Goal: Contribute content: Add original content to the website for others to see

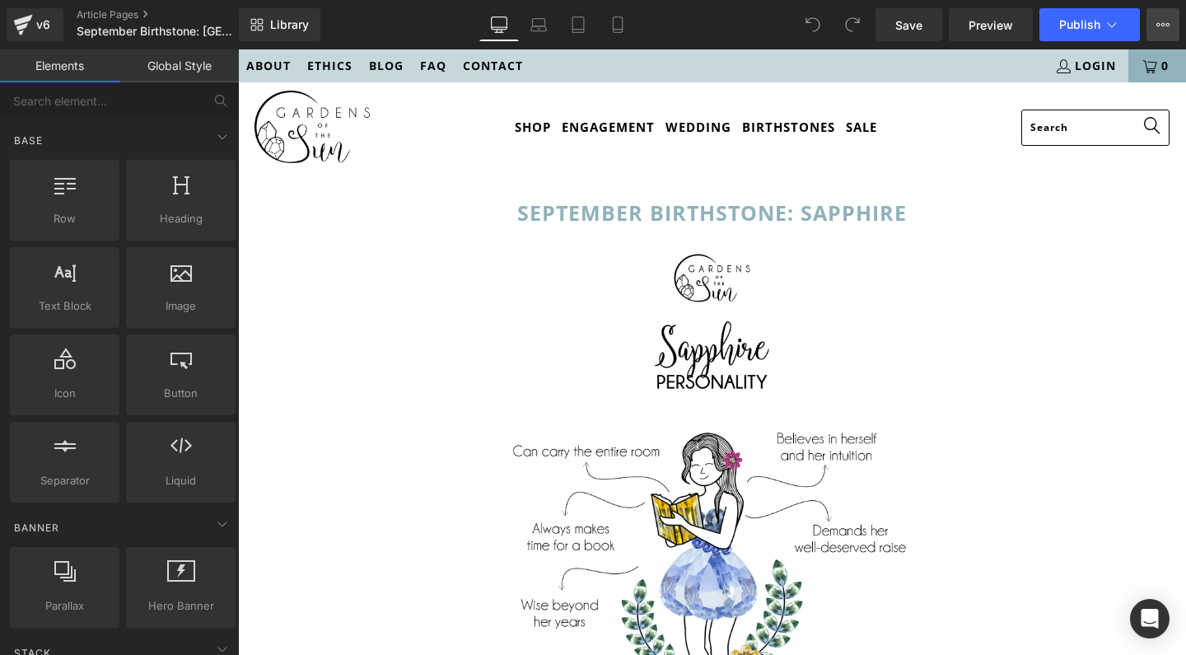
click at [1160, 29] on icon at bounding box center [1162, 24] width 13 height 13
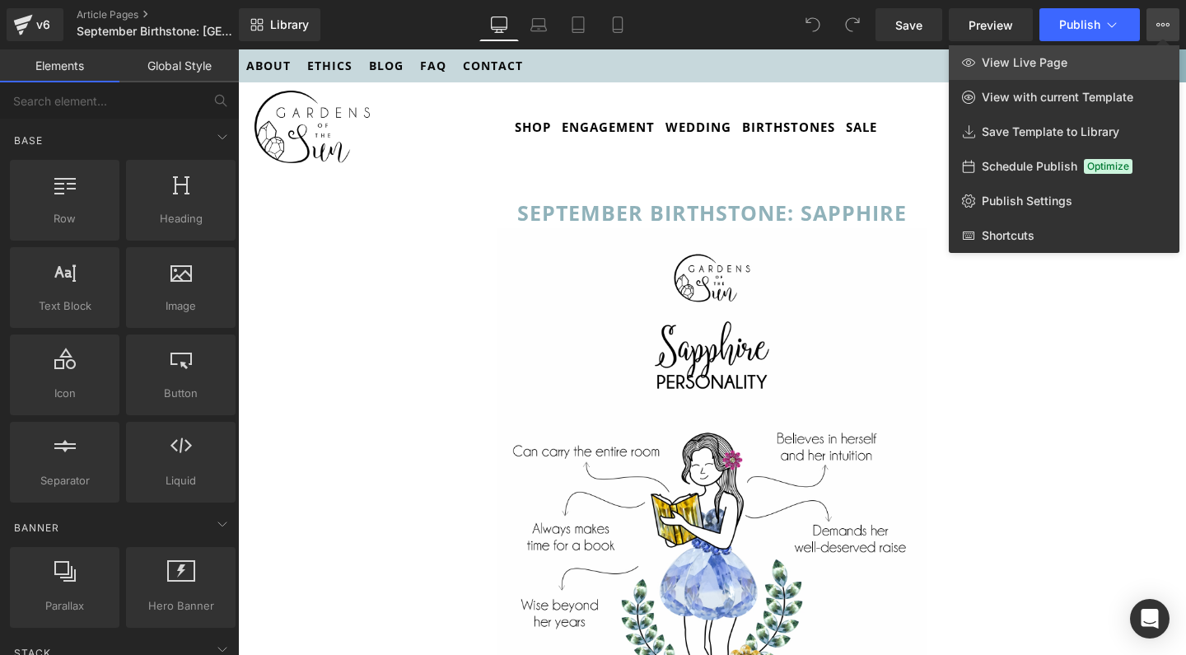
click at [1050, 66] on span "View Live Page" at bounding box center [1024, 62] width 86 height 15
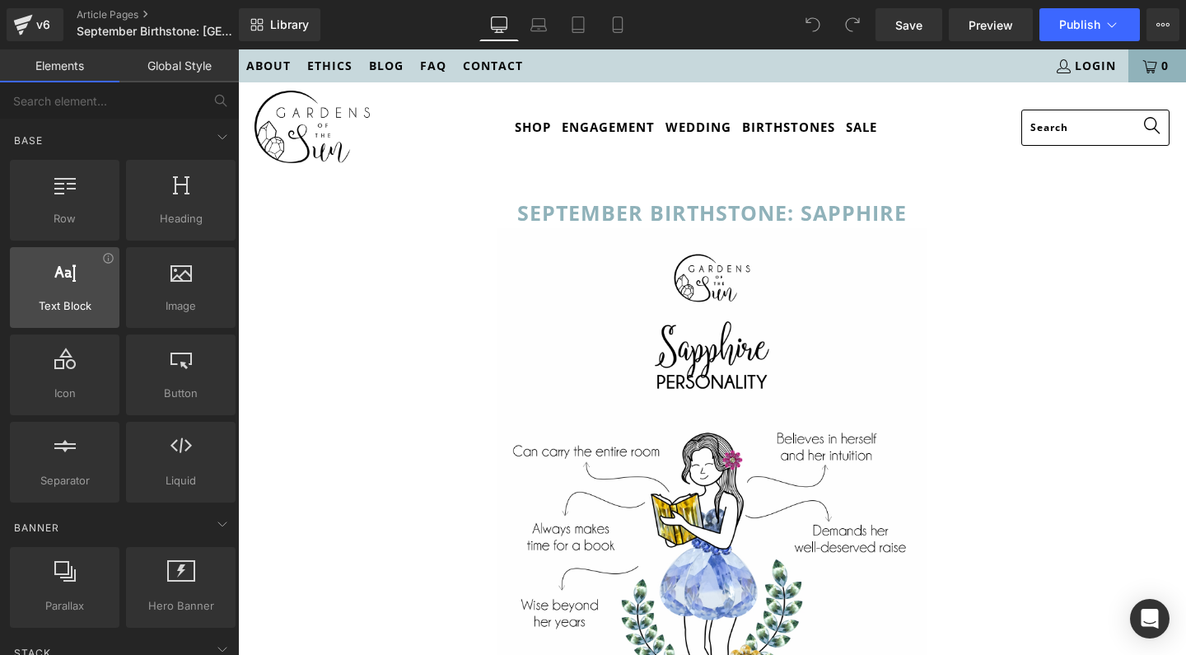
scroll to position [72, 0]
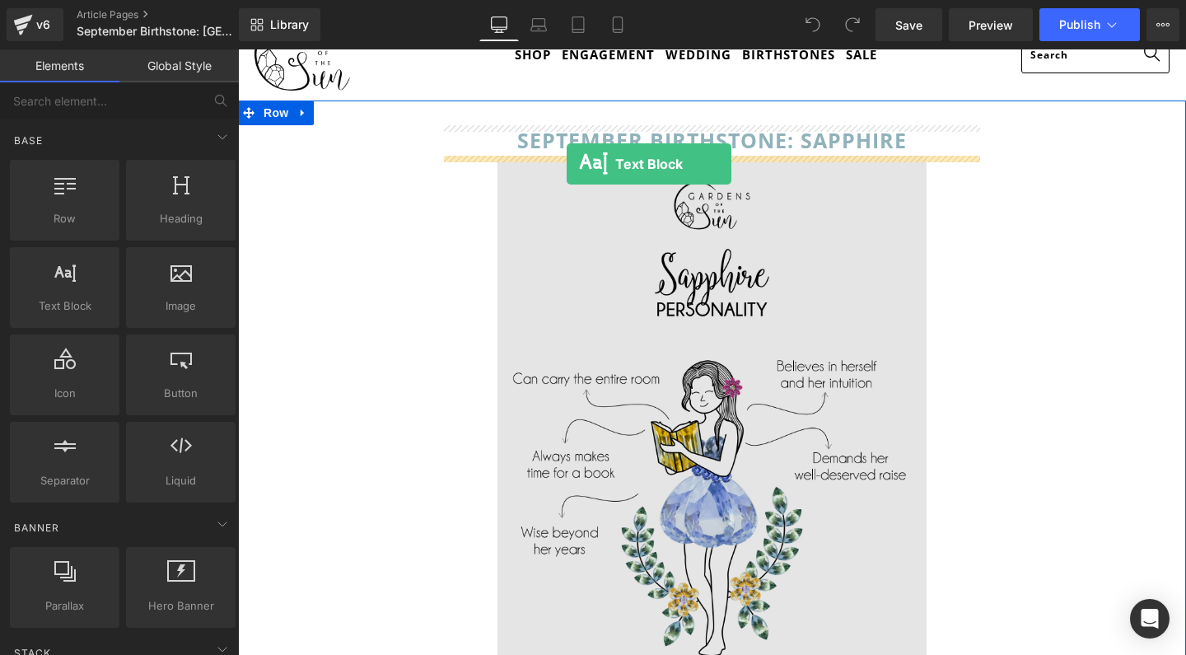
drag, startPoint x: 298, startPoint y: 338, endPoint x: 566, endPoint y: 164, distance: 319.7
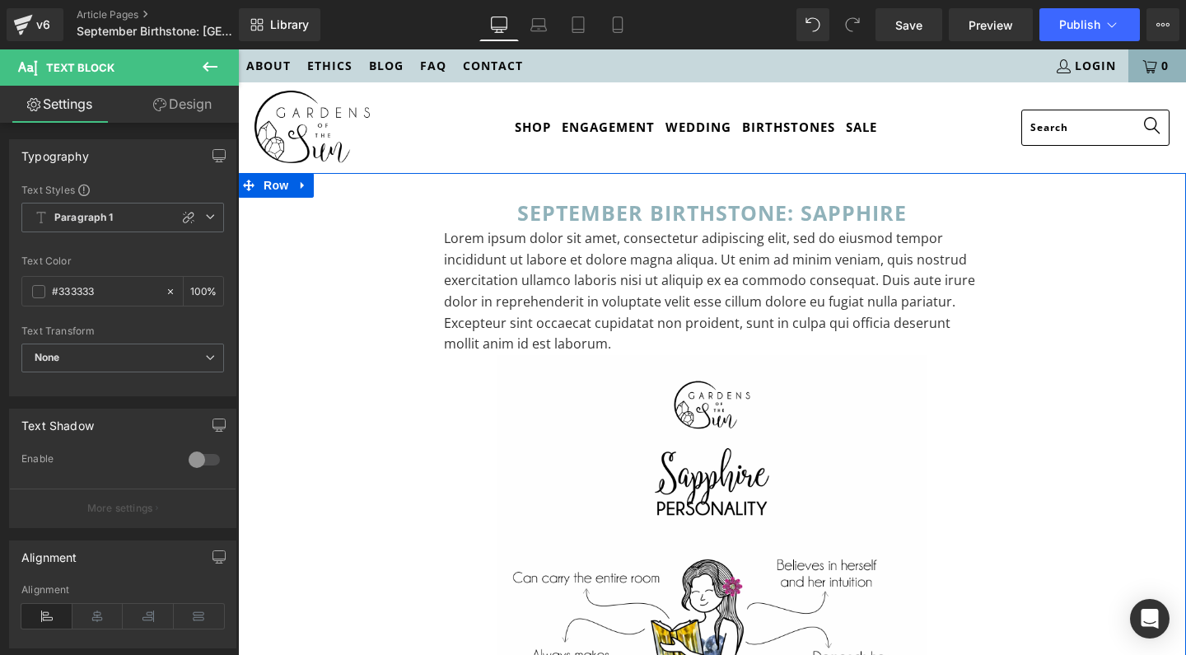
scroll to position [0, 0]
click at [675, 210] on span at bounding box center [672, 213] width 17 height 20
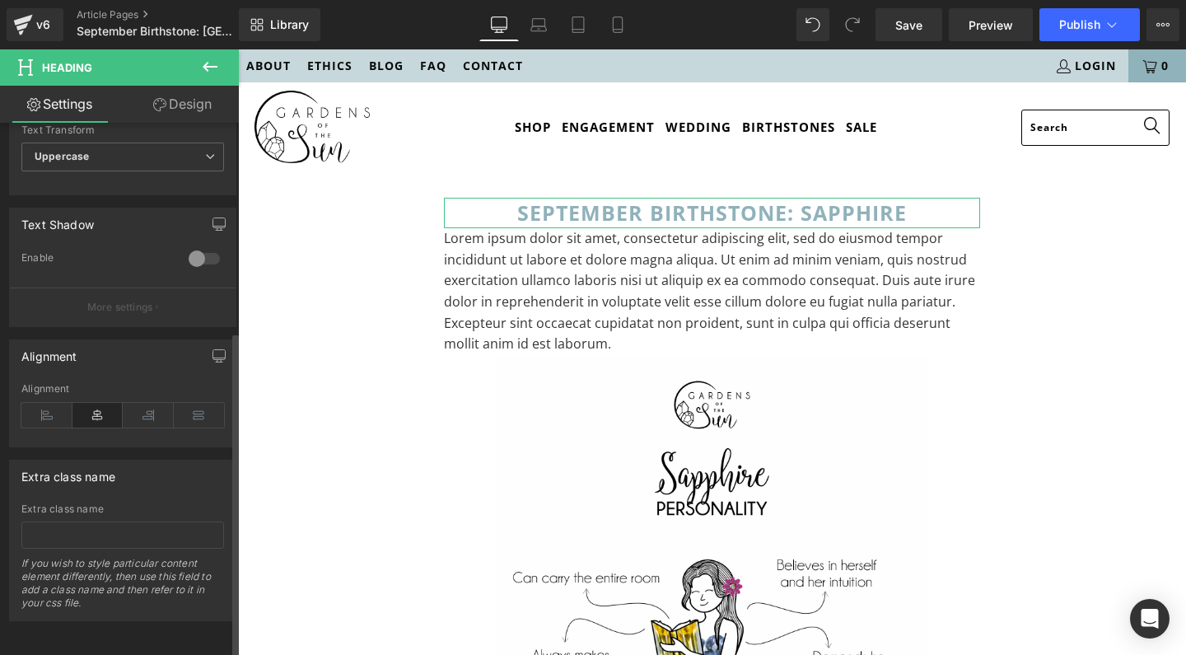
scroll to position [340, 0]
click at [196, 107] on link "Design" at bounding box center [182, 104] width 119 height 37
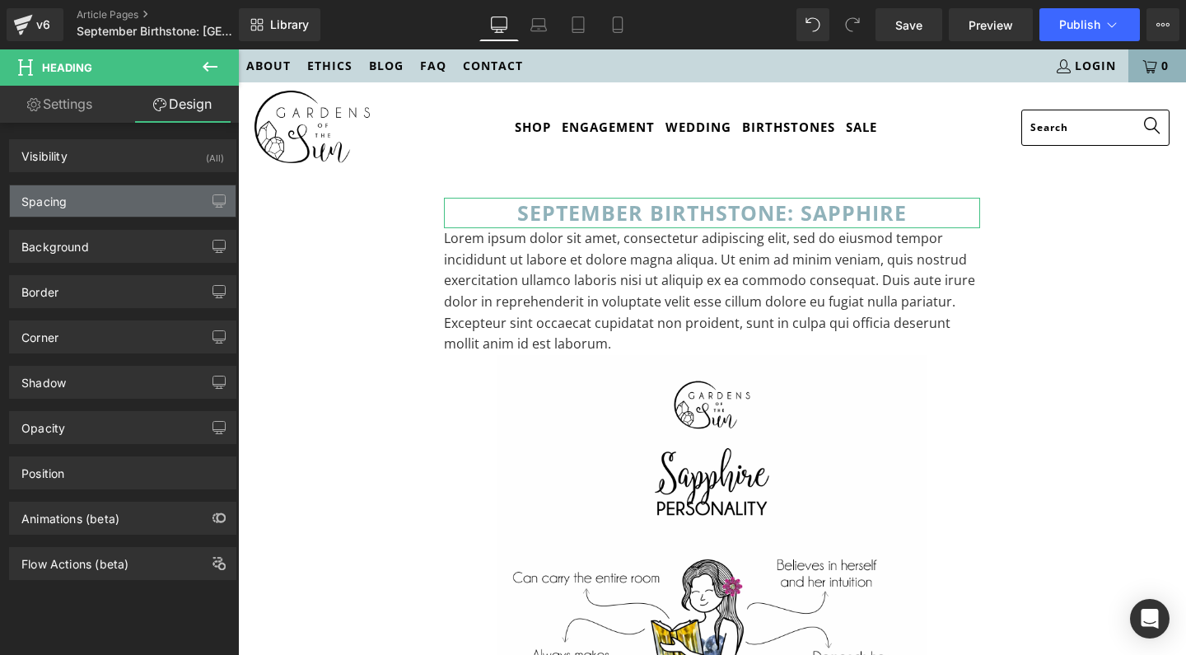
click at [69, 201] on div "Spacing" at bounding box center [123, 200] width 226 height 31
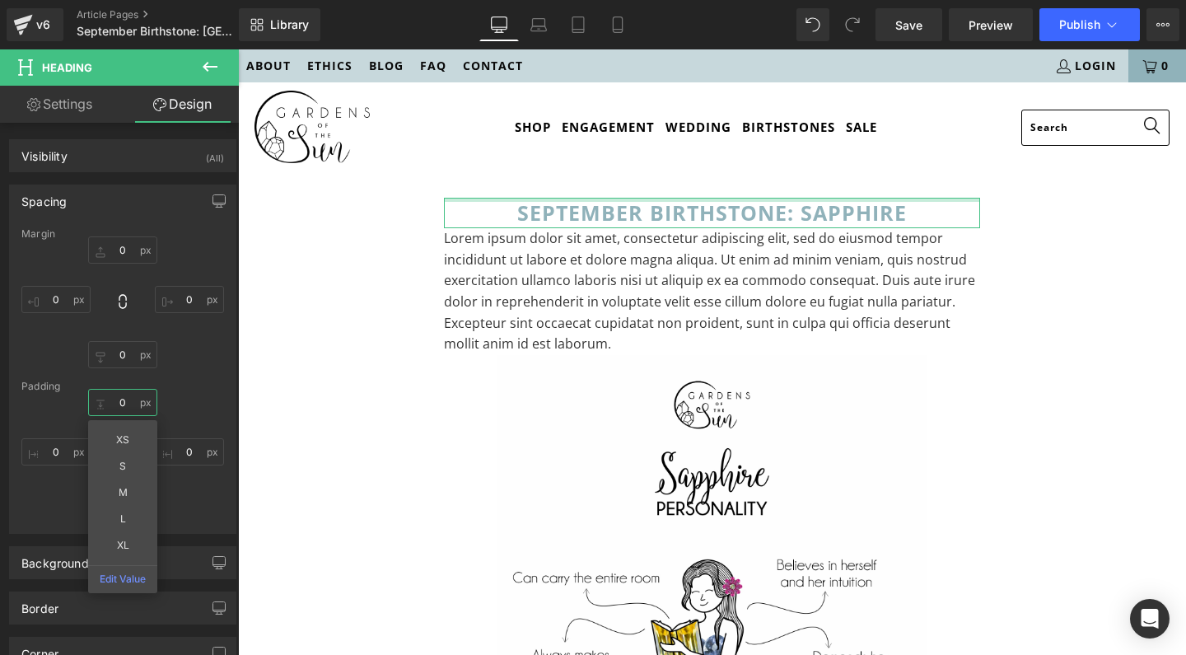
click at [122, 402] on input "0" at bounding box center [122, 402] width 69 height 27
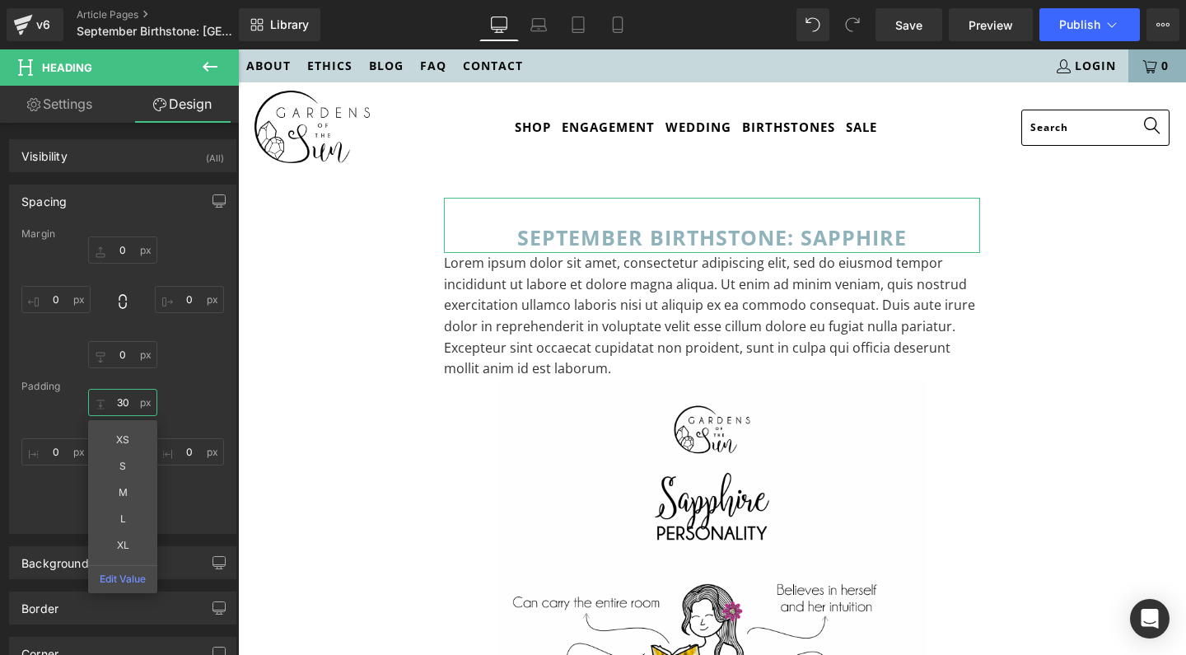
type input "0"
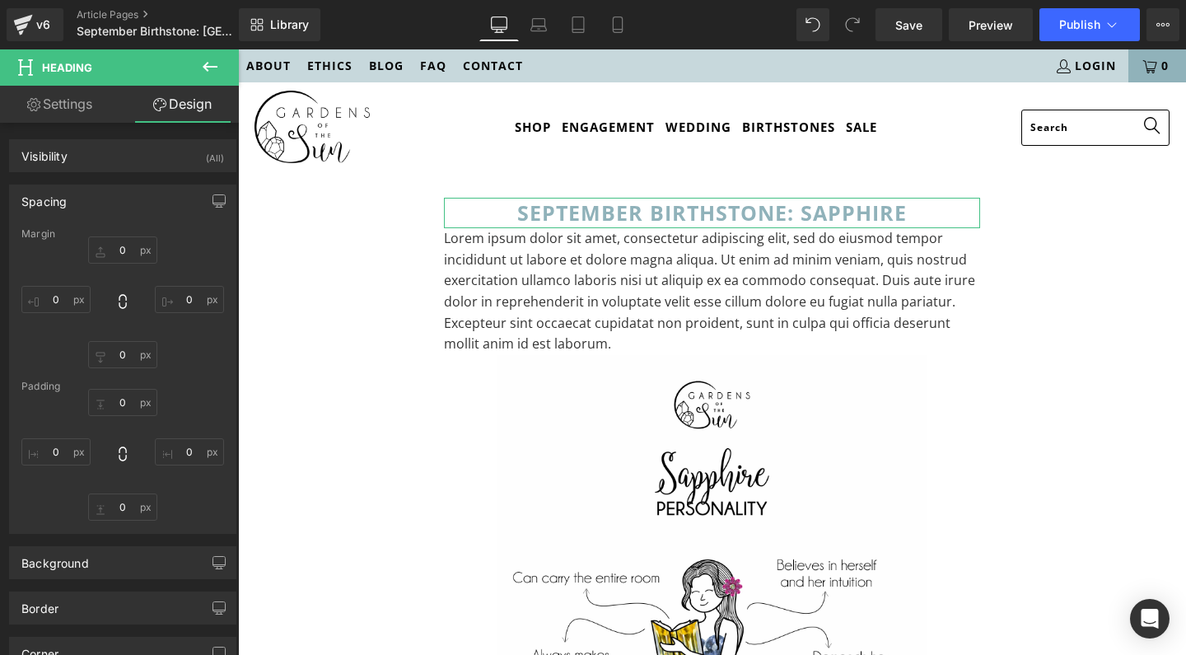
click at [209, 380] on div "Margin 0px 0 0px 0 0px 0 0px 0 [GEOGRAPHIC_DATA] 0 0 0px 0 0px 0 0px 0" at bounding box center [123, 380] width 226 height 305
click at [115, 503] on input "0" at bounding box center [122, 506] width 69 height 27
type input "30"
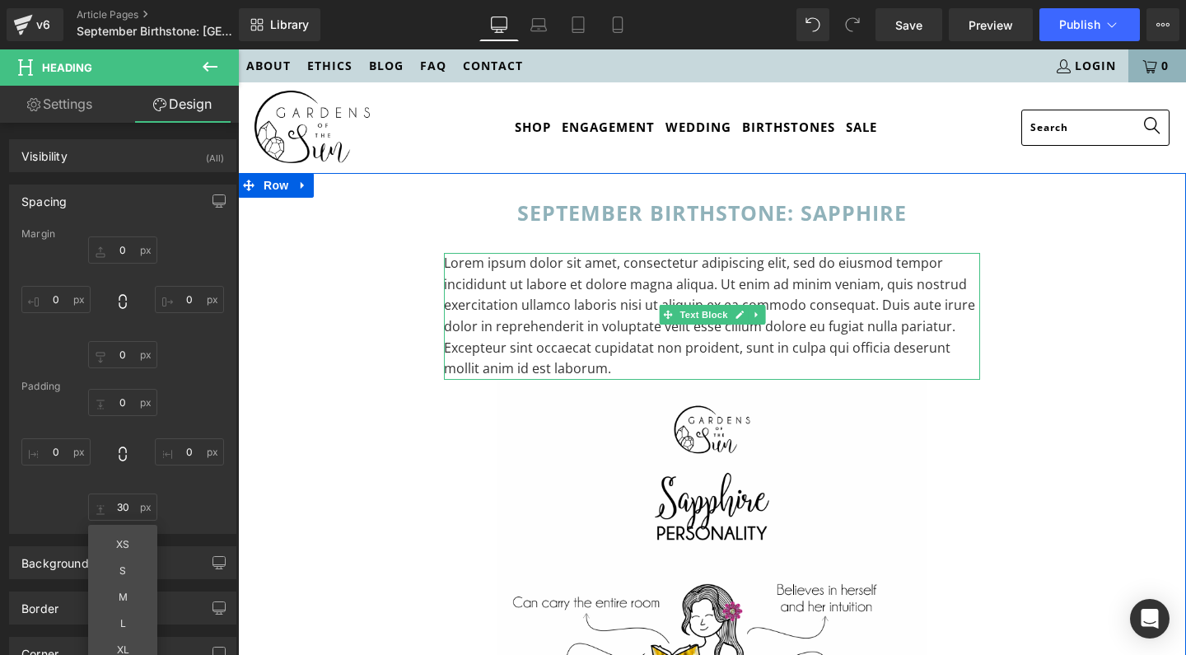
click at [518, 314] on p "Lorem ipsum dolor sit amet, consectetur adipiscing elit, sed do eiusmod tempor …" at bounding box center [712, 316] width 536 height 127
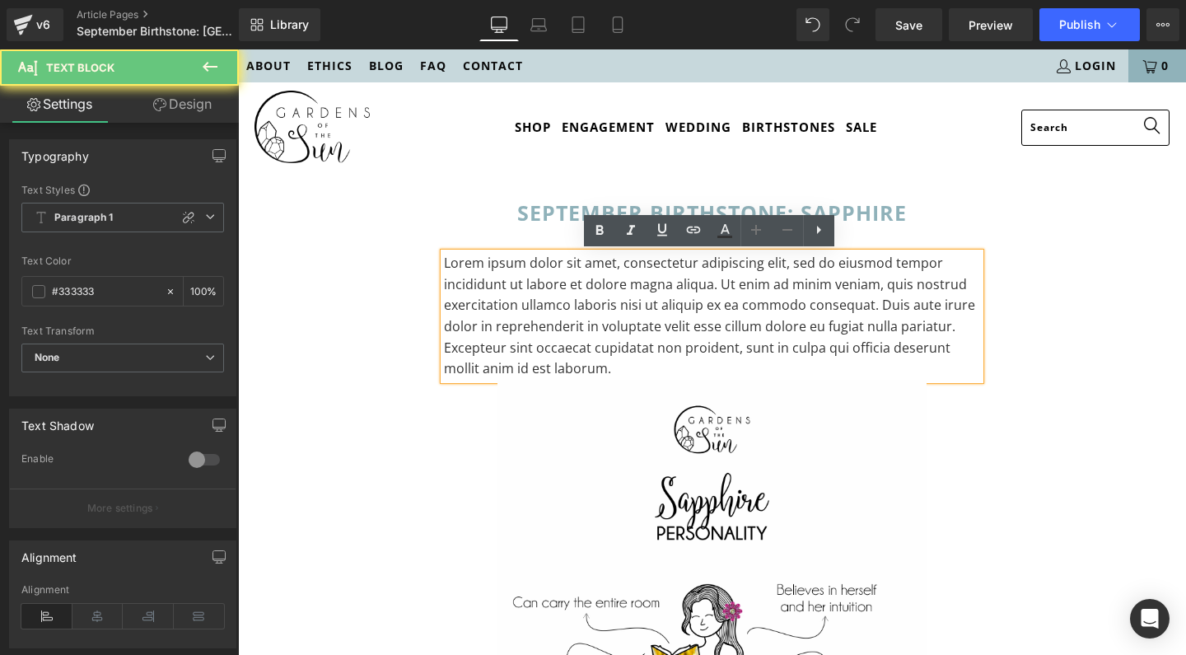
click at [518, 314] on p "Lorem ipsum dolor sit amet, consectetur adipiscing elit, sed do eiusmod tempor …" at bounding box center [712, 316] width 536 height 127
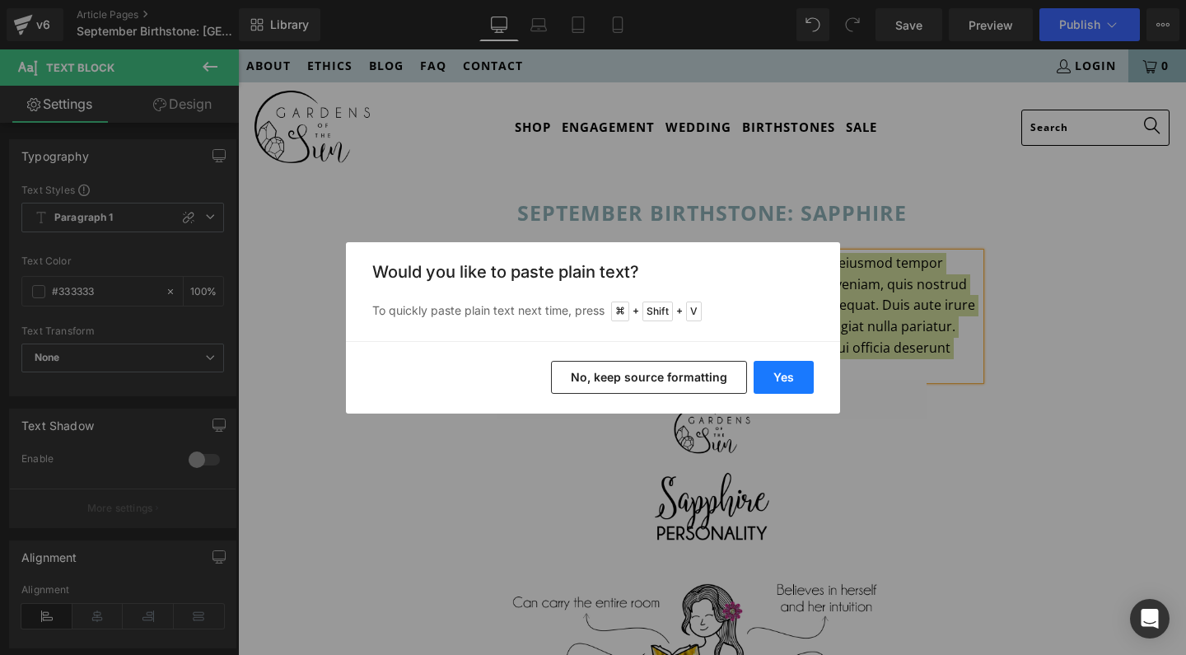
click at [787, 373] on button "Yes" at bounding box center [783, 377] width 60 height 33
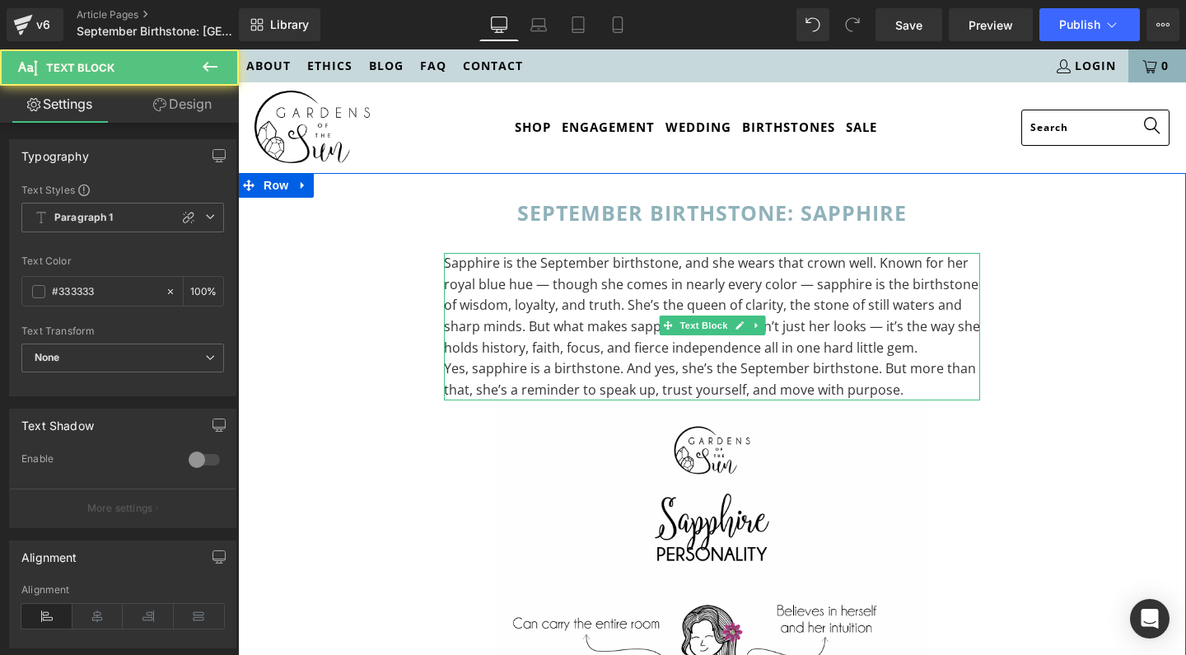
click at [541, 286] on p "Sapphire is the September birthstone, and she wears that crown well. Known for …" at bounding box center [712, 305] width 536 height 105
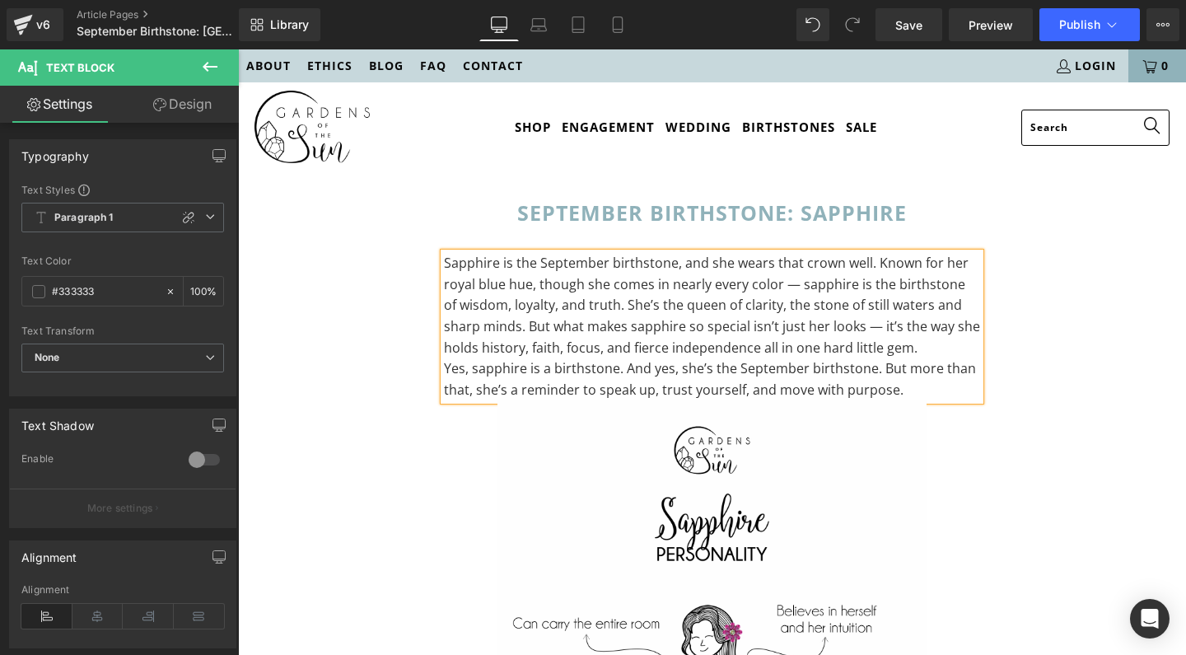
click at [790, 287] on p "Sapphire is the September birthstone, and she wears that crown well. Known for …" at bounding box center [712, 305] width 536 height 105
click at [537, 307] on p "Sapphire is the September birthstone, and she wears that crown well. Known for …" at bounding box center [712, 305] width 536 height 105
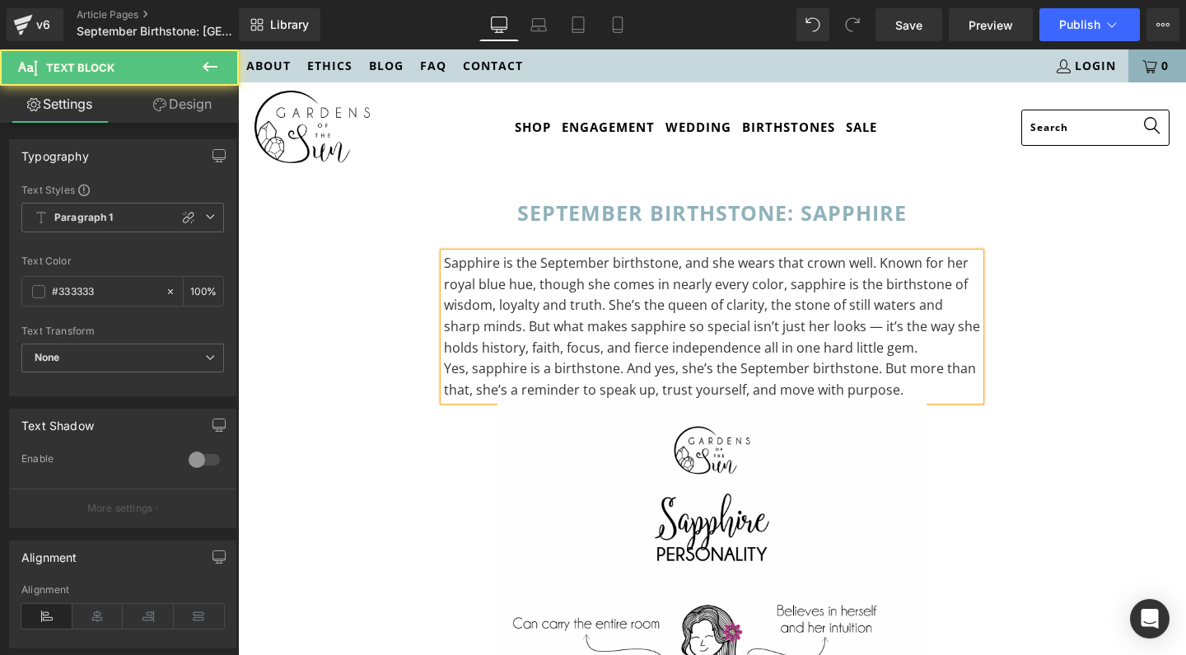
click at [818, 326] on p "Sapphire is the September birthstone, and she wears that crown well. Known for …" at bounding box center [712, 305] width 536 height 105
drag, startPoint x: 717, startPoint y: 327, endPoint x: 758, endPoint y: 327, distance: 41.2
click at [758, 327] on p "Sapphire is the September birthstone, and she wears that crown well. Known for …" at bounding box center [712, 305] width 536 height 105
click at [849, 328] on p "Sapphire is the September birthstone, and she wears that crown well. Known for …" at bounding box center [712, 305] width 536 height 105
click at [562, 347] on p "Sapphire is the September birthstone, and she wears that crown well. Known for …" at bounding box center [712, 305] width 536 height 105
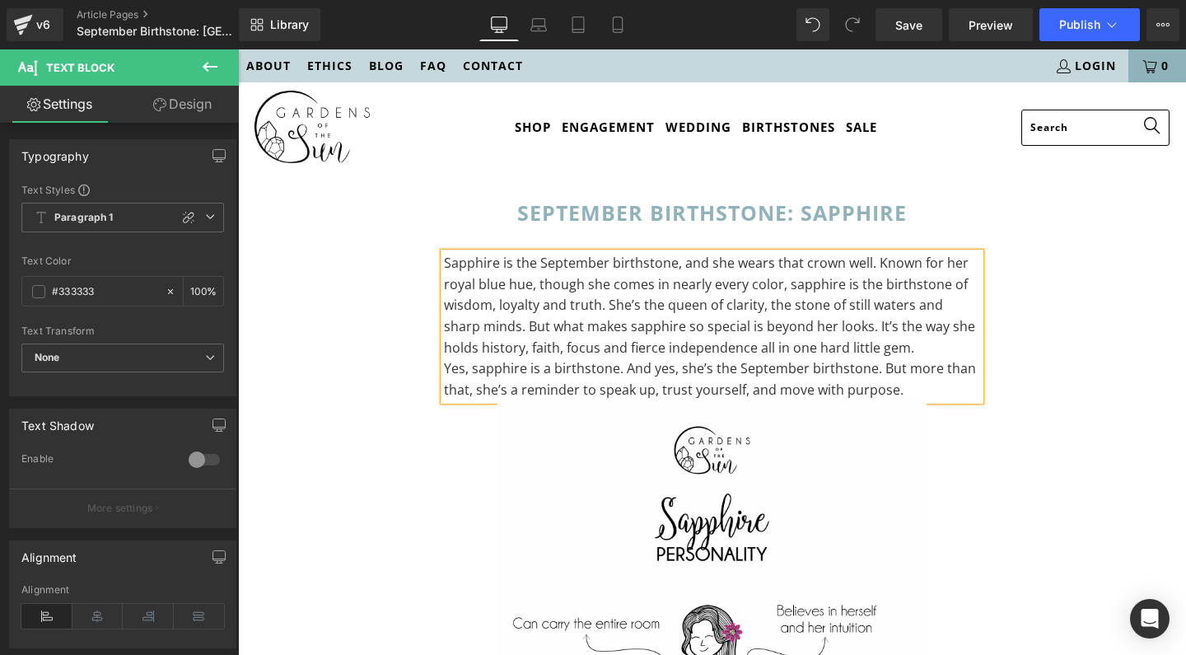
click at [456, 371] on p "Yes, sapphire is a birthstone. And yes, she’s the September birthstone. But mor…" at bounding box center [712, 379] width 536 height 42
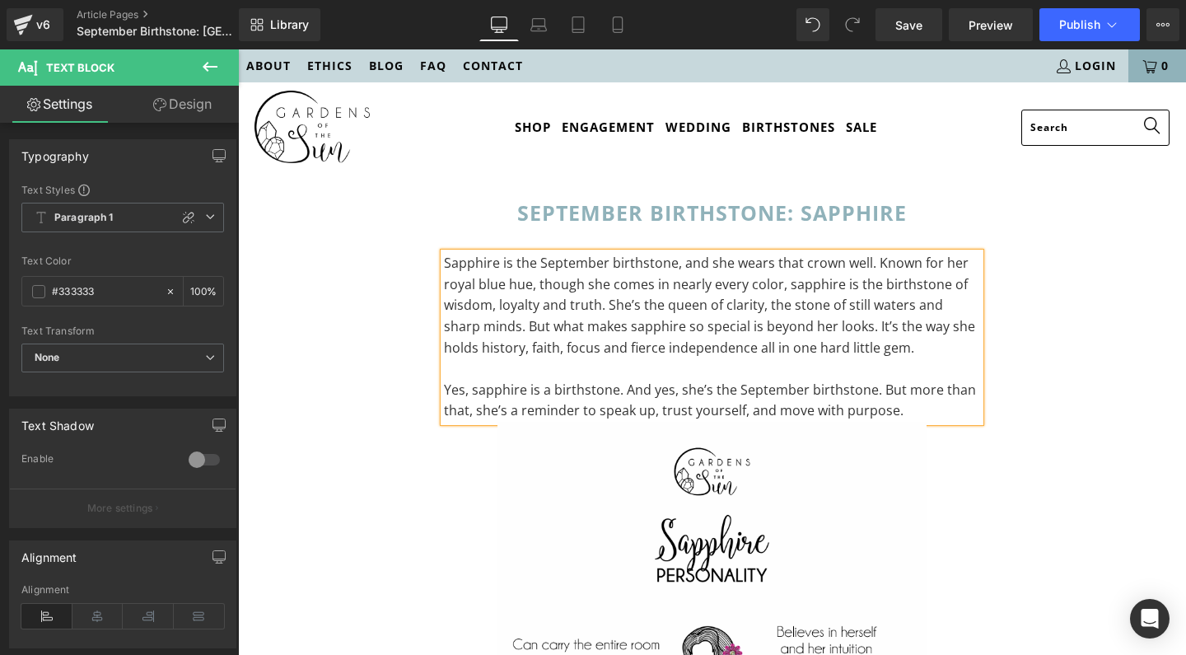
click at [932, 408] on p "Yes, sapphire is a birthstone. And yes, she’s the September birthstone. But mor…" at bounding box center [712, 401] width 536 height 42
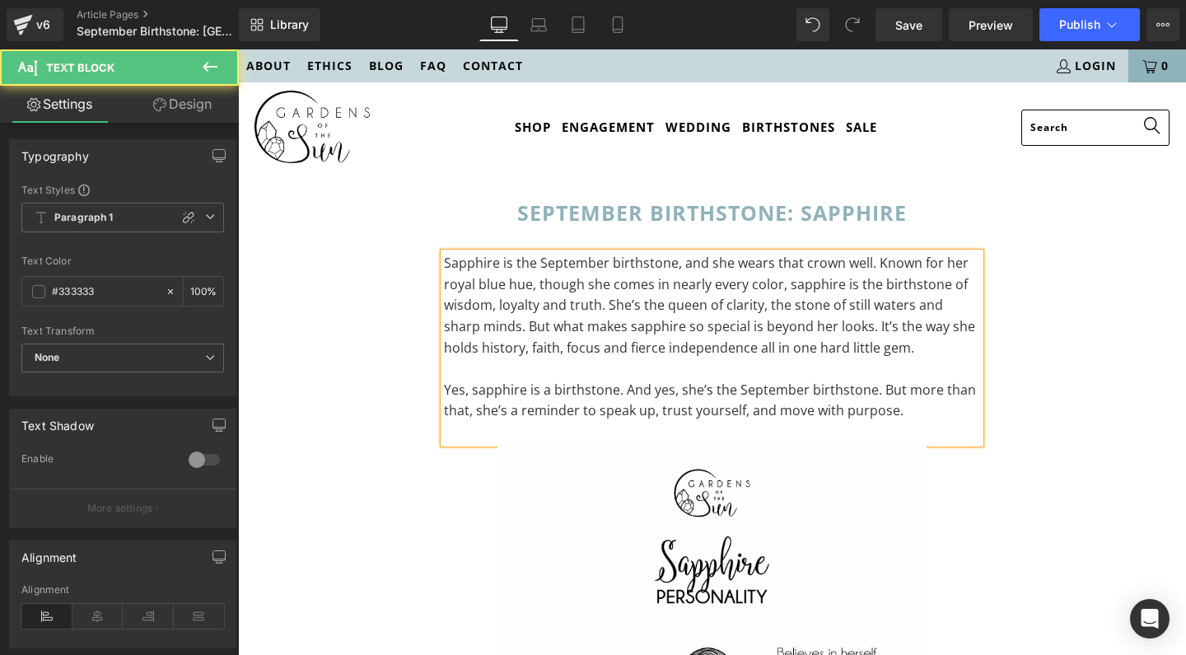
click at [893, 347] on p "Sapphire is the September birthstone, and she wears that crown well. Known for …" at bounding box center [712, 305] width 536 height 105
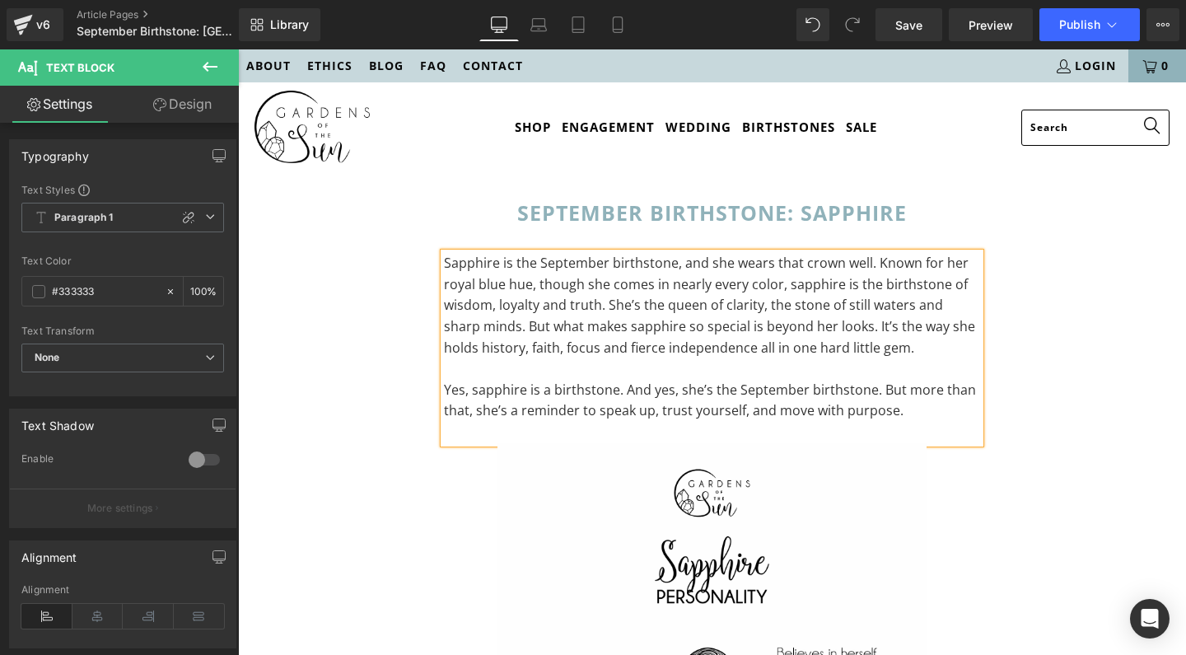
click at [935, 403] on p "Yes, sapphire is a birthstone. And yes, she’s the September birthstone. But mor…" at bounding box center [712, 401] width 536 height 42
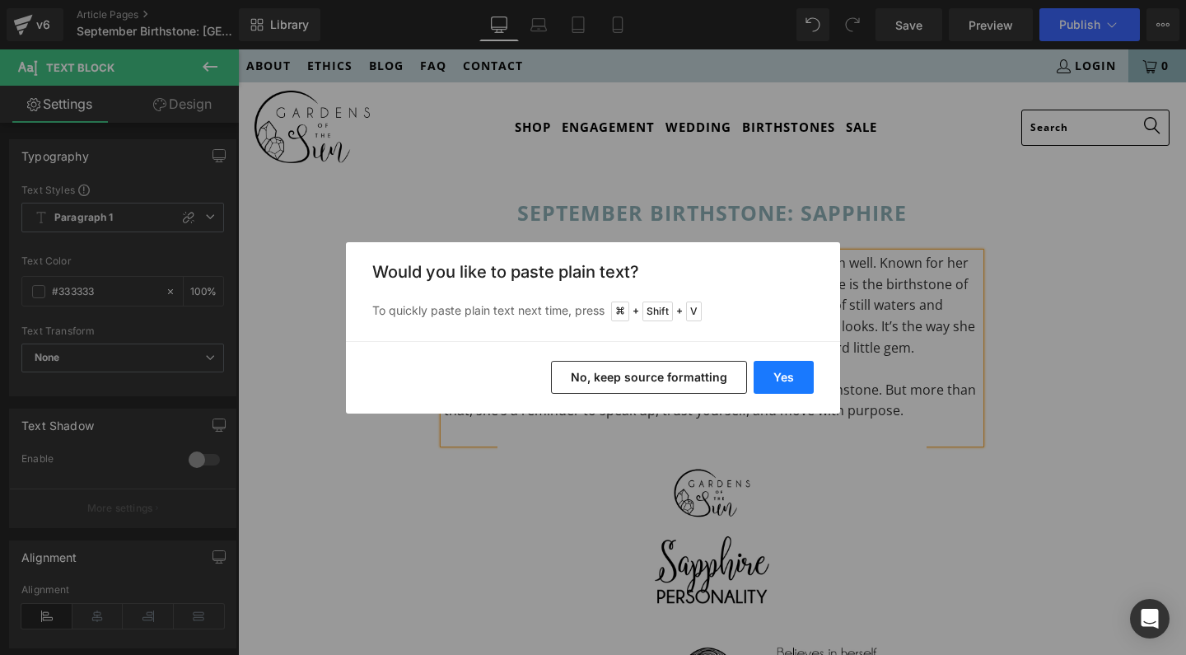
click at [790, 378] on button "Yes" at bounding box center [783, 377] width 60 height 33
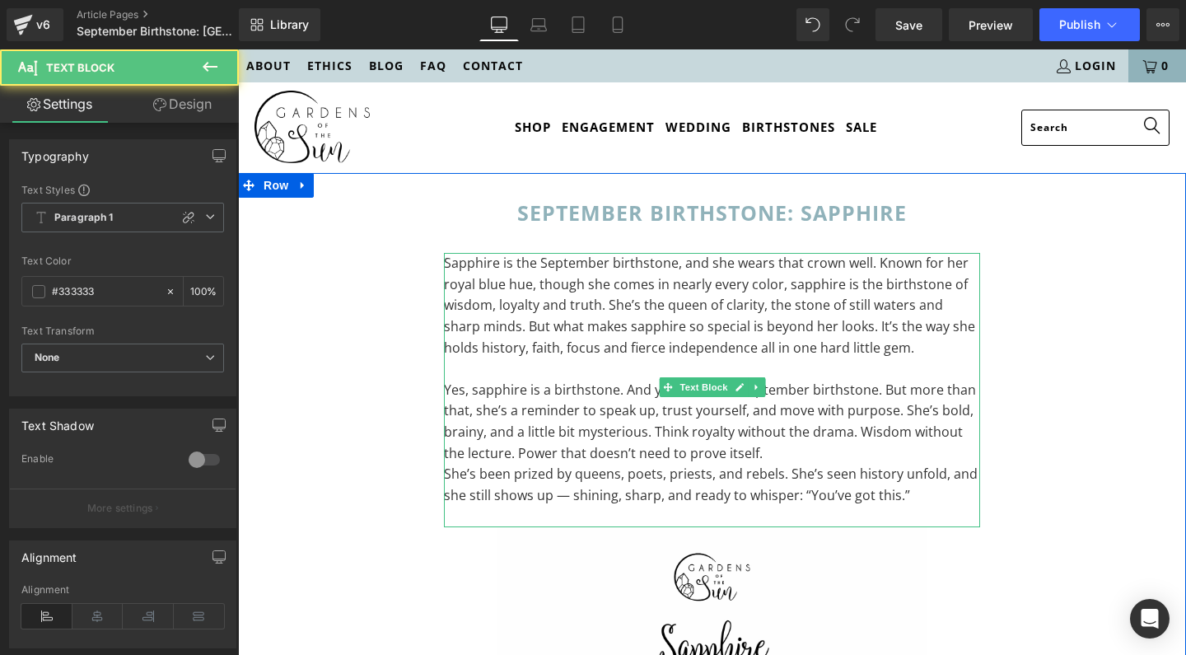
click at [741, 411] on p "Yes, sapphire is a birthstone. And yes, she’s the September birthstone. But mor…" at bounding box center [712, 422] width 536 height 84
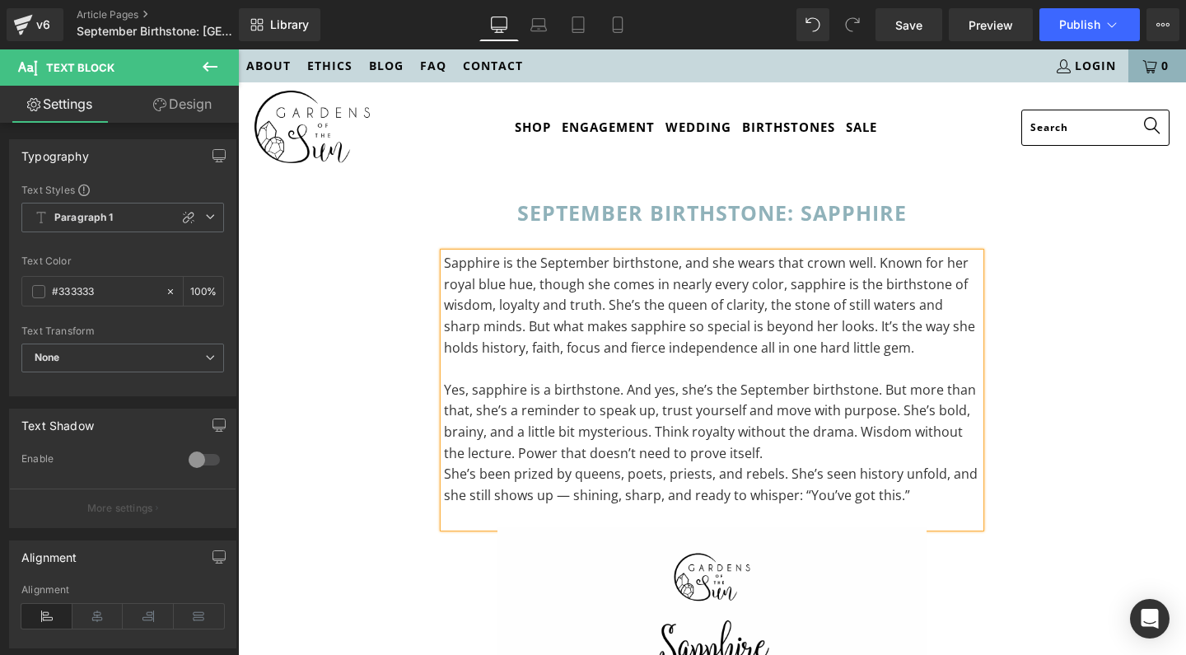
click at [483, 432] on p "Yes, sapphire is a birthstone. And yes, she’s the September birthstone. But mor…" at bounding box center [712, 422] width 536 height 84
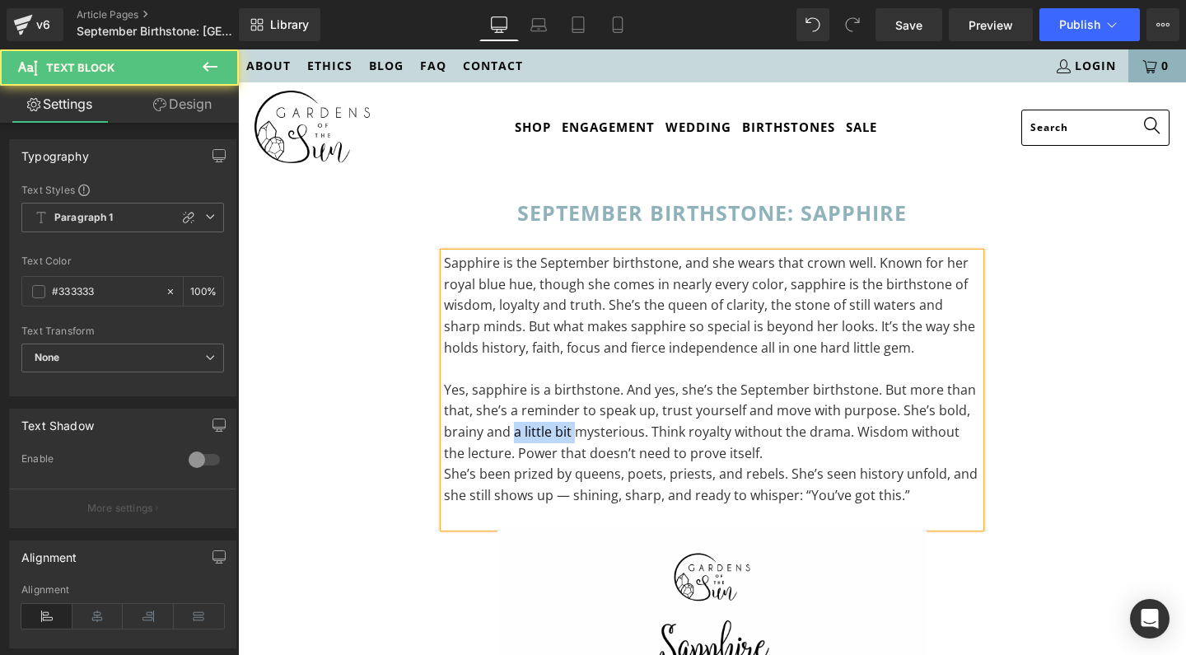
drag, startPoint x: 510, startPoint y: 427, endPoint x: 571, endPoint y: 429, distance: 61.8
click at [571, 429] on p "Yes, sapphire is a birthstone. And yes, she’s the September birthstone. But mor…" at bounding box center [712, 422] width 536 height 84
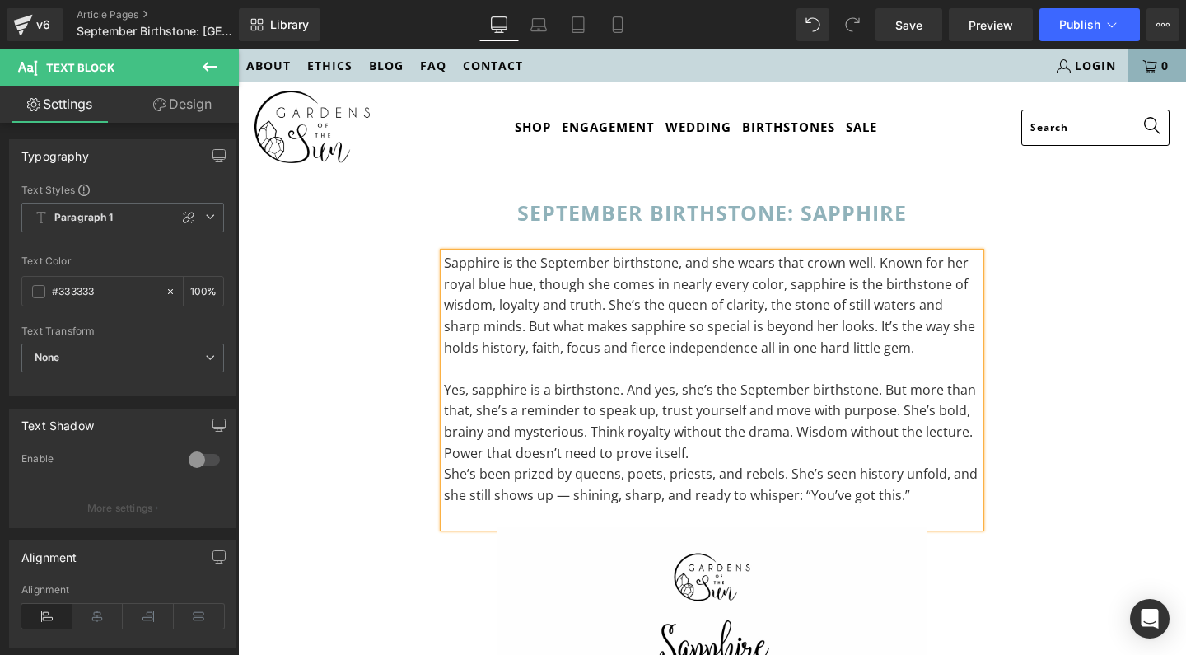
click at [576, 431] on p "Yes, sapphire is a birthstone. And yes, she’s the September birthstone. But mor…" at bounding box center [712, 422] width 536 height 84
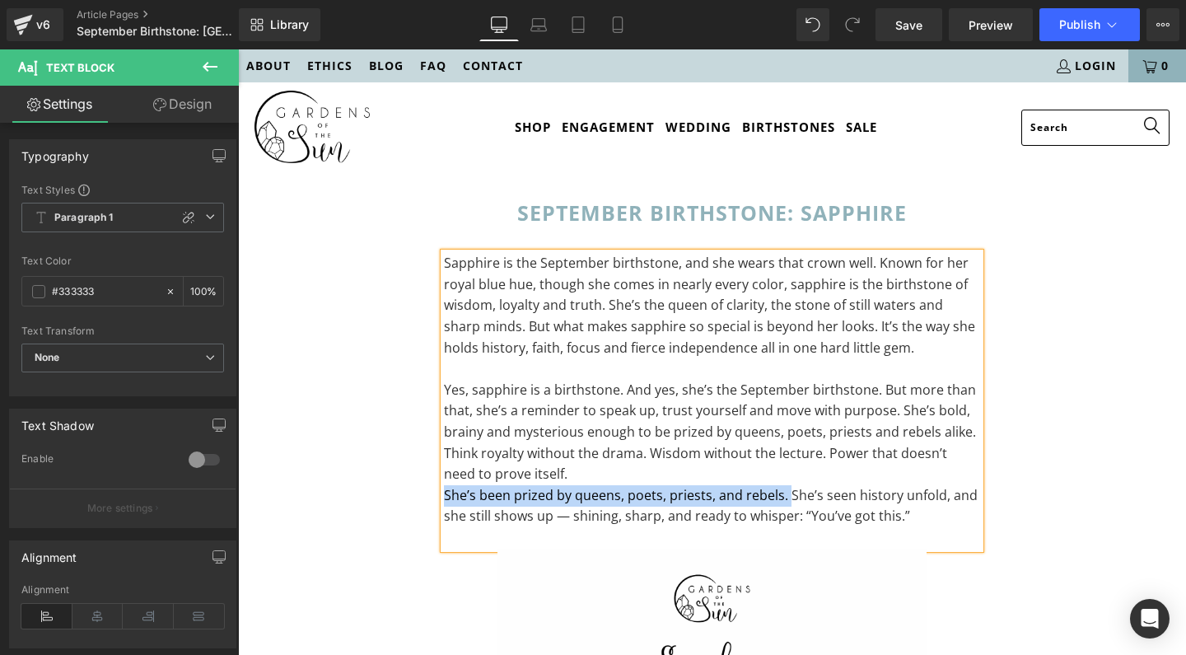
drag, startPoint x: 783, startPoint y: 487, endPoint x: 593, endPoint y: 458, distance: 192.5
click at [593, 458] on div "Sapphire is the September birthstone, and she wears that crown well. Known for …" at bounding box center [712, 400] width 536 height 295
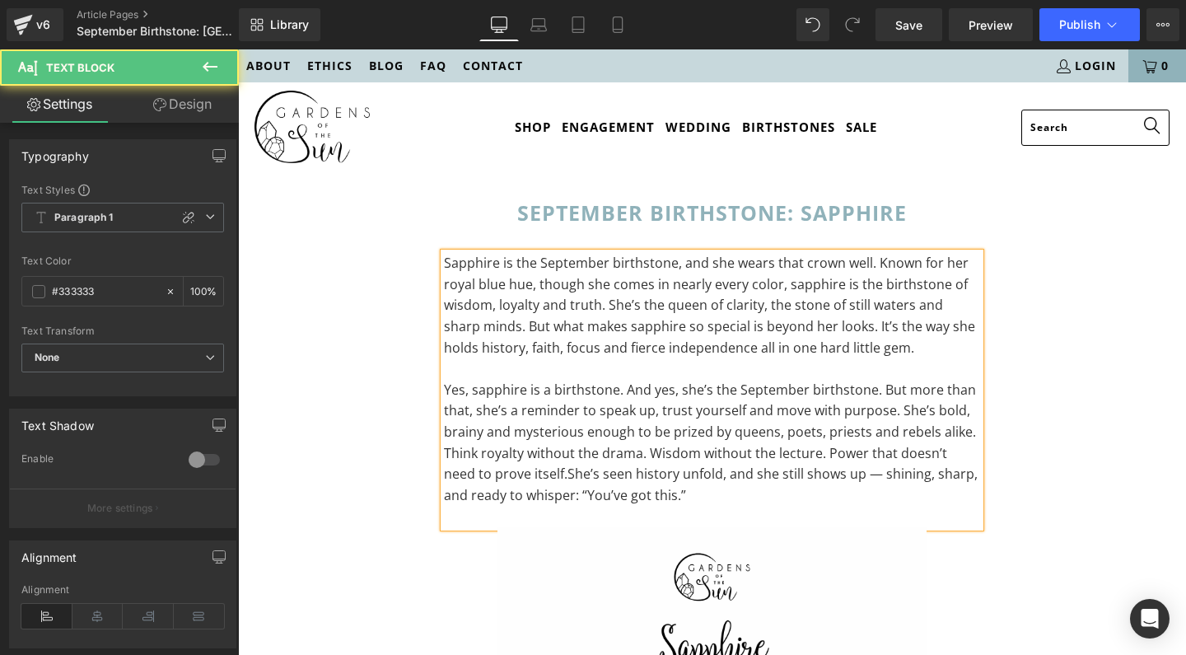
click at [839, 472] on span "She’s seen history unfold, and she still shows up — shining, sharp, and ready t…" at bounding box center [711, 484] width 534 height 40
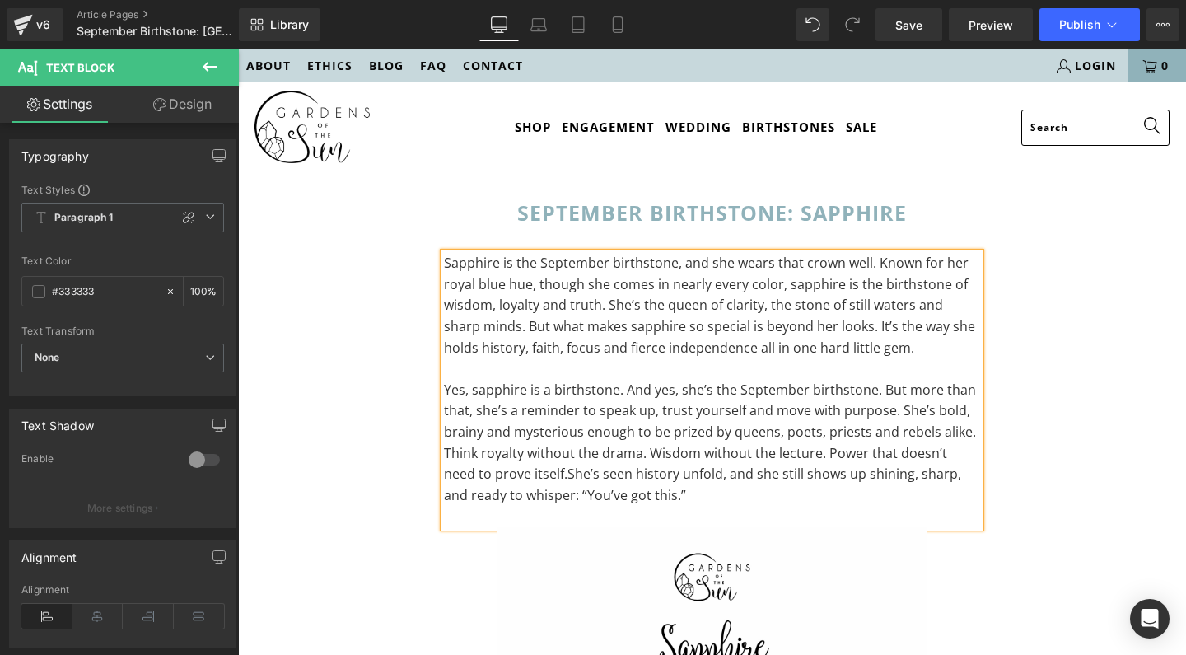
click at [920, 473] on span "She’s seen history unfold, and she still shows up shining, sharp, and ready to …" at bounding box center [702, 484] width 517 height 40
drag, startPoint x: 557, startPoint y: 489, endPoint x: 643, endPoint y: 497, distance: 86.0
click at [643, 497] on span "She’s seen history unfold, and she still shows up shining, sharp and ready to w…" at bounding box center [701, 484] width 514 height 40
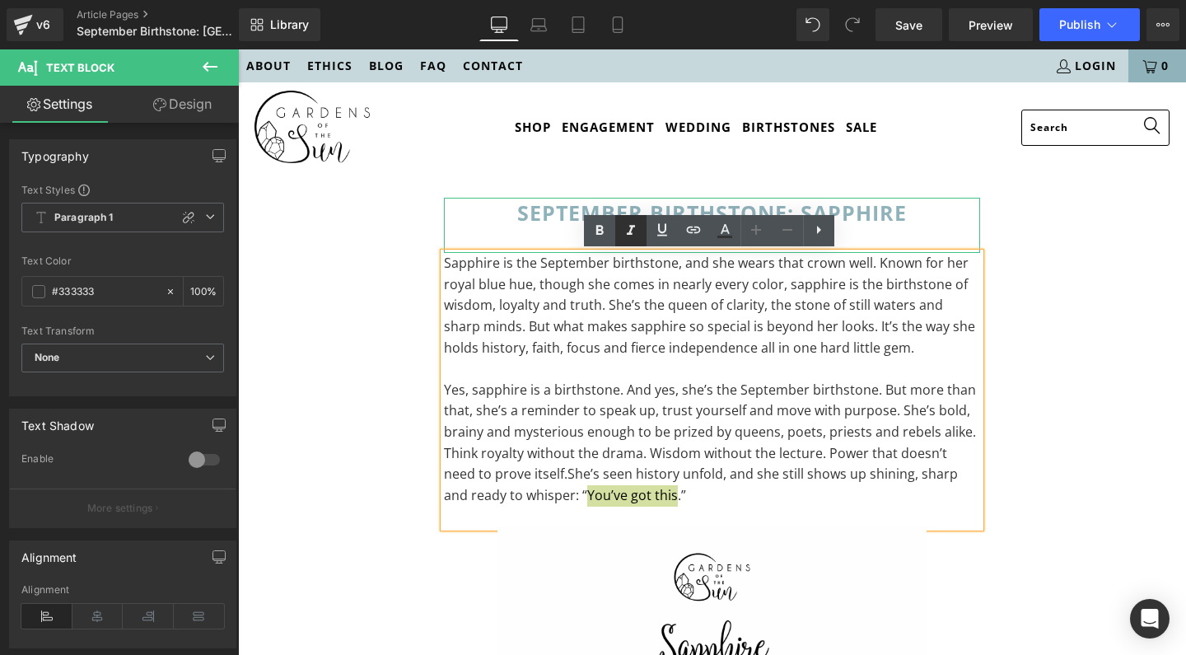
click at [636, 226] on icon at bounding box center [631, 231] width 20 height 20
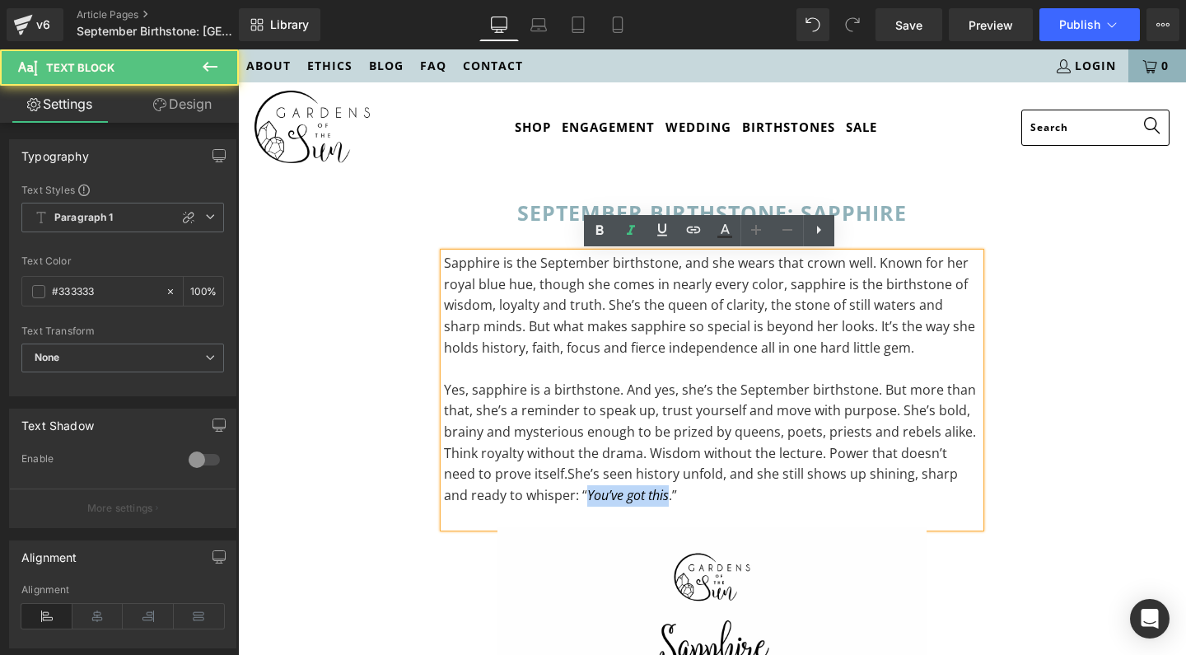
click at [702, 427] on p "Yes, sapphire is a birthstone. And yes, she’s the September birthstone. But mor…" at bounding box center [712, 443] width 536 height 127
click at [718, 487] on p "Yes, sapphire is a birthstone. And yes, she’s the September birthstone. But mor…" at bounding box center [712, 443] width 536 height 127
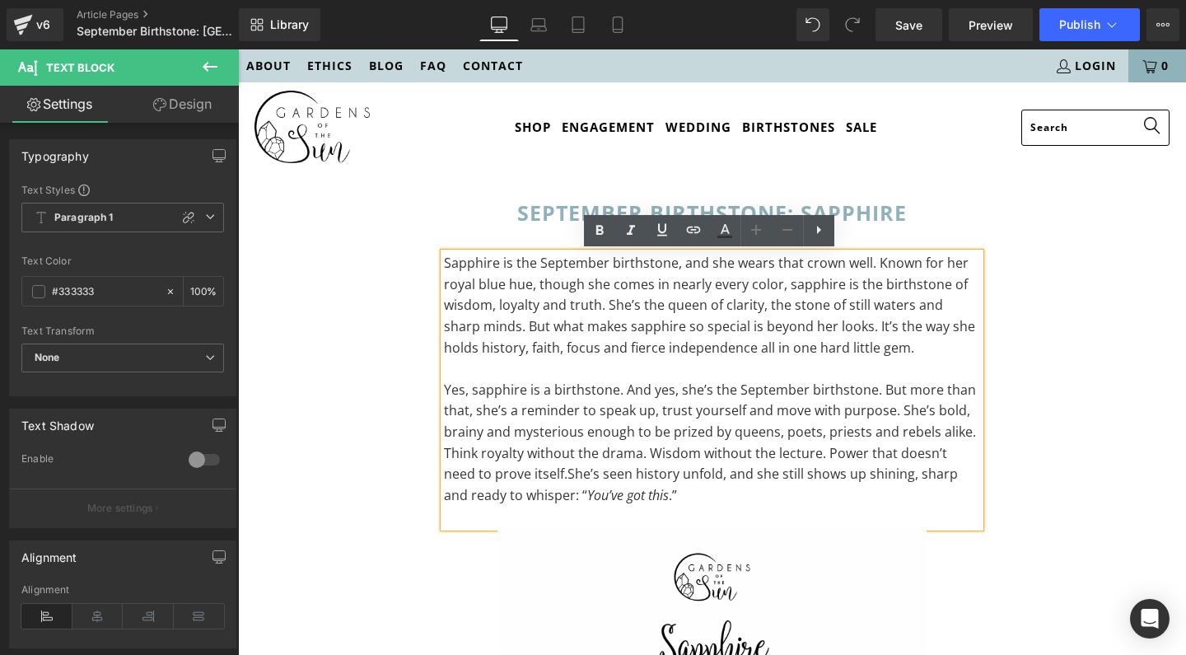
click at [762, 339] on p "Sapphire is the September birthstone, and she wears that crown well. Known for …" at bounding box center [712, 305] width 536 height 105
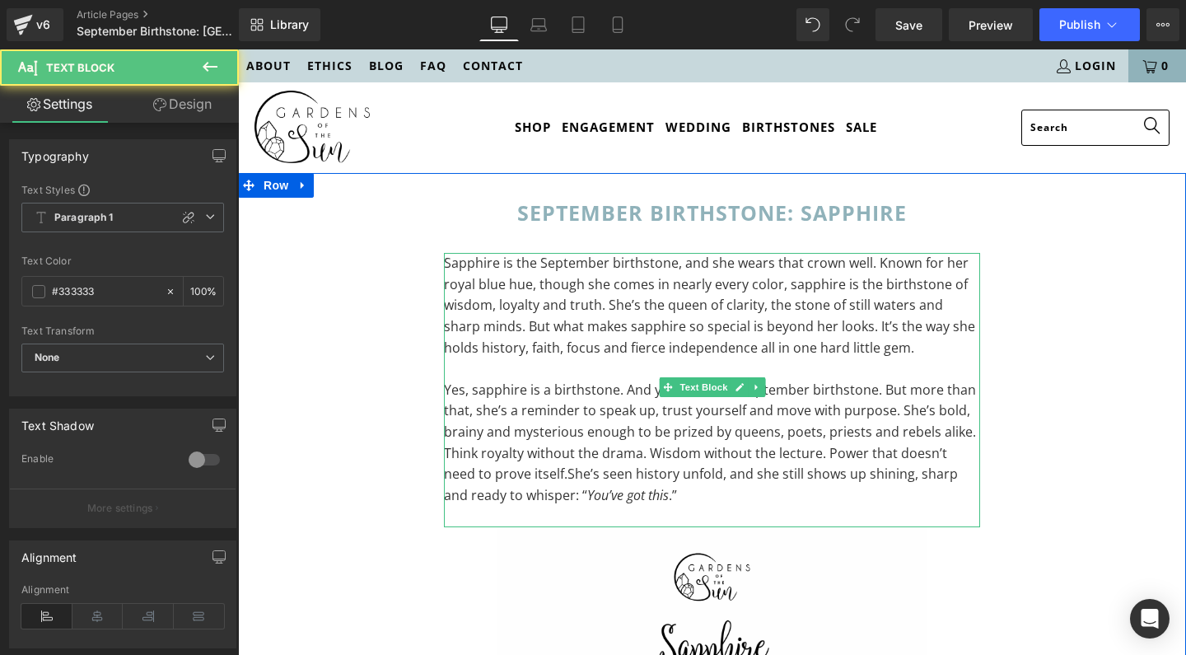
click at [627, 434] on p "Yes, sapphire is a birthstone. And yes, she’s the September birthstone. But mor…" at bounding box center [712, 443] width 536 height 127
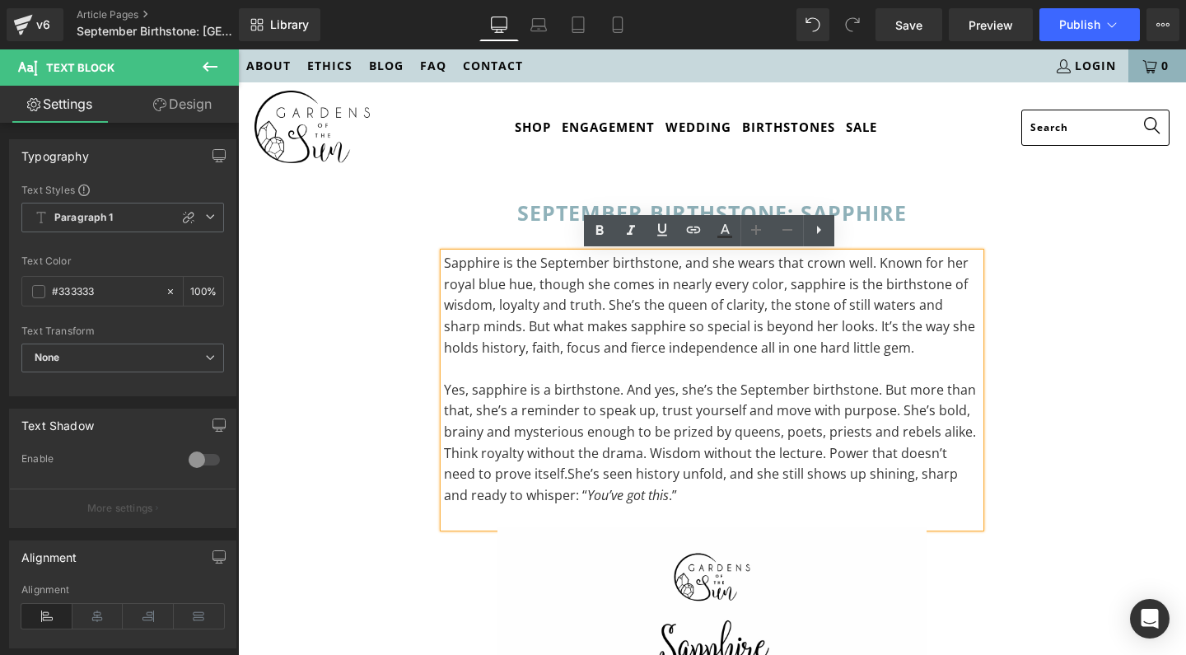
click at [781, 346] on p "Sapphire is the September birthstone, and she wears that crown well. Known for …" at bounding box center [712, 305] width 536 height 105
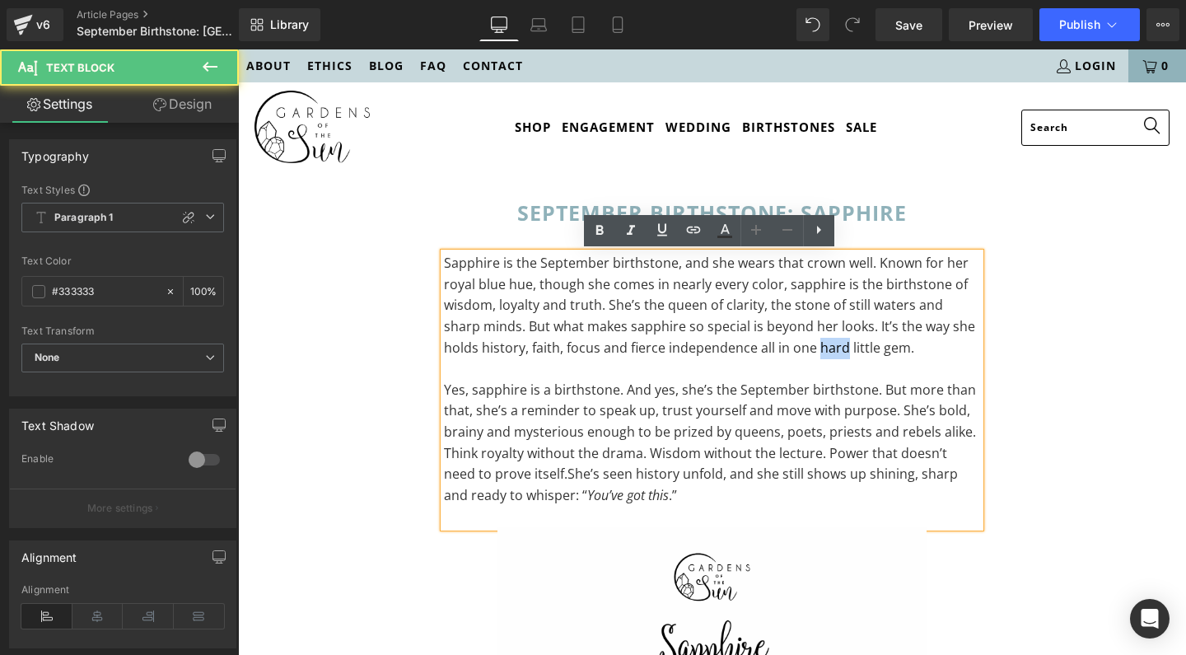
click at [781, 346] on p "Sapphire is the September birthstone, and she wears that crown well. Known for …" at bounding box center [712, 305] width 536 height 105
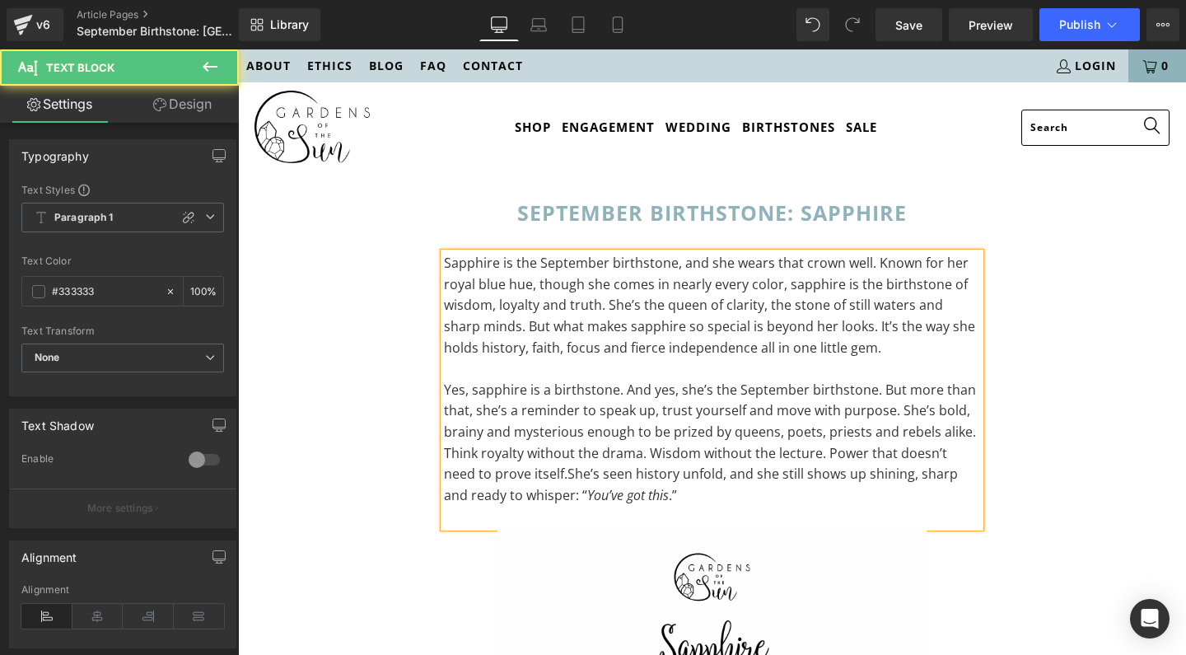
click at [605, 419] on p "Yes, sapphire is a birthstone. And yes, she’s the September birthstone. But mor…" at bounding box center [712, 443] width 536 height 127
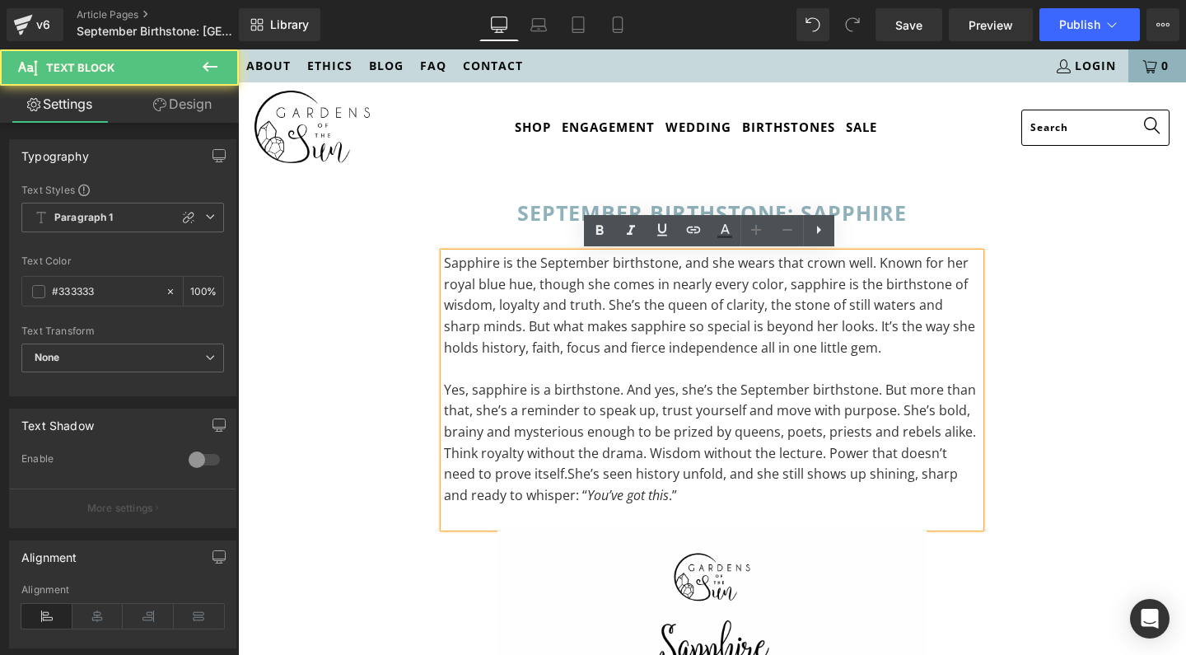
click at [605, 419] on p "Yes, sapphire is a birthstone. And yes, she’s the September birthstone. But mor…" at bounding box center [712, 443] width 536 height 127
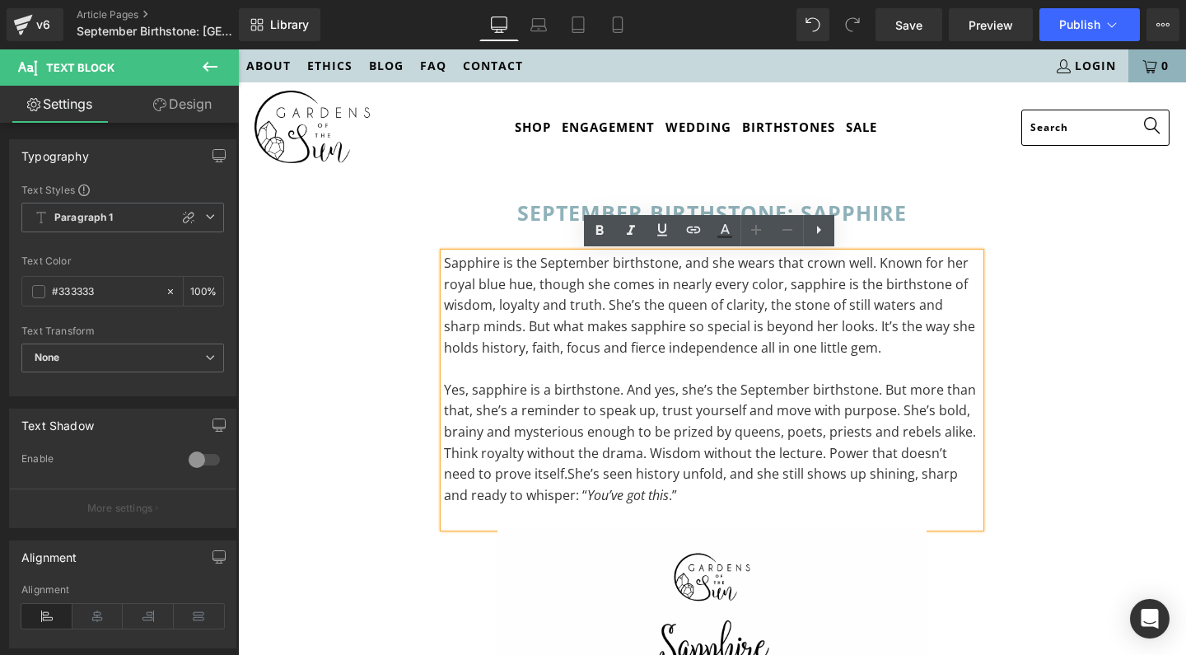
click at [605, 419] on p "Yes, sapphire is a birthstone. And yes, she’s the September birthstone. But mor…" at bounding box center [712, 443] width 536 height 127
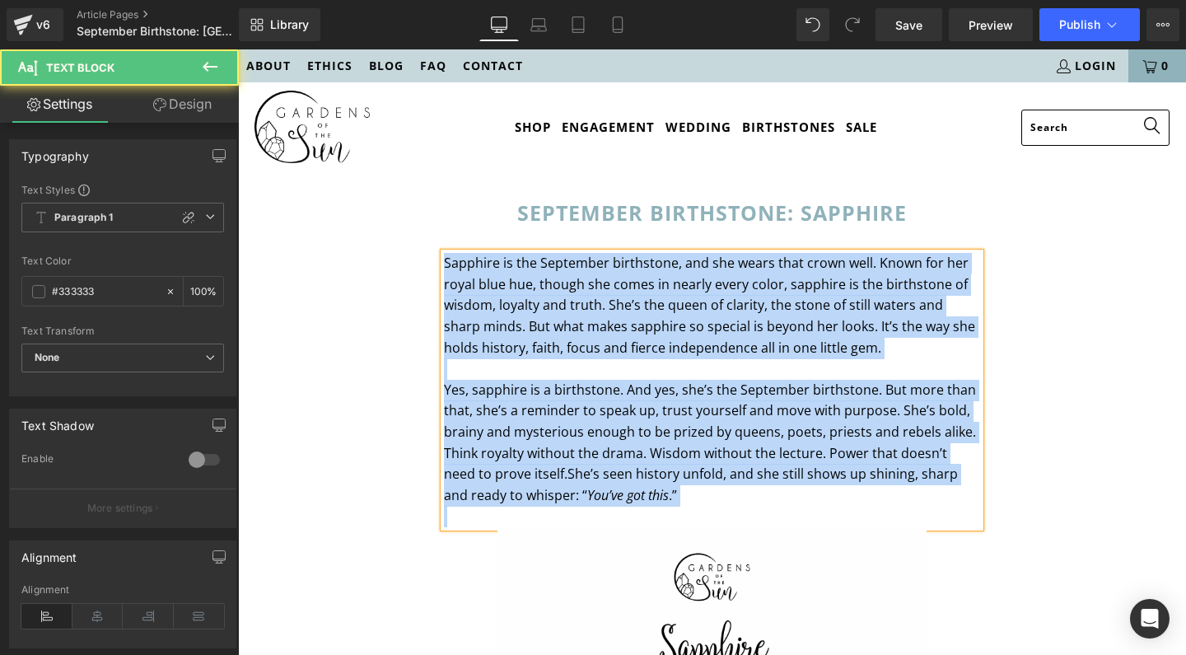
copy div "Sapphire is the September birthstone, and she wears that crown well. Known for …"
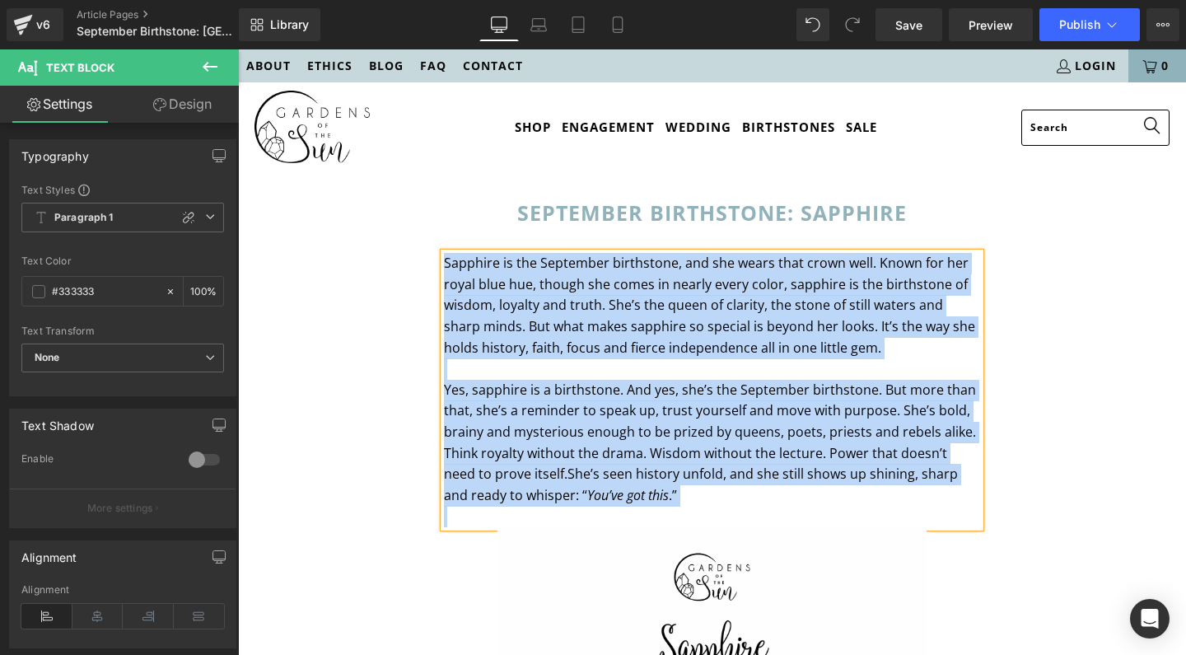
click at [641, 275] on p "Sapphire is the September birthstone, and she wears that crown well. Known for …" at bounding box center [712, 305] width 536 height 105
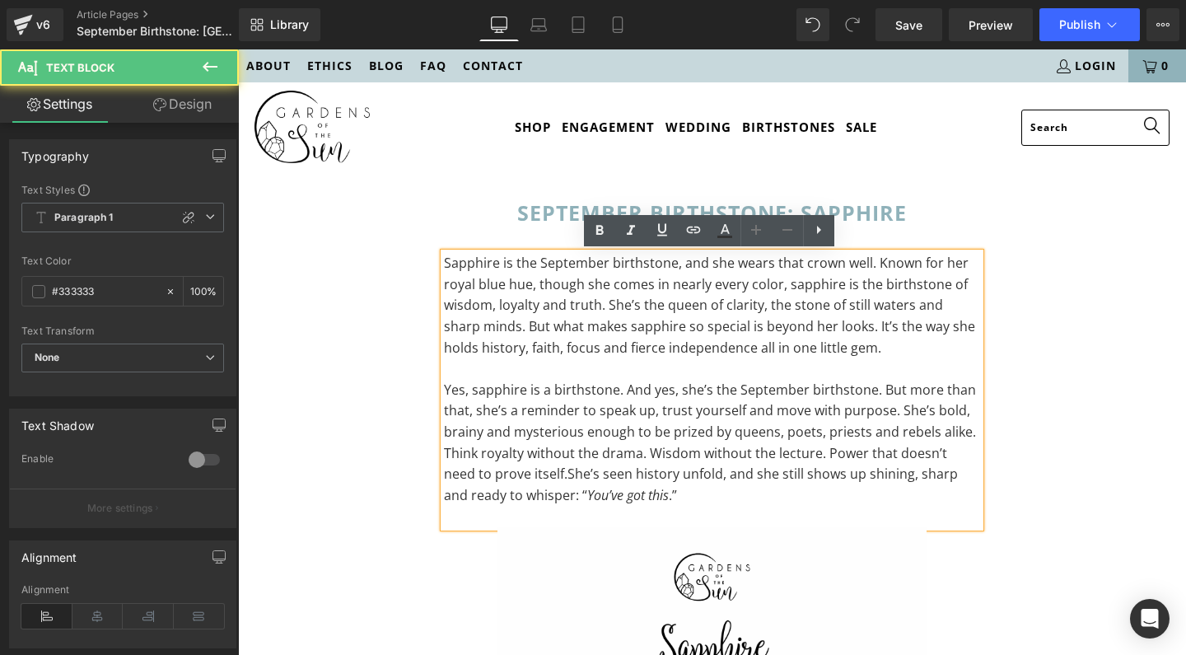
click at [549, 287] on p "Sapphire is the September birthstone, and she wears that crown well. Known for …" at bounding box center [712, 305] width 536 height 105
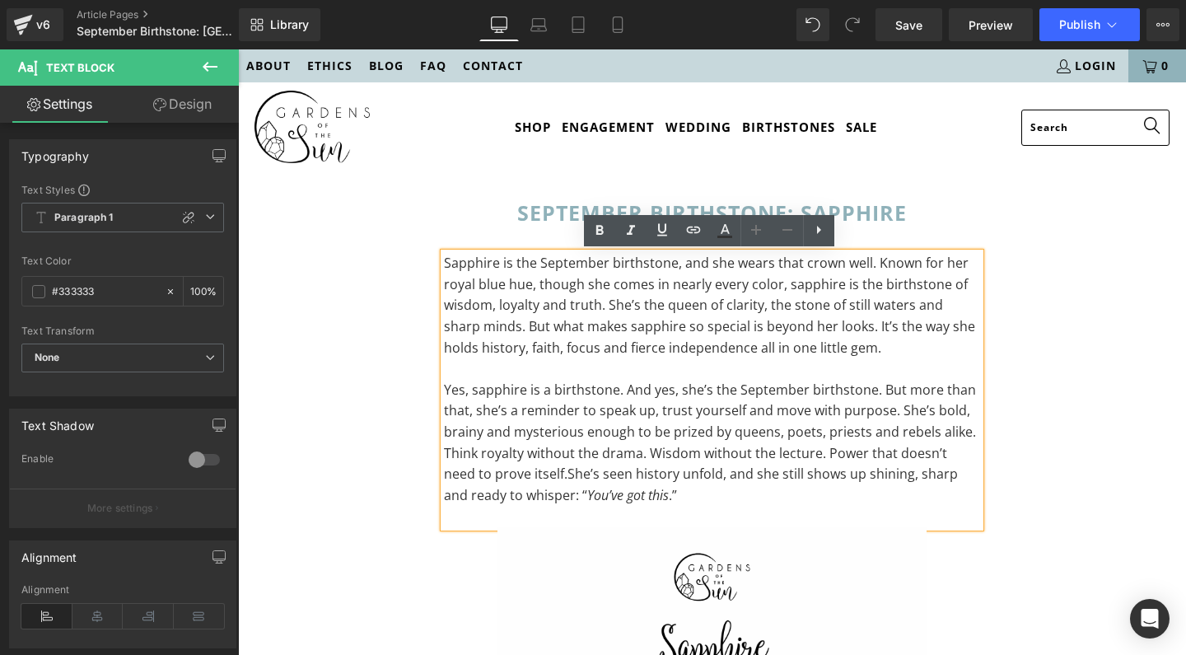
click at [789, 287] on p "Sapphire is the September birthstone, and she wears that crown well. Known for …" at bounding box center [712, 305] width 536 height 105
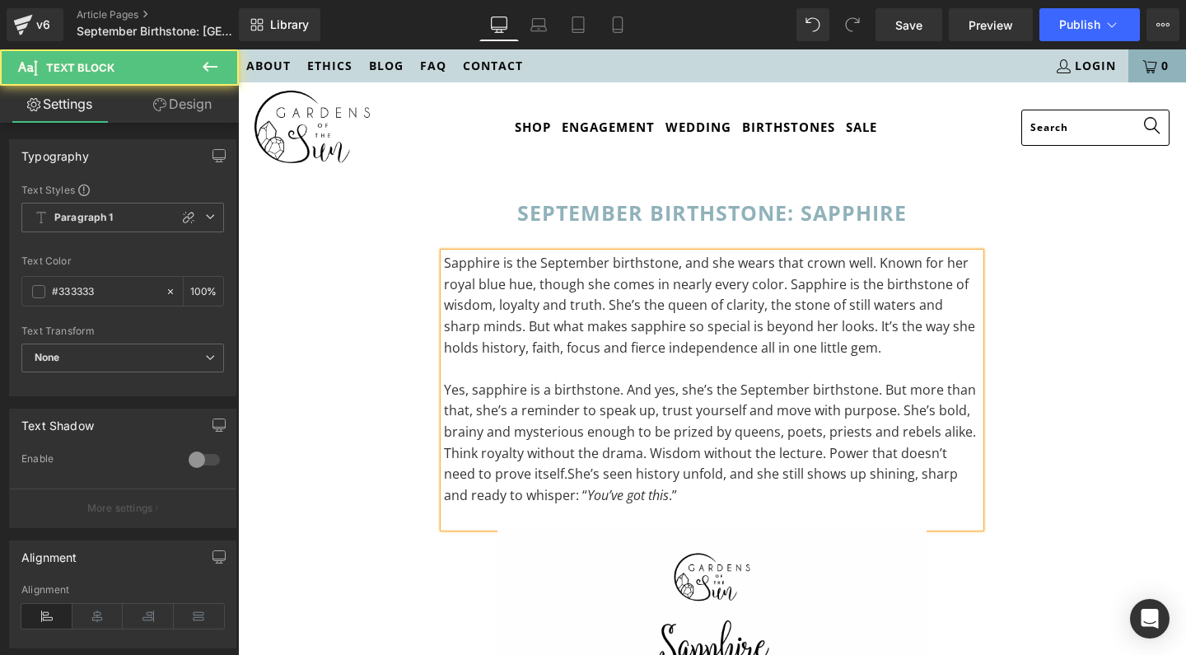
click at [884, 338] on p "Sapphire is the September birthstone, and she wears that crown well. Known for …" at bounding box center [712, 305] width 536 height 105
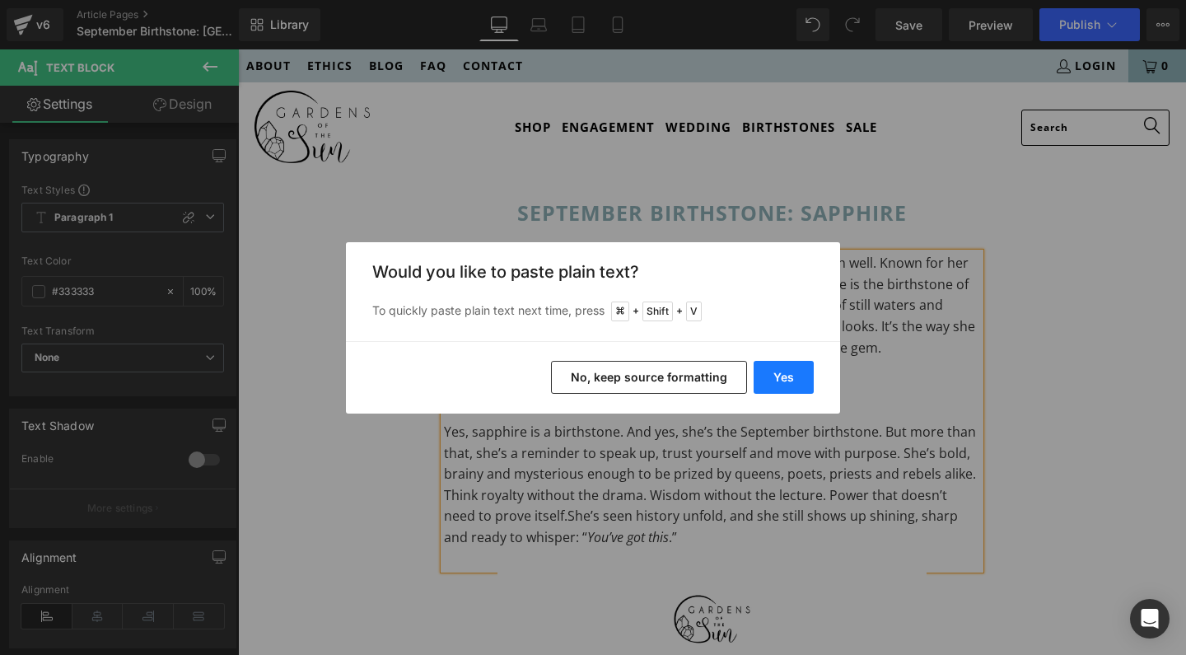
click at [790, 367] on button "Yes" at bounding box center [783, 377] width 60 height 33
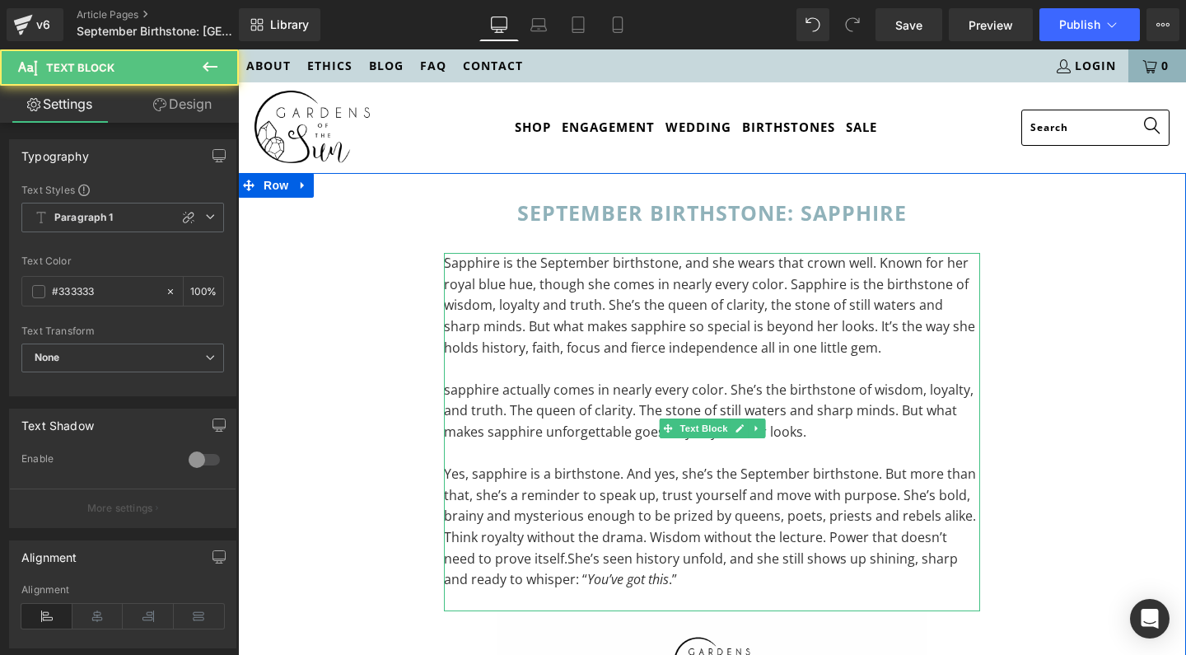
click at [846, 426] on p "sapphire actually comes in nearly every color. She’s the birthstone of wisdom, …" at bounding box center [712, 411] width 536 height 63
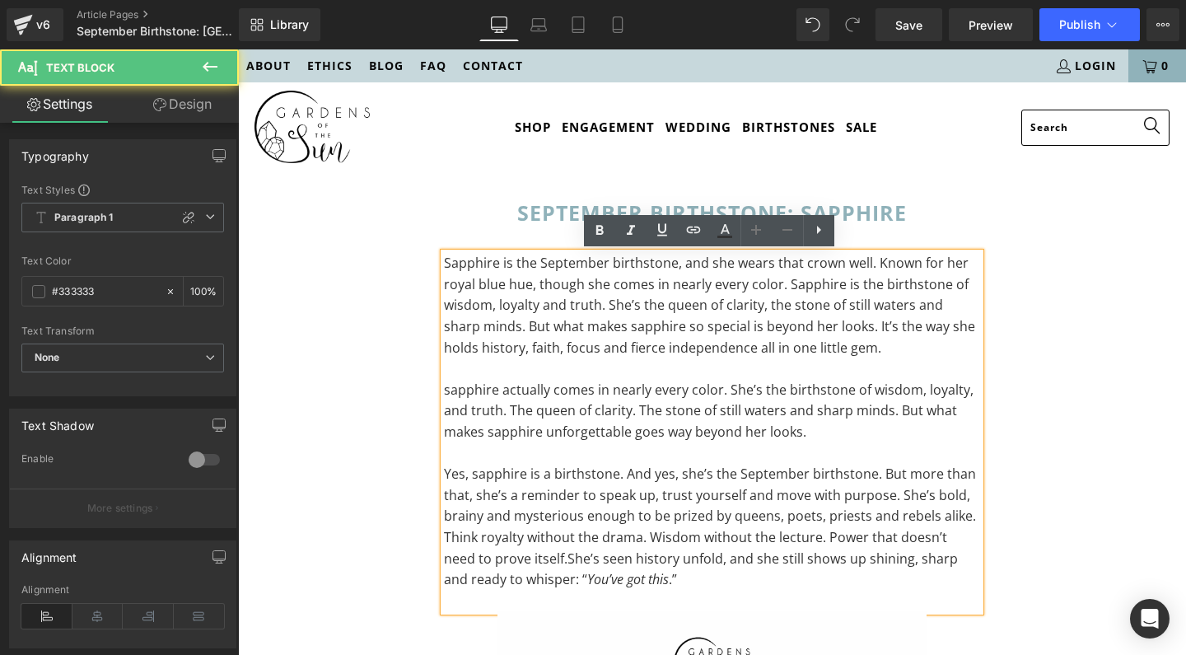
click at [711, 327] on p "Sapphire is the September birthstone, and she wears that crown well. Known for …" at bounding box center [712, 305] width 536 height 105
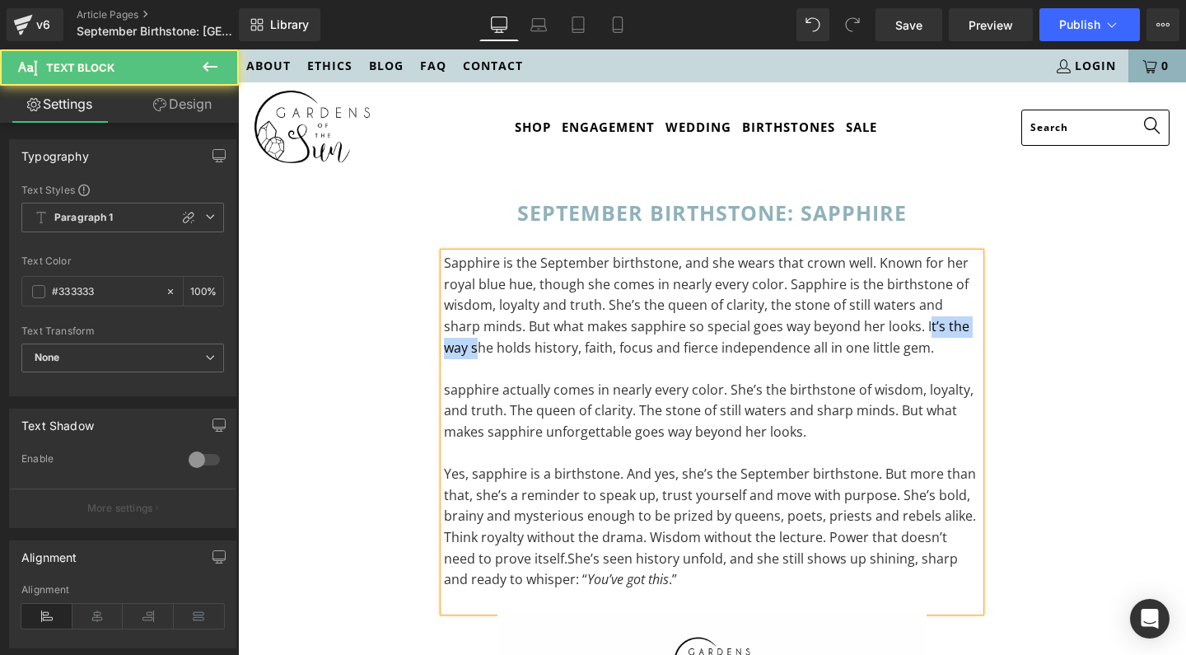
drag, startPoint x: 883, startPoint y: 326, endPoint x: 958, endPoint y: 325, distance: 74.9
click at [958, 325] on p "Sapphire is the September birthstone, and she wears that crown well. Known for …" at bounding box center [712, 305] width 536 height 105
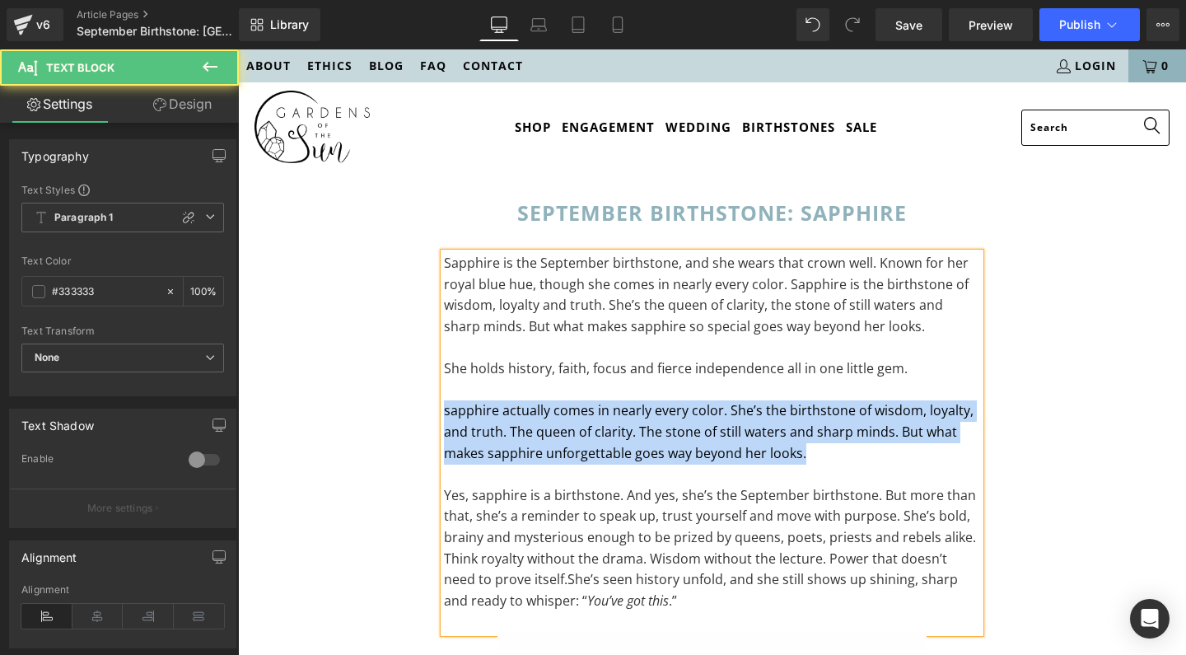
drag, startPoint x: 725, startPoint y: 441, endPoint x: 419, endPoint y: 407, distance: 307.3
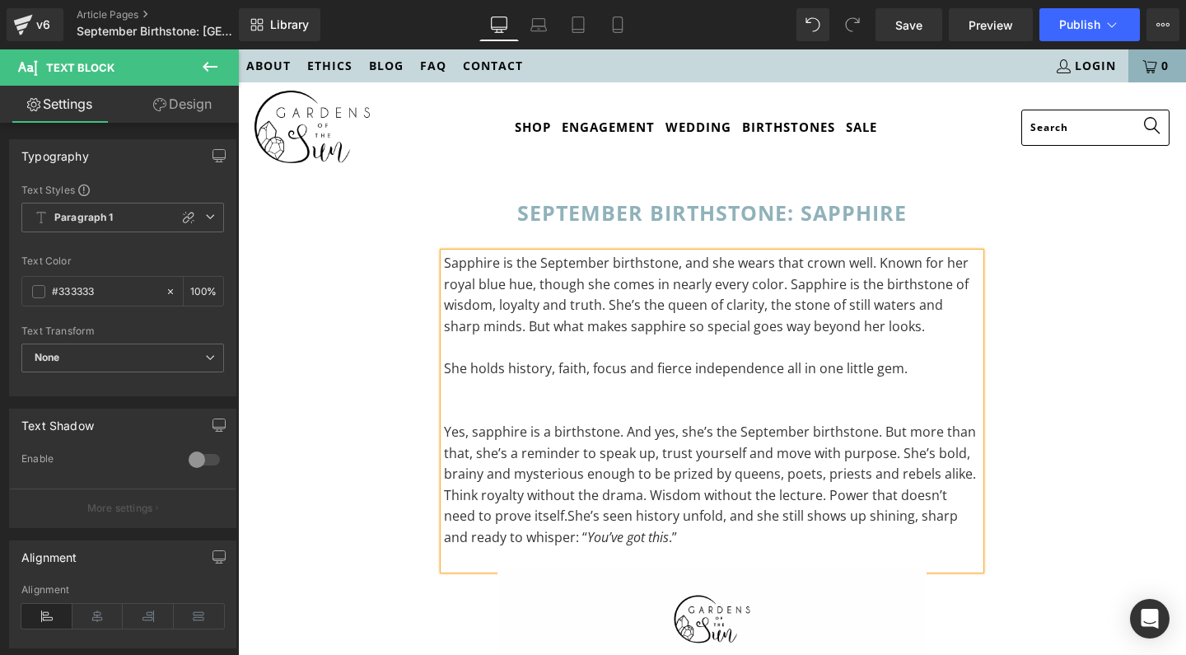
click at [683, 536] on p "Yes, sapphire is a birthstone. And yes, she’s the September birthstone. But mor…" at bounding box center [712, 485] width 536 height 127
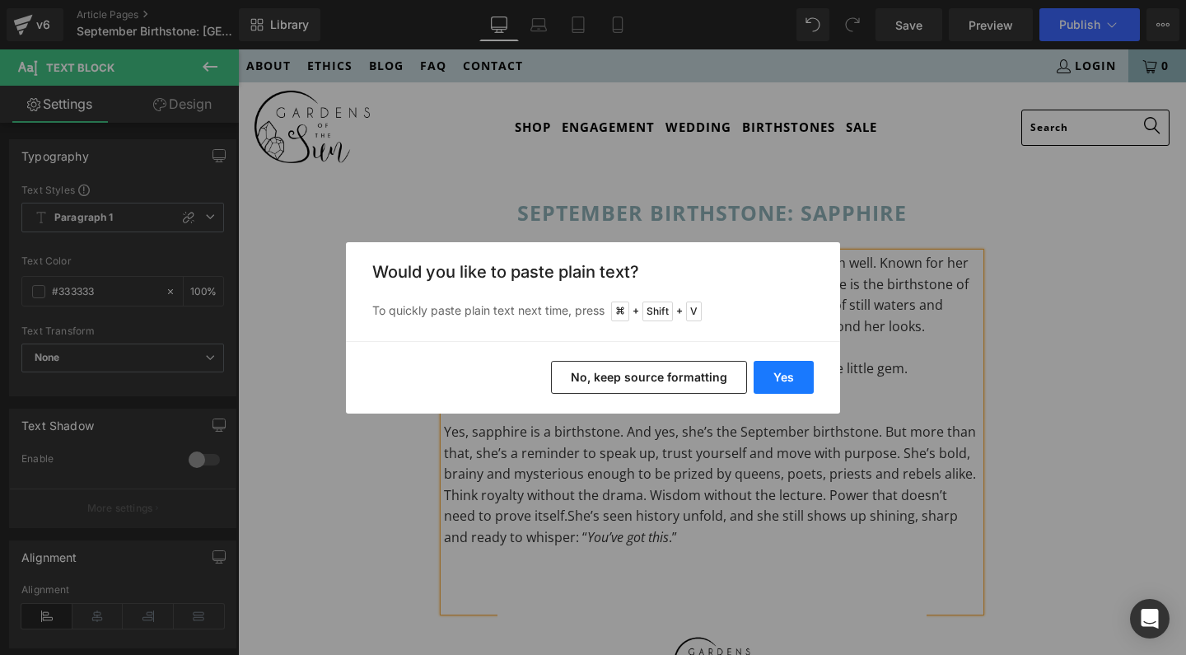
click at [803, 369] on button "Yes" at bounding box center [783, 377] width 60 height 33
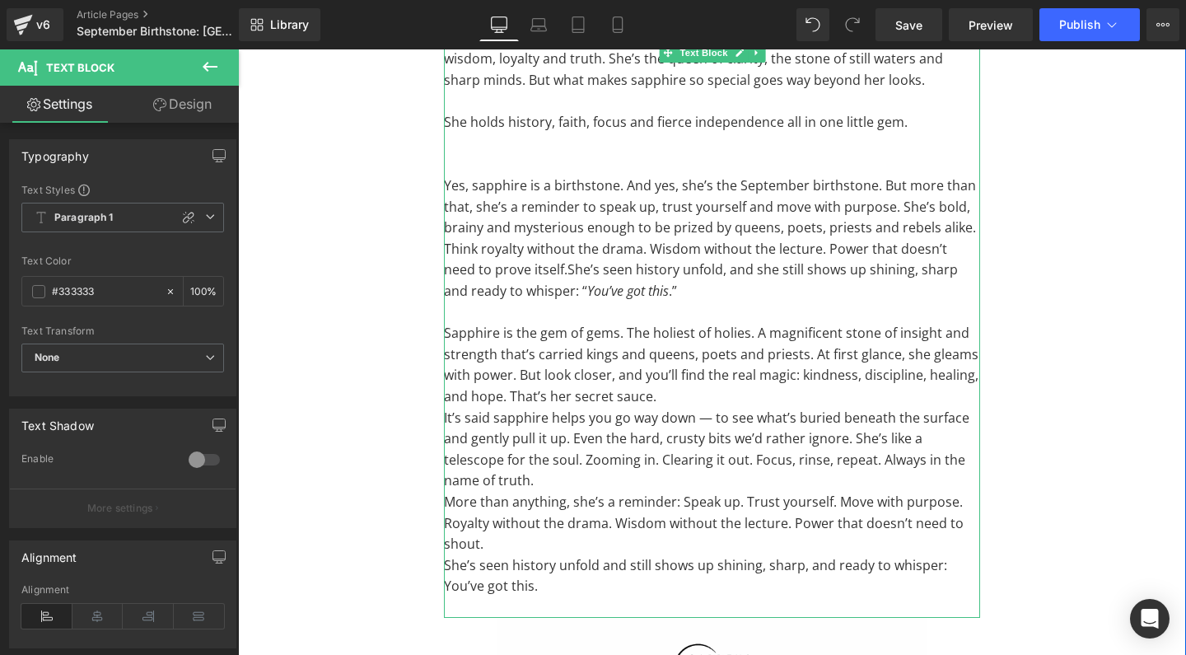
scroll to position [249, 0]
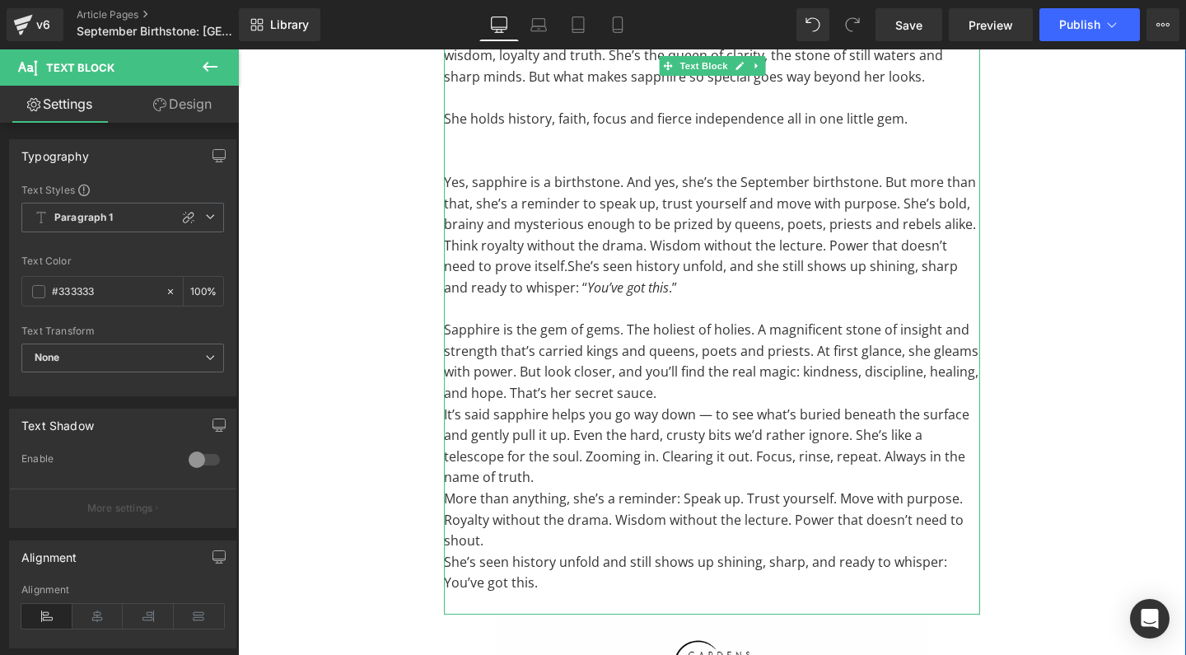
click at [725, 462] on p "It’s said sapphire helps you go way down — to see what’s buried beneath the sur…" at bounding box center [712, 446] width 536 height 84
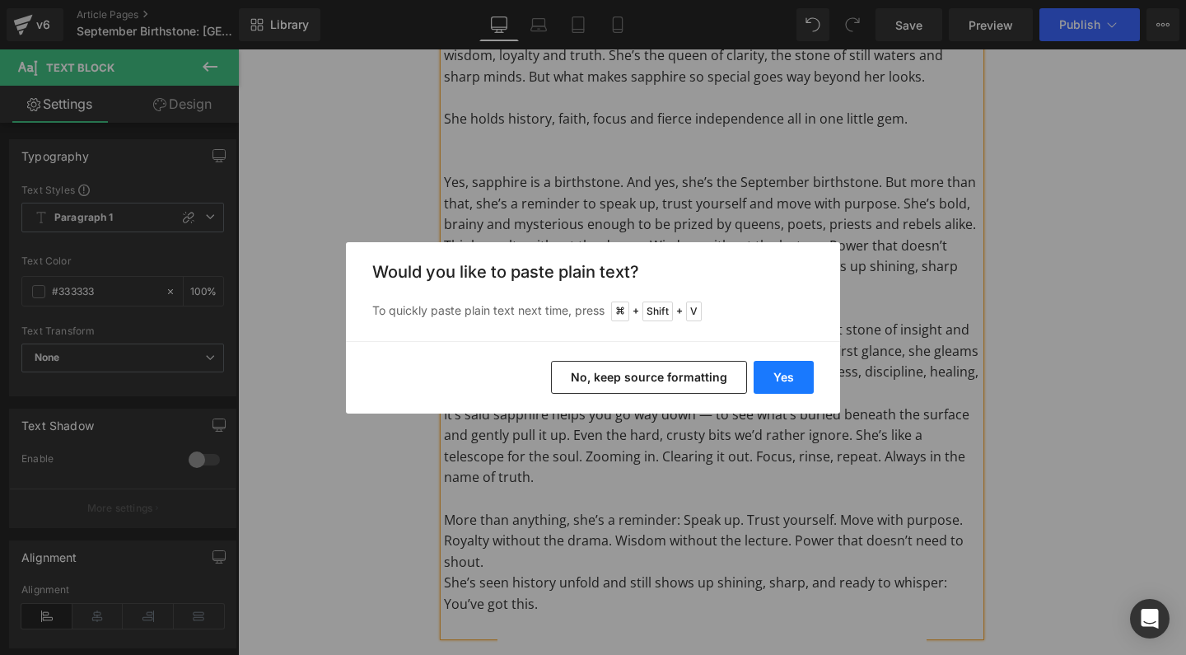
click at [776, 375] on button "Yes" at bounding box center [783, 377] width 60 height 33
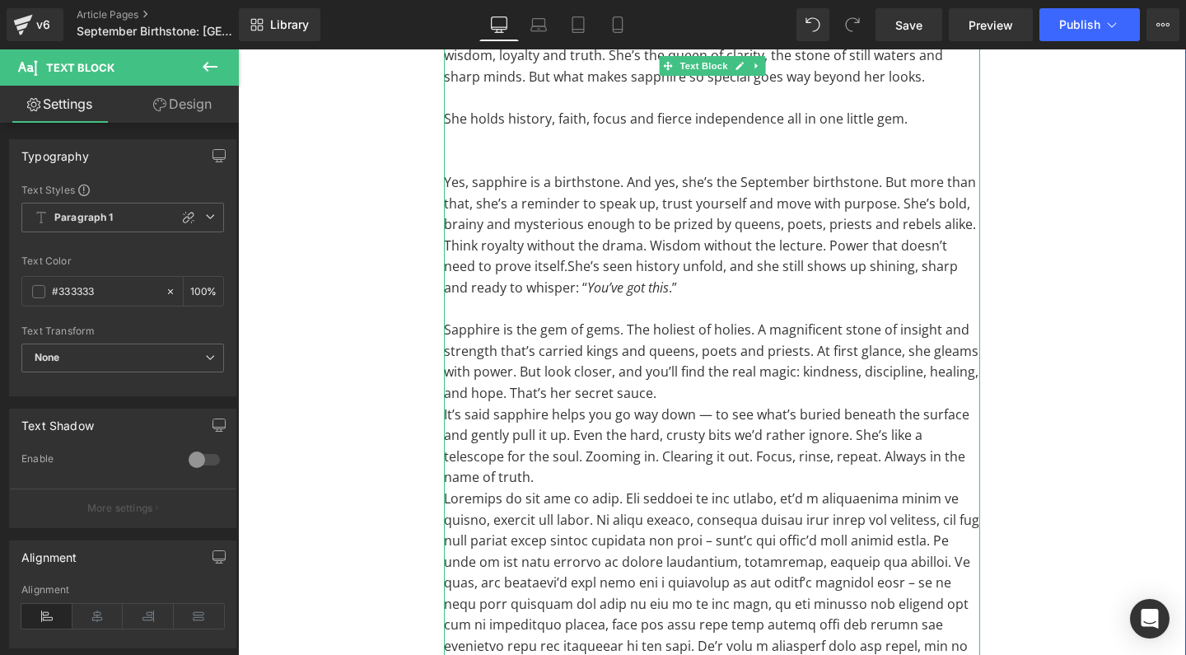
click at [612, 130] on p at bounding box center [712, 140] width 536 height 21
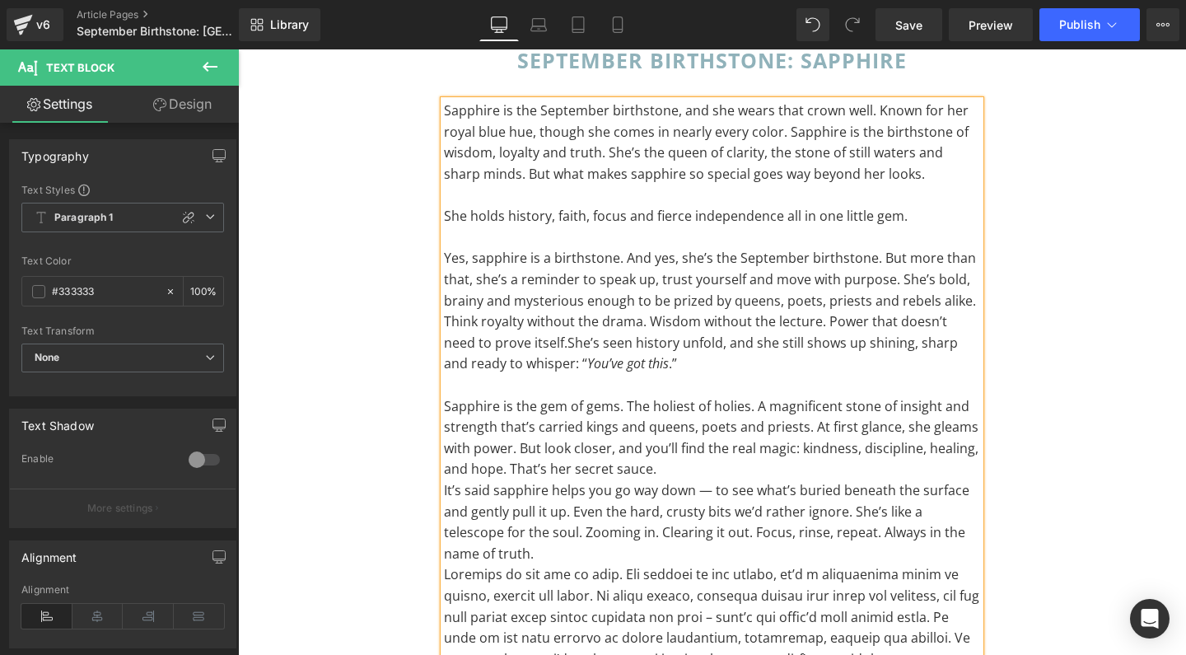
scroll to position [151, 0]
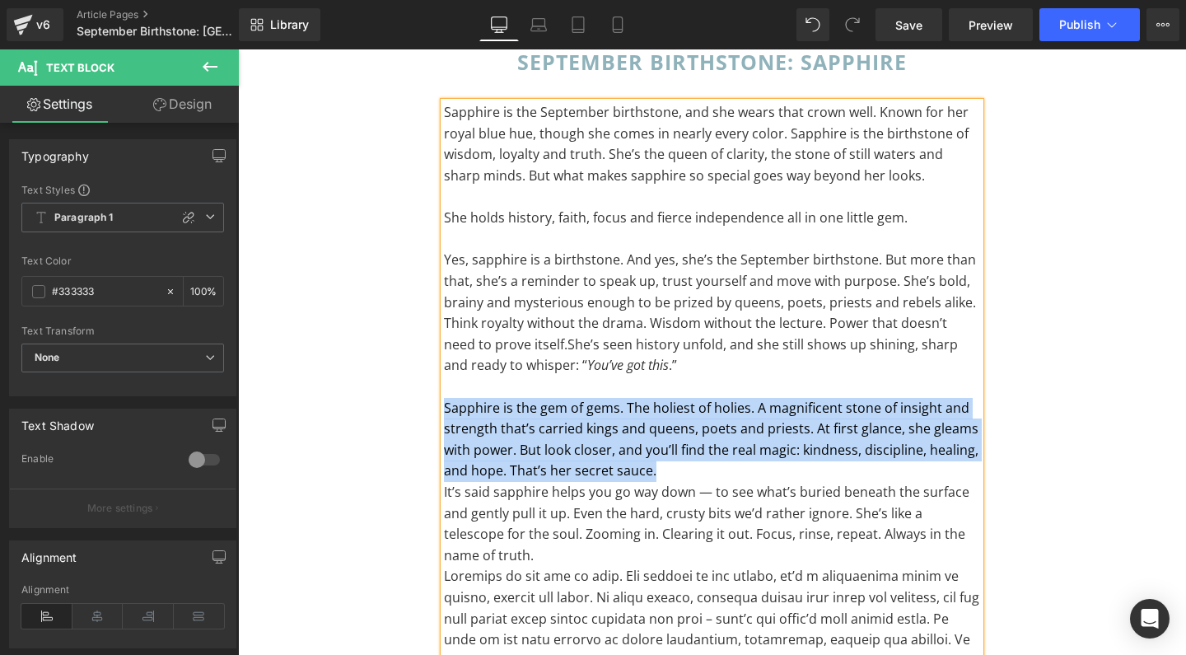
drag, startPoint x: 442, startPoint y: 401, endPoint x: 680, endPoint y: 456, distance: 244.3
click at [680, 456] on p "Sapphire is the gem of gems. The holiest of holies. A magnificent stone of insi…" at bounding box center [712, 440] width 536 height 84
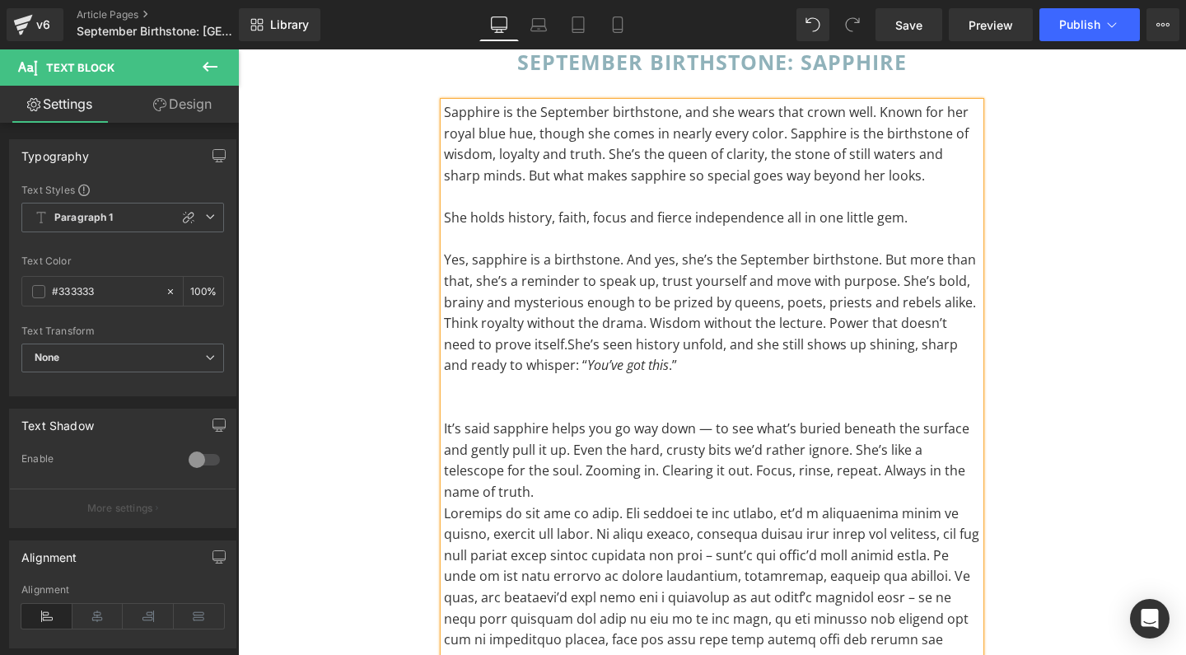
click at [444, 216] on p "She holds history, faith, focus and fierce independence all in one little gem." at bounding box center [712, 217] width 536 height 21
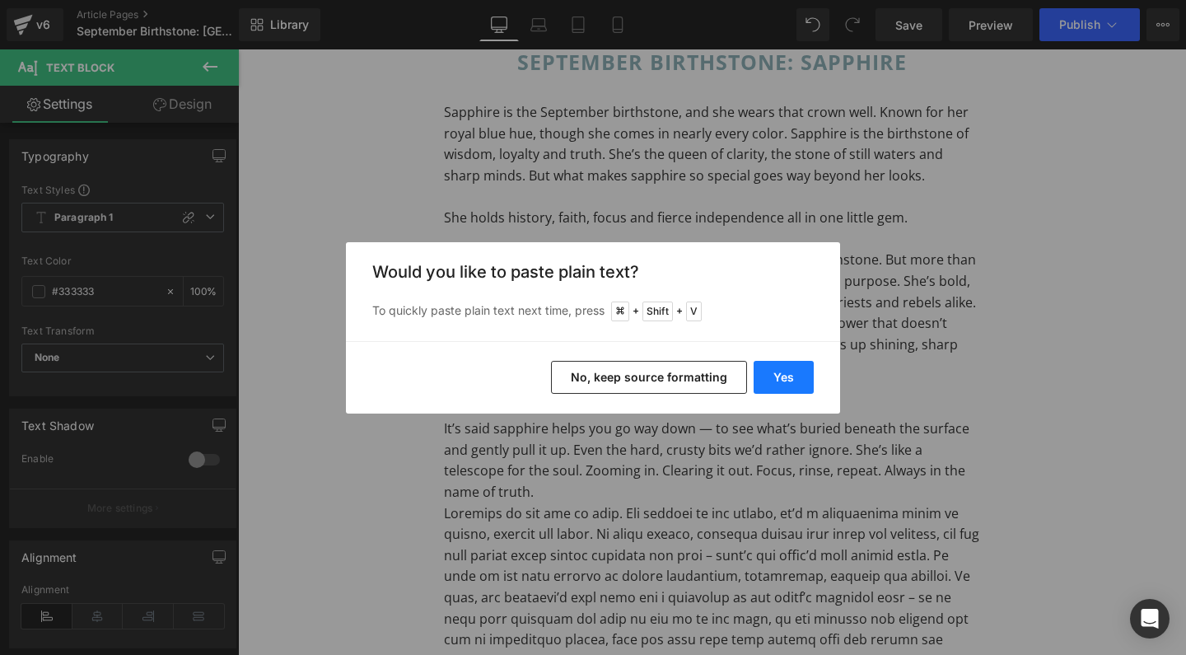
click at [785, 380] on button "Yes" at bounding box center [783, 377] width 60 height 33
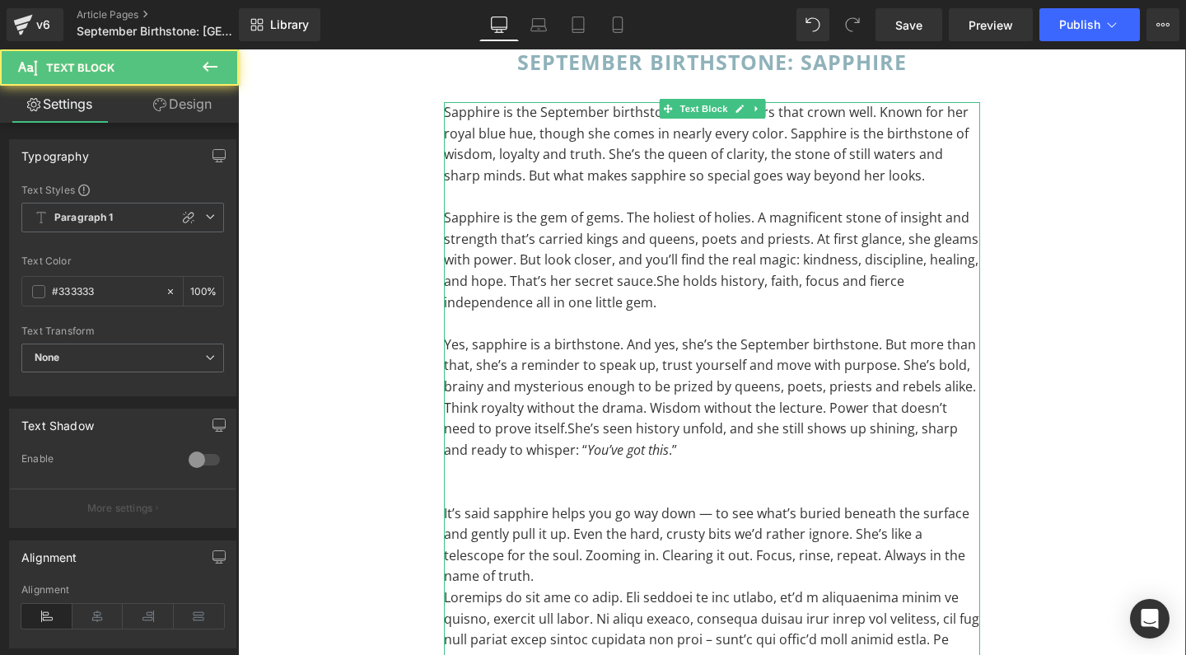
click at [651, 282] on p "Sapphire is the gem of gems. The holiest of holies. A magnificent stone of insi…" at bounding box center [712, 259] width 536 height 105
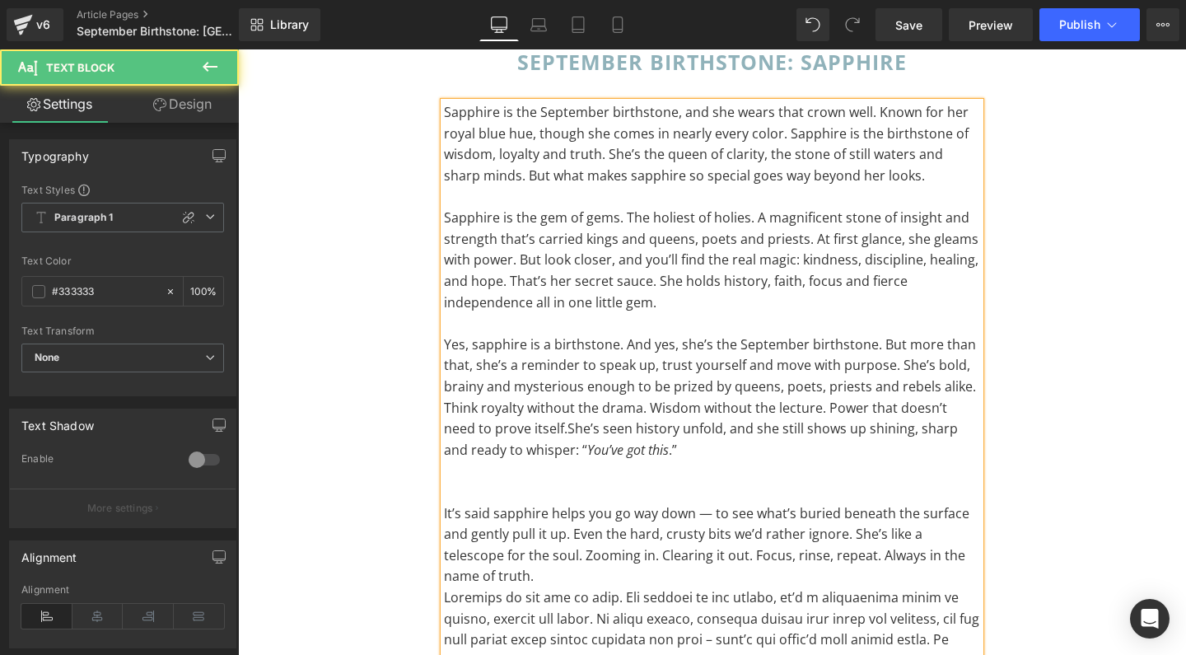
click at [770, 259] on p "Sapphire is the gem of gems. The holiest of holies. A magnificent stone of insi…" at bounding box center [712, 259] width 536 height 105
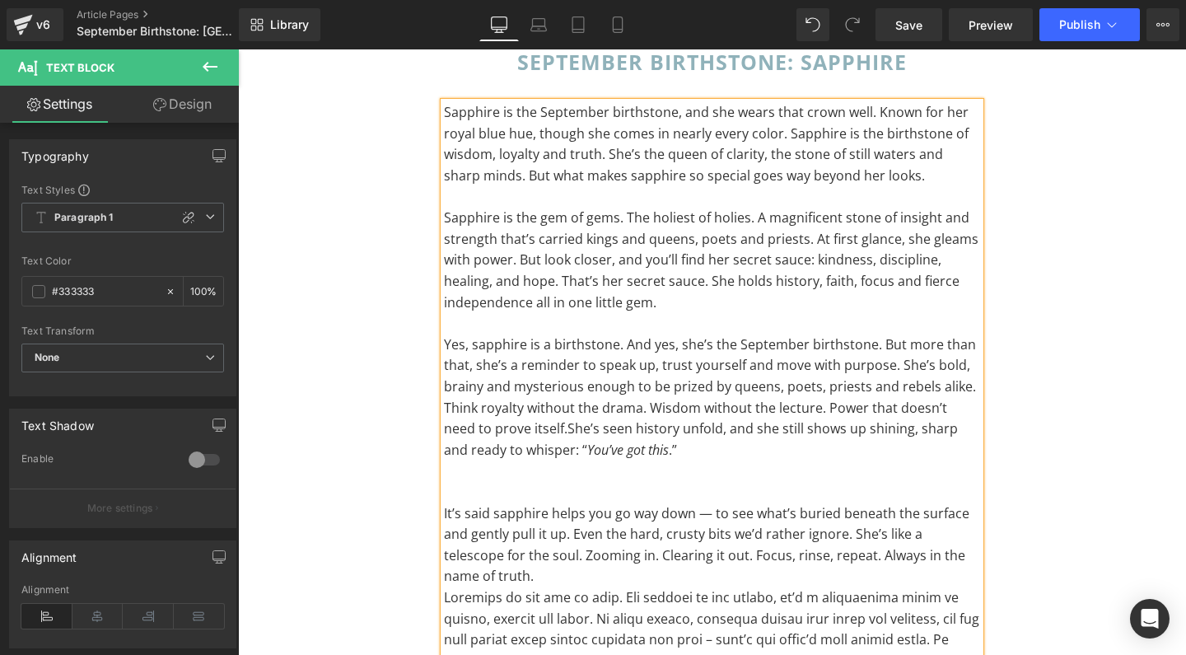
click at [488, 278] on p "Sapphire is the gem of gems. The holiest of holies. A magnificent stone of insi…" at bounding box center [712, 259] width 536 height 105
drag, startPoint x: 555, startPoint y: 277, endPoint x: 702, endPoint y: 276, distance: 147.4
click at [702, 276] on p "Sapphire is the gem of gems. The holiest of holies. A magnificent stone of insi…" at bounding box center [712, 259] width 536 height 105
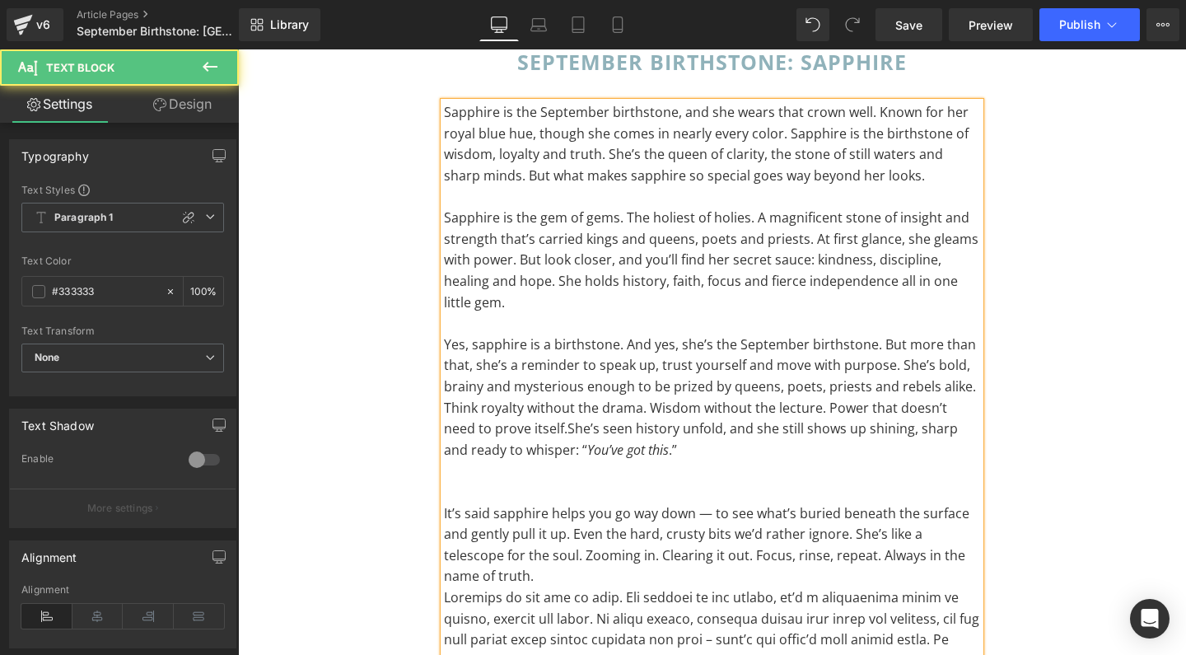
click at [586, 482] on p at bounding box center [712, 492] width 536 height 21
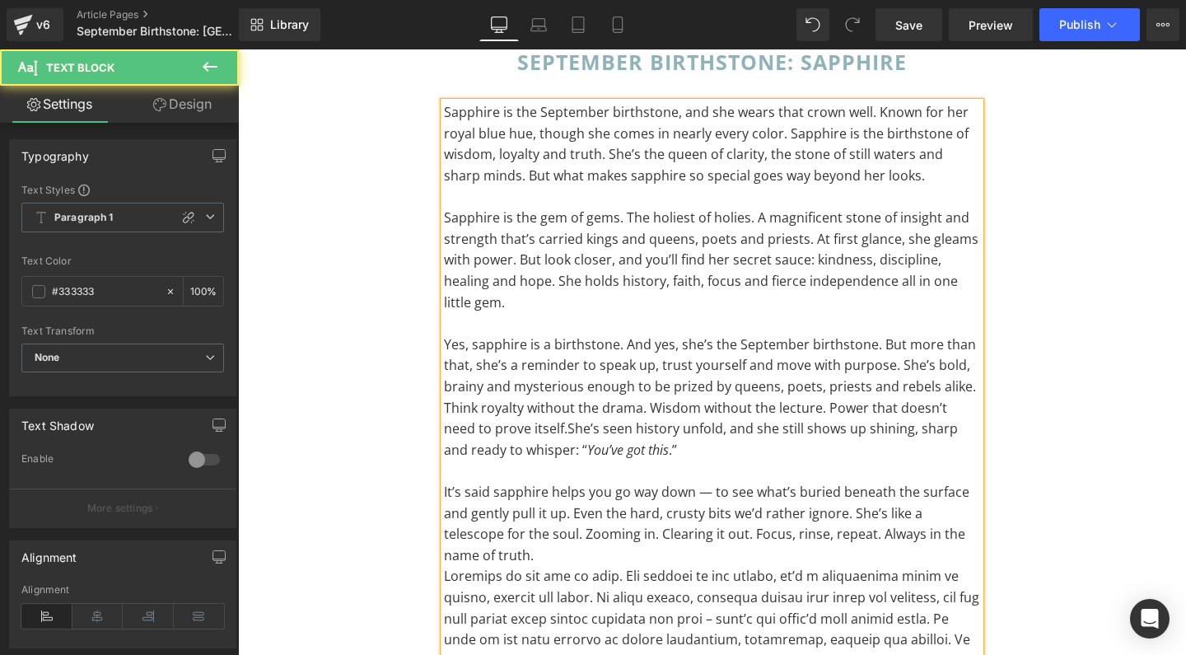
click at [707, 483] on span "It’s said sapphire helps you go way down — to see what’s buried beneath the sur…" at bounding box center [706, 524] width 525 height 82
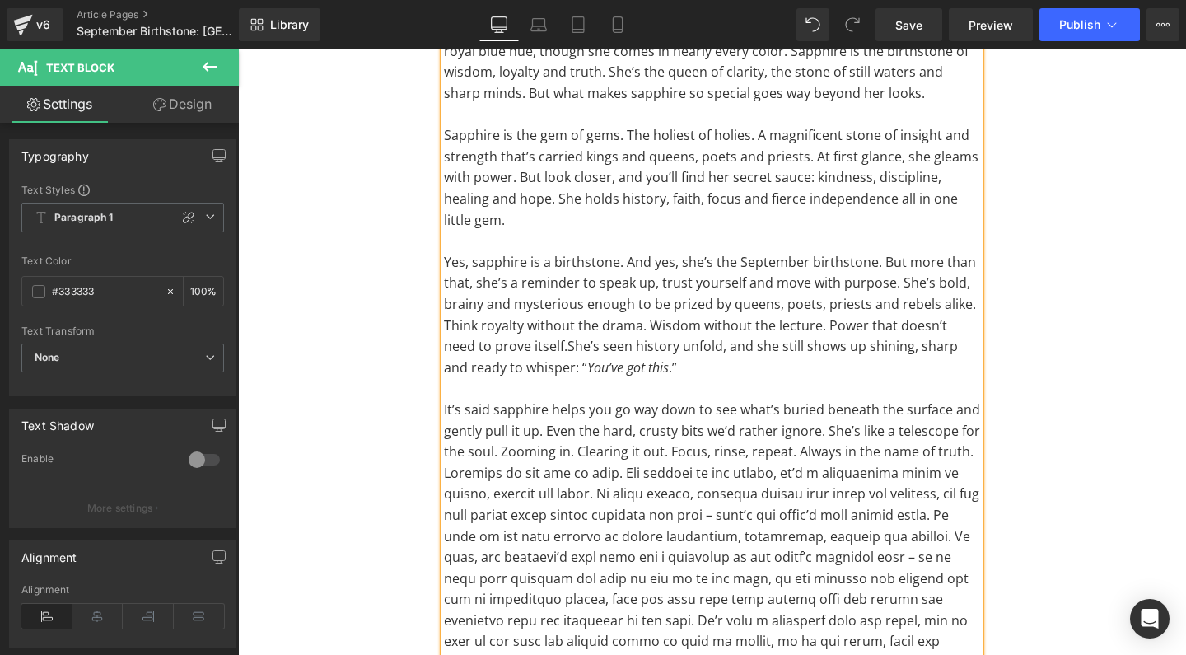
scroll to position [240, 0]
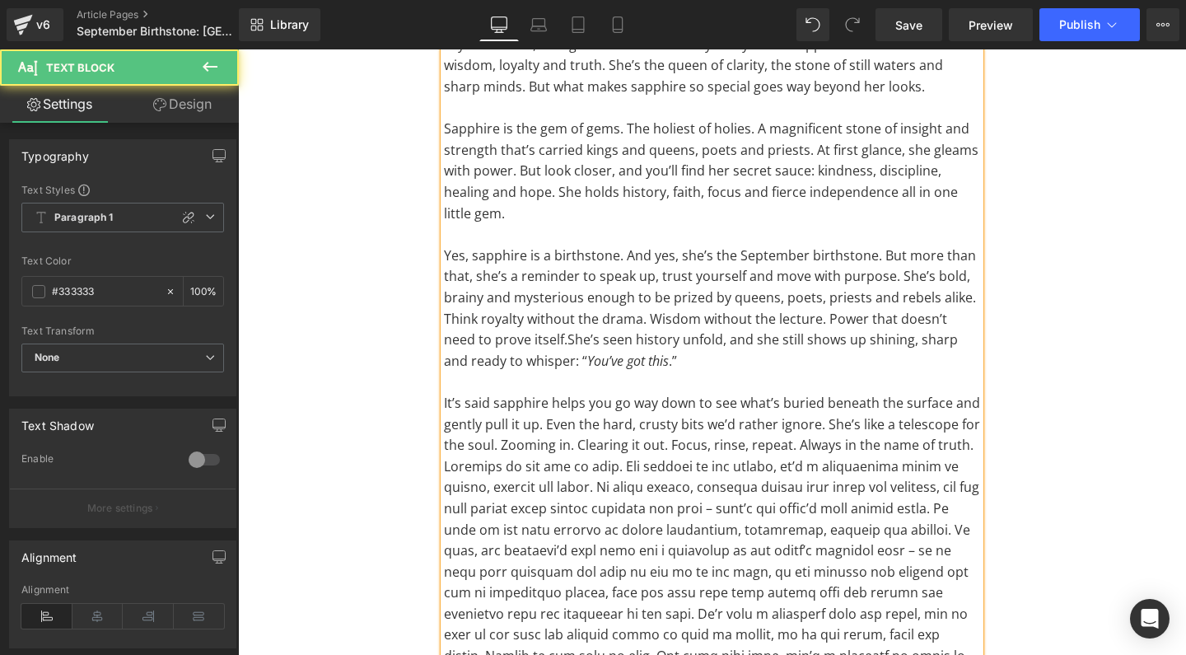
click at [444, 457] on span at bounding box center [711, 592] width 535 height 271
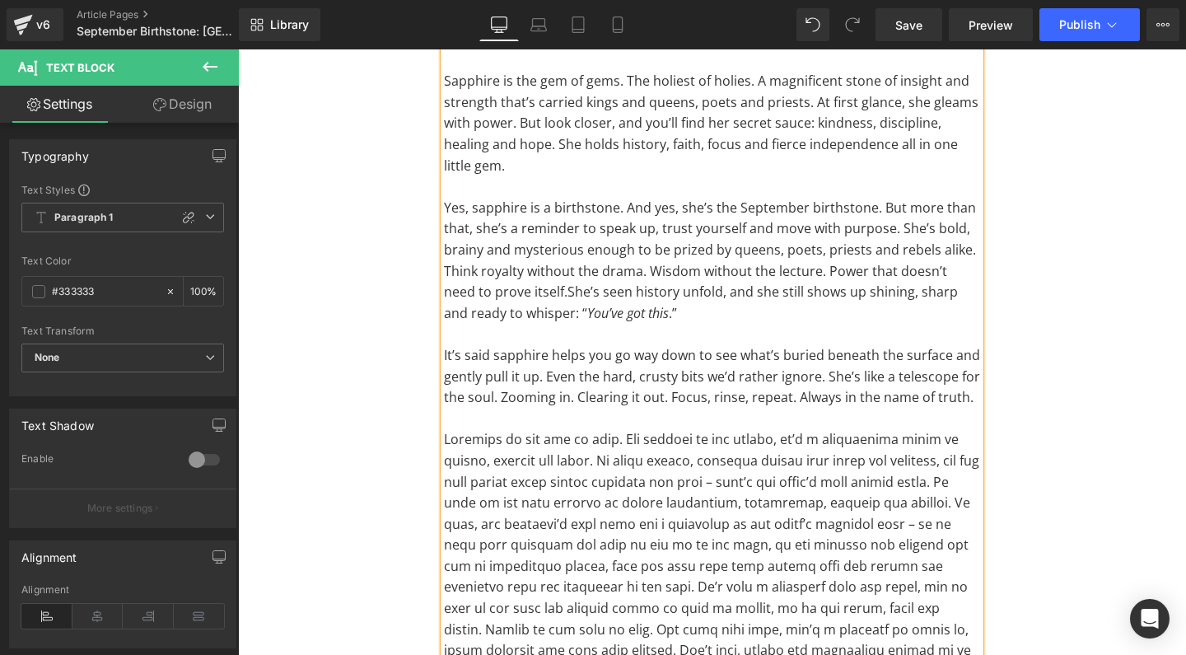
scroll to position [292, 0]
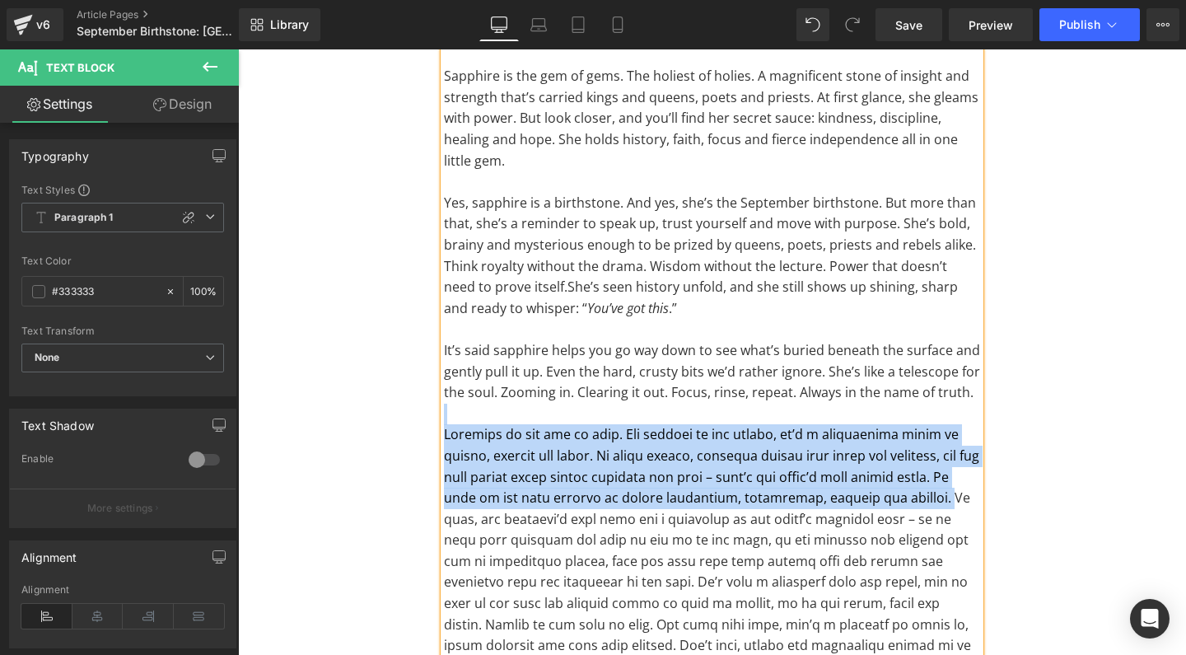
drag, startPoint x: 895, startPoint y: 485, endPoint x: 338, endPoint y: 413, distance: 561.3
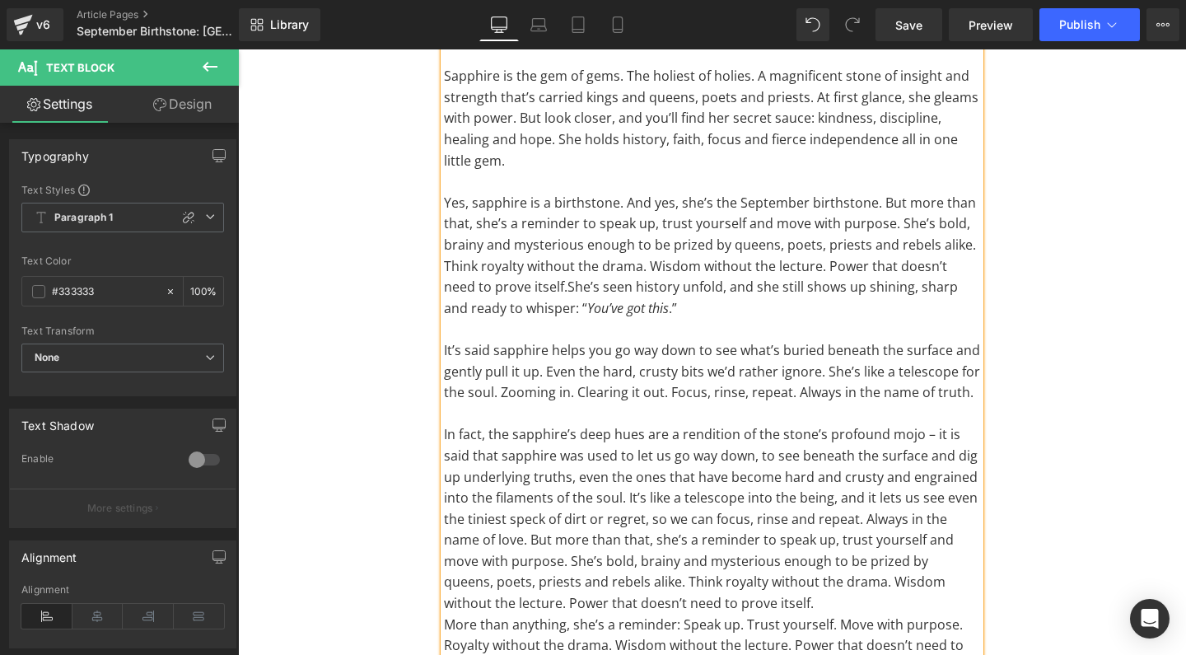
click at [745, 587] on p "In fact, the sapphire’s deep hues are a rendition of the stone’s profound mojo …" at bounding box center [712, 518] width 536 height 189
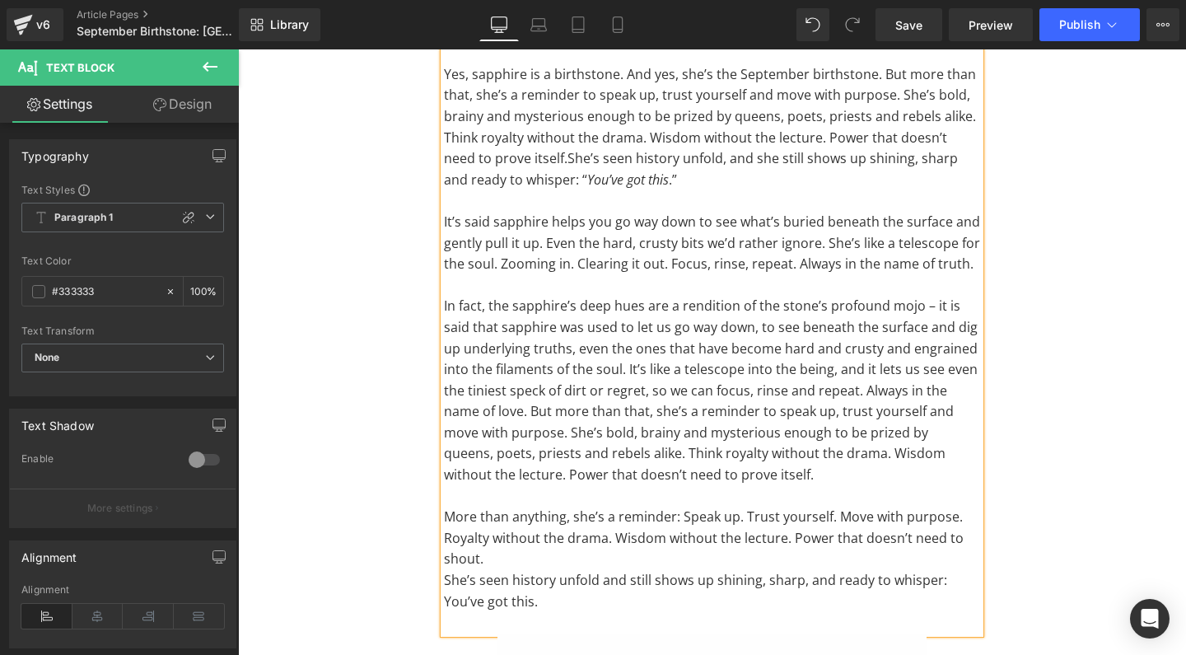
scroll to position [422, 0]
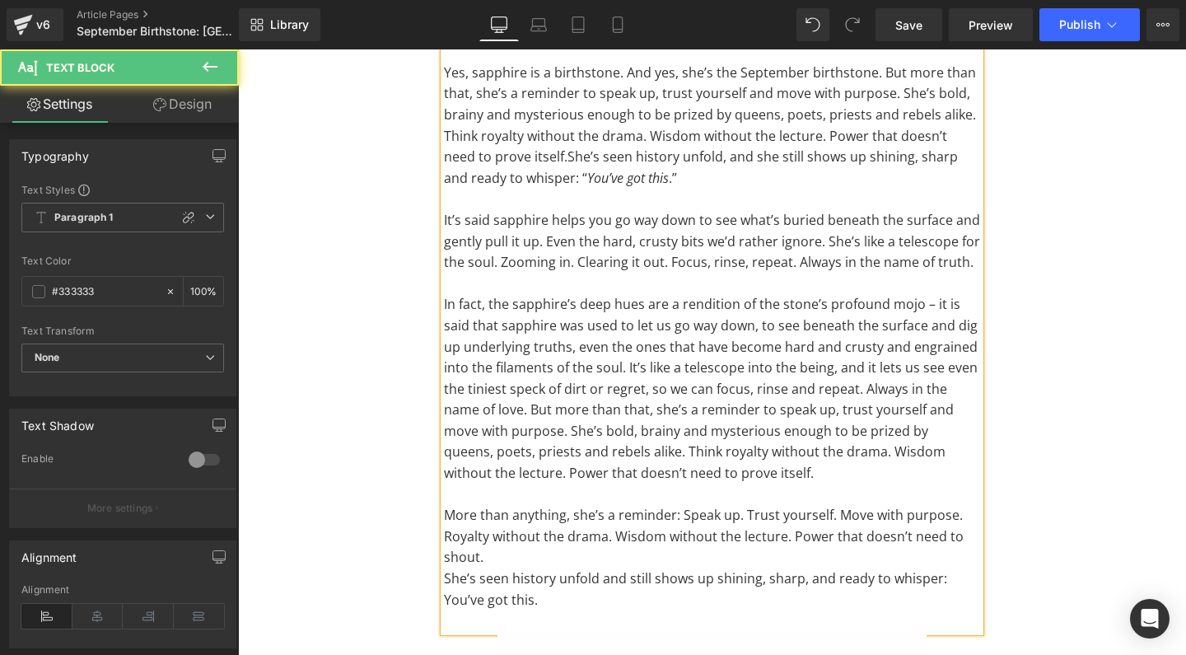
click at [588, 530] on p "Royalty without the drama. Wisdom without the lecture. Power that doesn’t need …" at bounding box center [712, 547] width 536 height 42
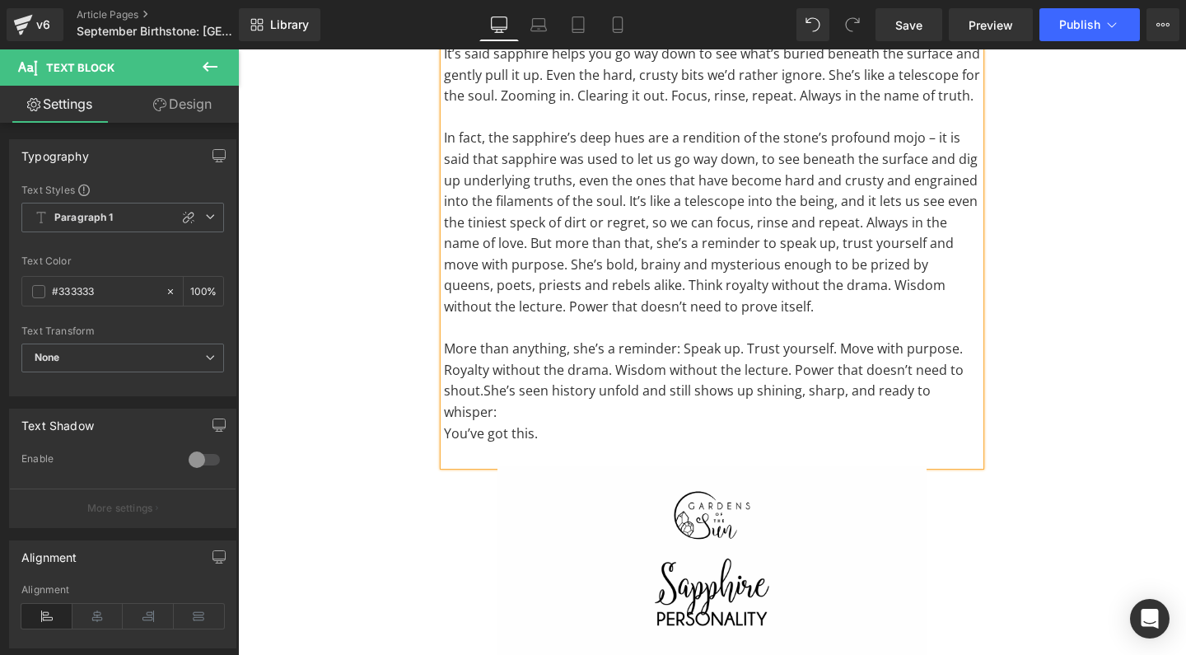
scroll to position [592, 0]
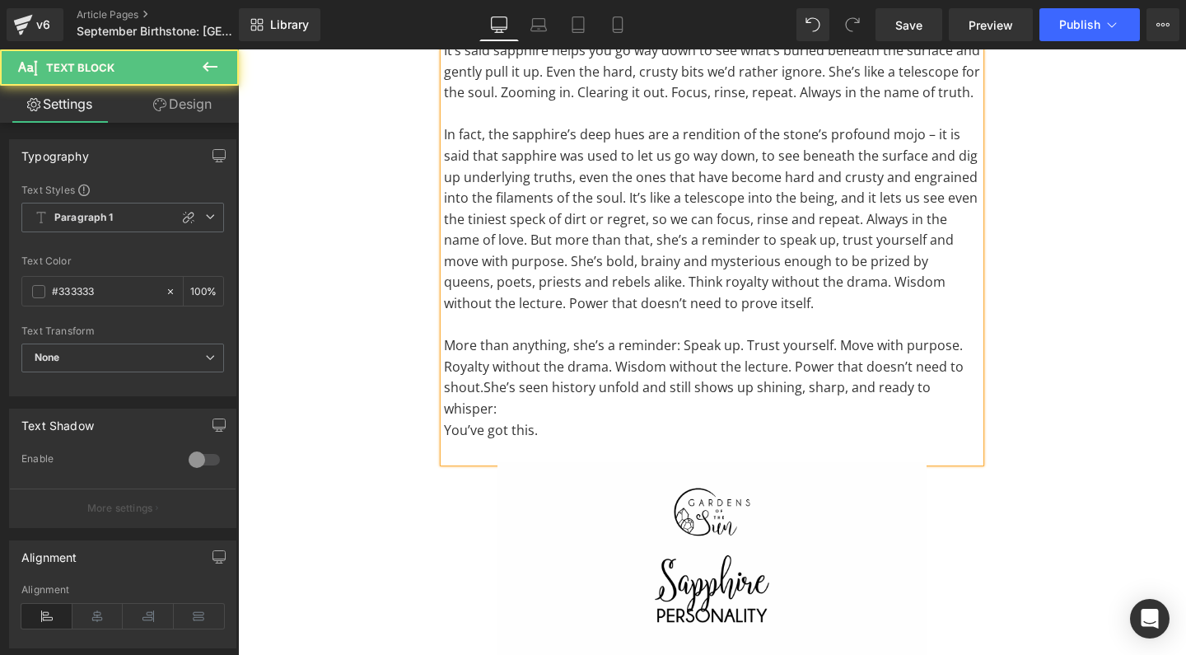
click at [580, 420] on p "You’ve got this." at bounding box center [712, 430] width 536 height 21
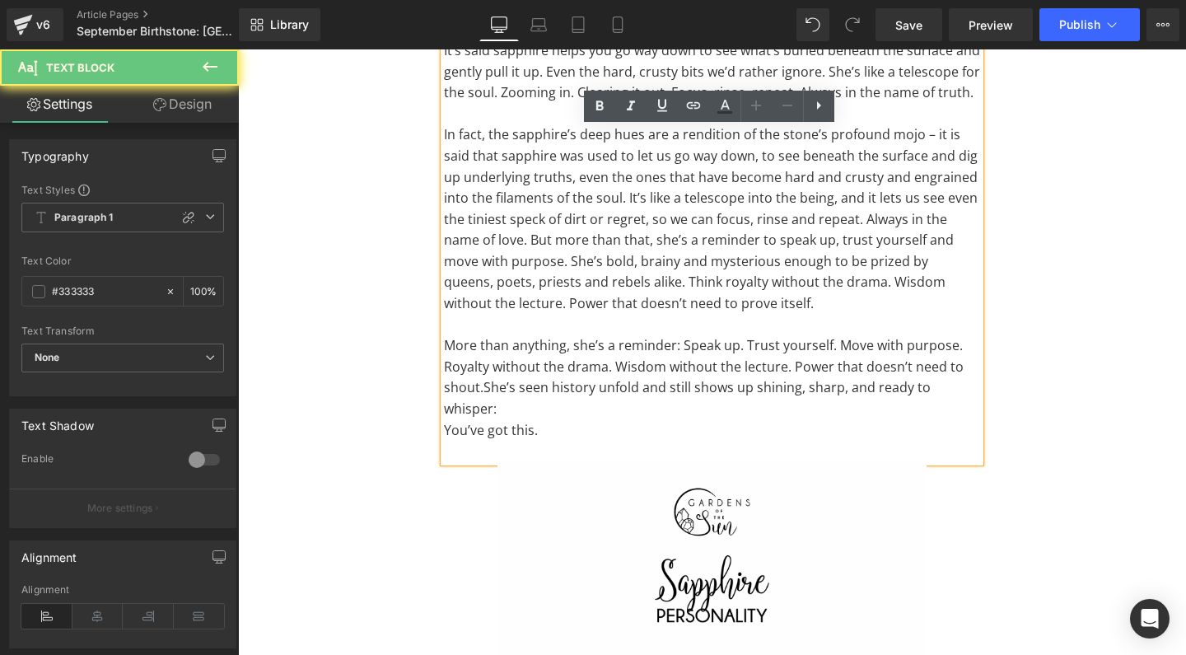
click at [564, 389] on p "Royalty without the drama. Wisdom without the lecture. Power that doesn’t need …" at bounding box center [712, 388] width 536 height 63
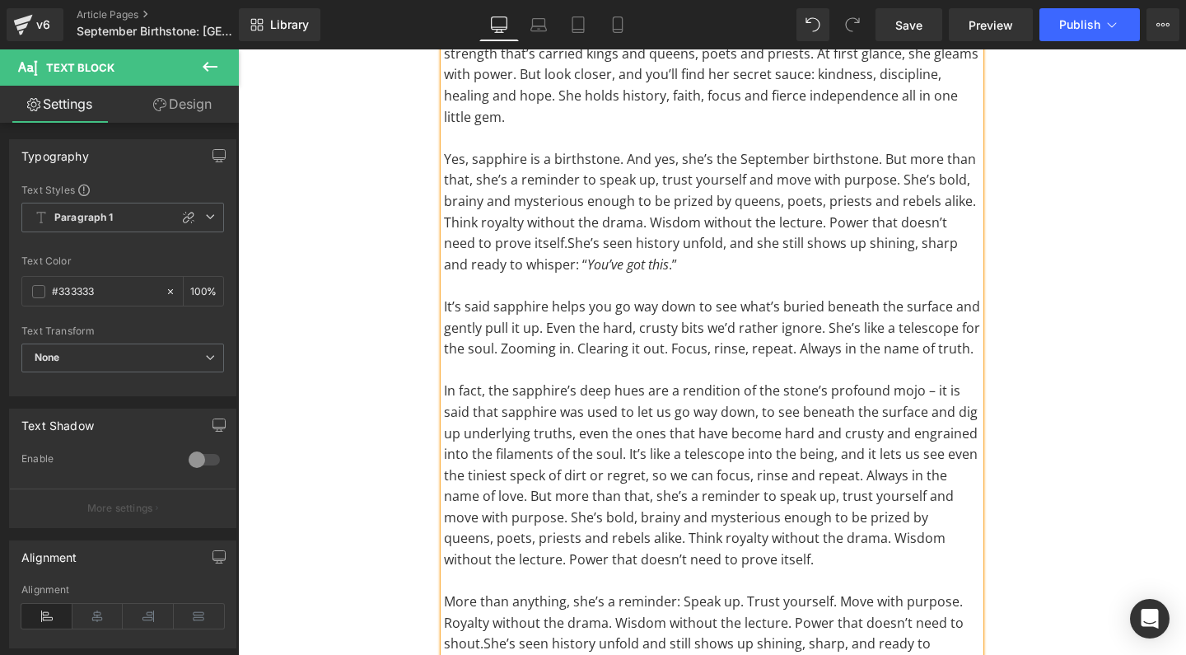
scroll to position [334, 0]
click at [627, 302] on span "It’s said sapphire helps you go way down to see what’s buried beneath the surfa…" at bounding box center [712, 329] width 536 height 60
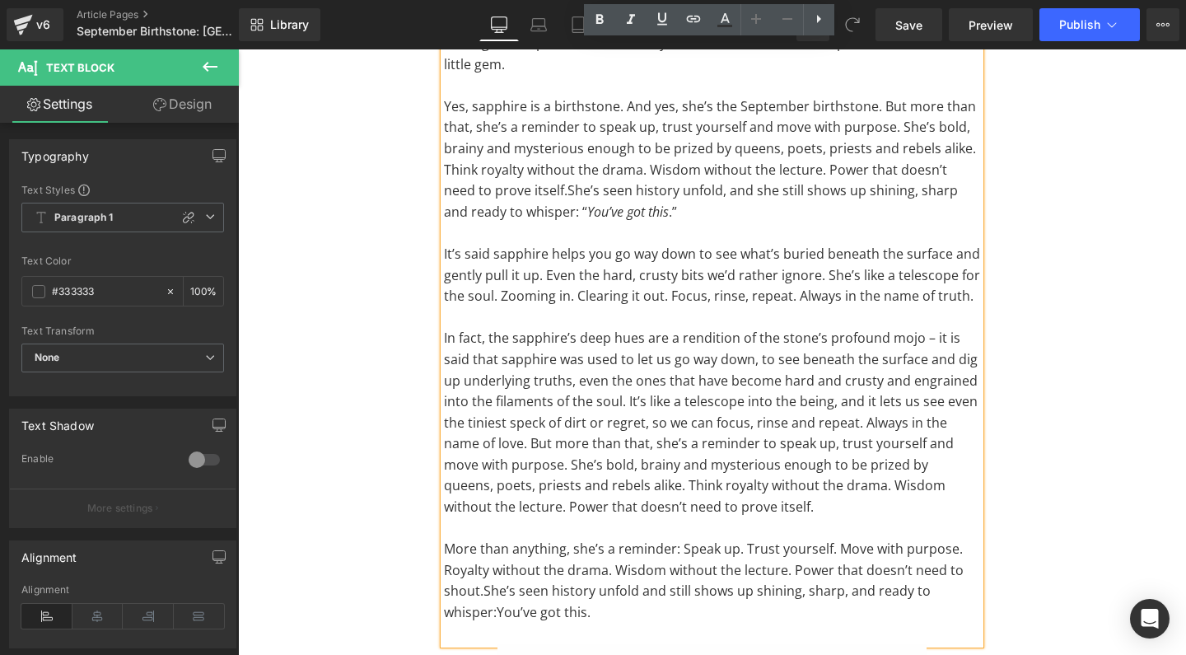
scroll to position [395, 0]
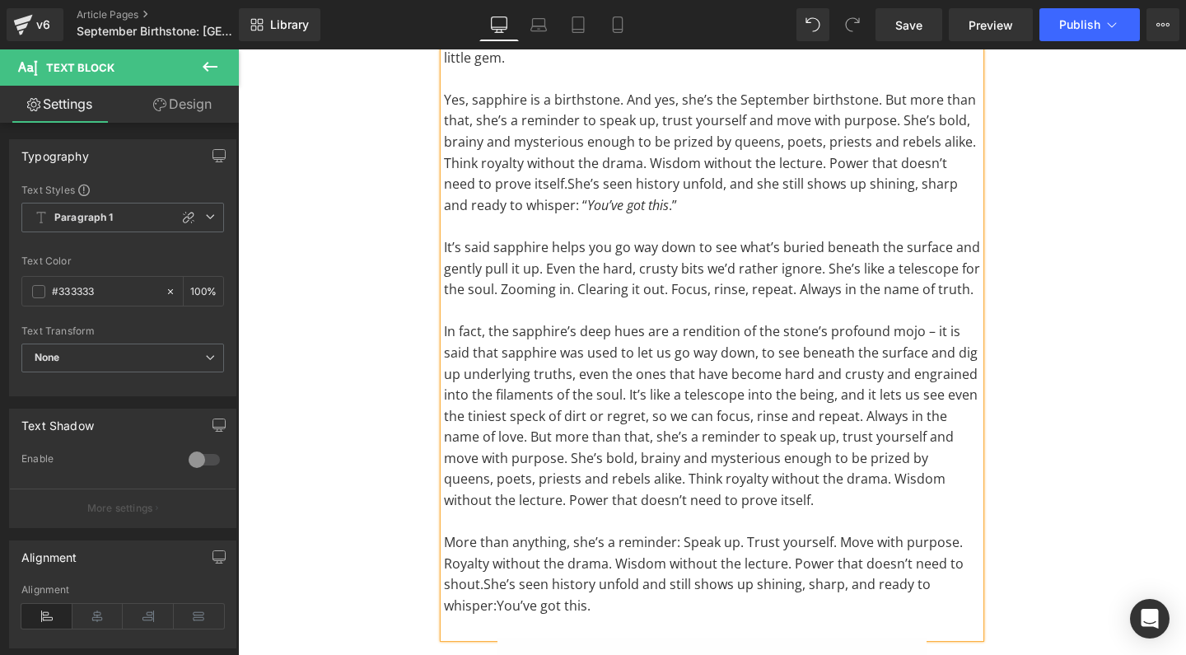
click at [651, 322] on span "In fact, the sapphire’s deep hues are a rendition of the stone’s profound mojo …" at bounding box center [711, 415] width 534 height 187
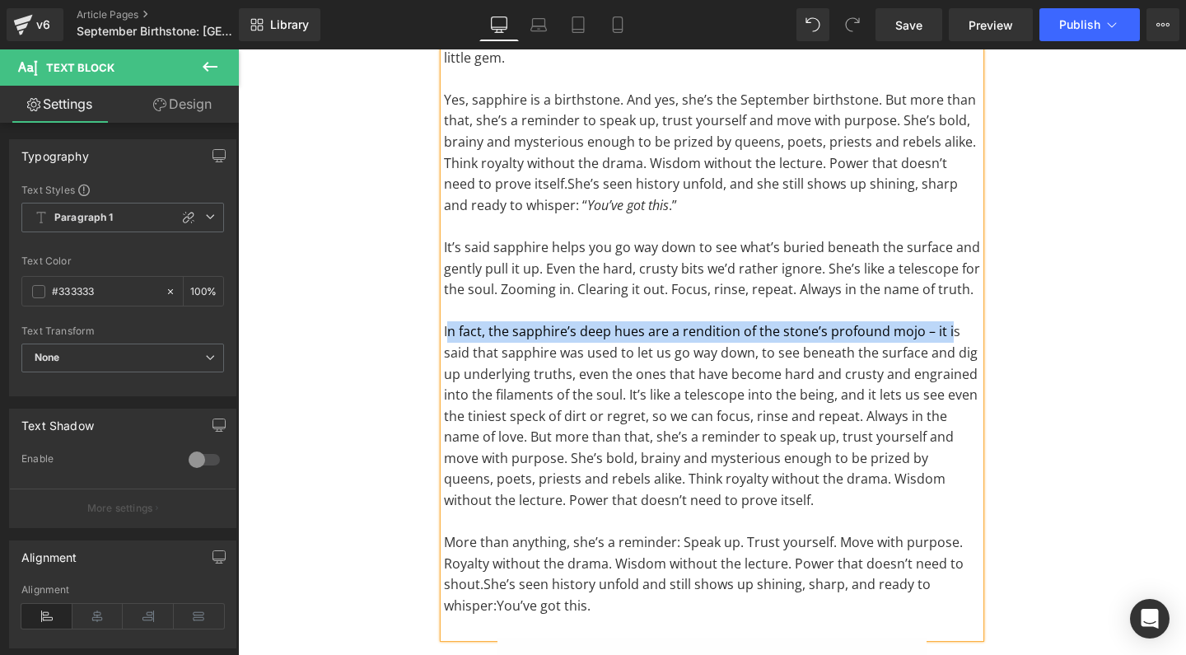
drag, startPoint x: 945, startPoint y: 323, endPoint x: 446, endPoint y: 325, distance: 499.0
click at [446, 325] on span "In fact, the sapphire’s deep hues are a rendition of the stone’s profound mojo …" at bounding box center [711, 415] width 534 height 187
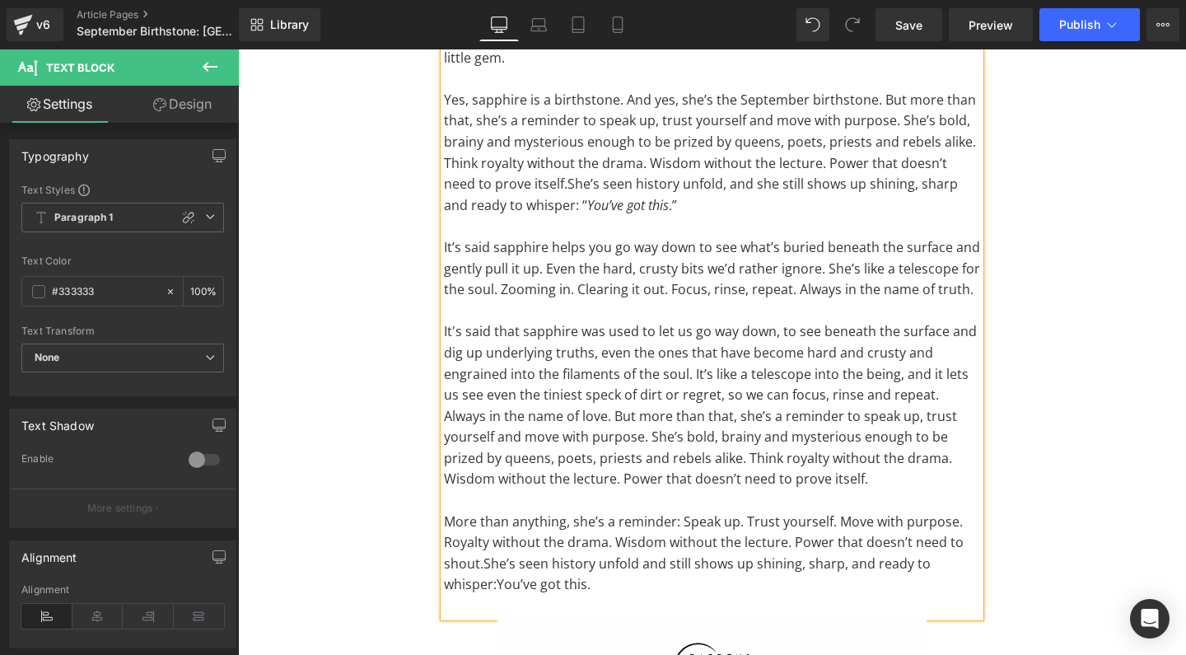
click at [504, 322] on span "It's said that sapphire was used to let us go way down, to see beneath the surf…" at bounding box center [710, 405] width 533 height 166
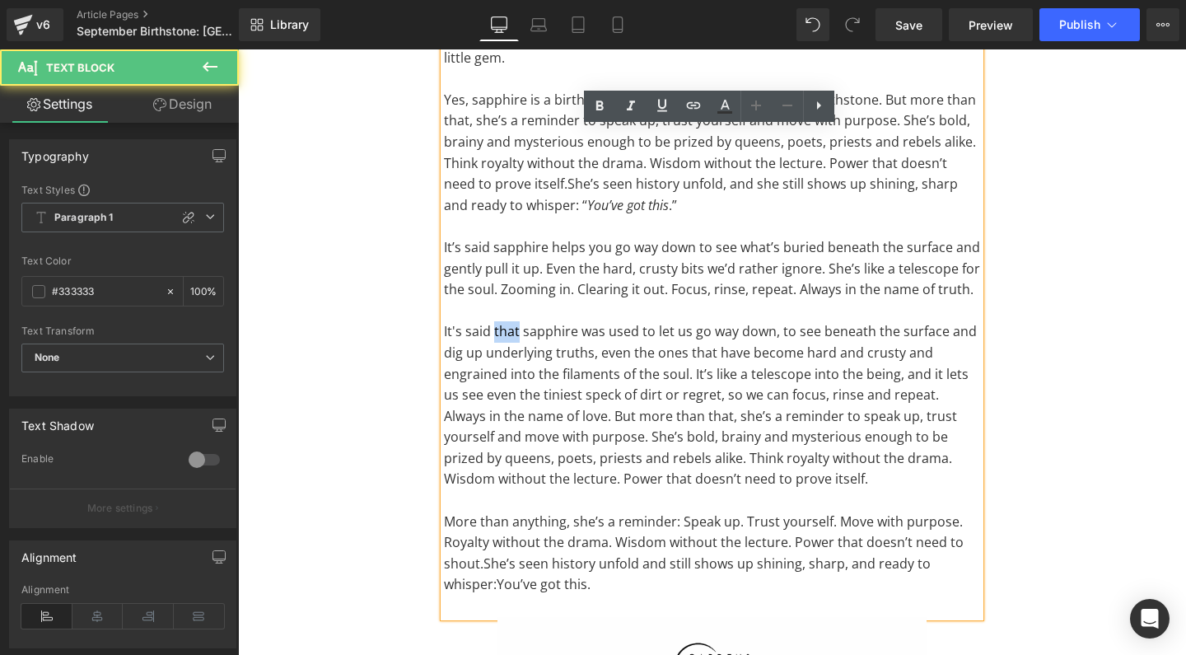
click at [504, 322] on span "It's said that sapphire was used to let us go way down, to see beneath the surf…" at bounding box center [710, 405] width 533 height 166
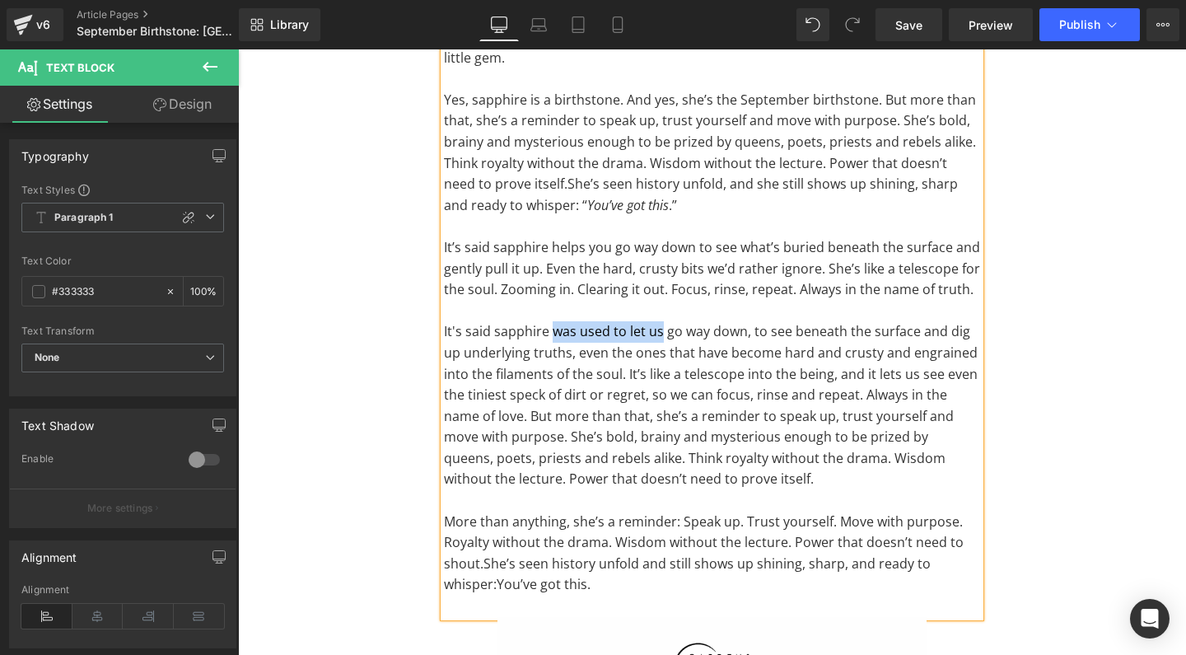
drag, startPoint x: 547, startPoint y: 322, endPoint x: 656, endPoint y: 319, distance: 109.5
click at [656, 322] on span "It's said sapphire was used to let us go way down, to see beneath the surface a…" at bounding box center [711, 405] width 534 height 166
click at [835, 383] on span "It's said sapphire helps you go way down, to see beneath the surface and dig up…" at bounding box center [711, 405] width 534 height 166
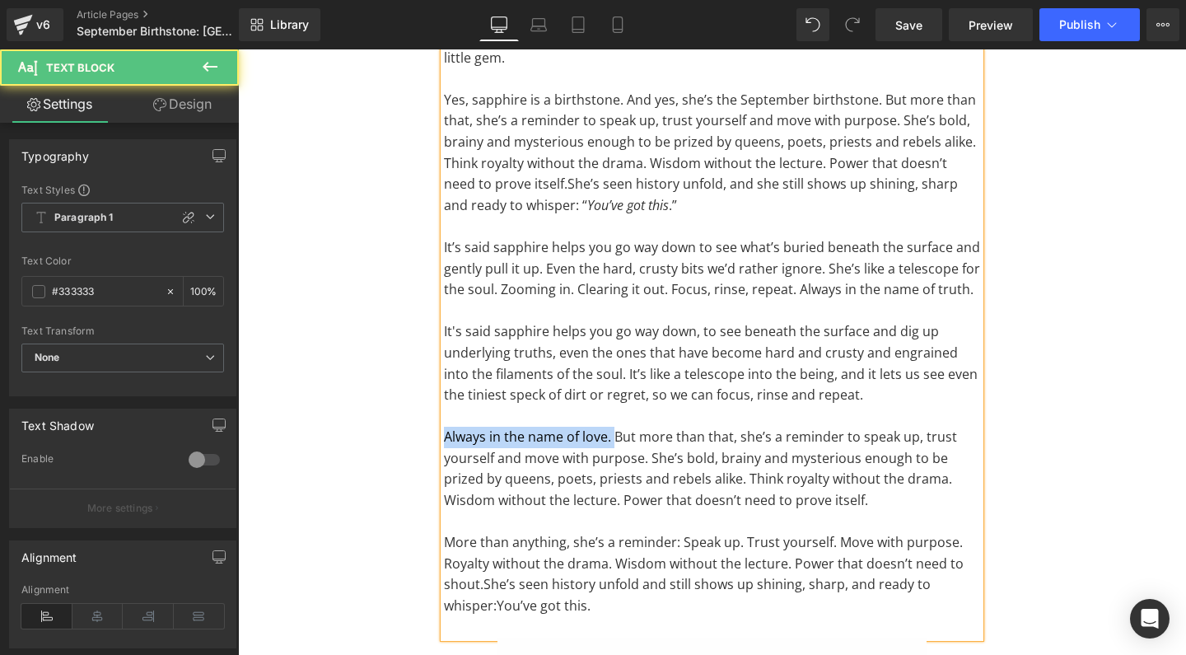
drag, startPoint x: 611, startPoint y: 424, endPoint x: 406, endPoint y: 426, distance: 205.0
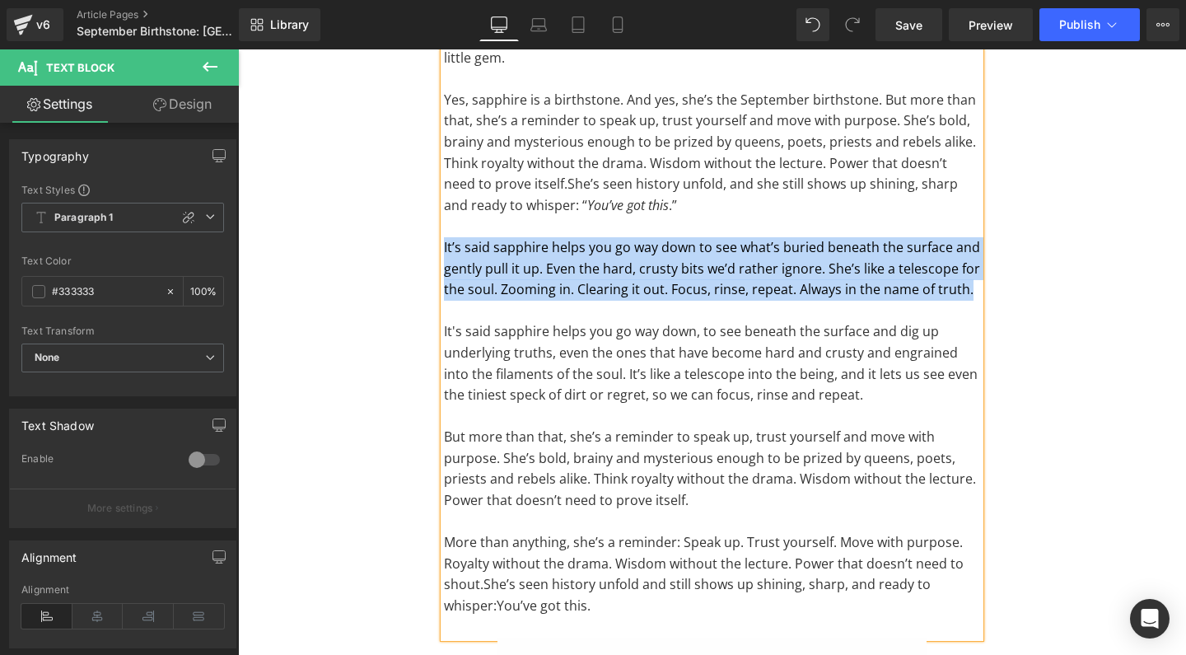
drag, startPoint x: 967, startPoint y: 279, endPoint x: 405, endPoint y: 240, distance: 562.9
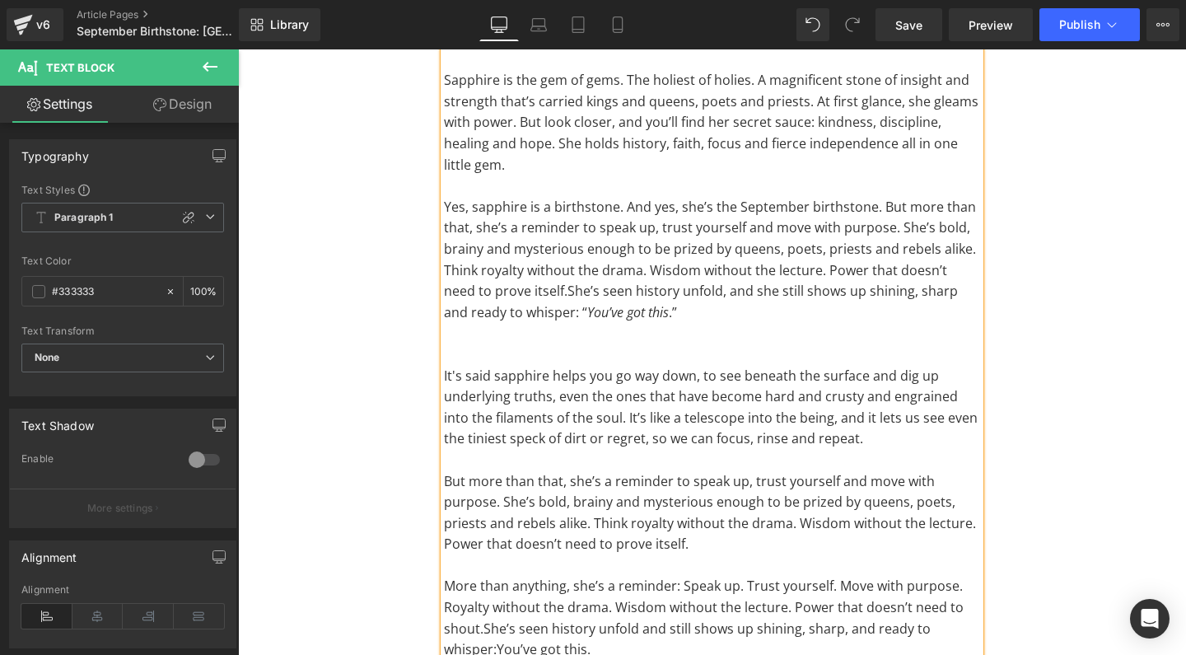
scroll to position [287, 0]
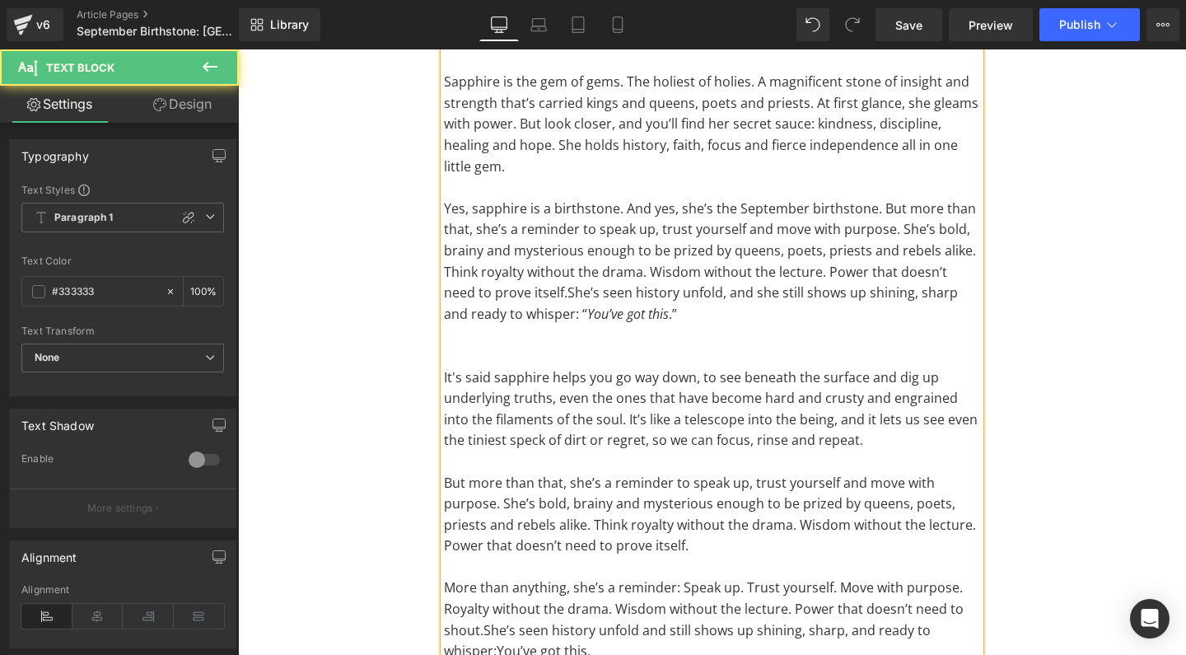
drag, startPoint x: 843, startPoint y: 429, endPoint x: 389, endPoint y: 367, distance: 457.9
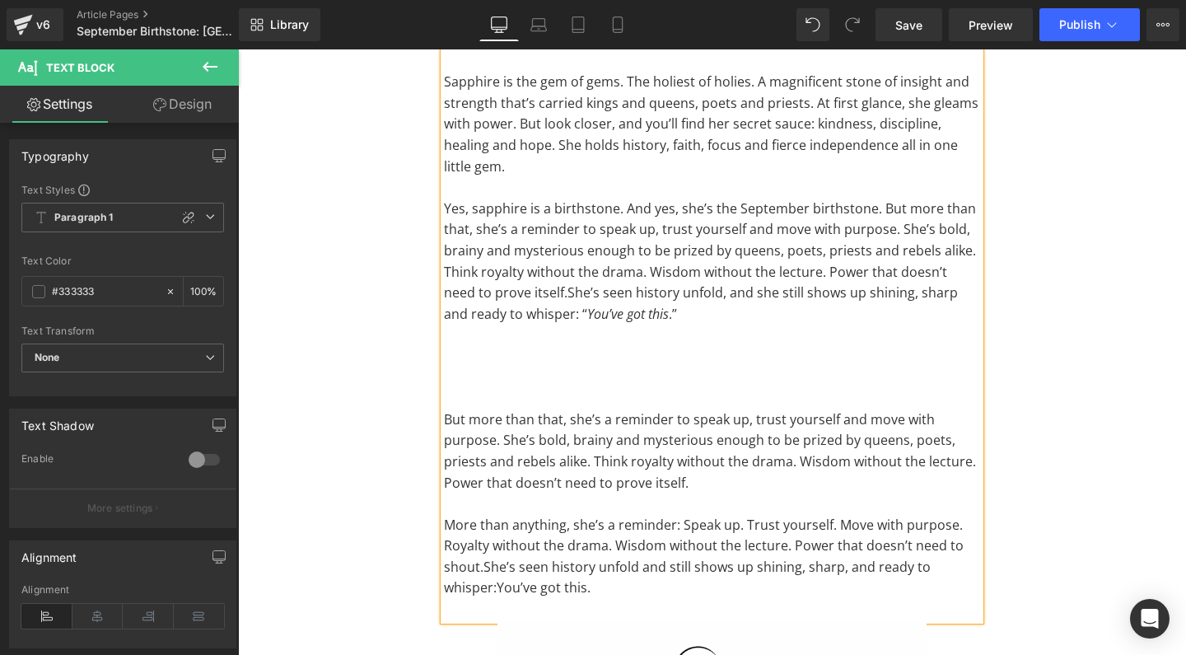
click at [528, 161] on p "Sapphire is the gem of gems. The holiest of holies. A magnificent stone of insi…" at bounding box center [712, 124] width 536 height 105
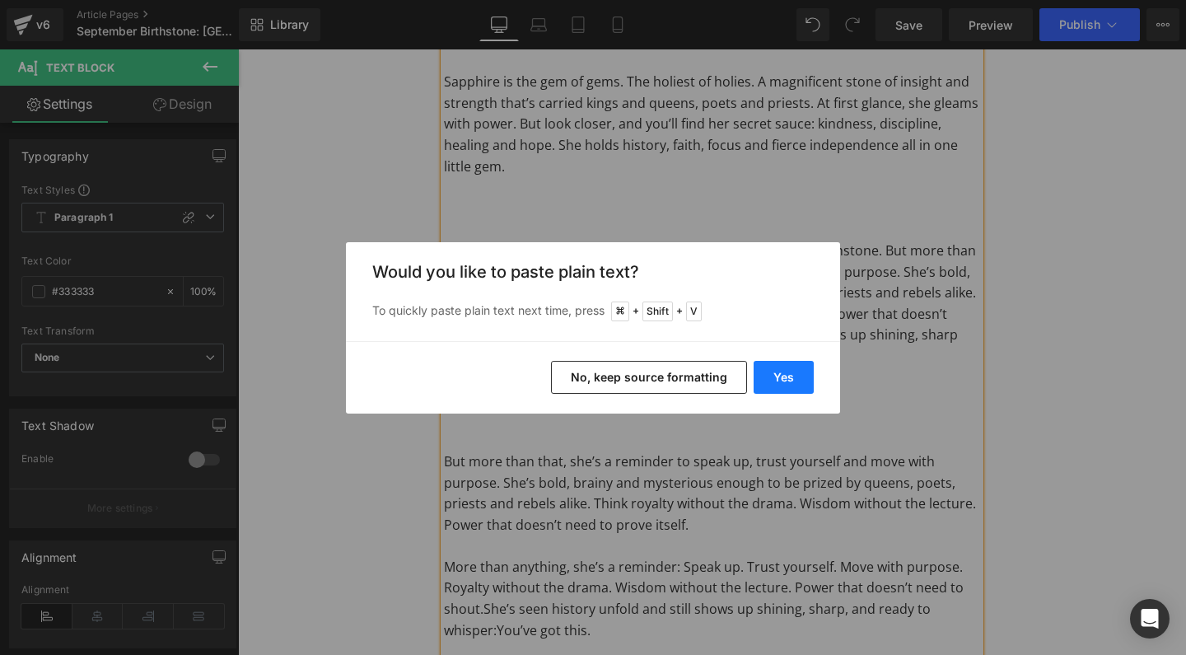
click at [790, 373] on button "Yes" at bounding box center [783, 377] width 60 height 33
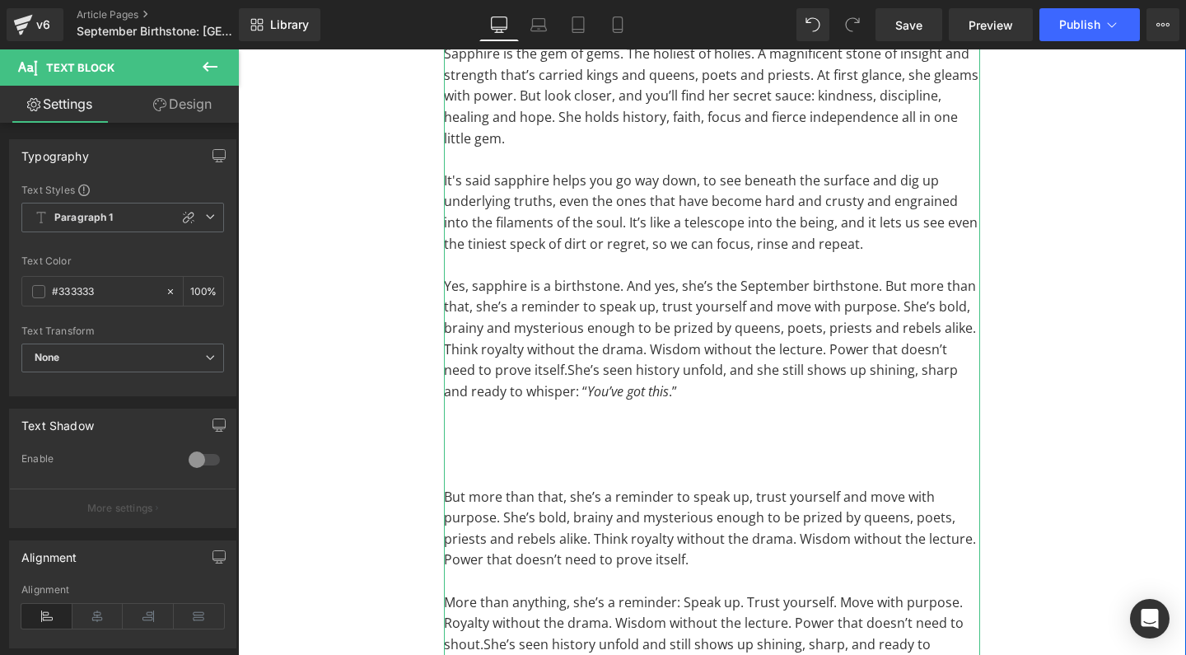
scroll to position [322, 0]
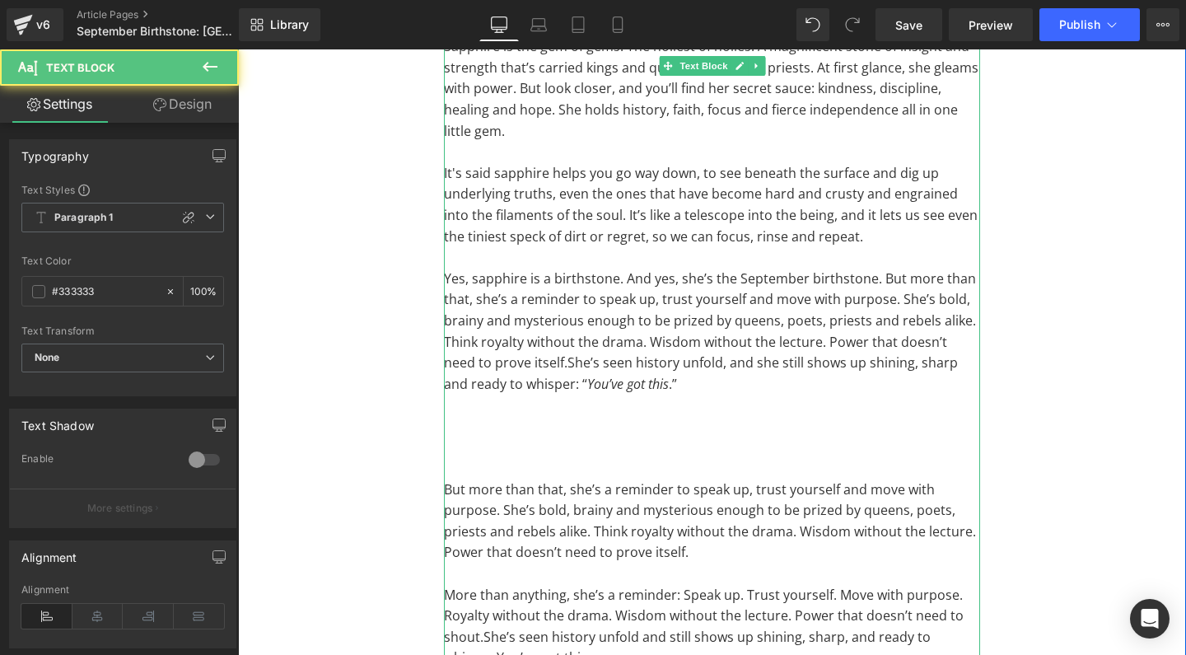
click at [629, 444] on p at bounding box center [712, 447] width 536 height 21
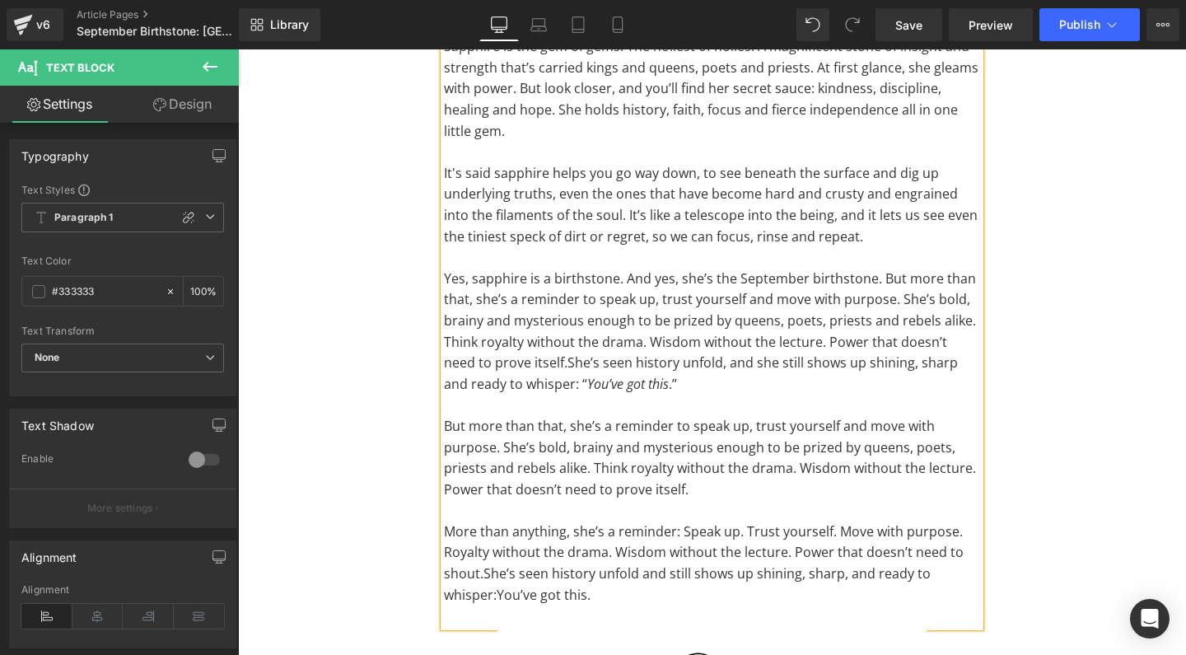
click at [747, 522] on span "More than anything, she’s a reminder: Speak up. Trust yourself. Move with purpo…" at bounding box center [703, 531] width 519 height 18
click at [683, 522] on span "More than anything, she’s a reminder: Speak up, trust yourself. Move with purpo…" at bounding box center [702, 531] width 516 height 18
click at [840, 522] on span "More than anything, she’s a reminder: speak up, trust yourself. Move with purpo…" at bounding box center [701, 531] width 515 height 18
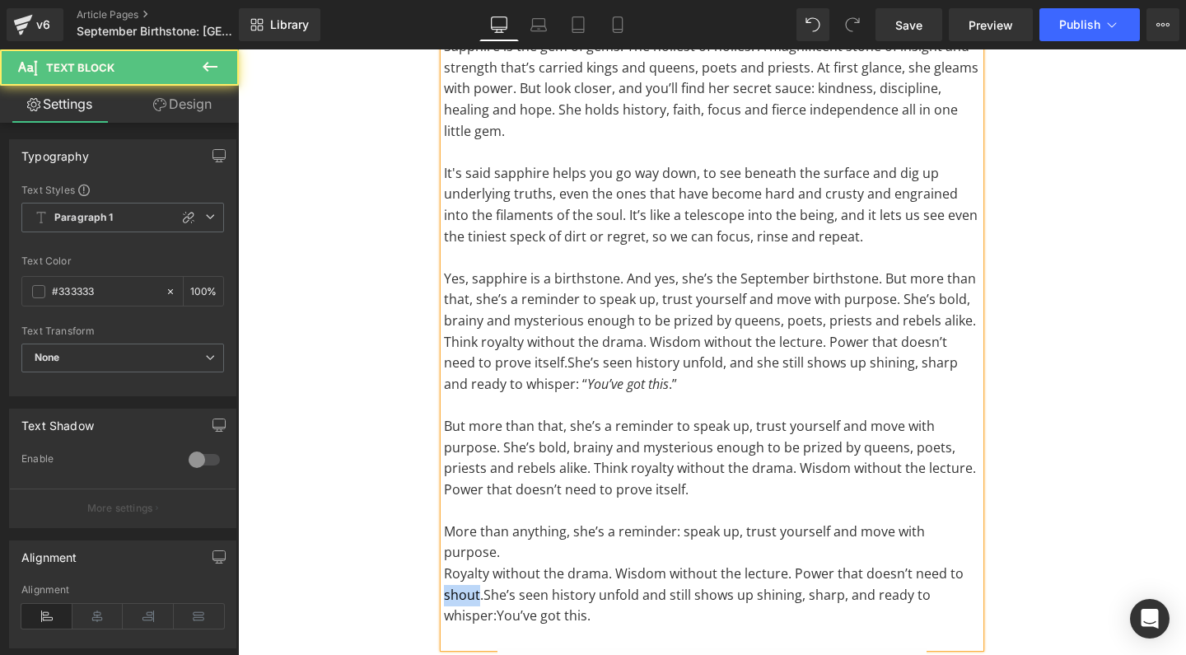
drag, startPoint x: 476, startPoint y: 559, endPoint x: 369, endPoint y: 559, distance: 107.0
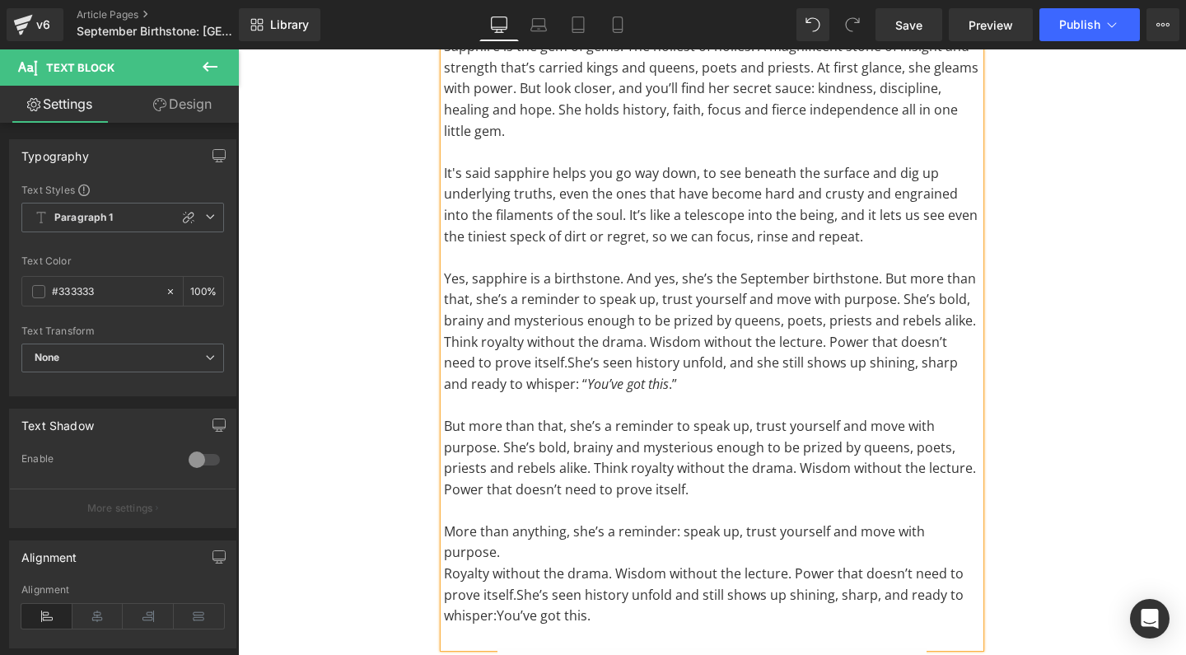
drag, startPoint x: 682, startPoint y: 372, endPoint x: 532, endPoint y: 352, distance: 151.3
click at [532, 352] on p "Yes, sapphire is a birthstone. And yes, she’s the September birthstone. But mor…" at bounding box center [712, 331] width 536 height 127
copy p "Yes, sapphire is a birthstone. And yes, she’s the September birthstone. But mor…"
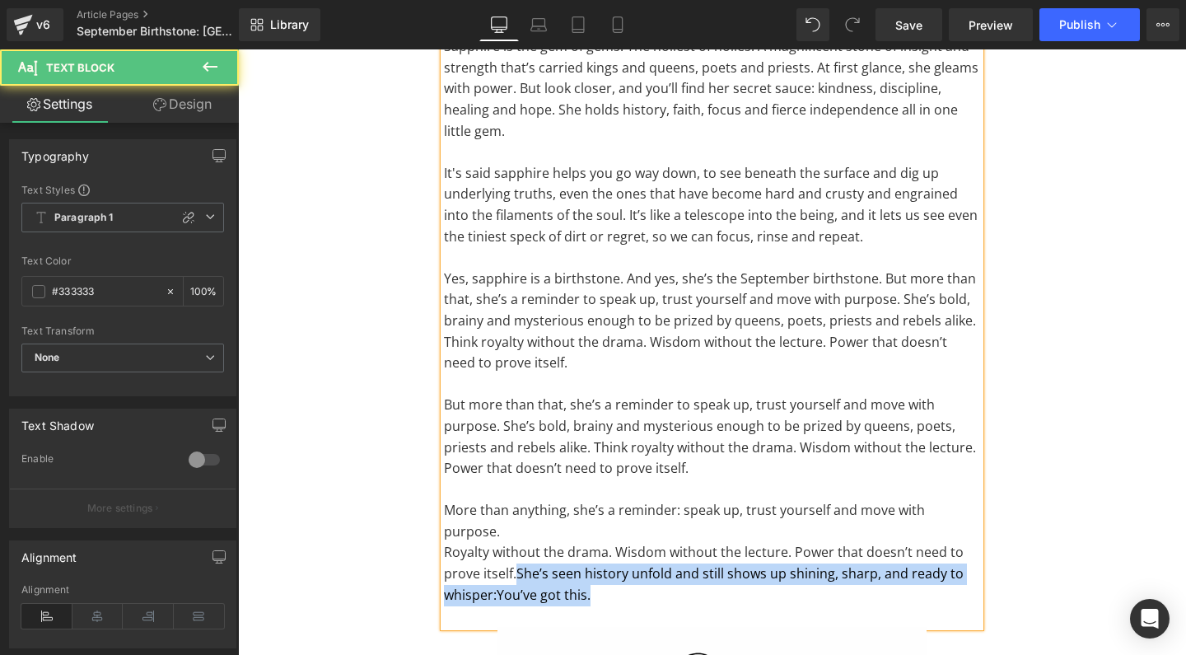
drag, startPoint x: 605, startPoint y: 557, endPoint x: 513, endPoint y: 539, distance: 94.0
click at [513, 542] on p "Royalty without the drama. Wisdom without the lecture. Power that doesn’t need …" at bounding box center [712, 573] width 536 height 63
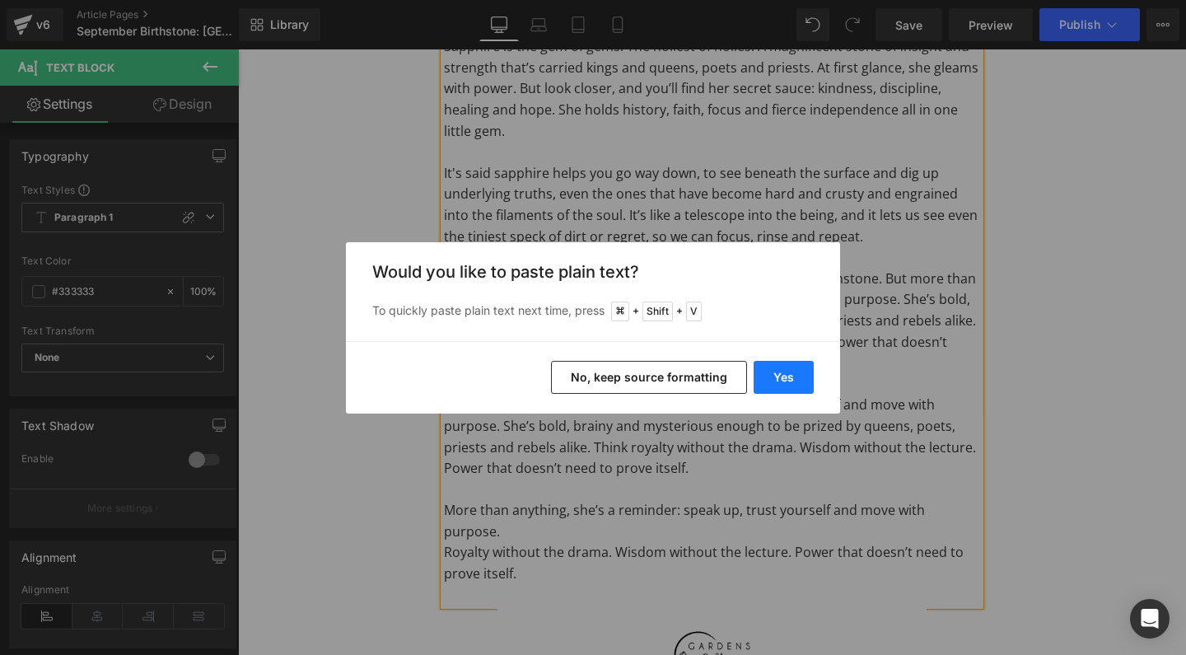
click at [792, 376] on button "Yes" at bounding box center [783, 377] width 60 height 33
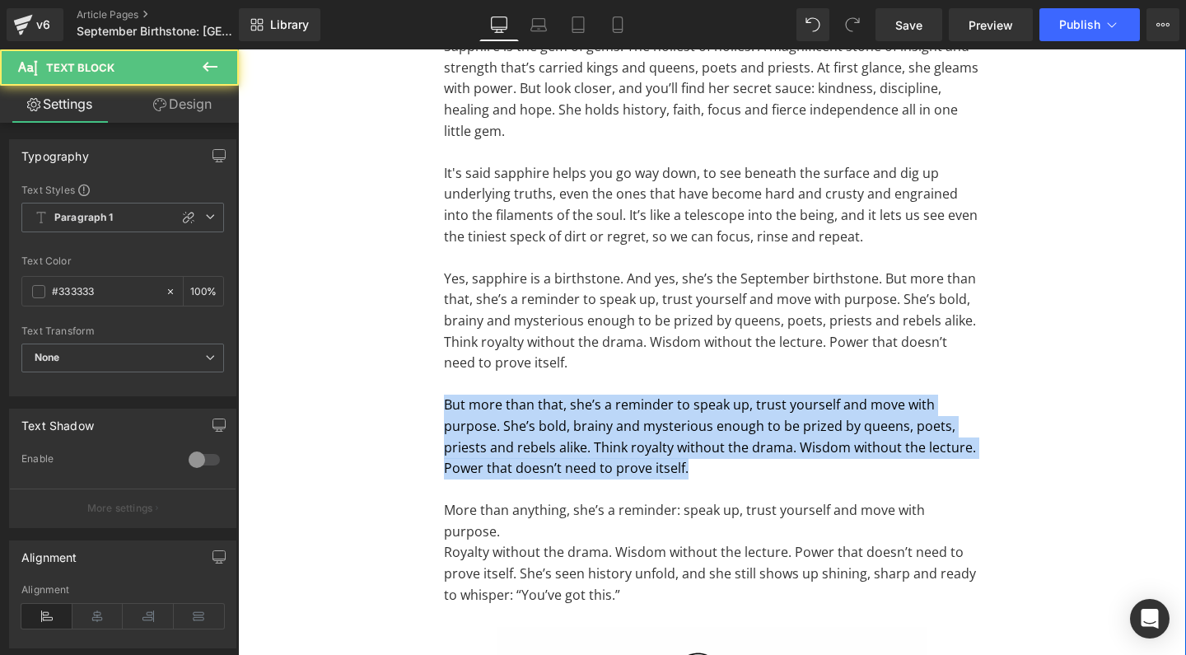
drag, startPoint x: 724, startPoint y: 455, endPoint x: 403, endPoint y: 398, distance: 325.4
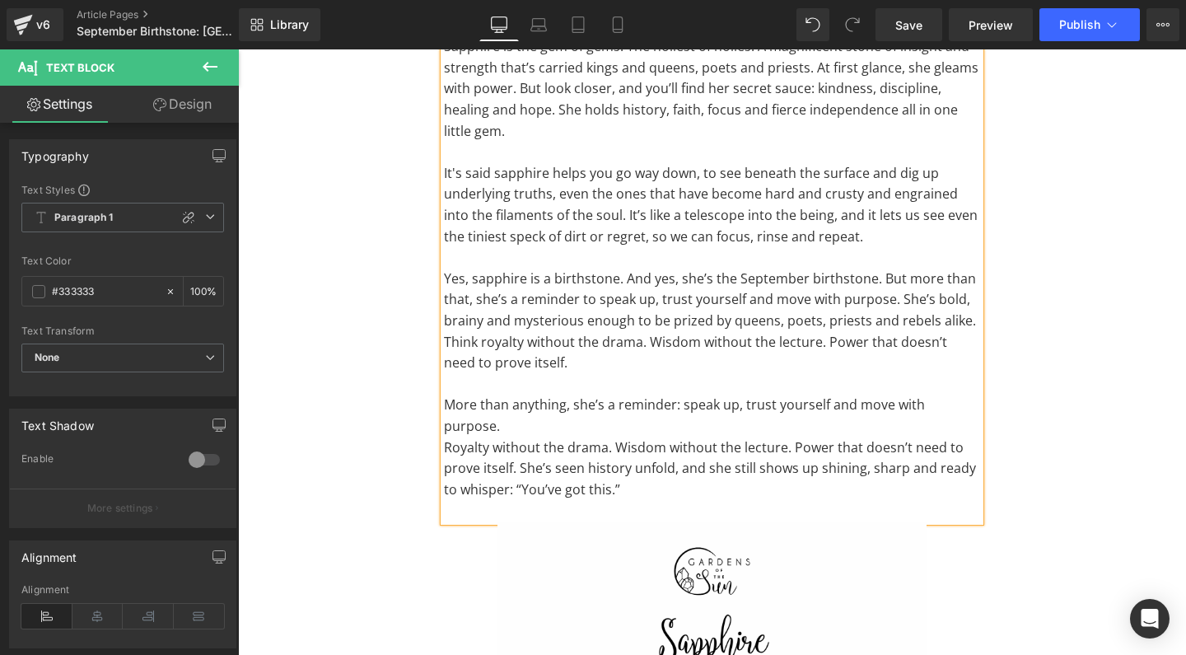
drag, startPoint x: 596, startPoint y: 358, endPoint x: 421, endPoint y: 270, distance: 196.3
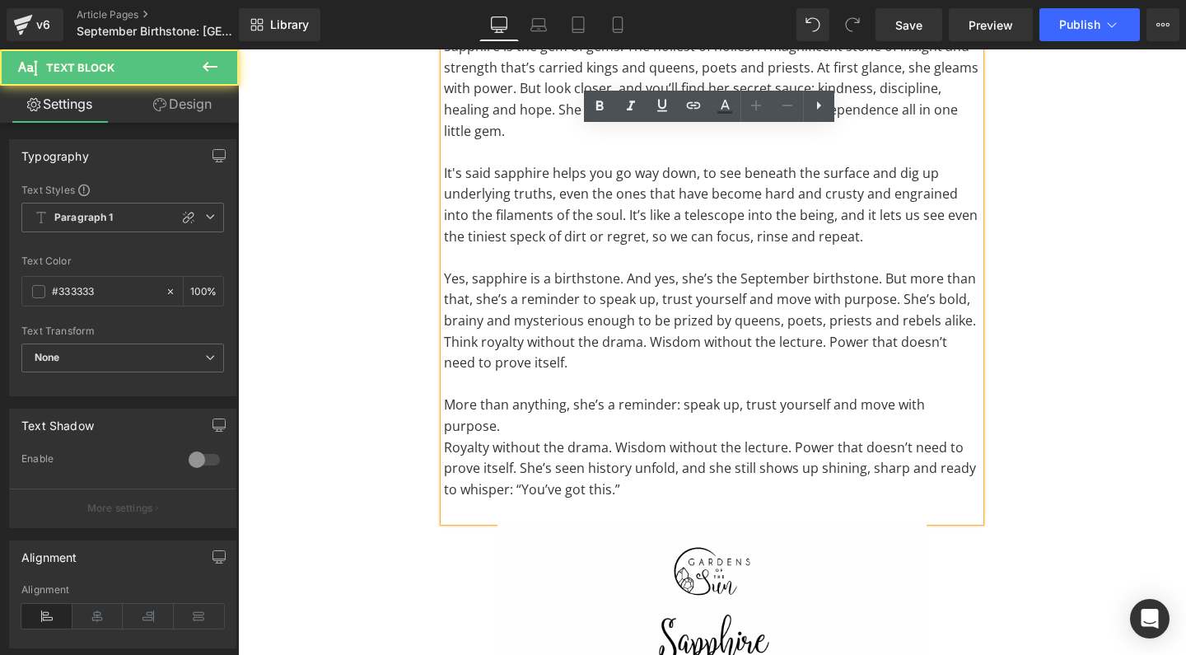
click at [657, 319] on p "Yes, sapphire is a birthstone. And yes, she’s the September birthstone. But mor…" at bounding box center [712, 320] width 536 height 105
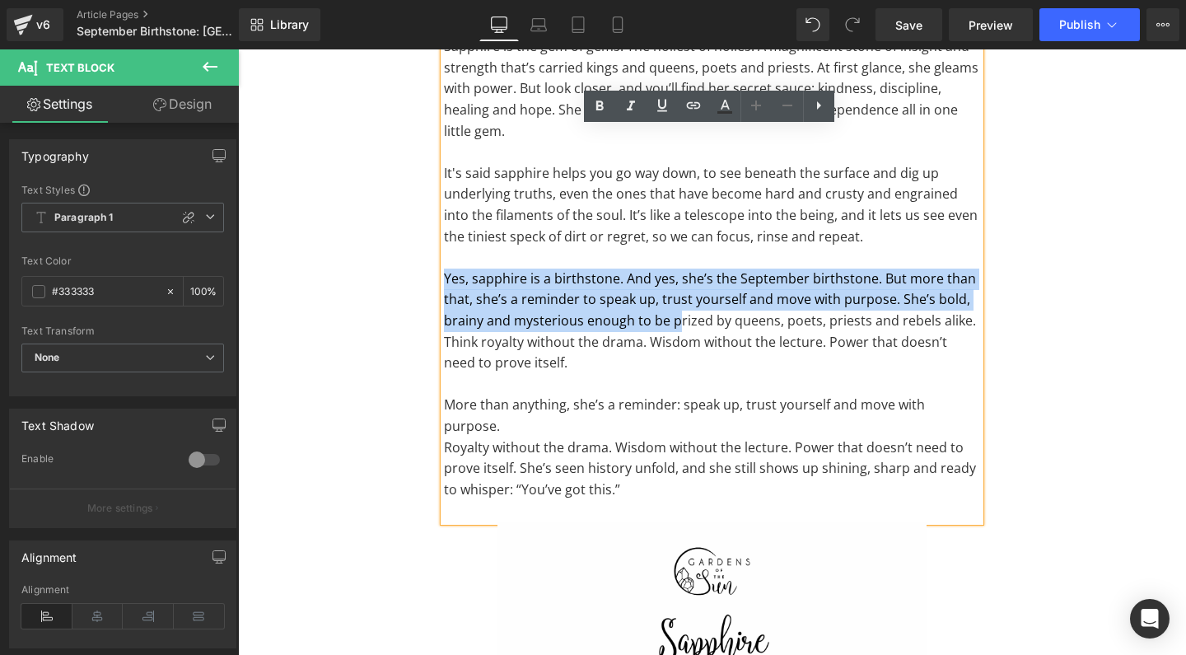
drag, startPoint x: 674, startPoint y: 315, endPoint x: 420, endPoint y: 269, distance: 258.4
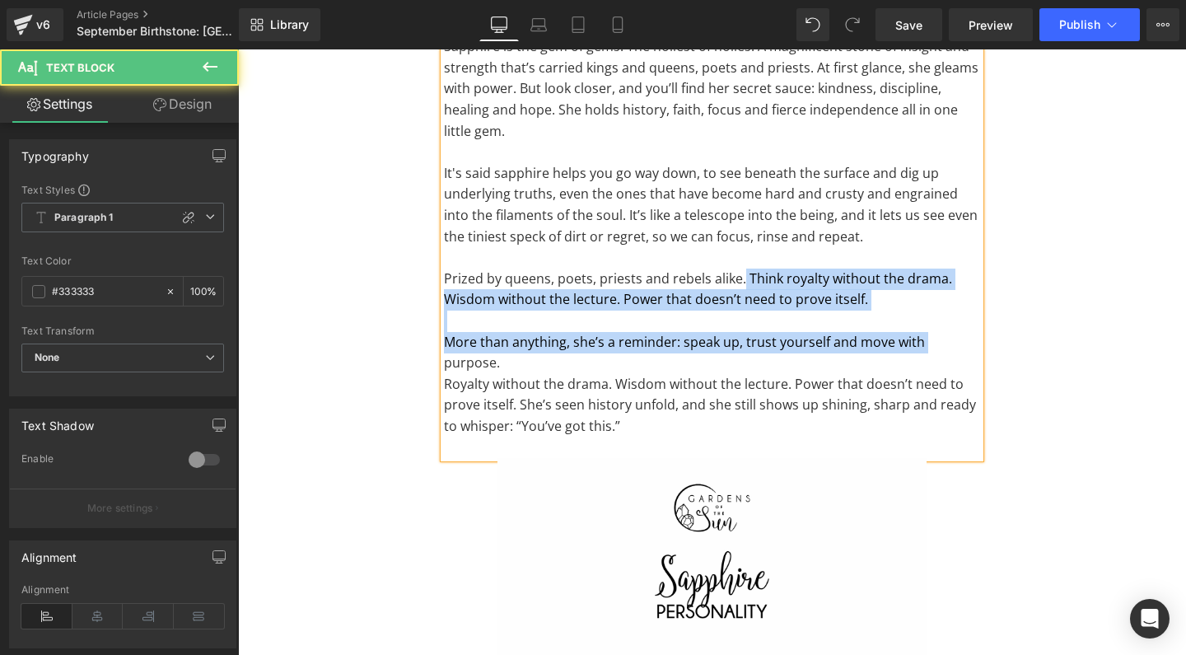
drag, startPoint x: 739, startPoint y: 268, endPoint x: 922, endPoint y: 328, distance: 192.4
click at [922, 328] on div "Sapphire is the September birthstone, and she wears that crown well. Known for …" at bounding box center [712, 194] width 536 height 527
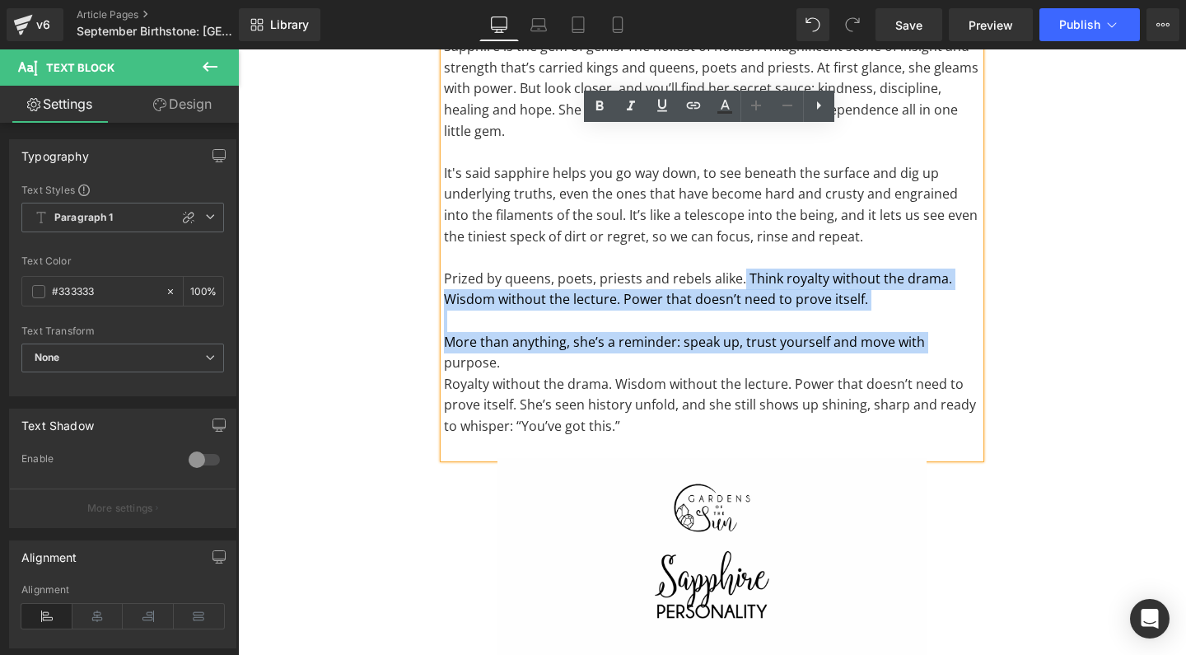
click at [910, 310] on p at bounding box center [712, 320] width 536 height 21
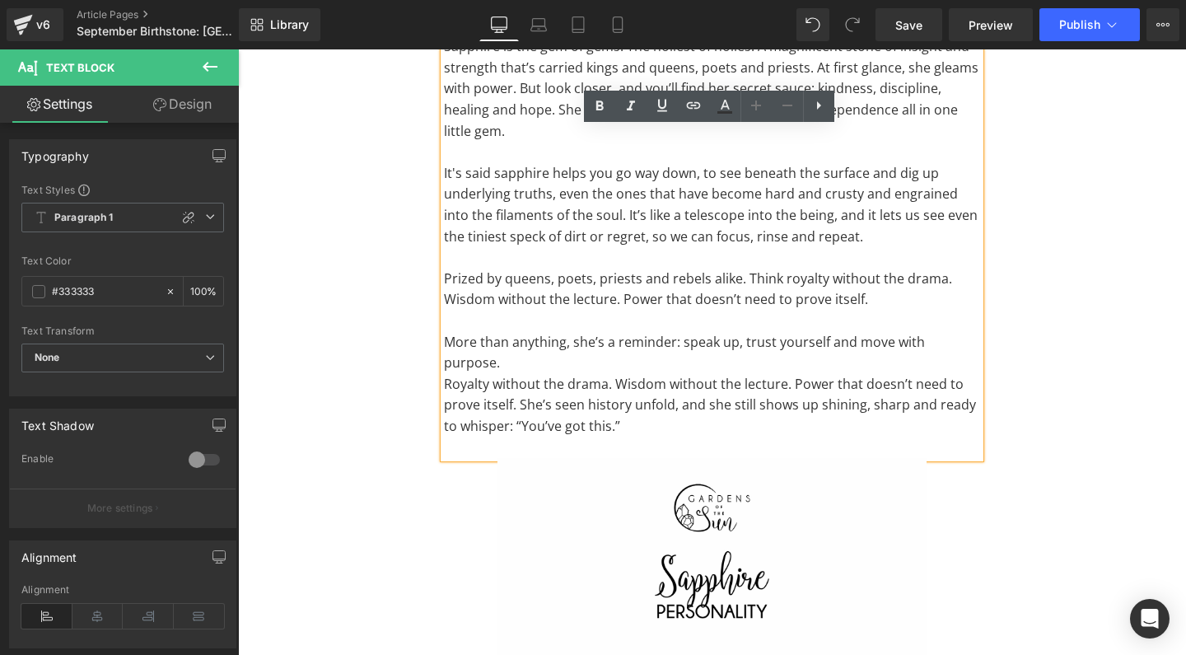
drag, startPoint x: 888, startPoint y: 287, endPoint x: 435, endPoint y: 273, distance: 453.1
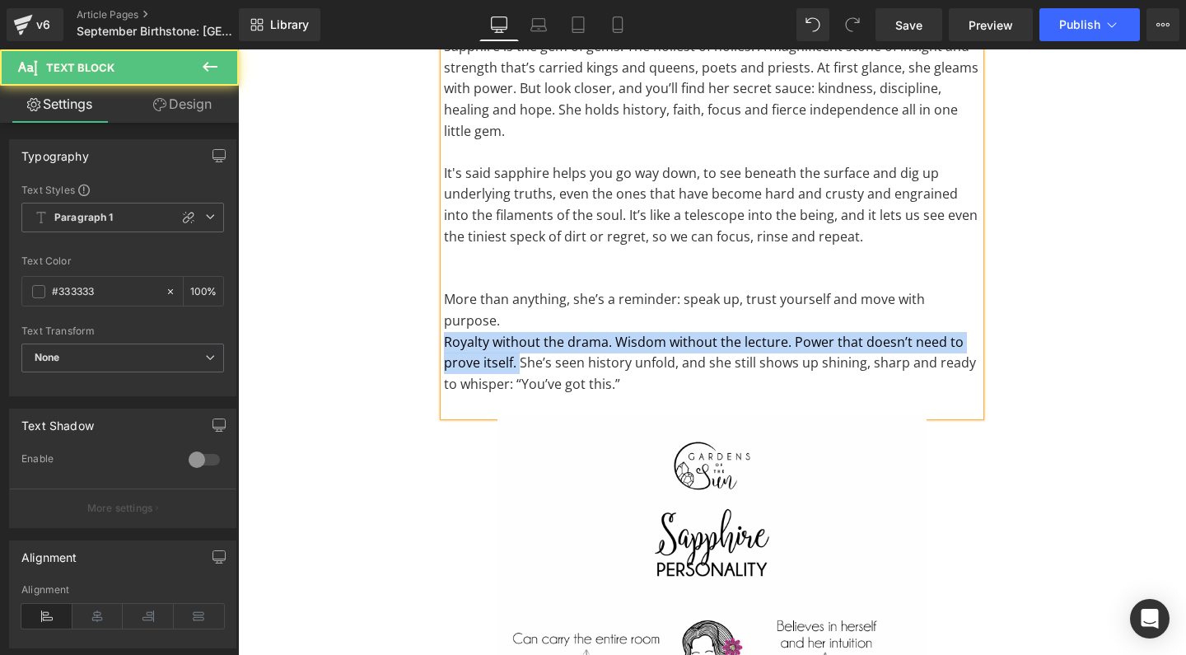
drag, startPoint x: 516, startPoint y: 333, endPoint x: 433, endPoint y: 313, distance: 85.7
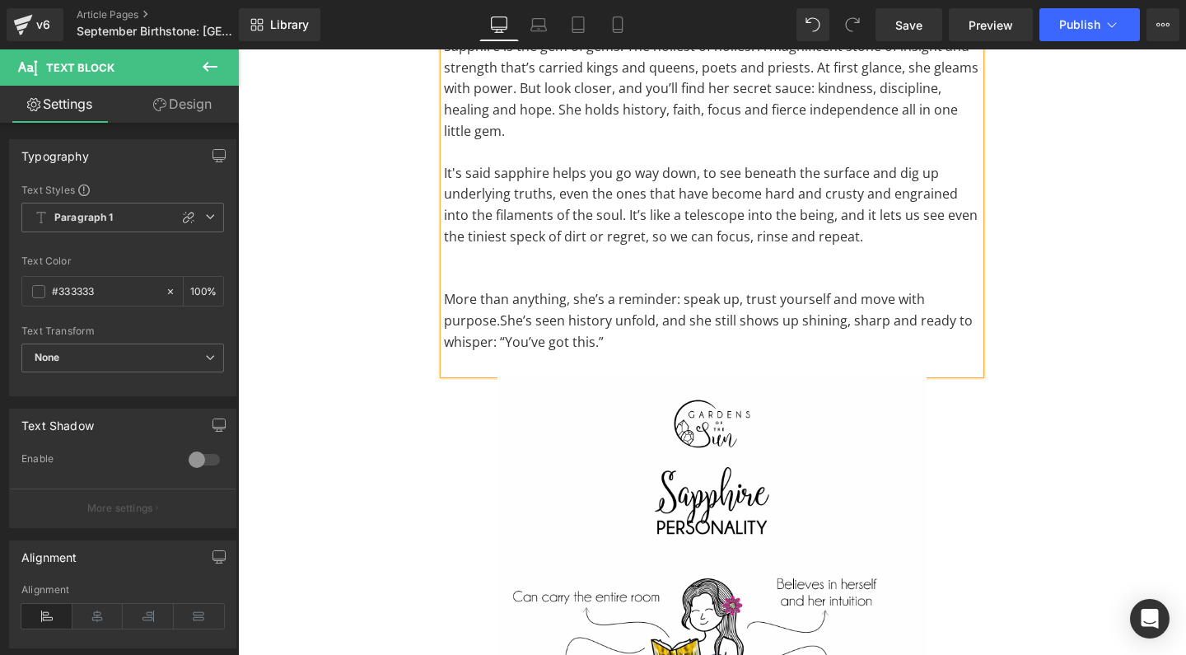
click at [543, 258] on p at bounding box center [712, 257] width 536 height 21
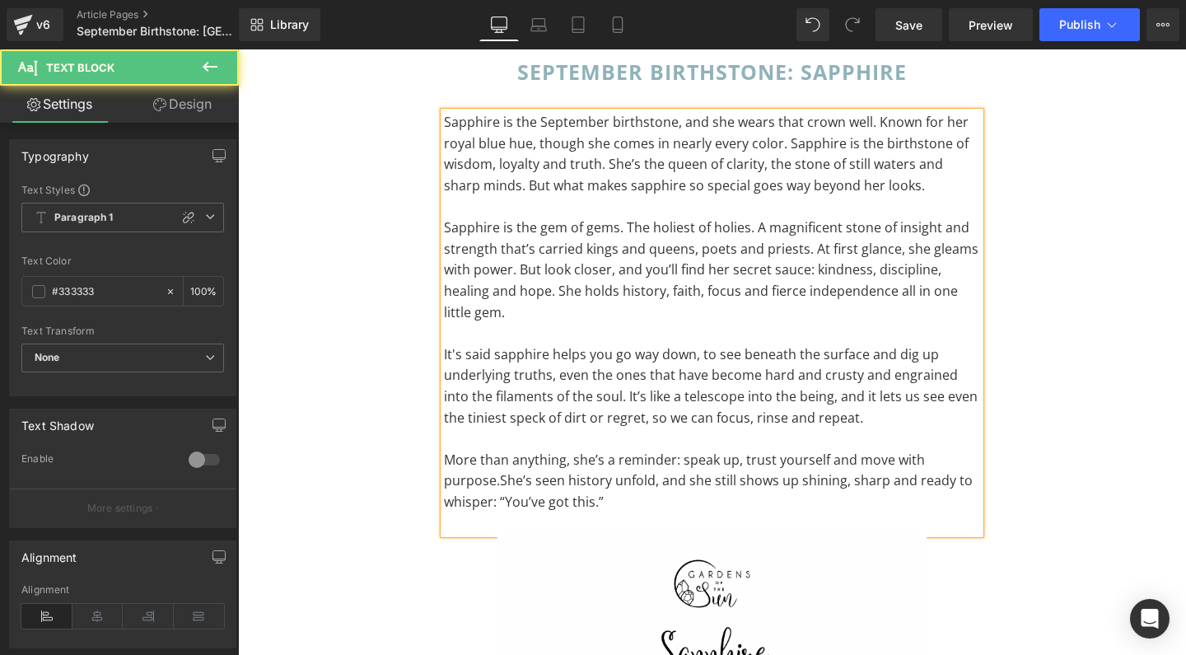
scroll to position [119, 0]
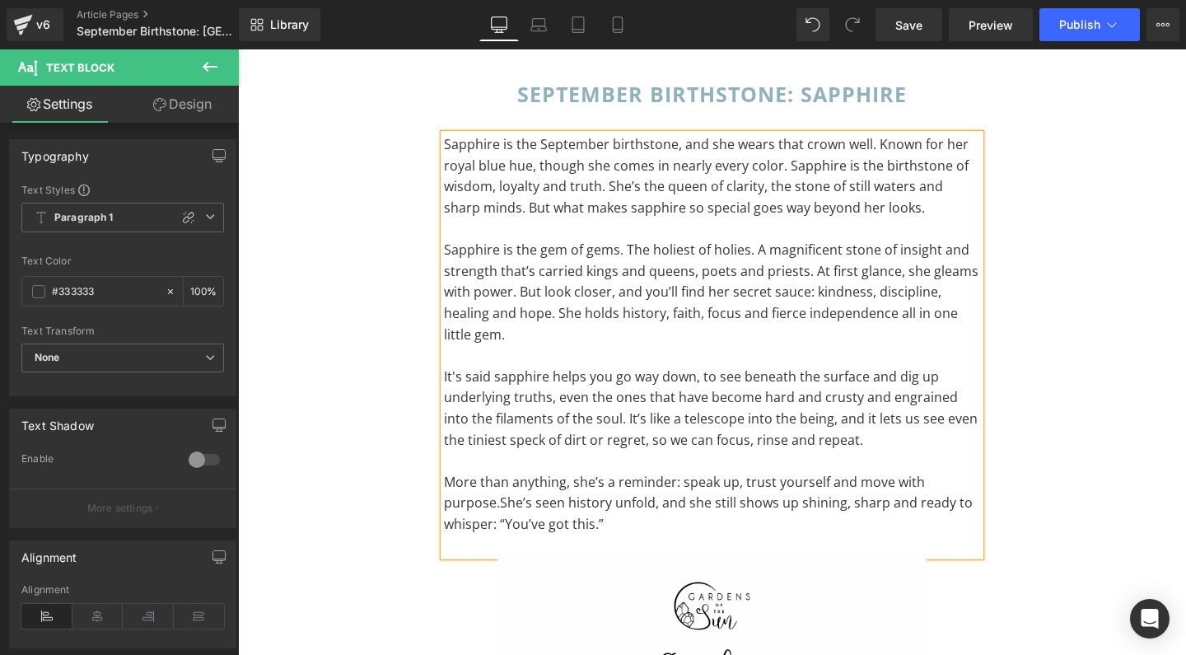
click at [874, 147] on p "Sapphire is the September birthstone, and she wears that crown well. Known for …" at bounding box center [712, 176] width 536 height 84
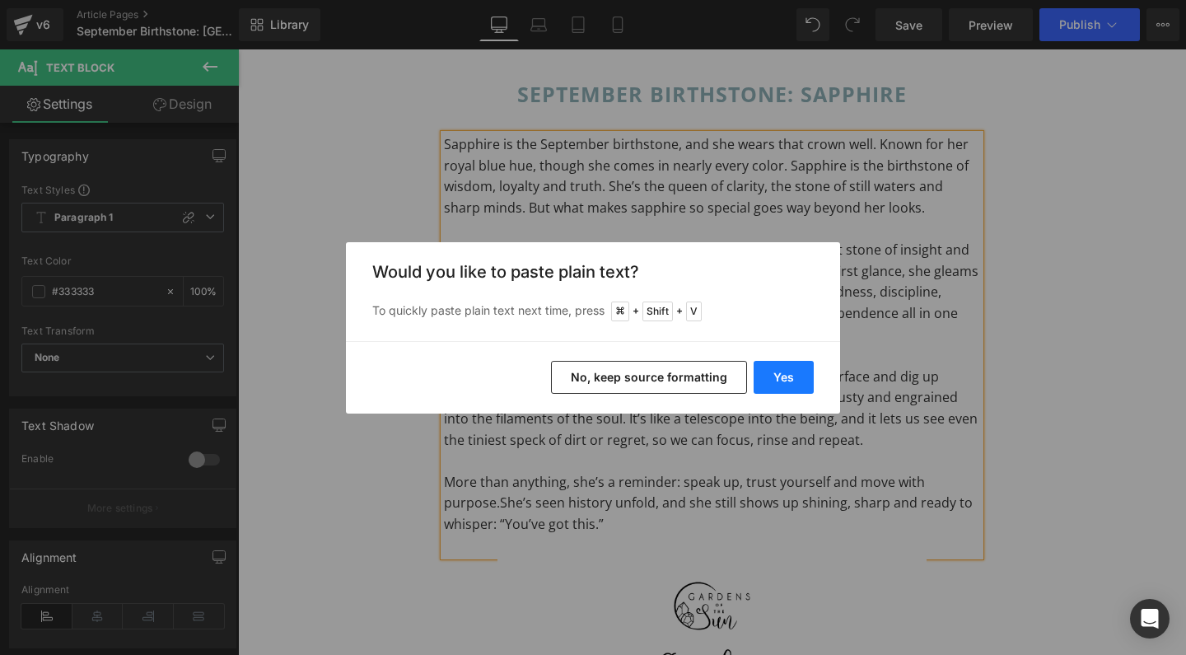
click at [793, 373] on button "Yes" at bounding box center [783, 377] width 60 height 33
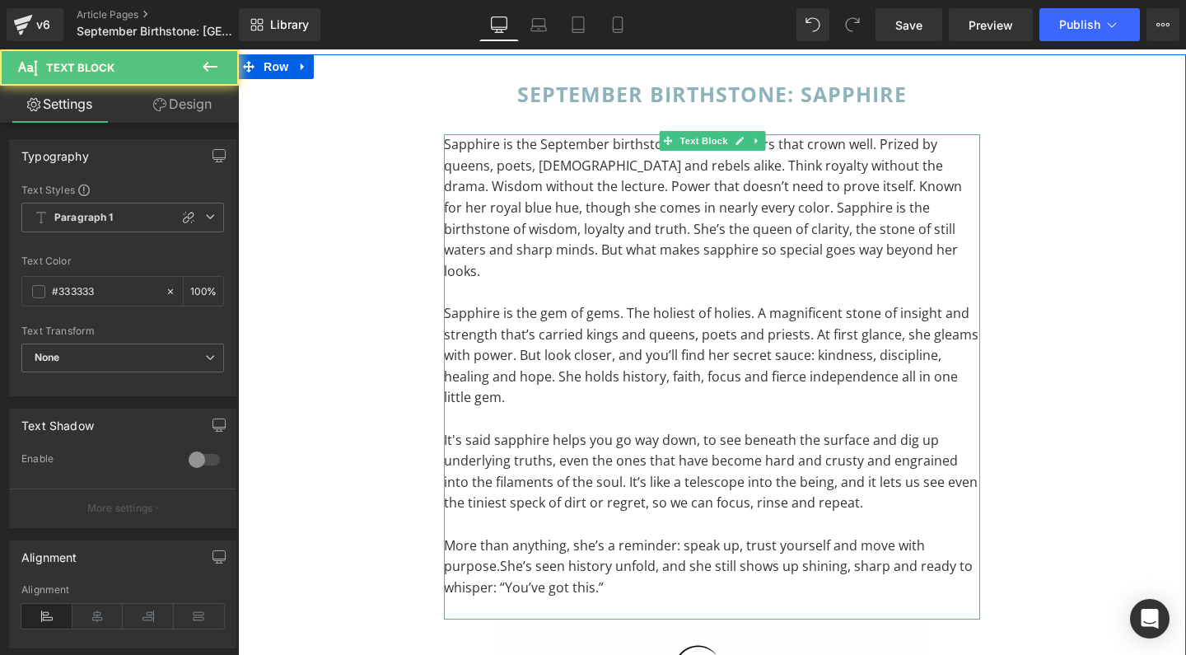
click at [683, 163] on p "Sapphire is the September birthstone, and she wears that crown well. Prized by …" at bounding box center [712, 207] width 536 height 147
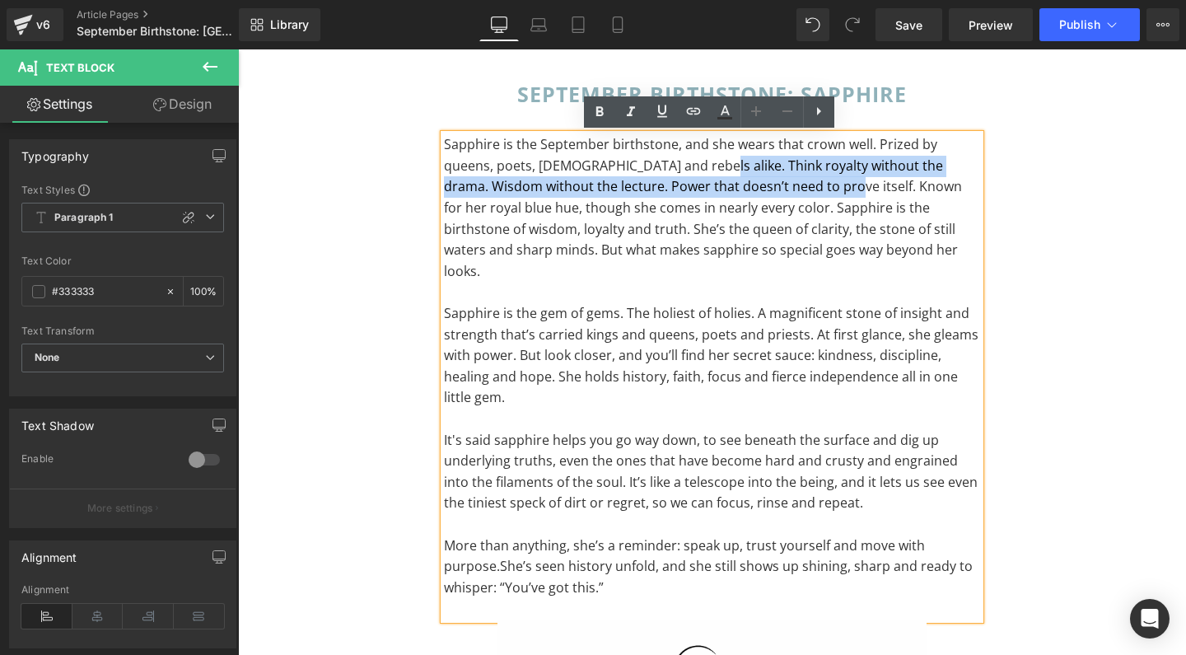
drag, startPoint x: 686, startPoint y: 166, endPoint x: 808, endPoint y: 189, distance: 123.9
click at [808, 189] on p "Sapphire is the September birthstone, and she wears that crown well. Prized by …" at bounding box center [712, 207] width 536 height 147
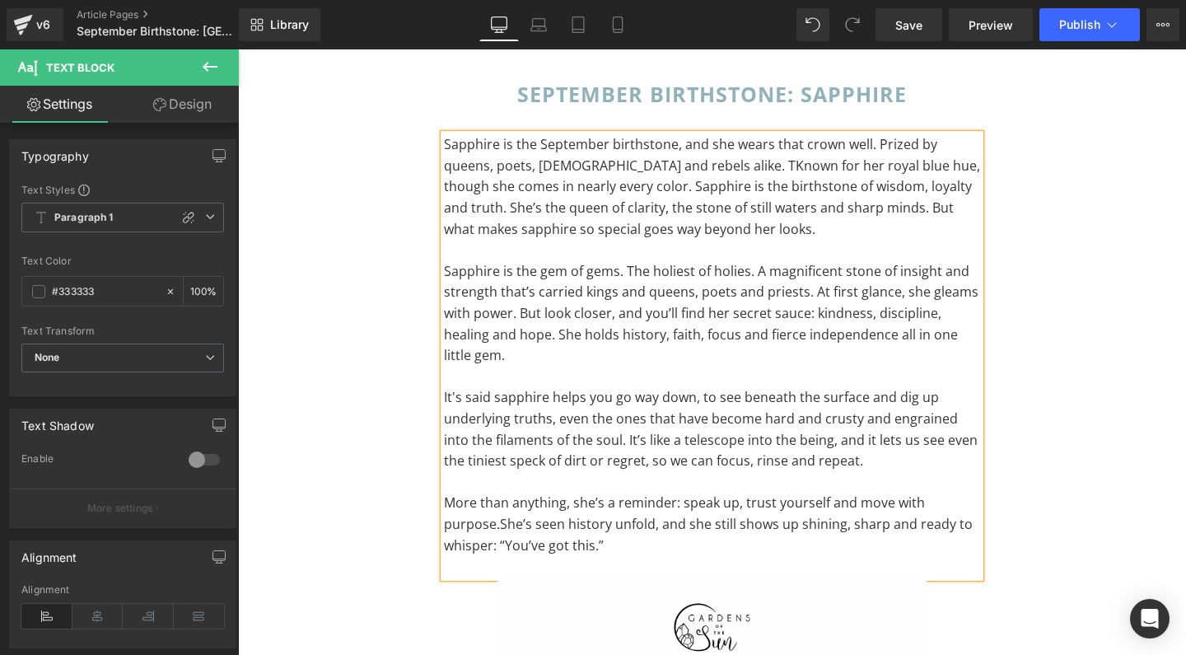
click at [856, 204] on p "Sapphire is the September birthstone, and she wears that crown well. Prized by …" at bounding box center [712, 186] width 536 height 105
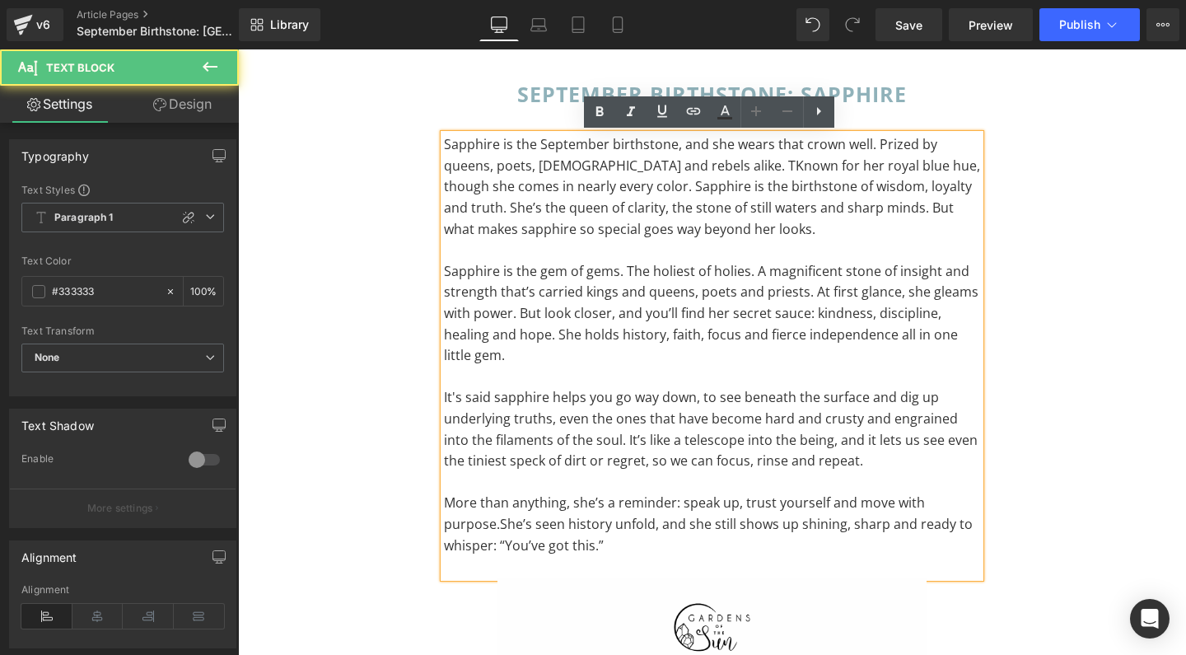
click at [756, 271] on p "Sapphire is the gem of gems. The holiest of holies. A magnificent stone of insi…" at bounding box center [712, 313] width 536 height 105
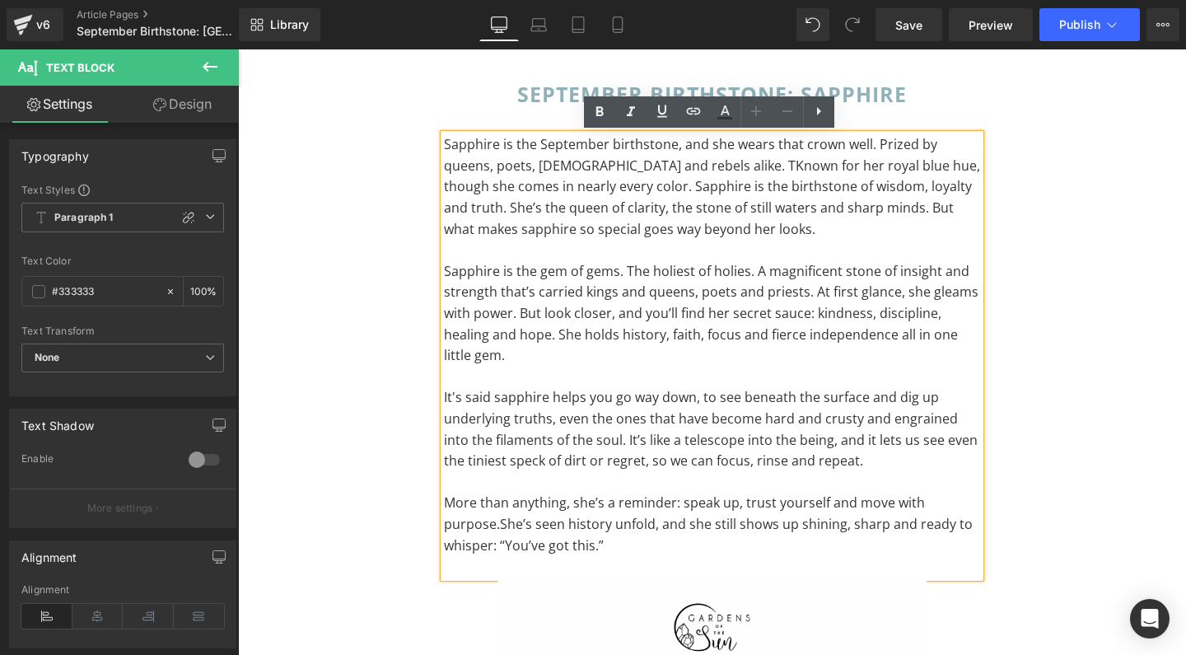
click at [711, 368] on p at bounding box center [712, 376] width 536 height 21
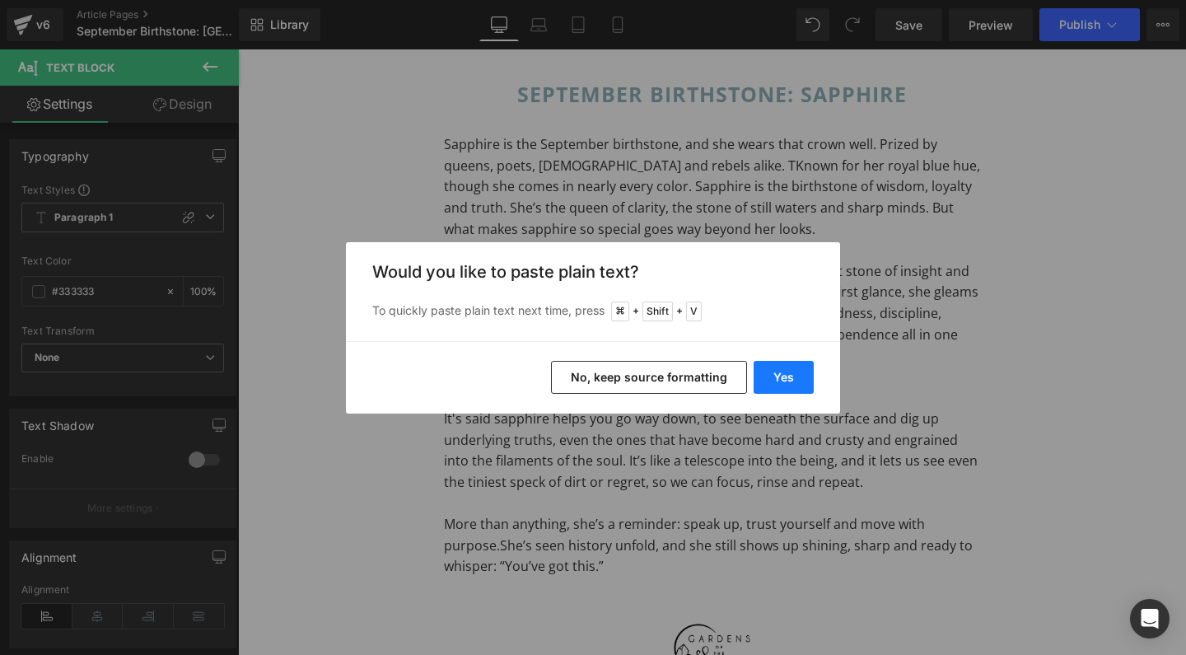
click at [781, 374] on button "Yes" at bounding box center [783, 377] width 60 height 33
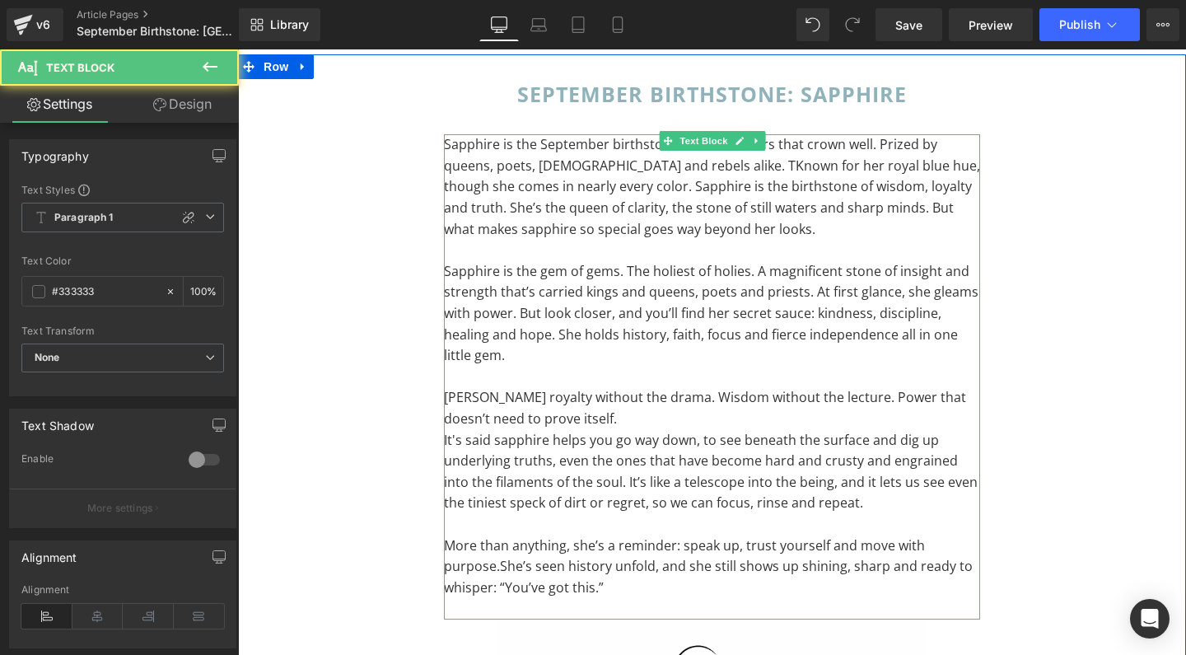
click at [571, 410] on p "hink royalty without the drama. Wisdom without the lecture. Power that doesn’t …" at bounding box center [712, 408] width 536 height 42
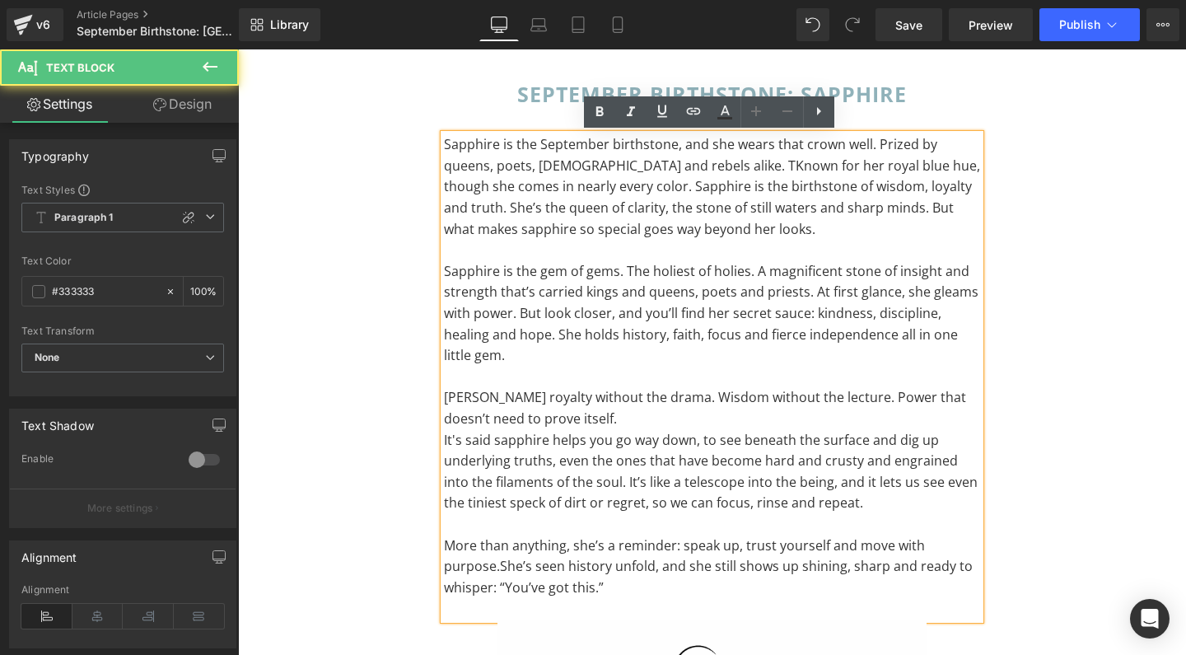
click at [748, 289] on p "Sapphire is the gem of gems. The holiest of holies. A magnificent stone of insi…" at bounding box center [712, 313] width 536 height 105
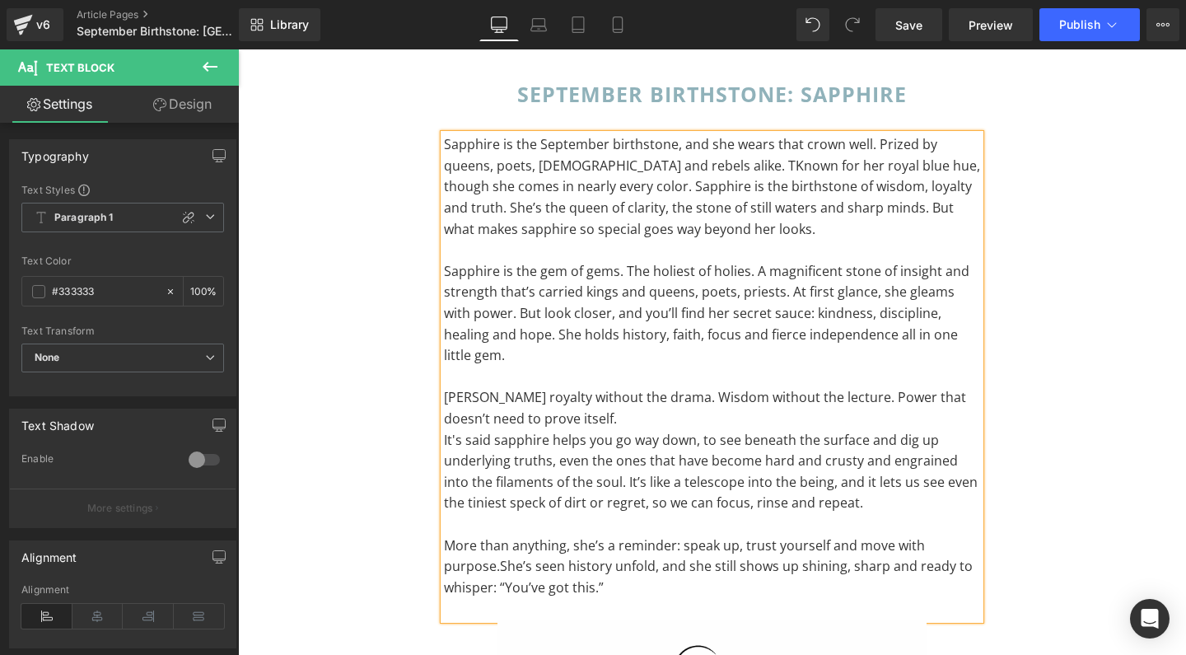
click at [772, 291] on p "Sapphire is the gem of gems. The holiest of holies. A magnificent stone of insi…" at bounding box center [712, 313] width 536 height 105
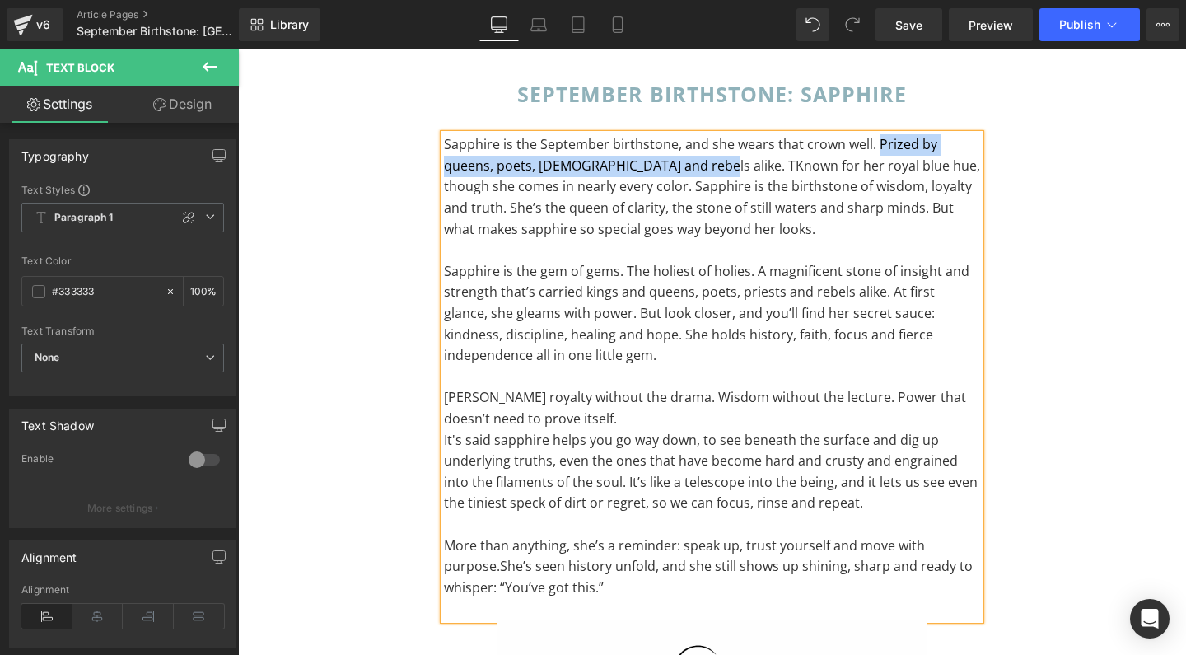
drag, startPoint x: 690, startPoint y: 166, endPoint x: 872, endPoint y: 149, distance: 182.8
click at [872, 149] on p "Sapphire is the September birthstone, and she wears that crown well. Prized by …" at bounding box center [712, 186] width 536 height 105
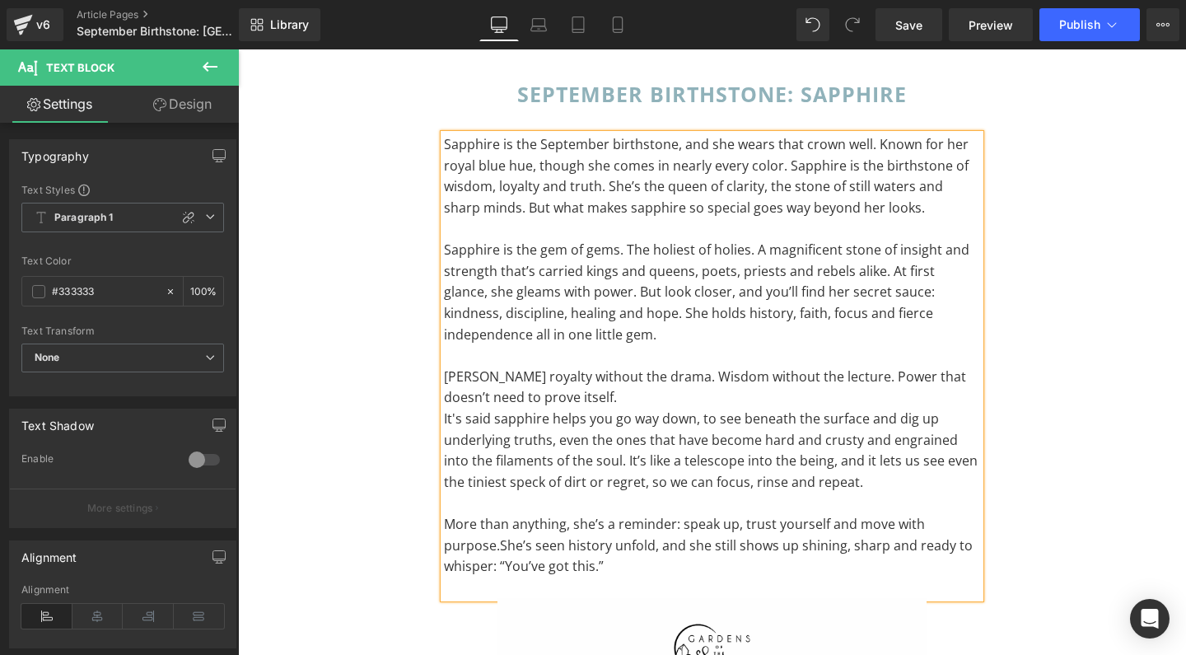
click at [864, 291] on p "Sapphire is the gem of gems. The holiest of holies. A magnificent stone of insi…" at bounding box center [712, 292] width 536 height 105
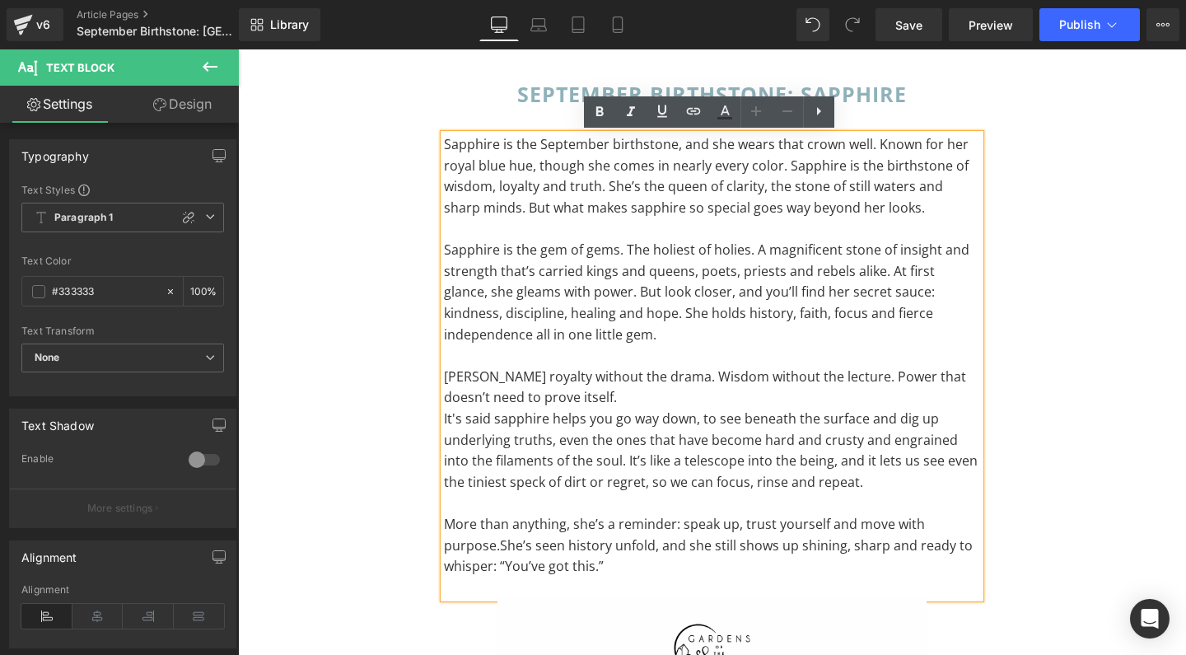
click at [715, 345] on p at bounding box center [712, 355] width 536 height 21
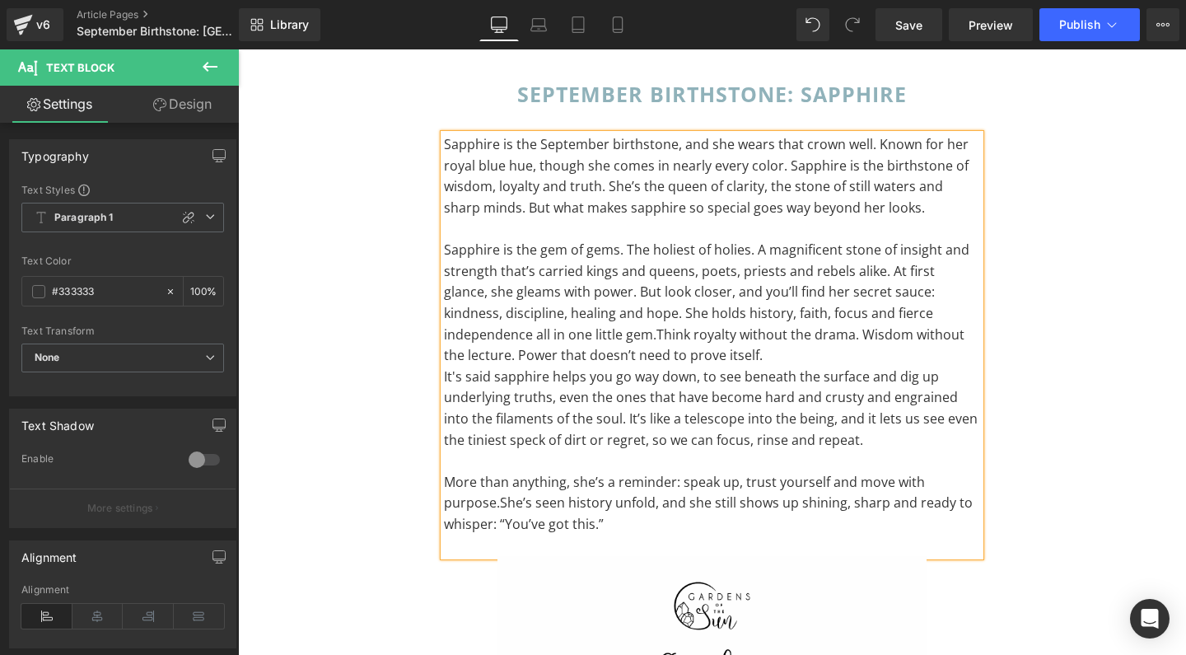
click at [444, 373] on p "It's said sapphire helps you go way down, to see beneath the surface and dig up…" at bounding box center [712, 408] width 536 height 84
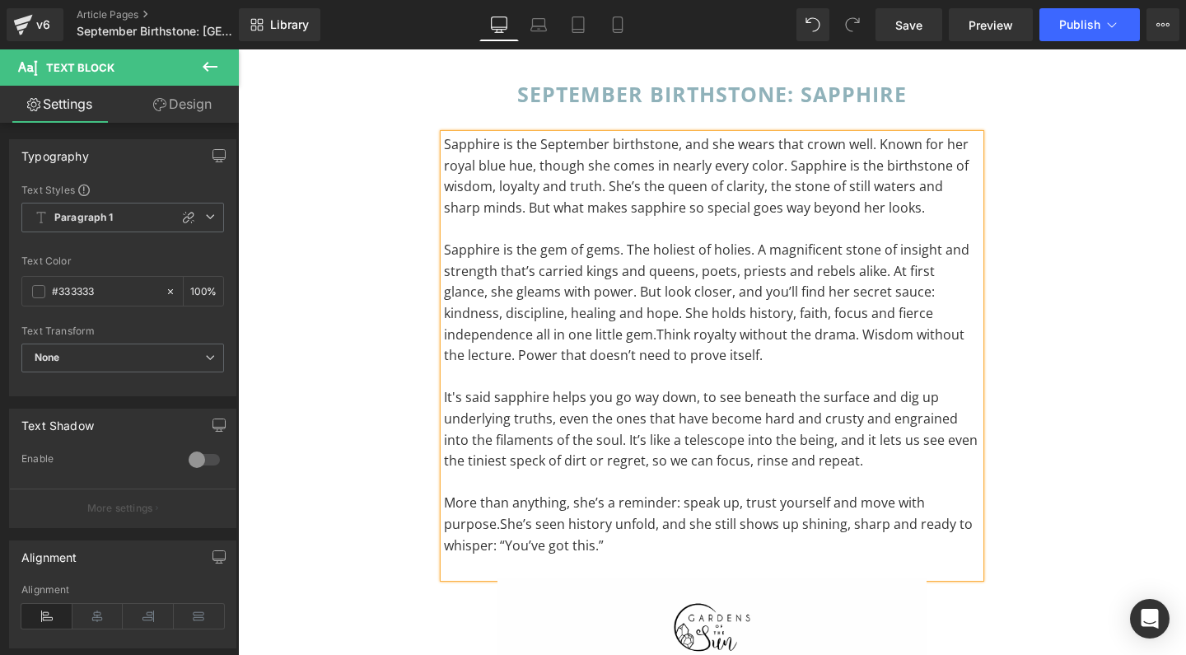
click at [608, 536] on p "More than anything, she’s a reminder: speak up, trust yourself and move with pu…" at bounding box center [712, 523] width 536 height 63
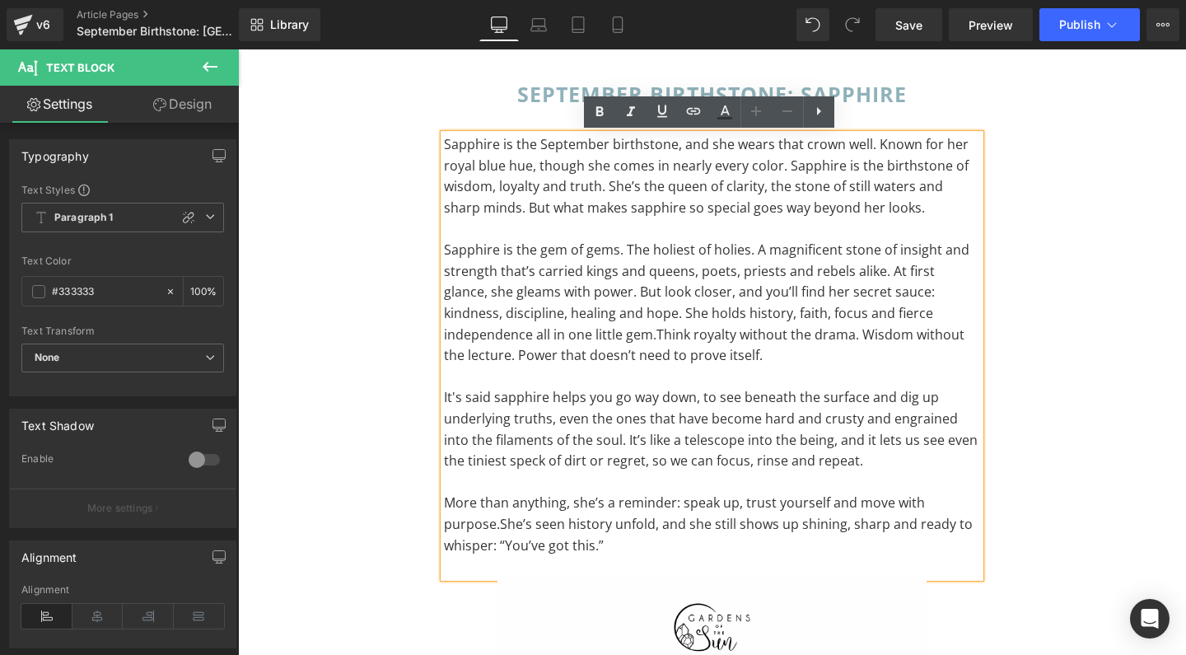
click at [459, 493] on span "More than anything, she’s a reminder: speak up, trust yourself and move with pu…" at bounding box center [684, 513] width 481 height 40
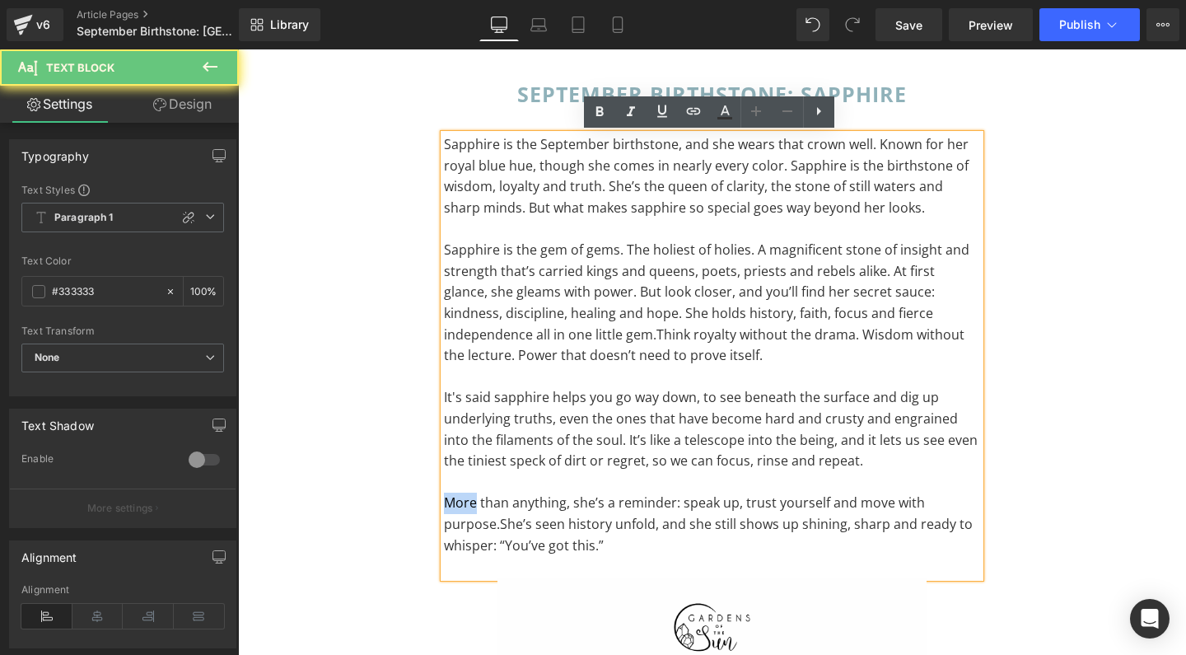
click at [459, 493] on span "More than anything, she’s a reminder: speak up, trust yourself and move with pu…" at bounding box center [684, 513] width 481 height 40
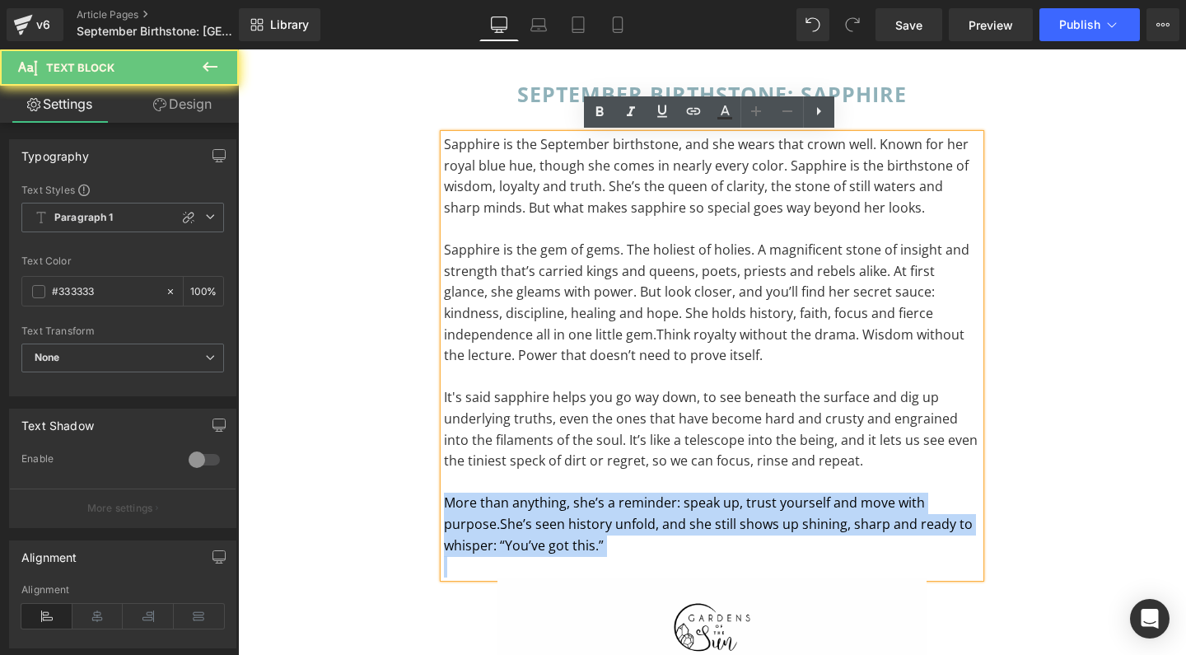
click at [459, 493] on span "More than anything, she’s a reminder: speak up, trust yourself and move with pu…" at bounding box center [684, 513] width 481 height 40
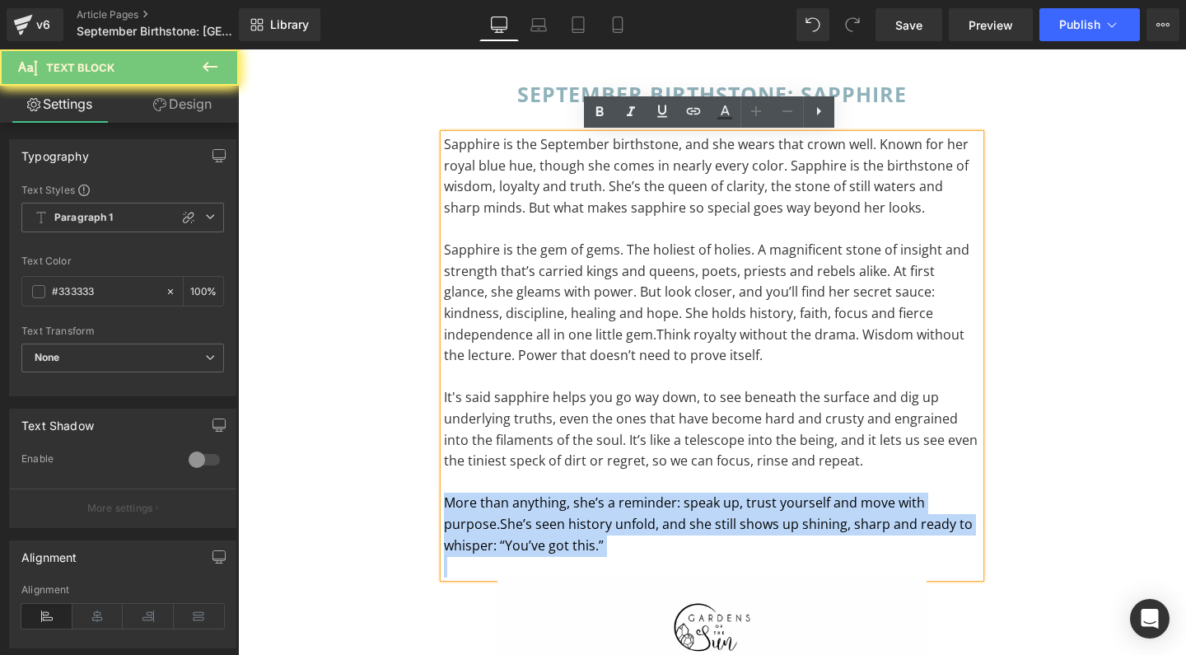
click at [459, 493] on span "More than anything, she’s a reminder: speak up, trust yourself and move with pu…" at bounding box center [684, 513] width 481 height 40
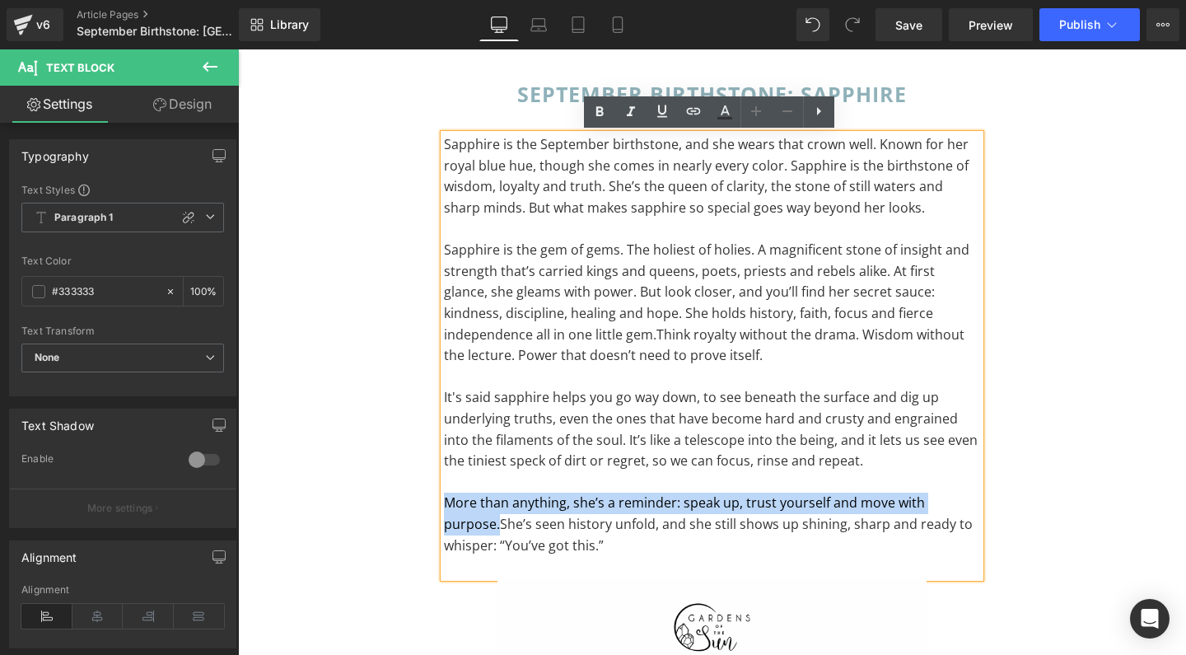
drag, startPoint x: 441, startPoint y: 495, endPoint x: 991, endPoint y: 487, distance: 550.1
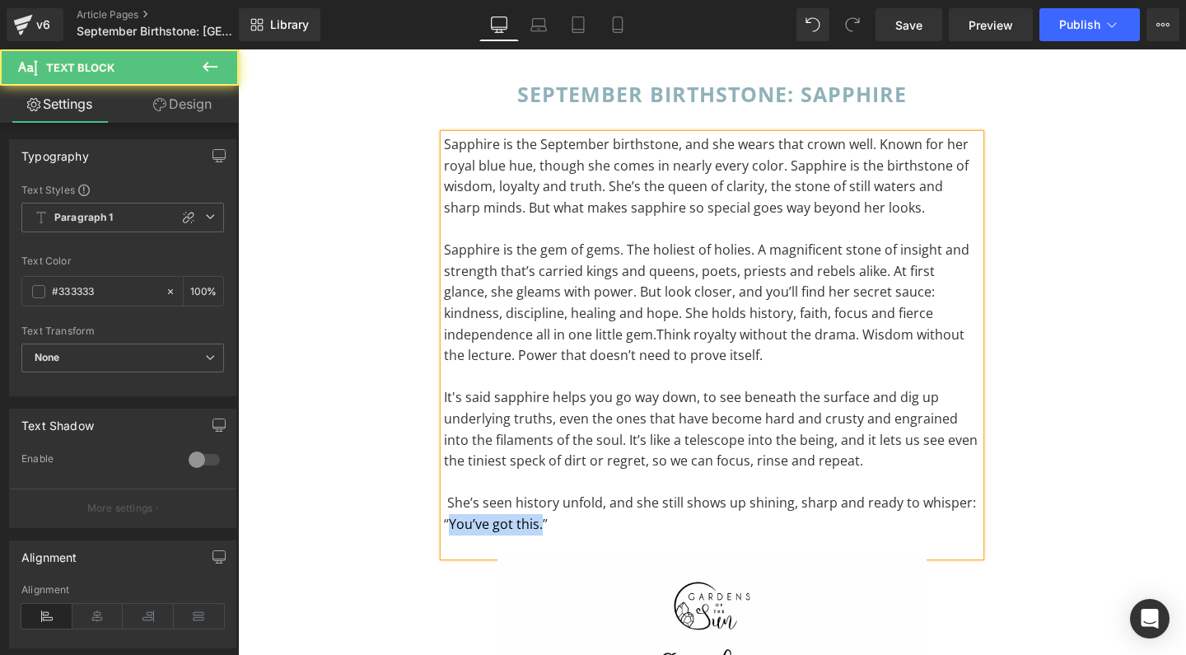
drag, startPoint x: 536, startPoint y: 515, endPoint x: 445, endPoint y: 515, distance: 90.6
click at [445, 515] on span "She’s seen history unfold, and she still shows up shining, sharp and ready to w…" at bounding box center [710, 513] width 532 height 40
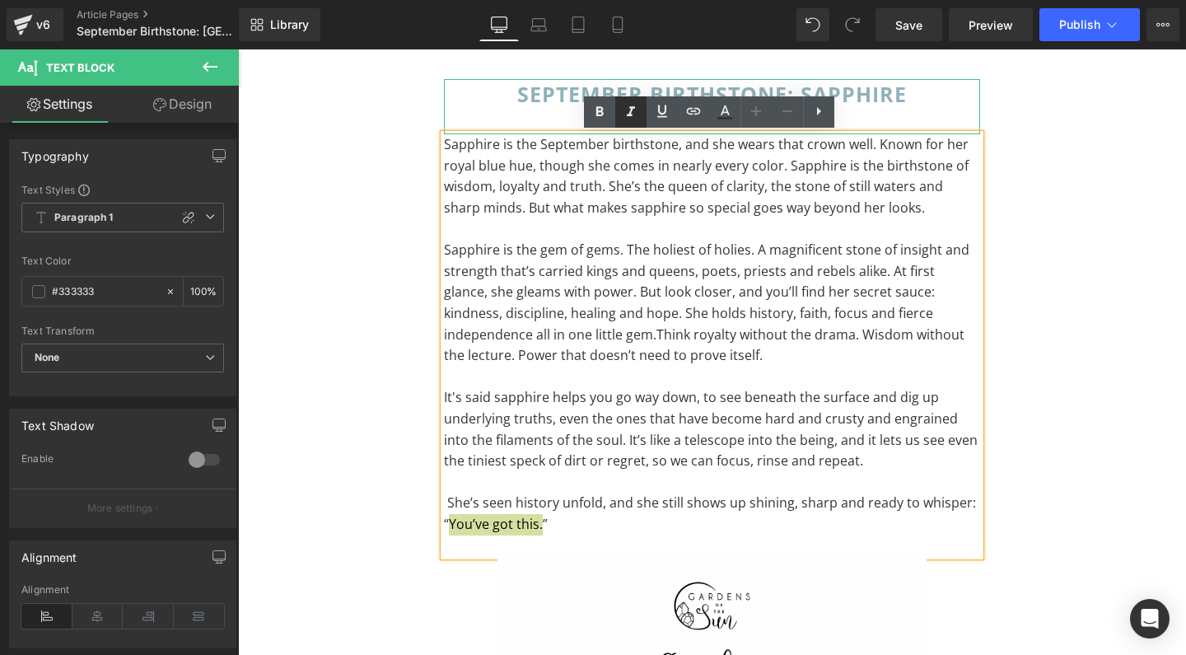
click at [631, 113] on icon at bounding box center [631, 112] width 20 height 20
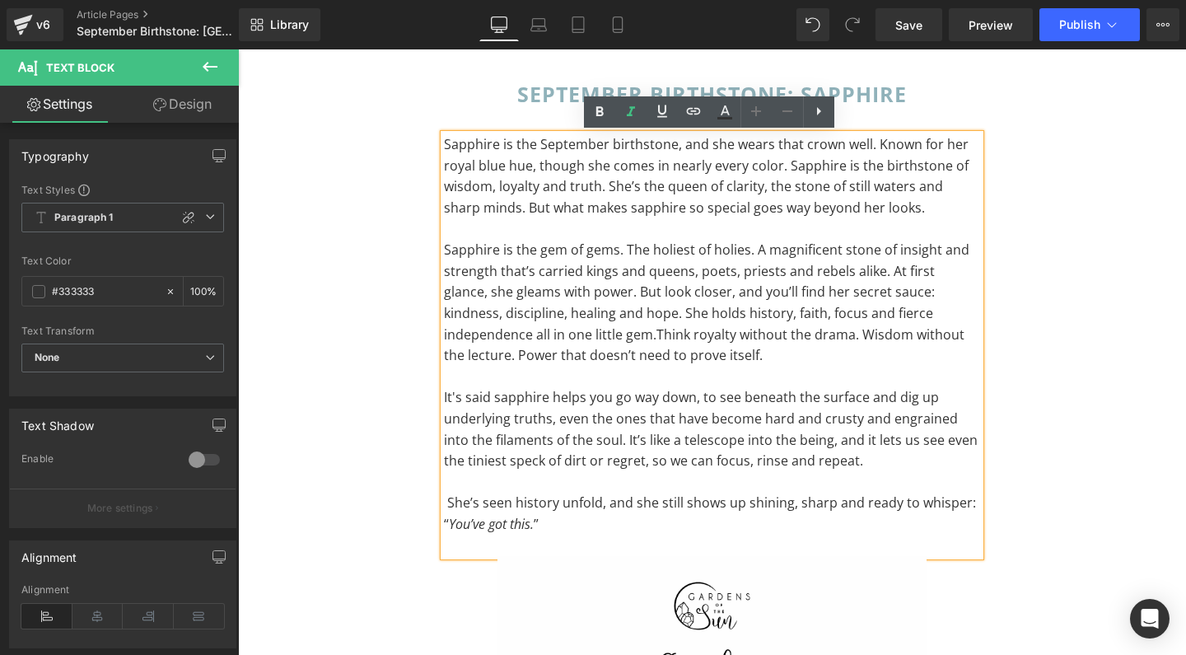
click at [630, 295] on p "Sapphire is the gem of gems. The holiest of holies. A magnificent stone of insi…" at bounding box center [712, 303] width 536 height 127
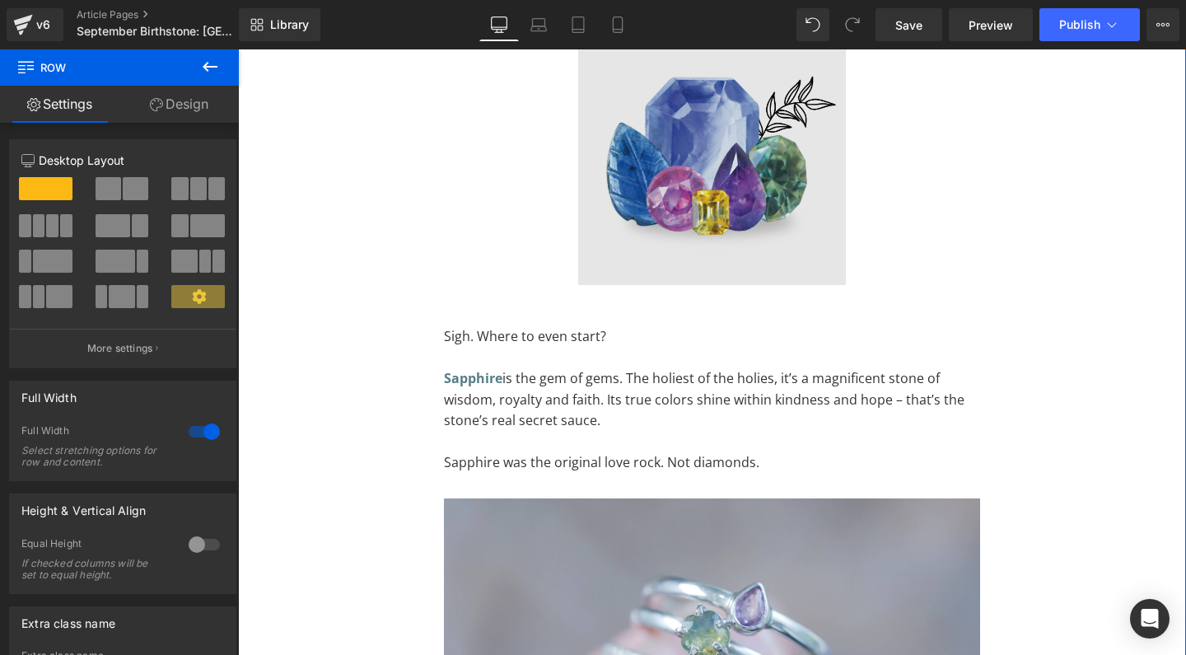
scroll to position [1952, 0]
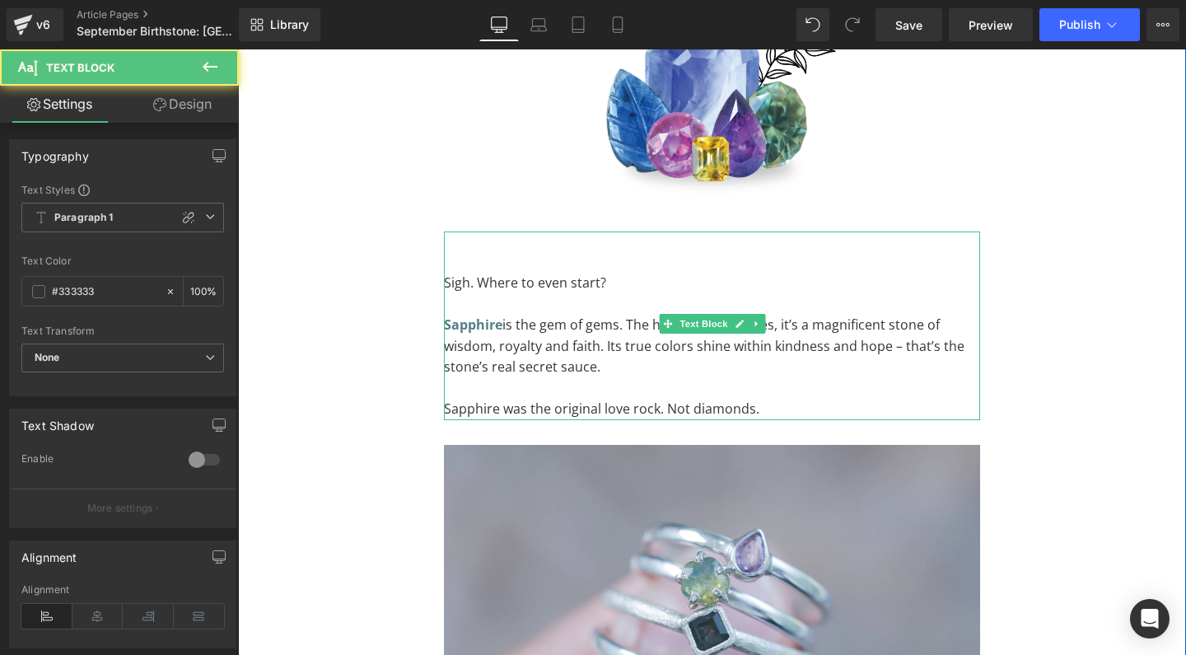
click at [609, 347] on p "Sapphire is the gem of gems. The holiest of the holies, it’s a magnificent ston…" at bounding box center [712, 346] width 536 height 63
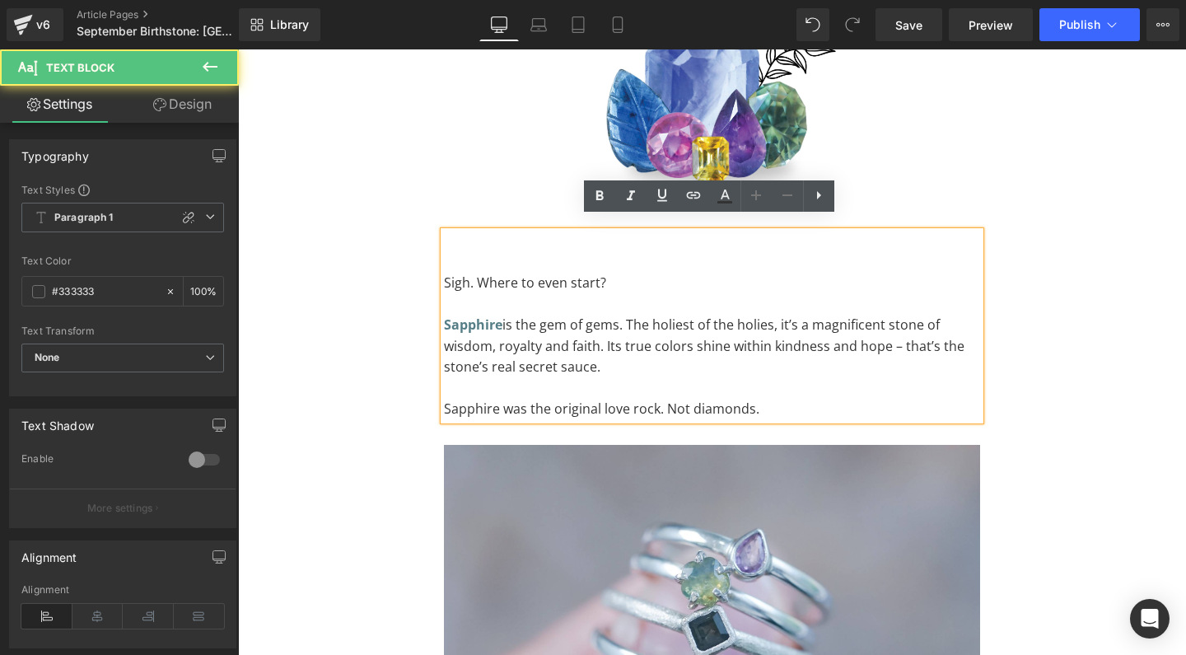
click at [881, 333] on p "Sapphire is the gem of gems. The holiest of the holies, it’s a magnificent ston…" at bounding box center [712, 346] width 536 height 63
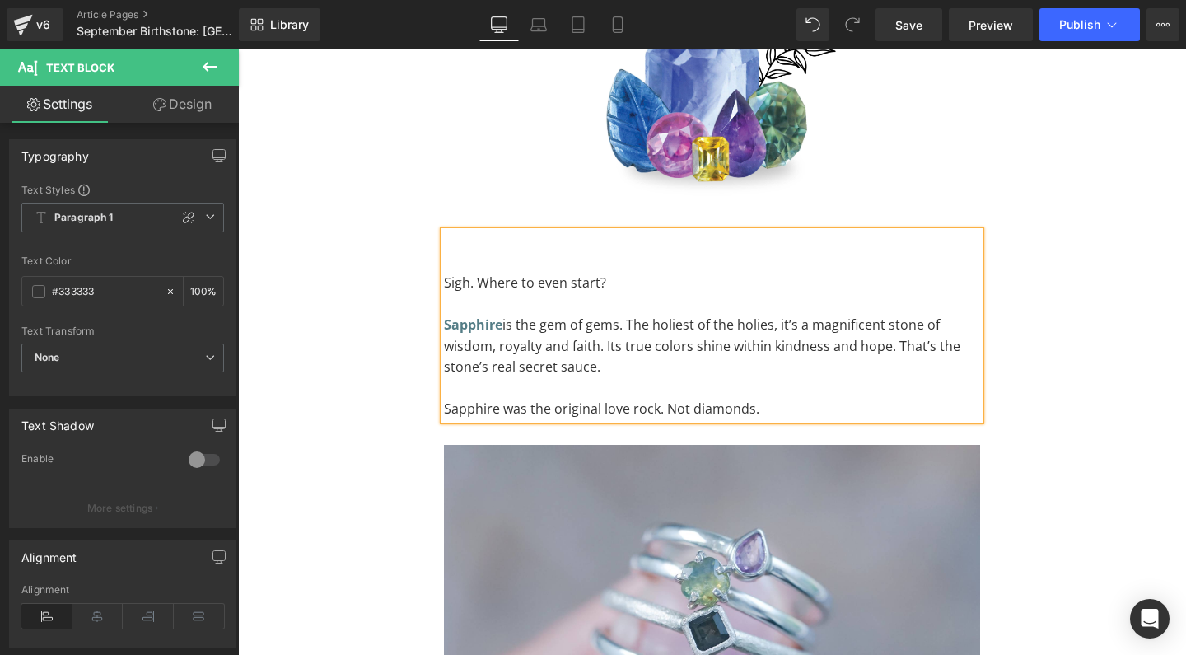
click at [575, 273] on p "Sigh. Where to even start?" at bounding box center [712, 283] width 536 height 21
click at [535, 241] on div "Sigh. Where to even start? Sapphire is the gem of gems. The holiest of the holi…" at bounding box center [712, 325] width 536 height 189
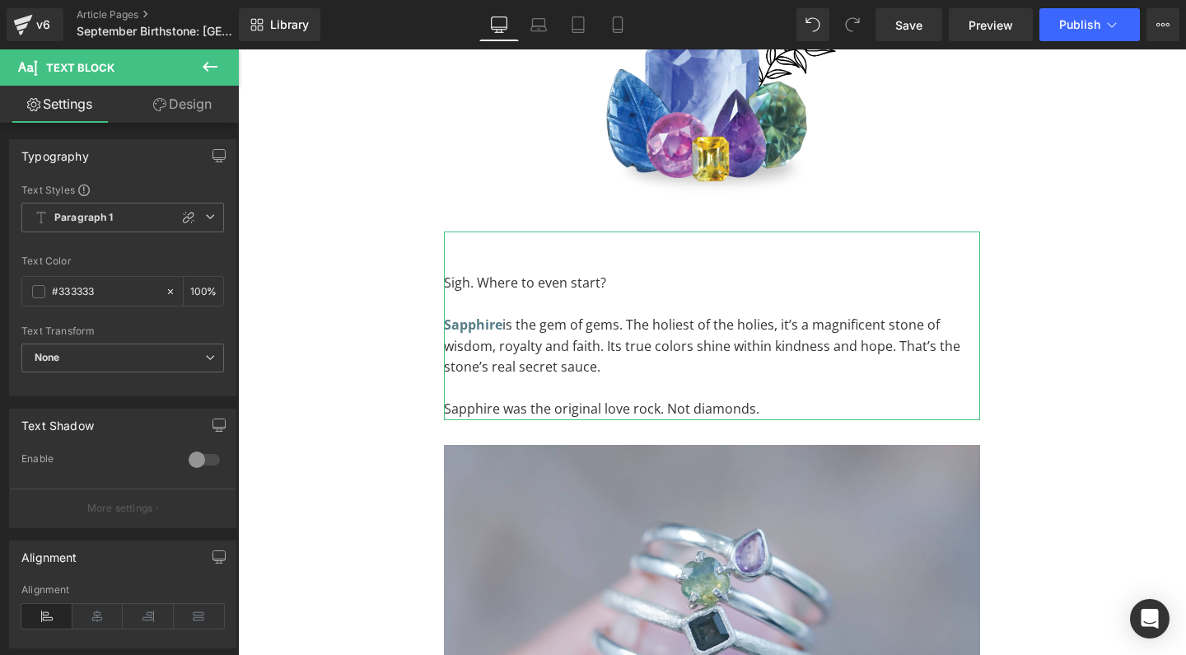
click at [182, 105] on link "Design" at bounding box center [182, 104] width 119 height 37
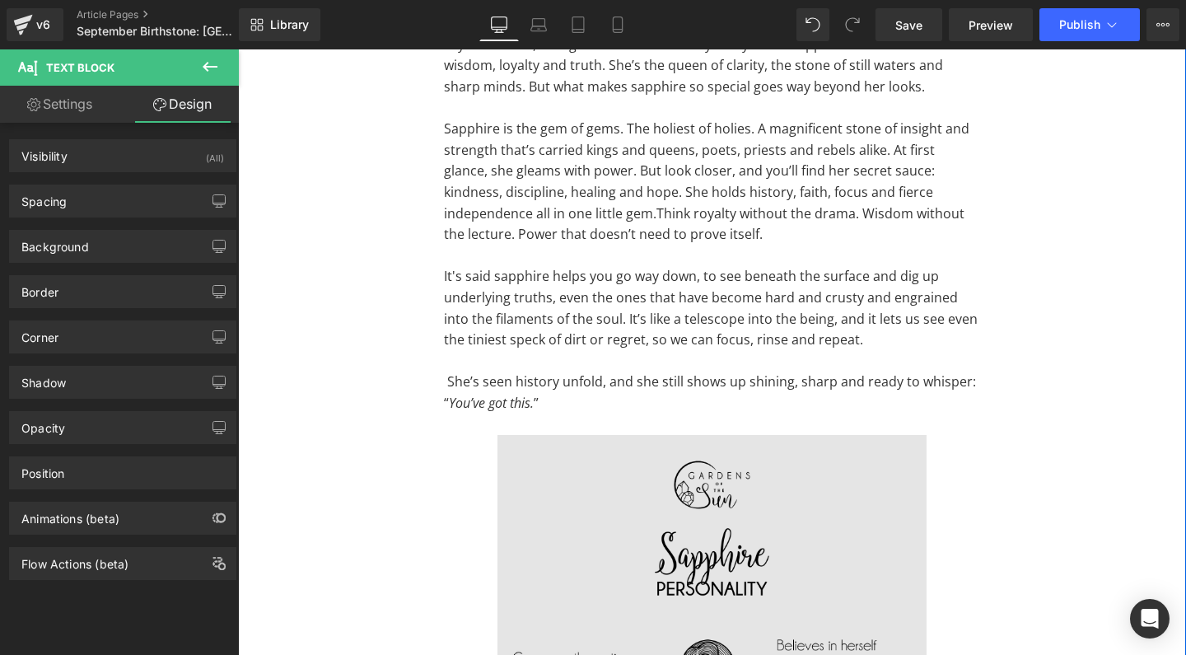
scroll to position [193, 0]
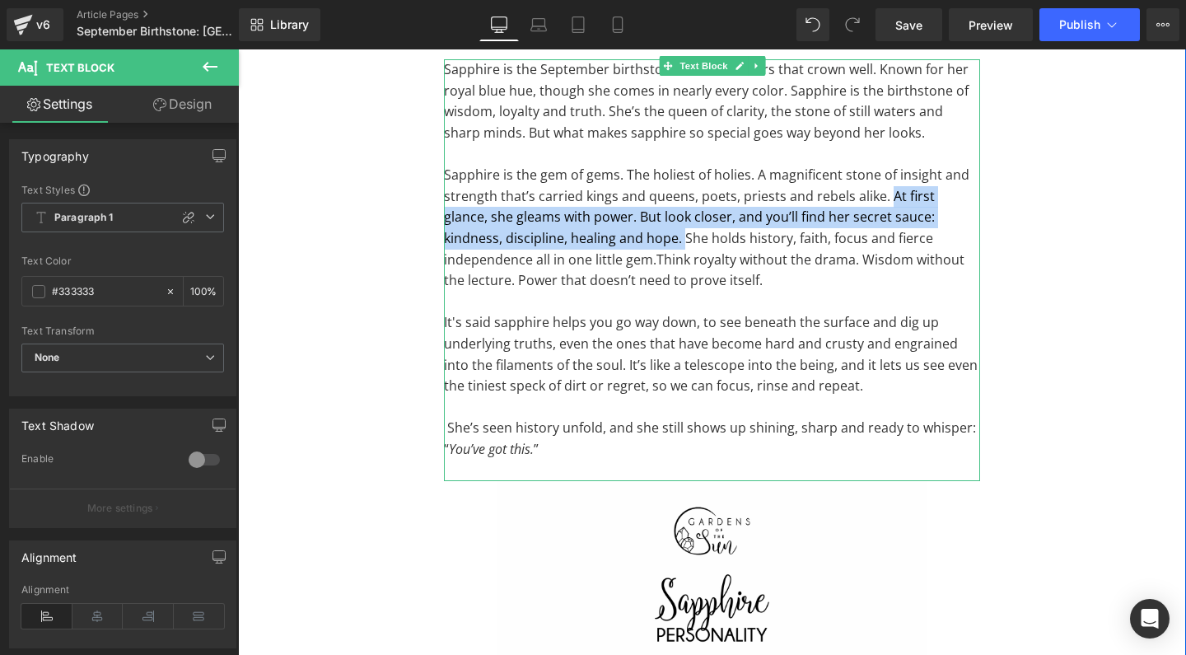
drag, startPoint x: 886, startPoint y: 193, endPoint x: 620, endPoint y: 241, distance: 270.4
click at [620, 241] on p "Sapphire is the gem of gems. The holiest of holies. A magnificent stone of insi…" at bounding box center [712, 228] width 536 height 127
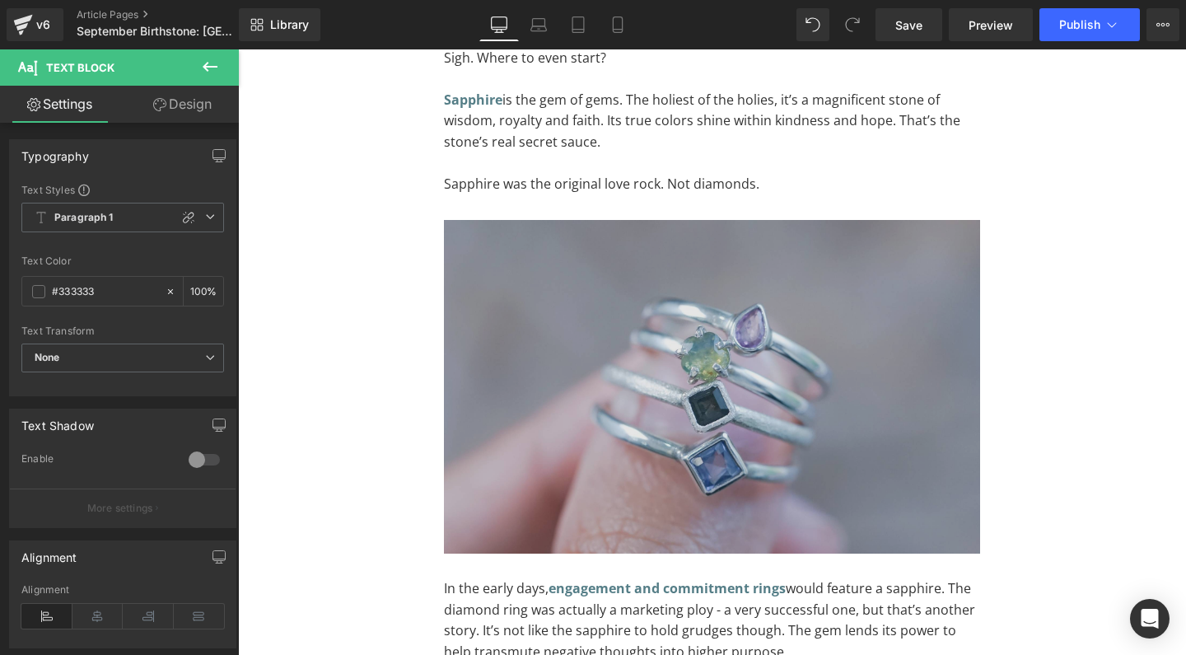
scroll to position [1959, 0]
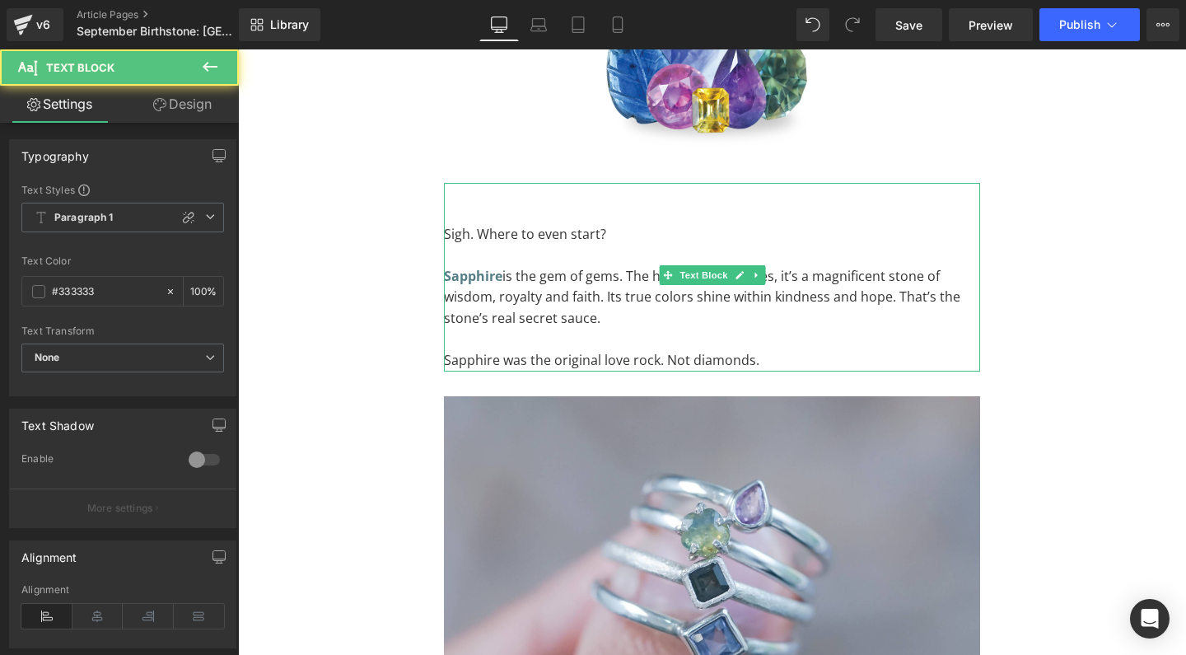
click at [646, 305] on p "Sapphire is the gem of gems. The holiest of the holies, it’s a magnificent ston…" at bounding box center [712, 297] width 536 height 63
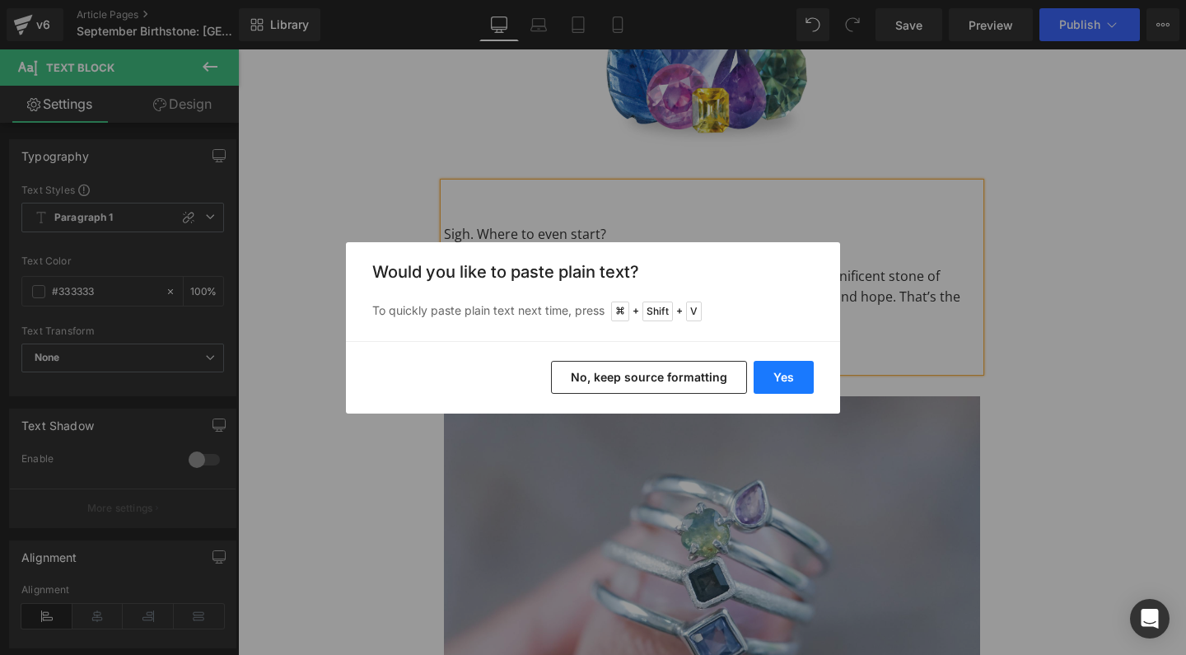
click at [786, 368] on button "Yes" at bounding box center [783, 377] width 60 height 33
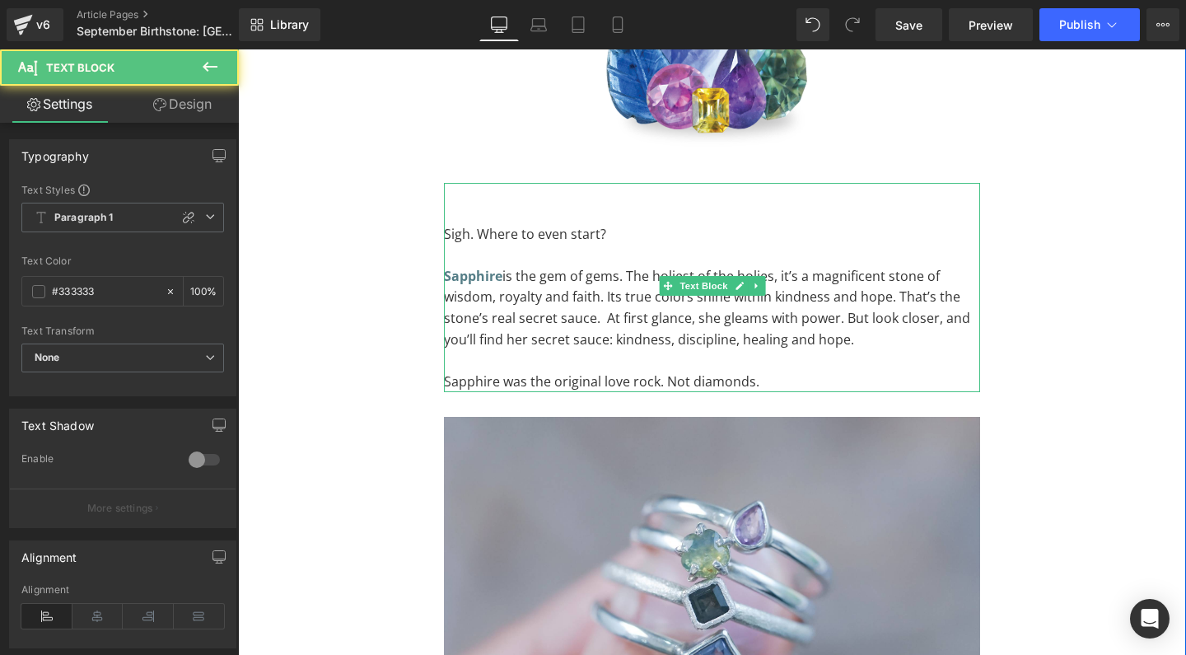
click at [804, 299] on p "Sapphire is the gem of gems. The holiest of the holies, it’s a magnificent ston…" at bounding box center [712, 308] width 536 height 84
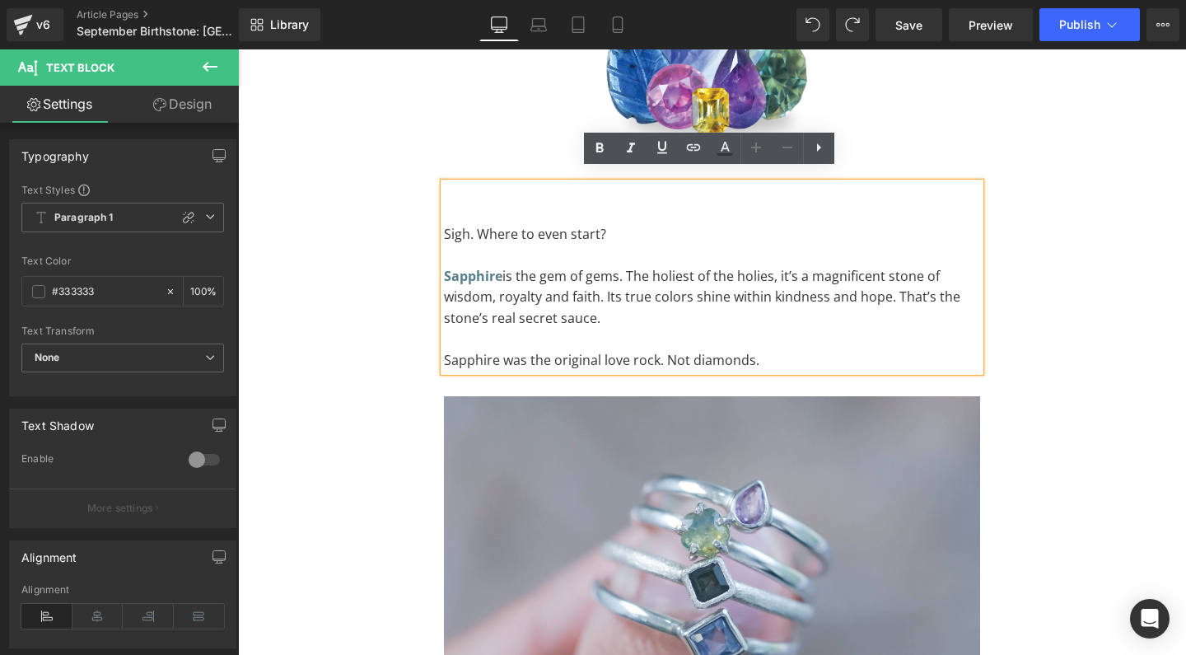
click at [804, 299] on p "Sapphire is the gem of gems. The holiest of the holies, it’s a magnificent ston…" at bounding box center [712, 297] width 536 height 63
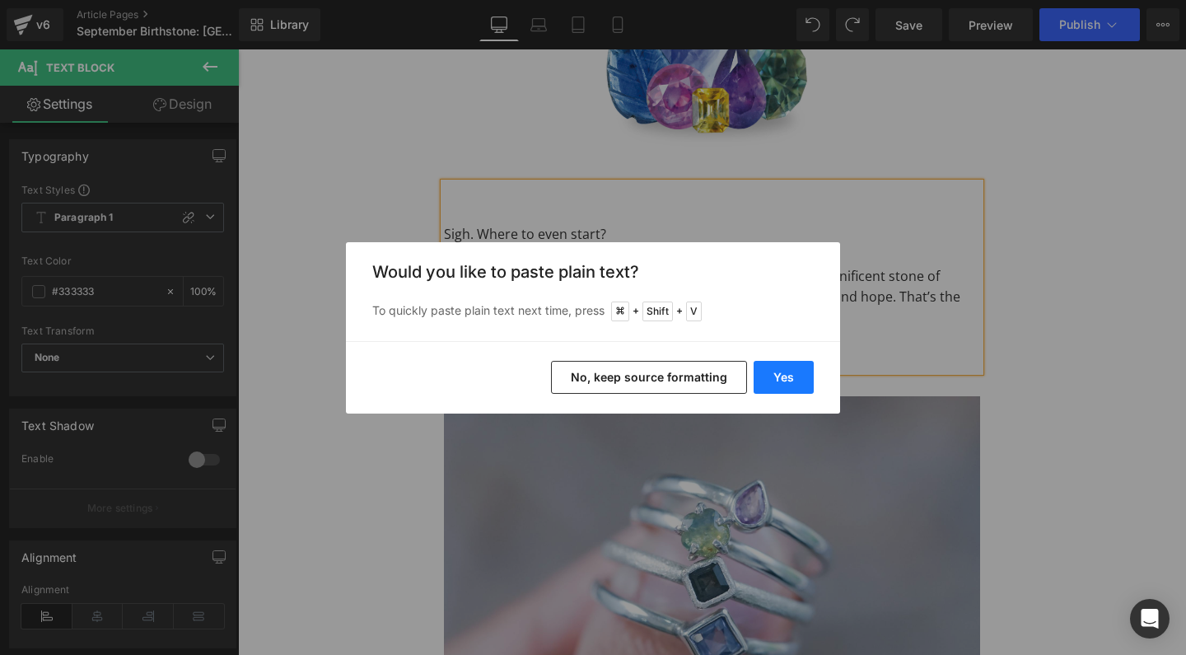
click at [795, 380] on button "Yes" at bounding box center [783, 377] width 60 height 33
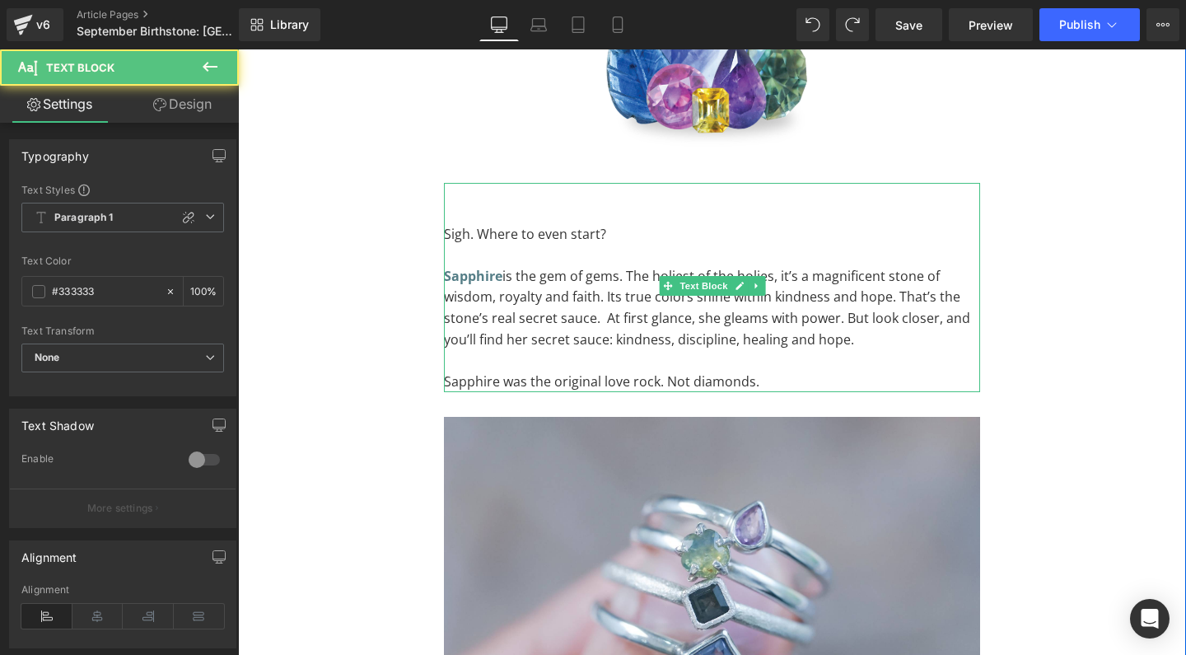
click at [788, 283] on p "Sapphire is the gem of gems. The holiest of the holies, it’s a magnificent ston…" at bounding box center [712, 308] width 536 height 84
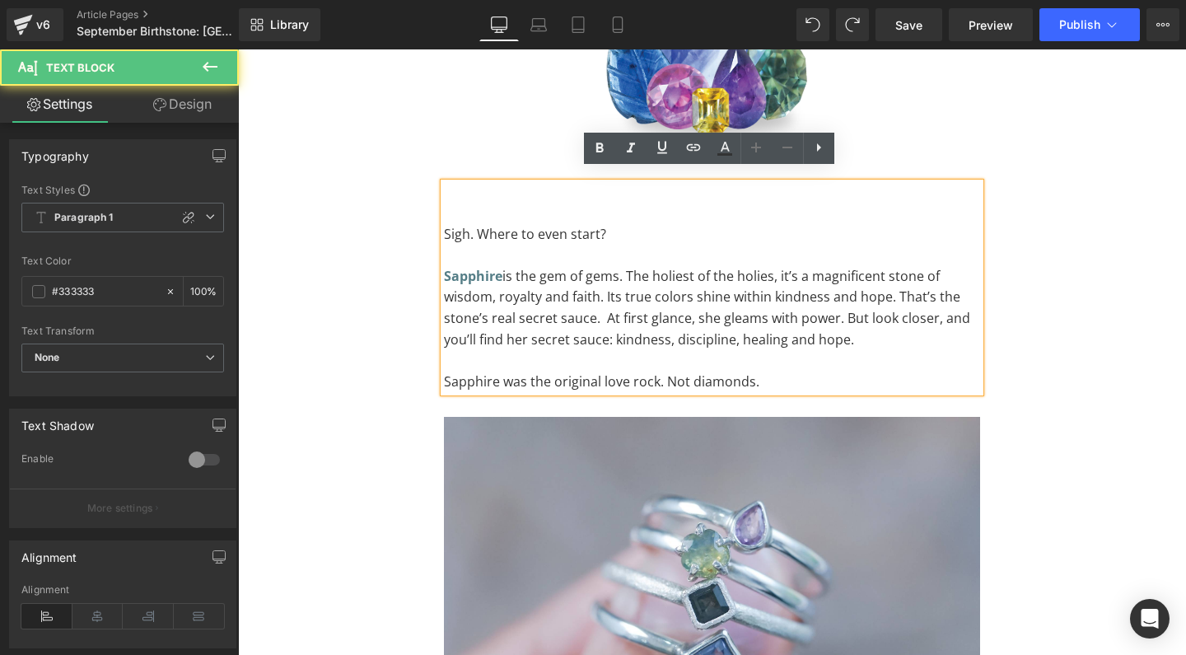
click at [816, 286] on p "Sapphire is the gem of gems. The holiest of the holies, it’s a magnificent ston…" at bounding box center [712, 308] width 536 height 84
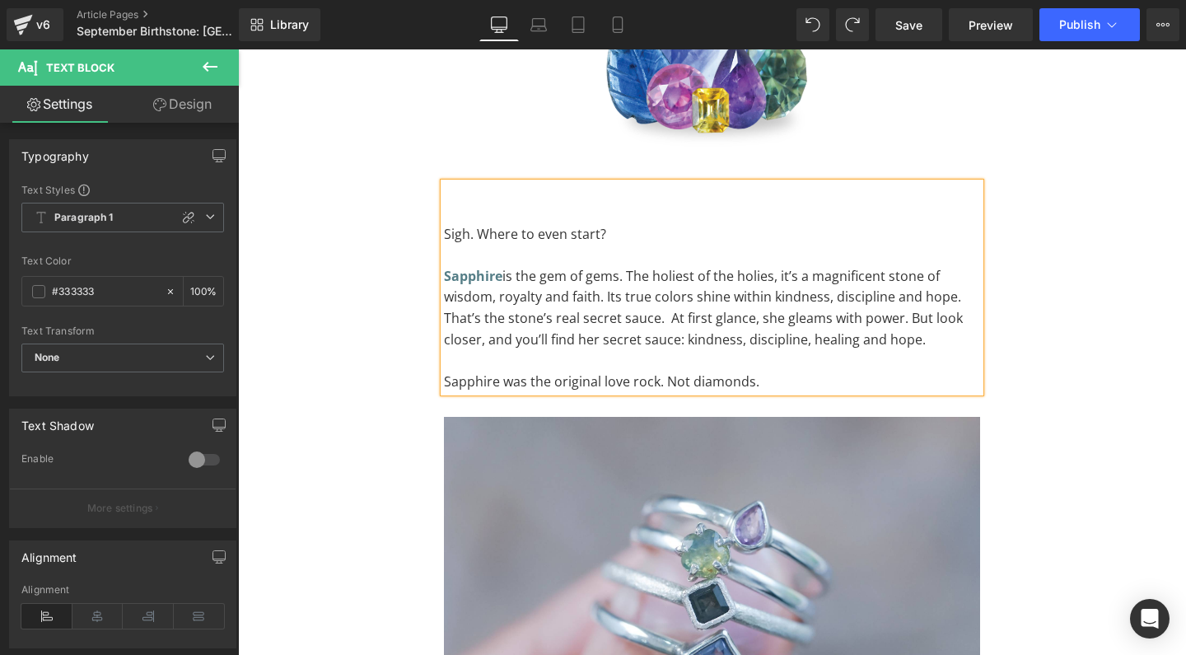
drag, startPoint x: 926, startPoint y: 329, endPoint x: 664, endPoint y: 309, distance: 263.5
click at [664, 309] on p "Sapphire is the gem of gems. The holiest of the holies, it’s a magnificent ston…" at bounding box center [712, 308] width 536 height 84
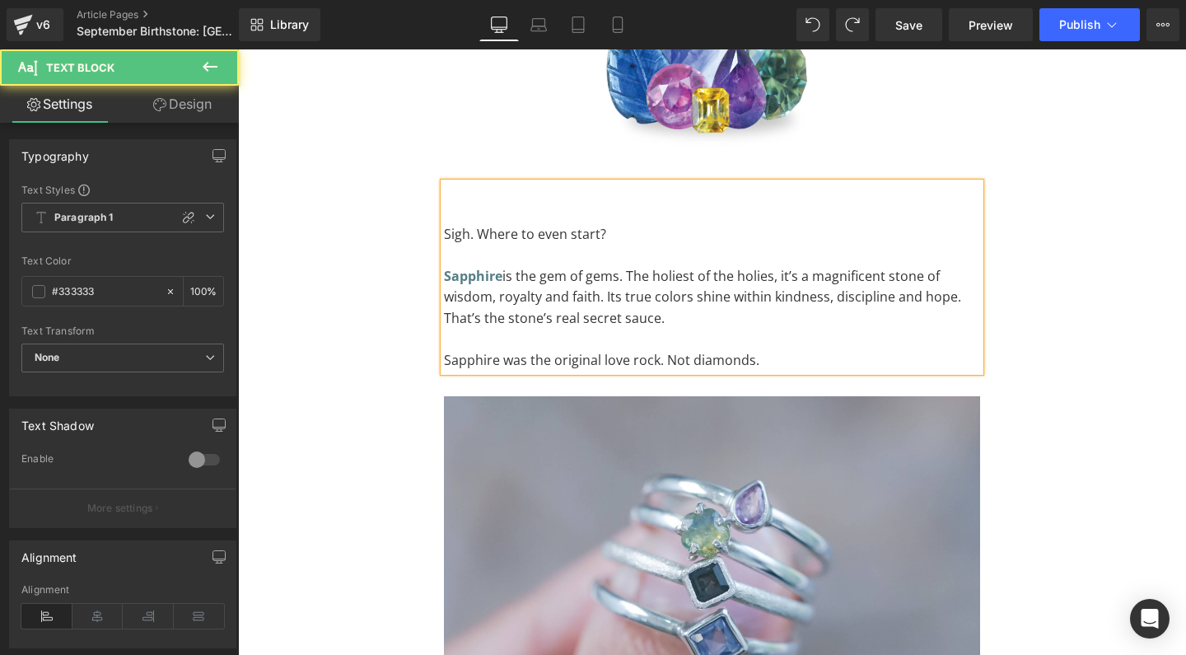
click at [606, 284] on p "Sapphire is the gem of gems. The holiest of the holies, it’s a magnificent ston…" at bounding box center [712, 297] width 536 height 63
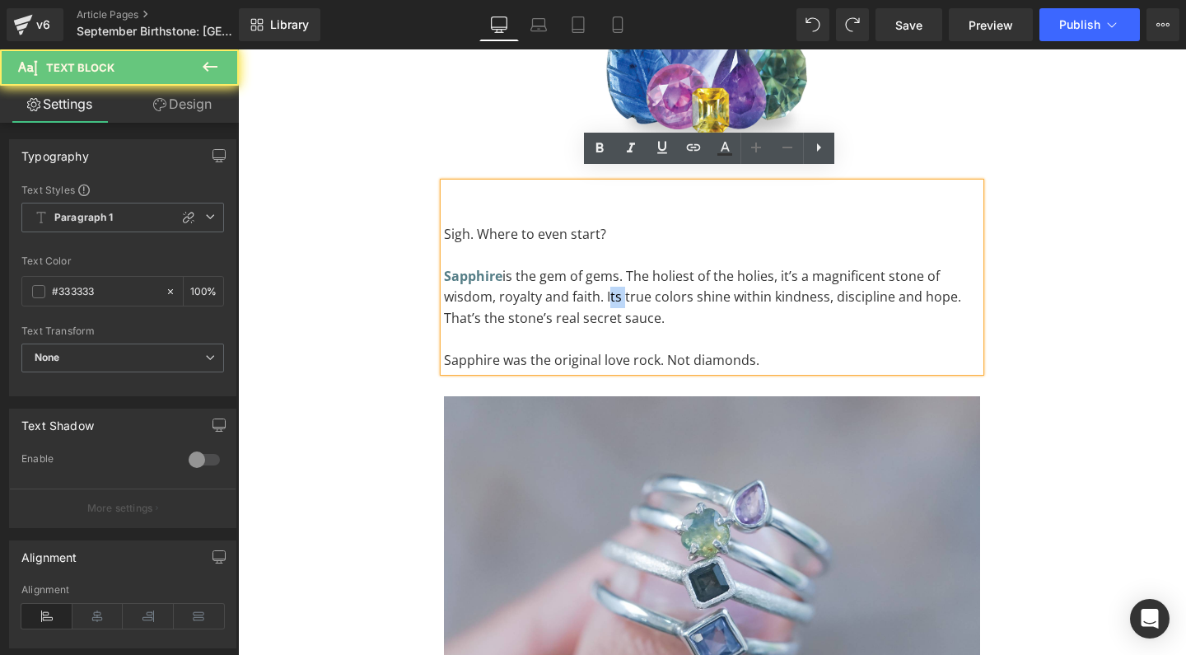
click at [606, 284] on p "Sapphire is the gem of gems. The holiest of the holies, it’s a magnificent ston…" at bounding box center [712, 297] width 536 height 63
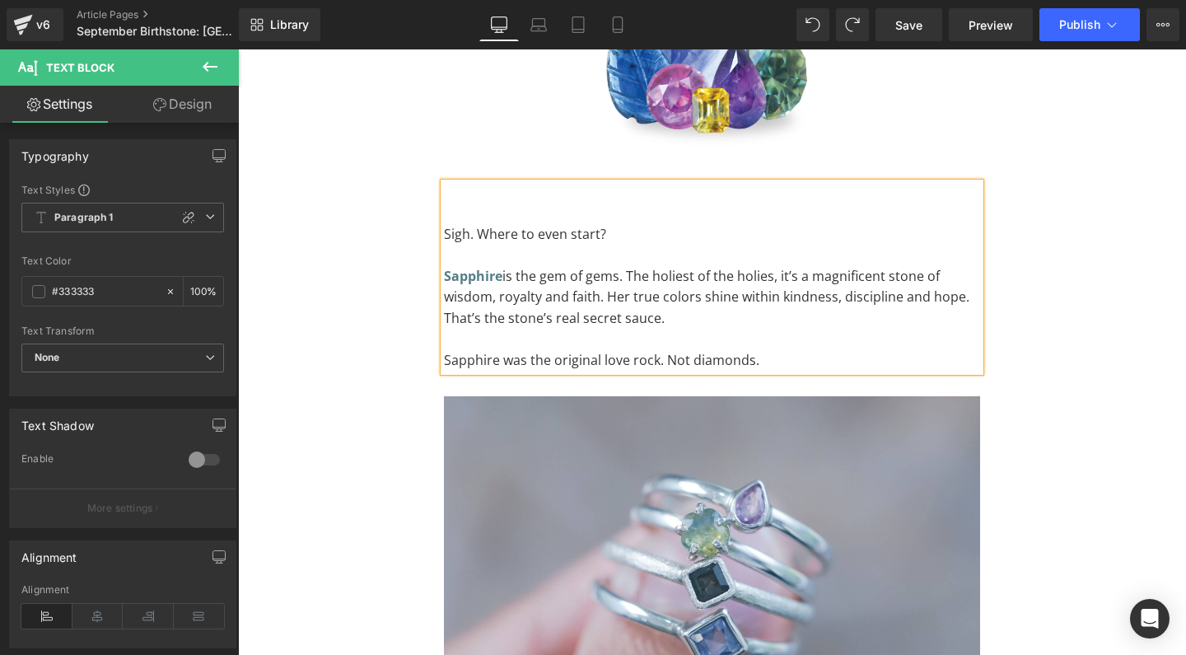
click at [729, 329] on p at bounding box center [712, 339] width 536 height 21
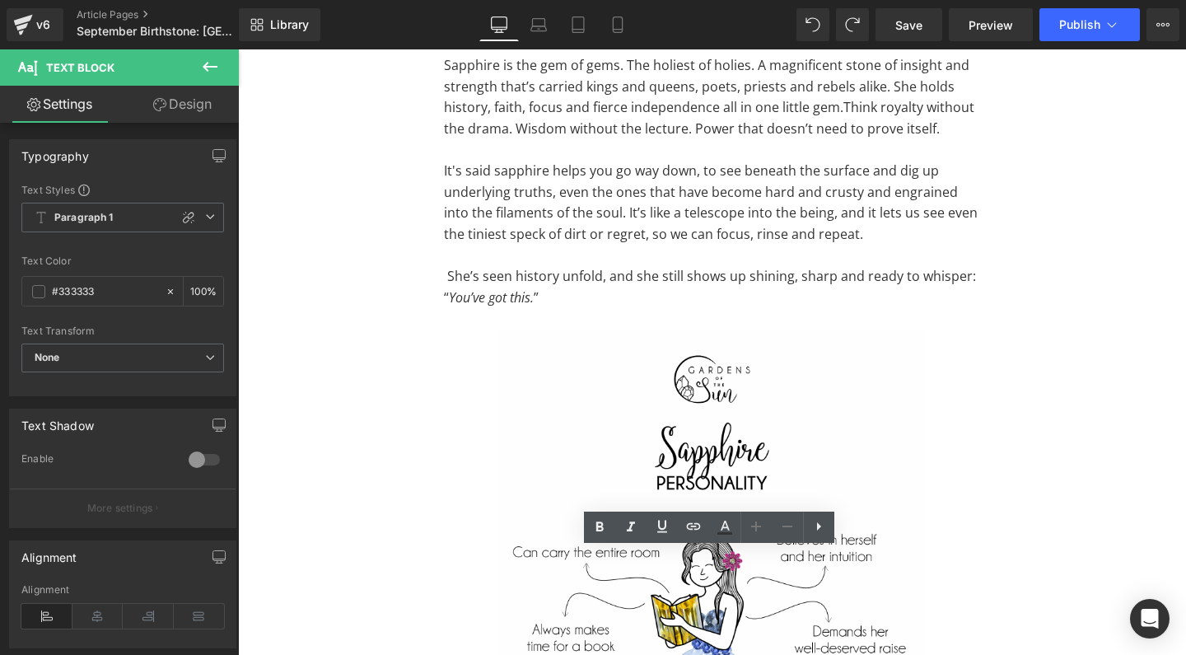
scroll to position [0, 0]
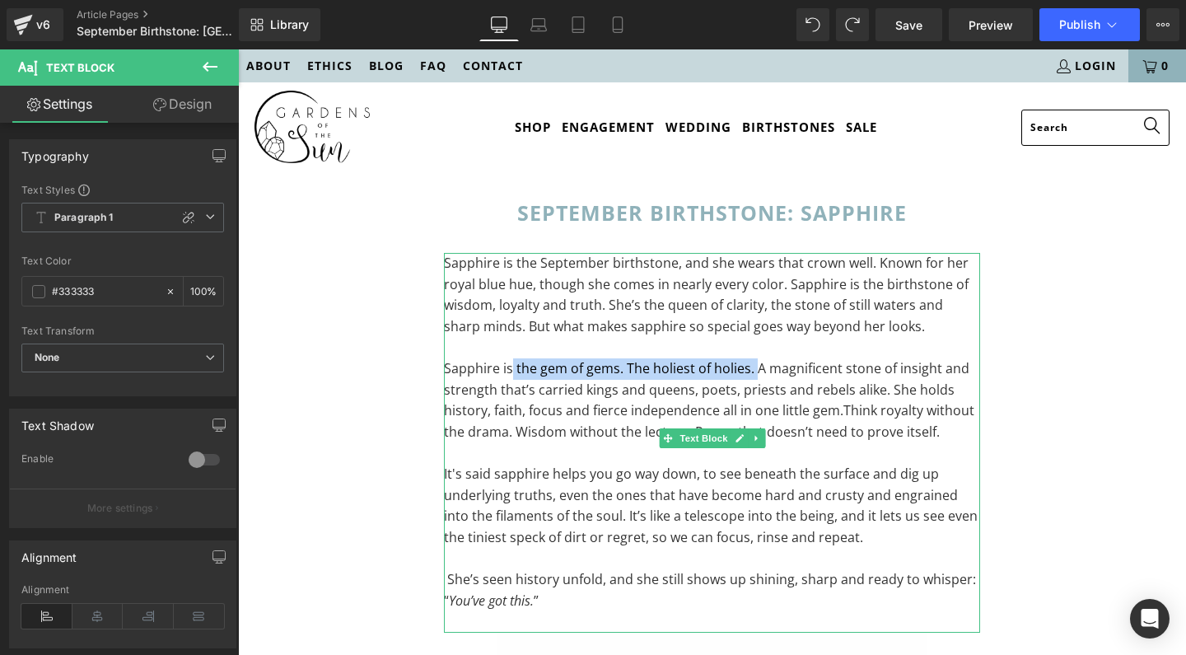
drag, startPoint x: 752, startPoint y: 369, endPoint x: 510, endPoint y: 373, distance: 242.1
click at [510, 373] on p "Sapphire is the gem of gems. The holiest of holies. A magnificent stone of insi…" at bounding box center [712, 400] width 536 height 84
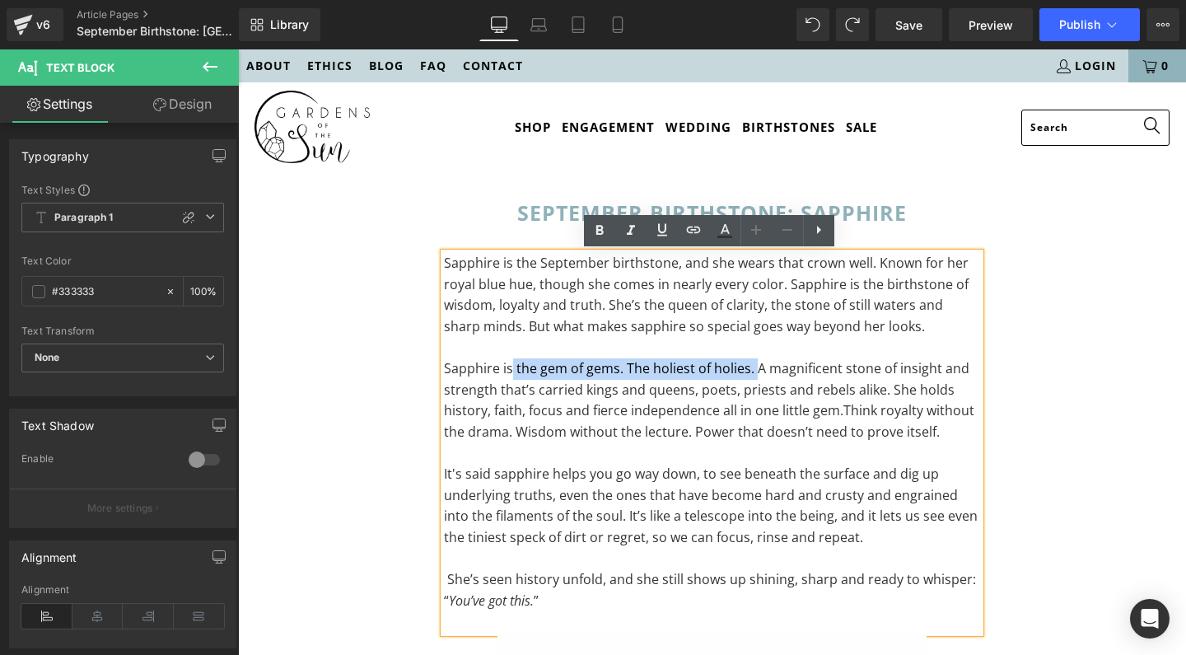
click at [750, 374] on p "Sapphire is the gem of gems. The holiest of holies. A magnificent stone of insi…" at bounding box center [712, 400] width 536 height 84
drag, startPoint x: 757, startPoint y: 366, endPoint x: 511, endPoint y: 368, distance: 245.4
click at [511, 368] on p "Sapphire is the gem of gems. The holiest of holies. A magnificent stone of insi…" at bounding box center [712, 400] width 536 height 84
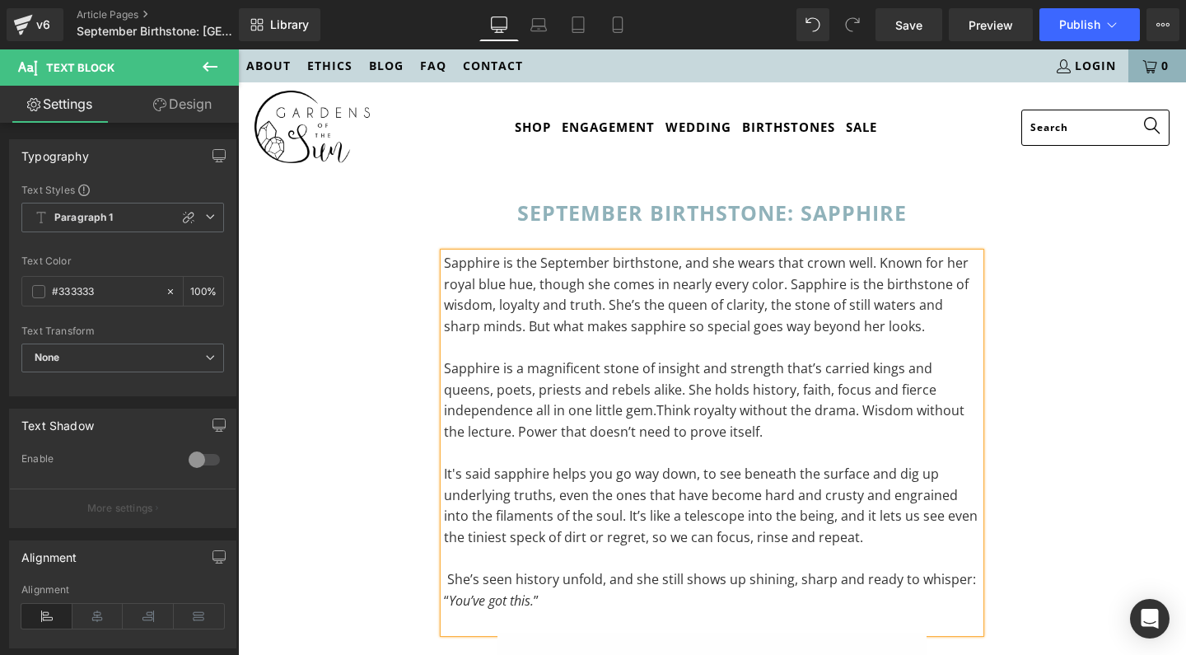
click at [562, 431] on span "Think royalty without the drama. Wisdom without the lecture. Power that doesn’t…" at bounding box center [704, 421] width 520 height 40
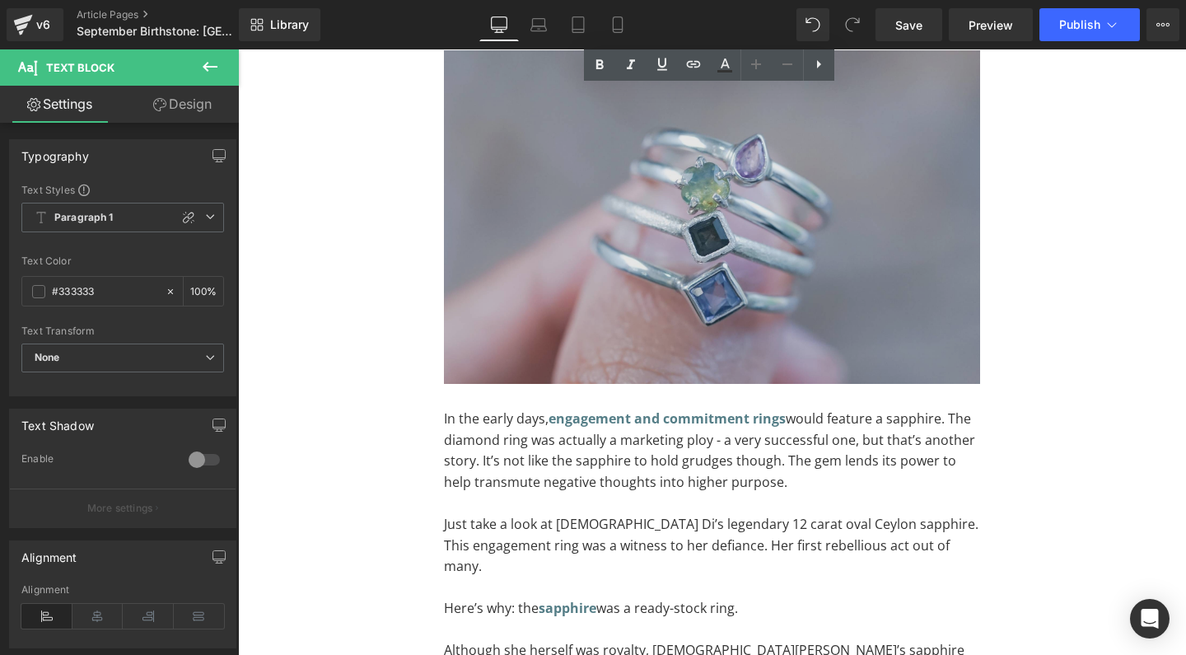
scroll to position [2390, 0]
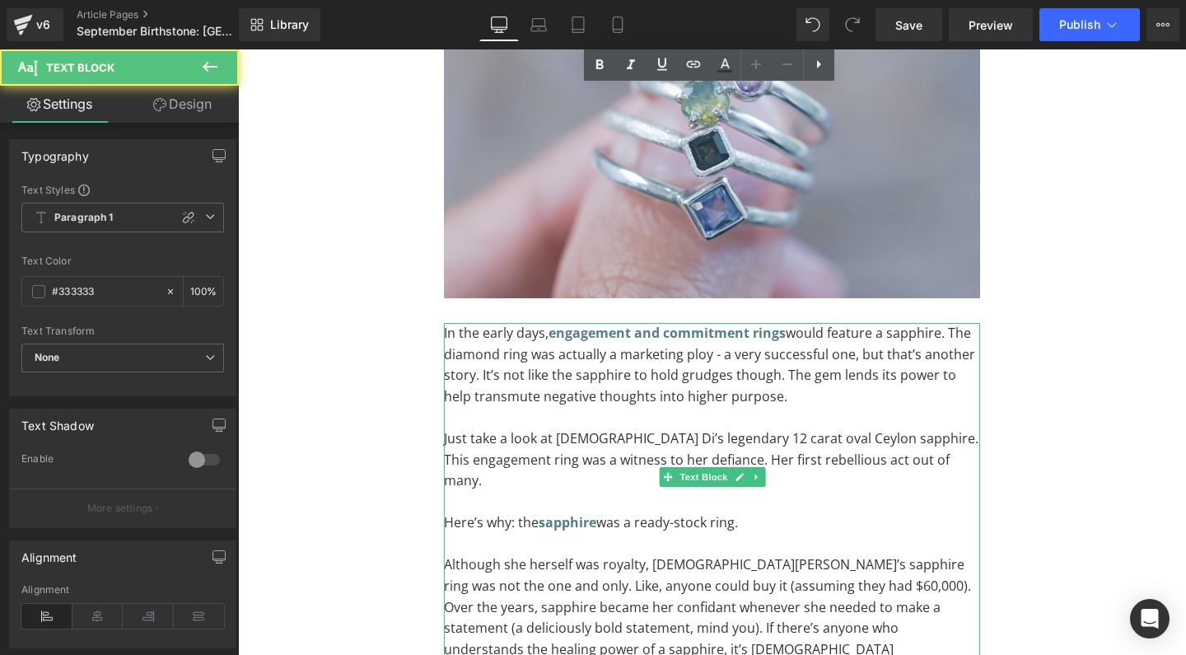
click at [606, 607] on p "Although she herself was royalty, Lady Di’s sapphire ring was not the one and o…" at bounding box center [712, 617] width 536 height 127
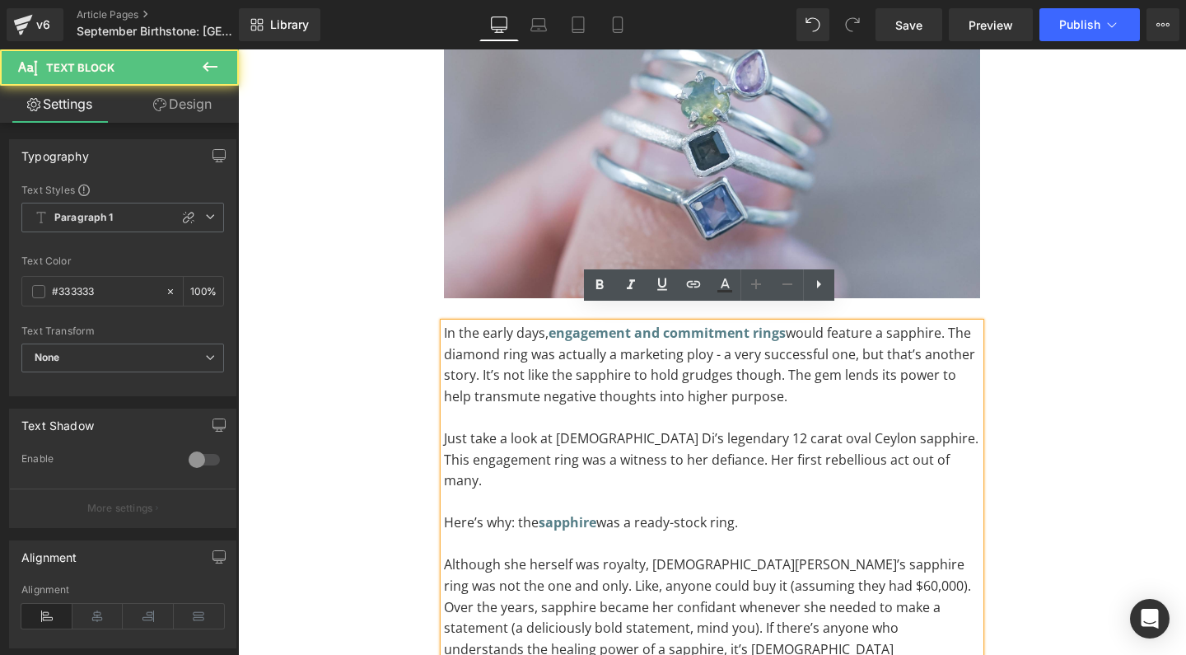
click at [601, 599] on p "Although she herself was royalty, Lady Di’s sapphire ring was not the one and o…" at bounding box center [712, 617] width 536 height 127
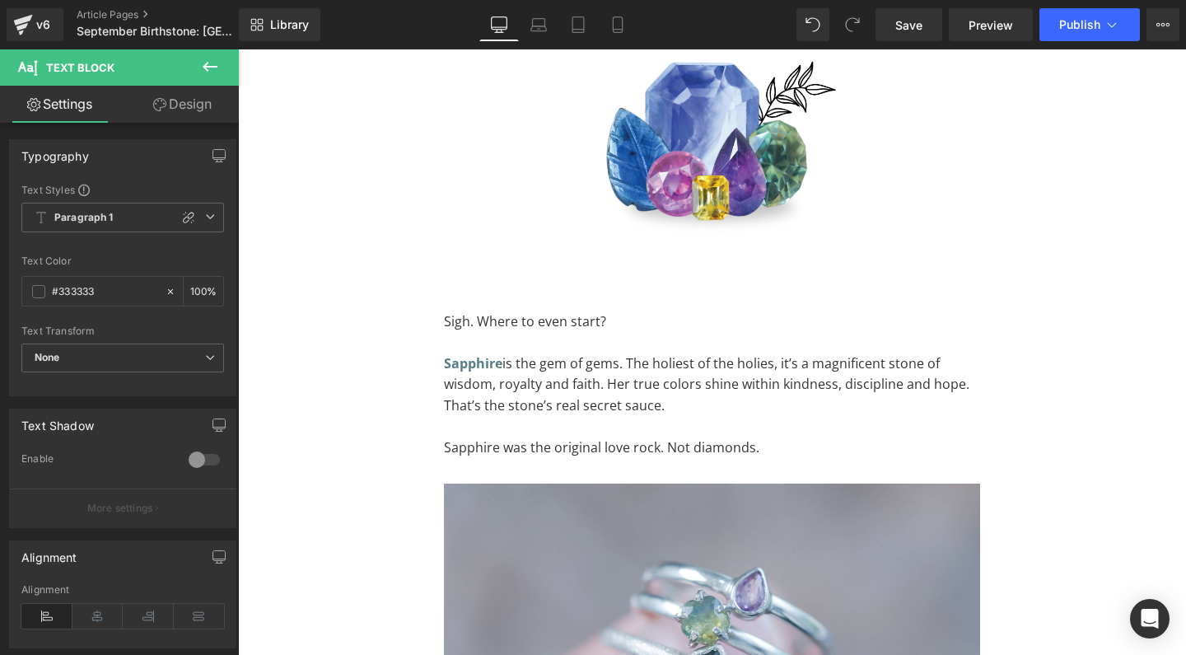
scroll to position [1929, 0]
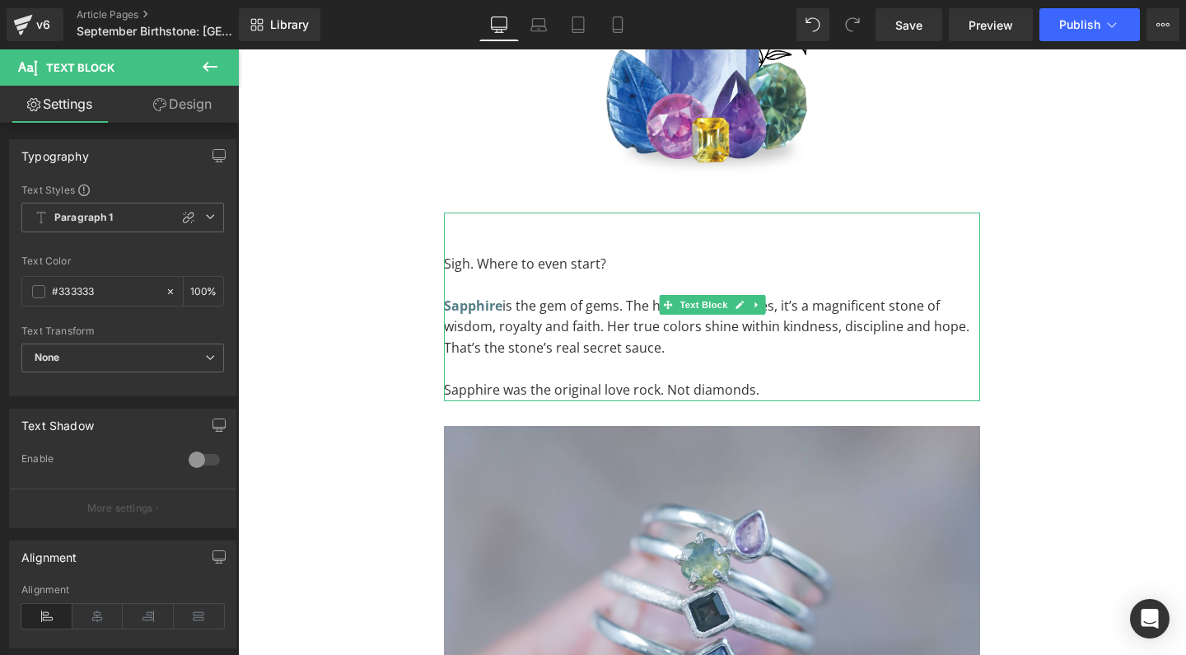
click at [558, 380] on p "Sapphire was the original love rock. Not diamonds." at bounding box center [712, 390] width 536 height 21
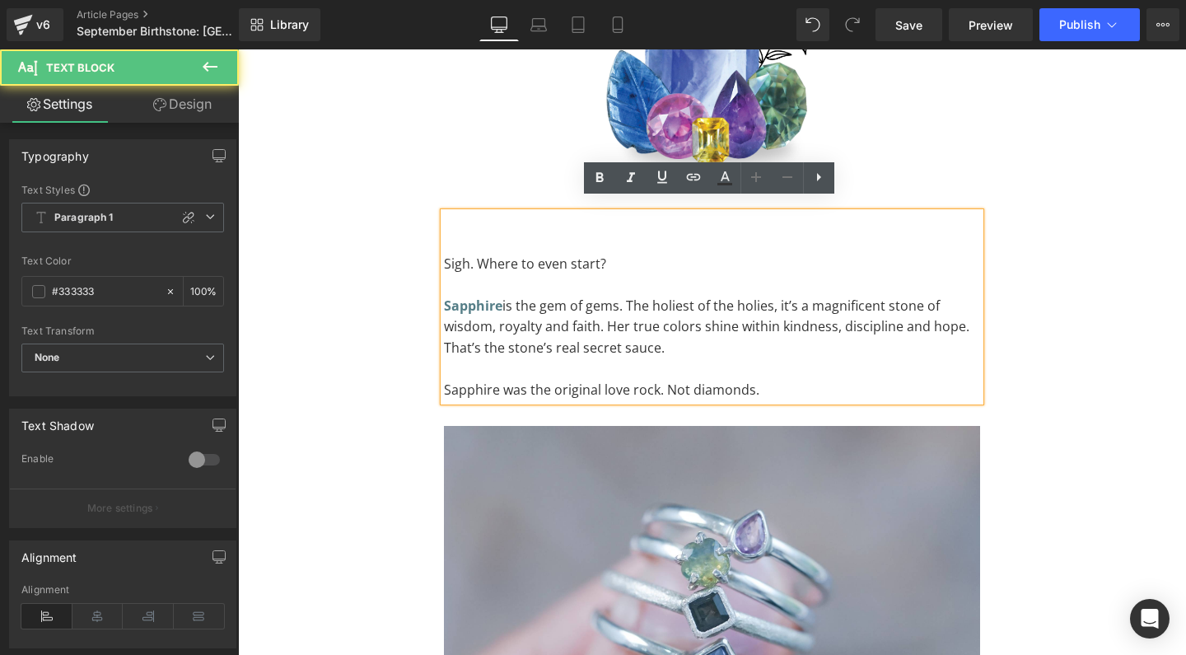
click at [558, 380] on p "Sapphire was the original love rock. Not diamonds." at bounding box center [712, 390] width 536 height 21
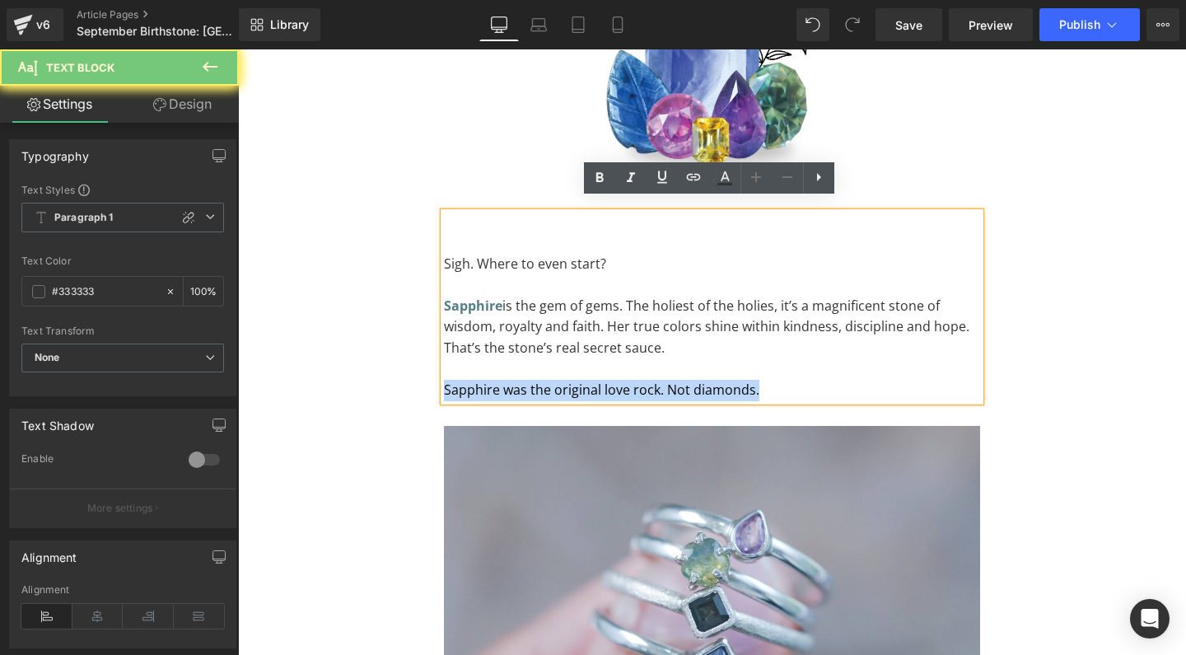
click at [558, 380] on p "Sapphire was the original love rock. Not diamonds." at bounding box center [712, 390] width 536 height 21
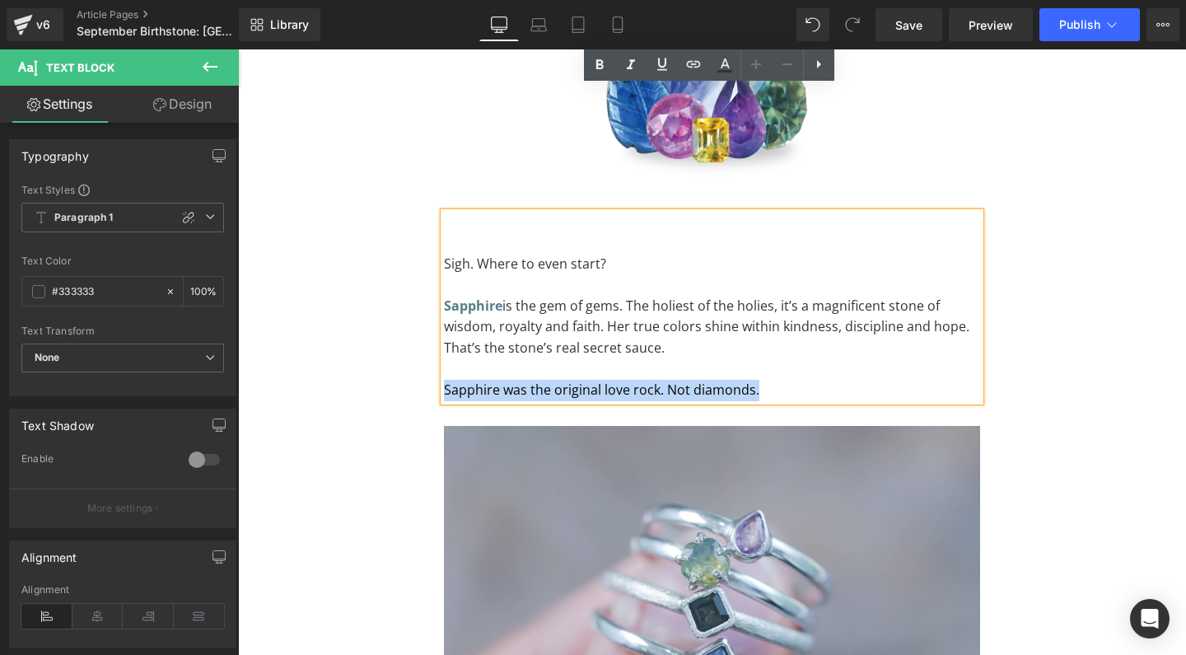
scroll to position [2540, 0]
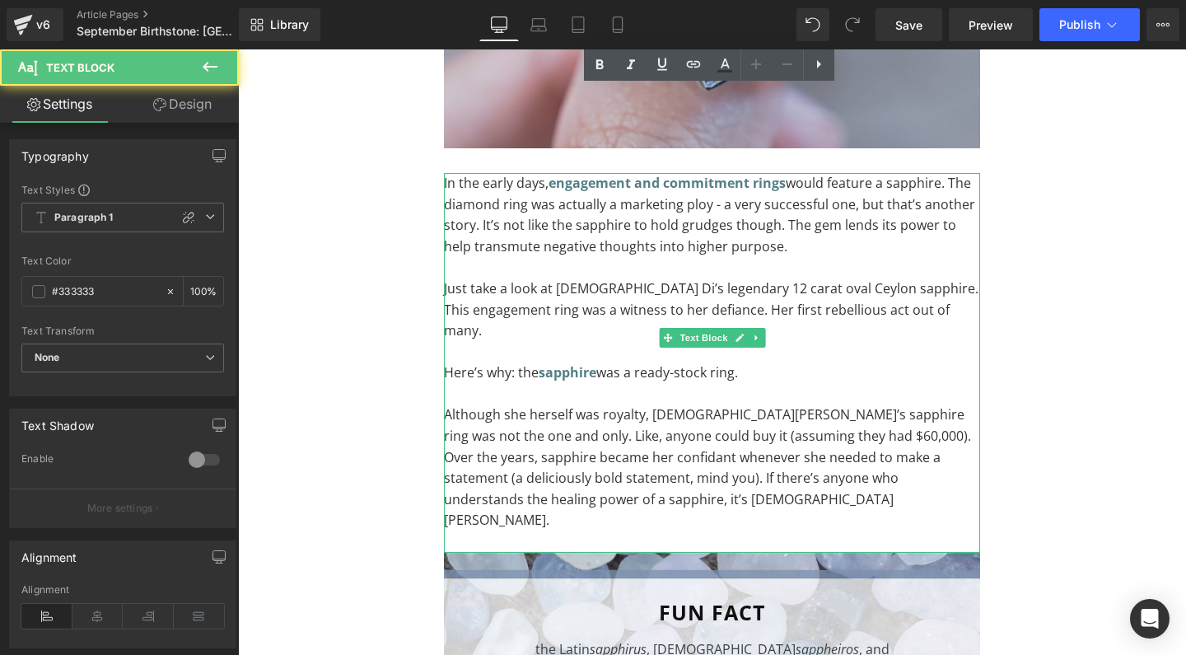
click at [800, 221] on p "In the early days, engagement and commitment rings would feature a sapphire. Th…" at bounding box center [712, 215] width 536 height 84
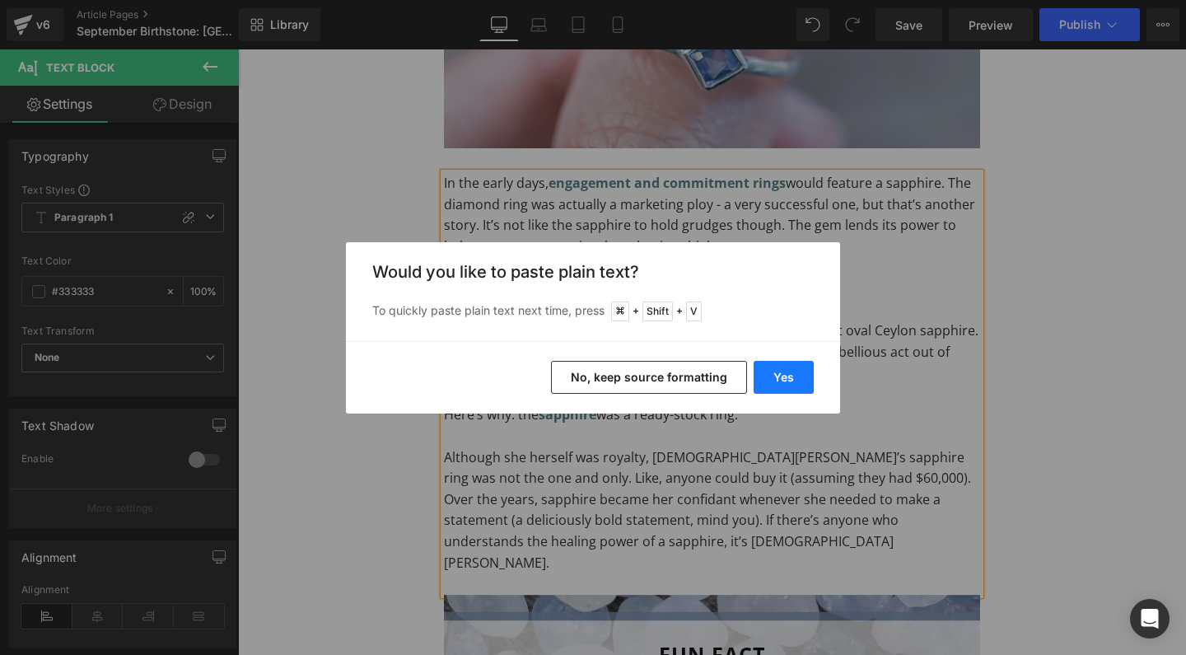
click at [789, 384] on button "Yes" at bounding box center [783, 377] width 60 height 33
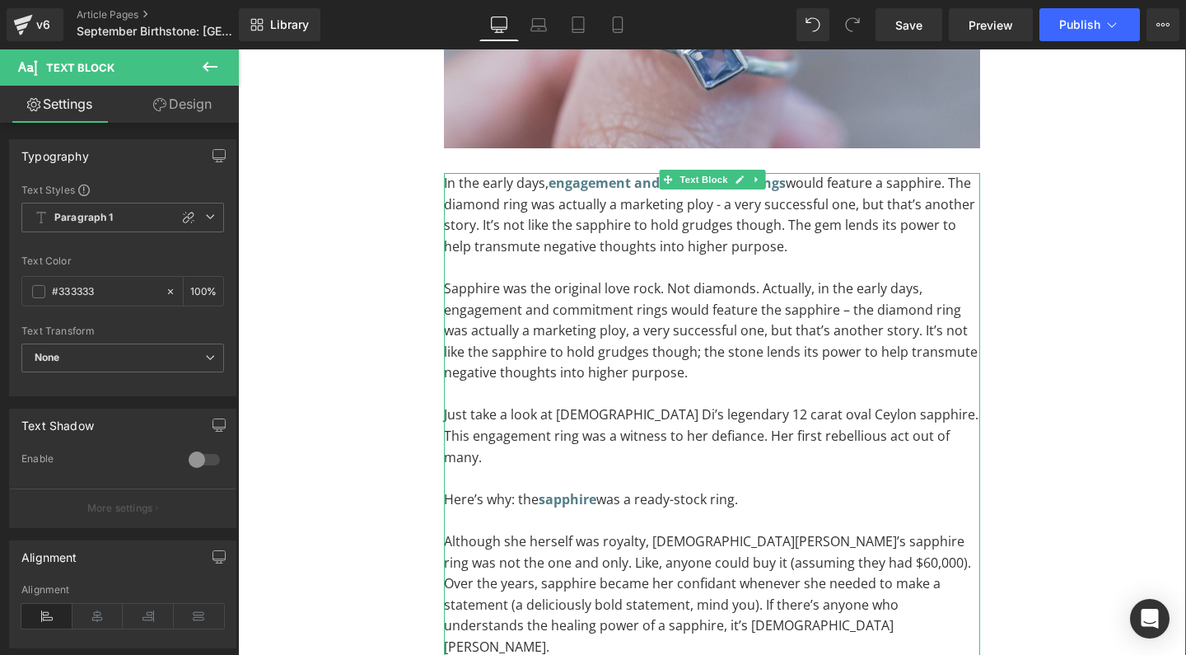
click at [865, 257] on p at bounding box center [712, 267] width 536 height 21
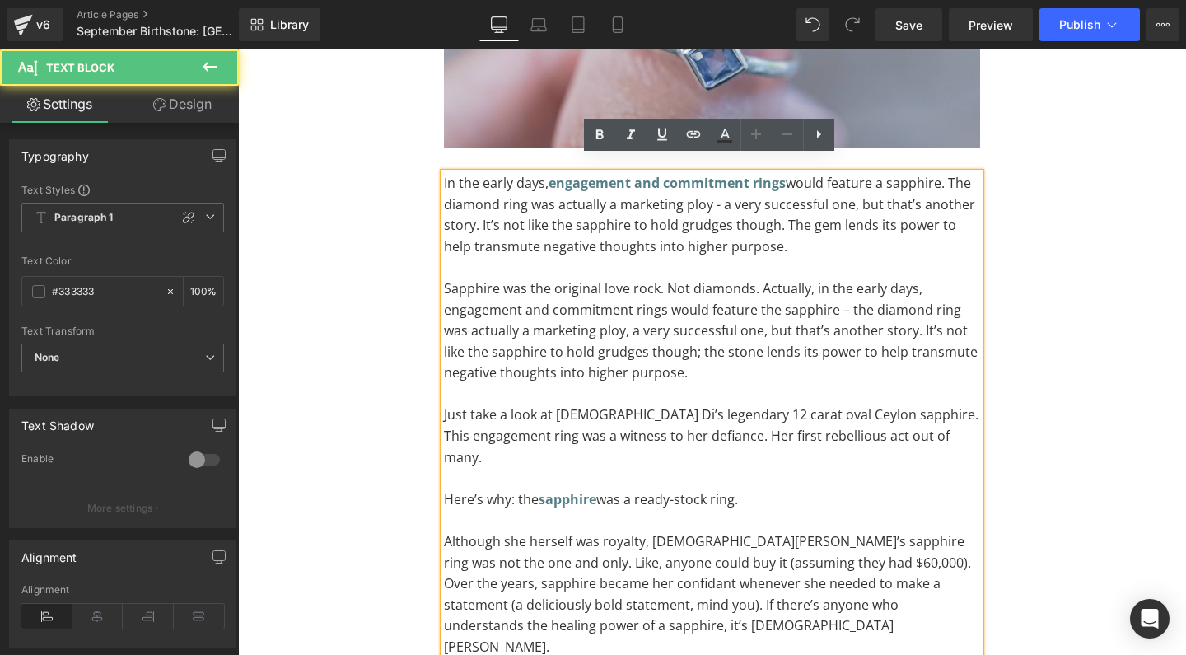
click at [716, 189] on span "In the early days, engagement and commitment rings would feature a sapphire. Th…" at bounding box center [709, 215] width 531 height 82
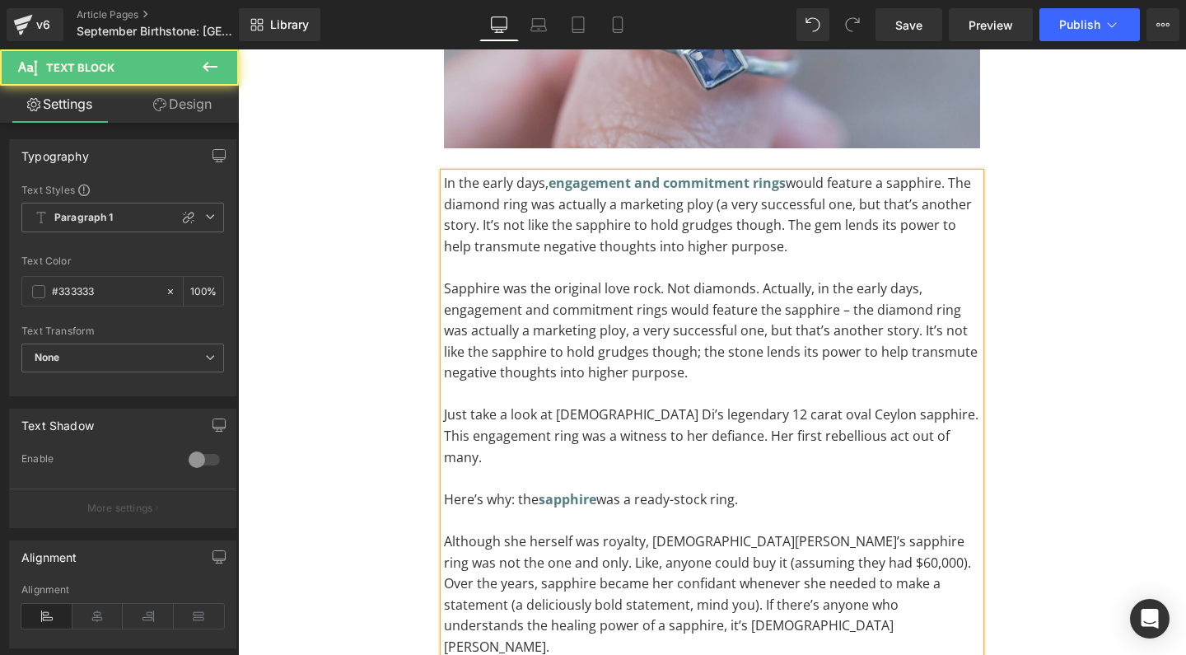
click at [464, 208] on span "In the early days, engagement and commitment rings would feature a sapphire. Th…" at bounding box center [708, 215] width 528 height 82
drag, startPoint x: 701, startPoint y: 356, endPoint x: 434, endPoint y: 272, distance: 279.7
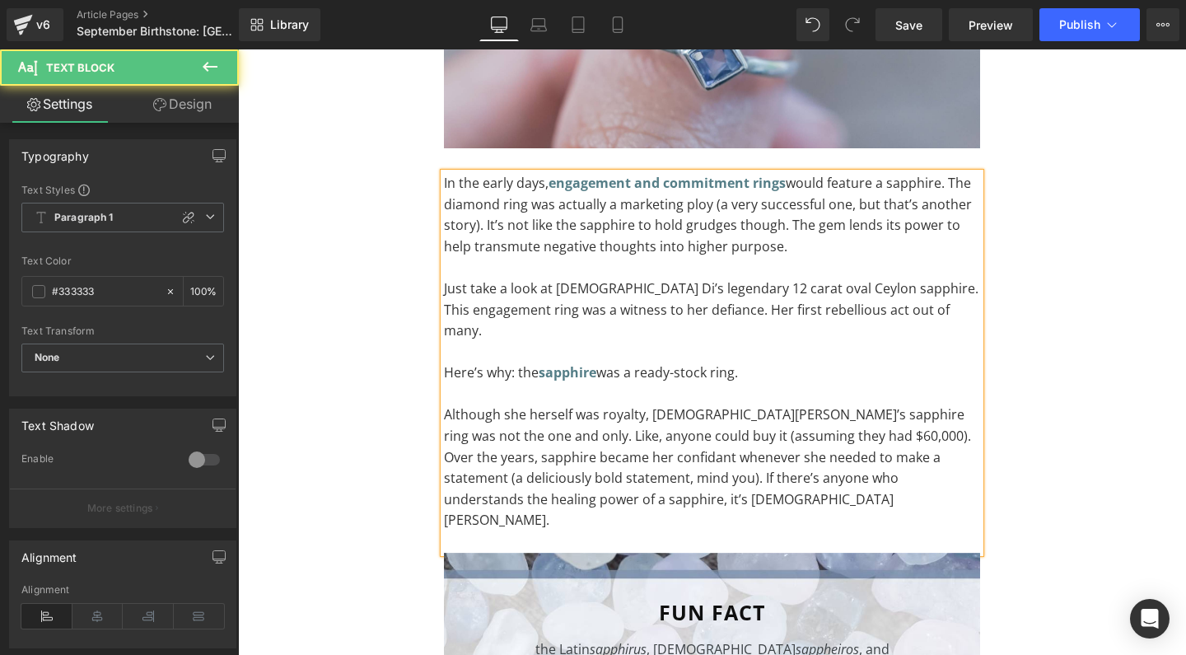
click at [773, 362] on p "Here’s why: the sapphire was a ready-stock ring." at bounding box center [712, 372] width 536 height 21
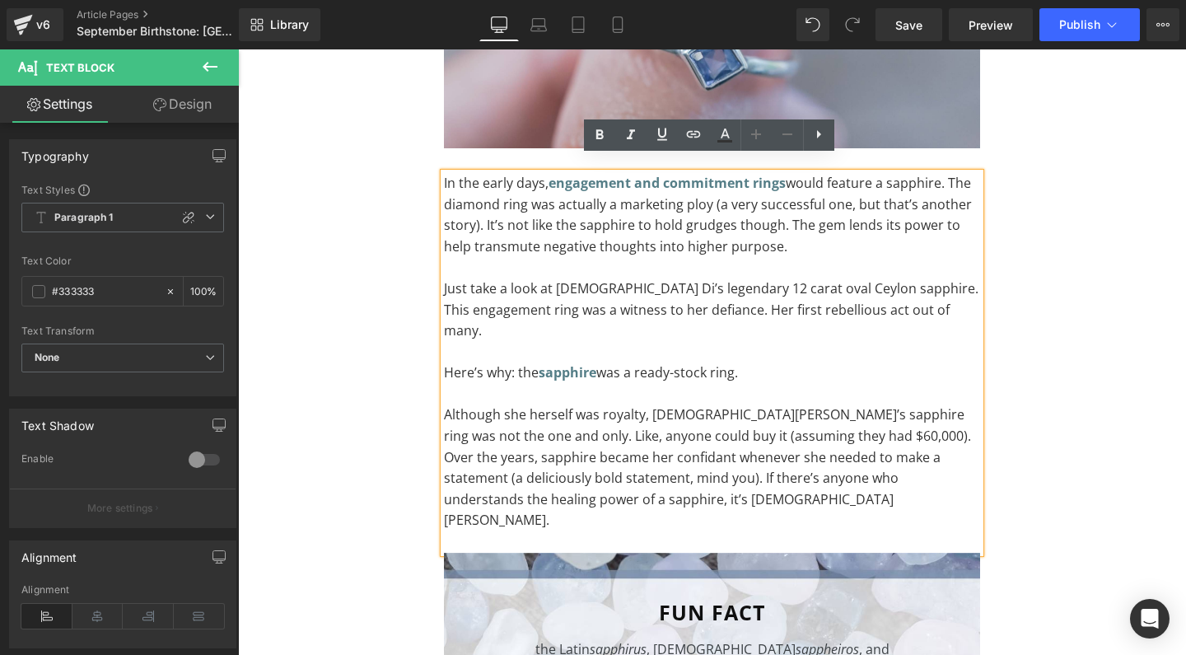
click at [677, 362] on p "Here’s why: the sapphire was a ready-stock ring." at bounding box center [712, 372] width 536 height 21
click at [565, 363] on strong "sapphire" at bounding box center [567, 372] width 58 height 18
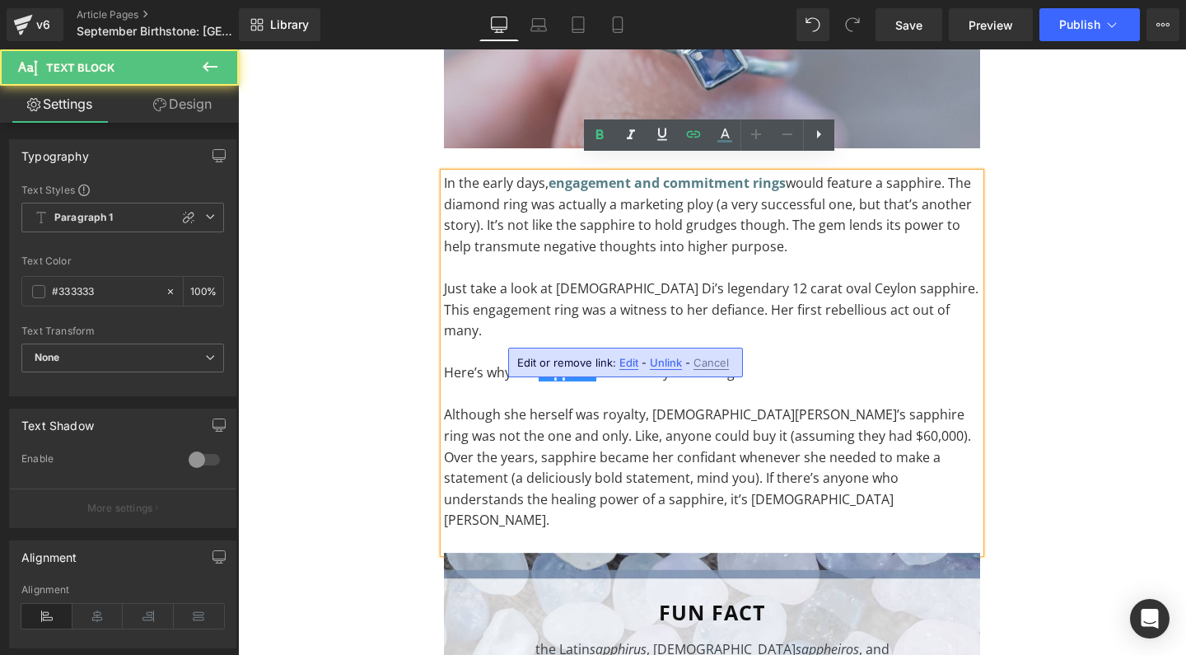
click at [784, 362] on p "Here’s why: the sapphire was a ready-stock ring." at bounding box center [712, 372] width 536 height 21
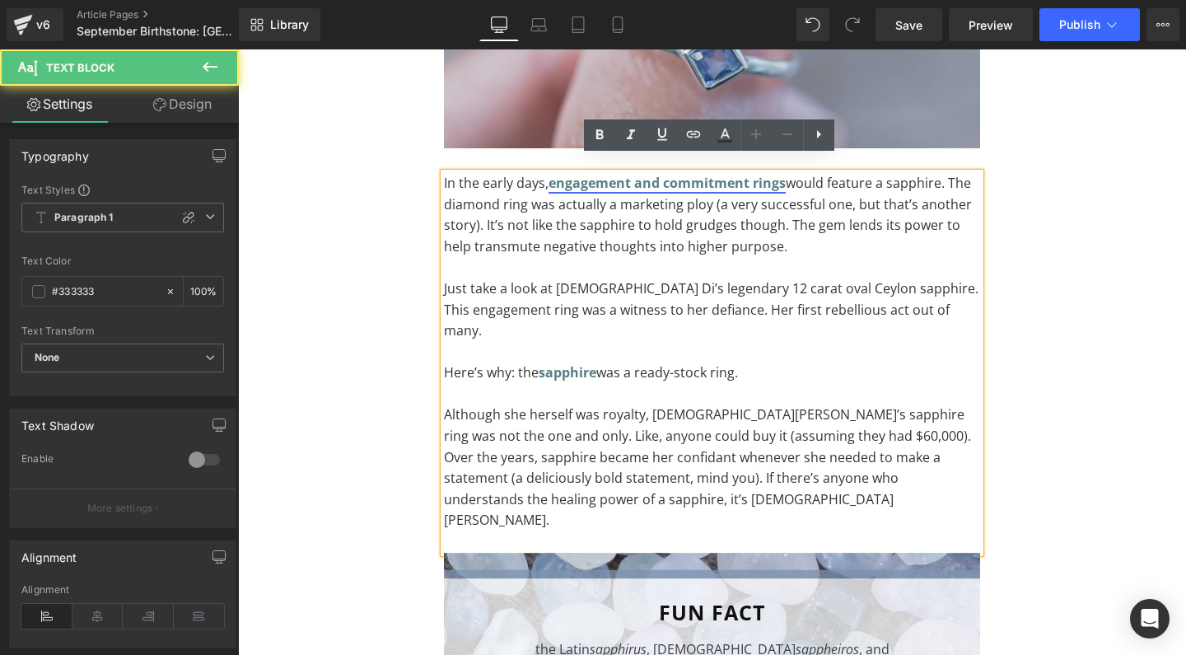
click at [607, 174] on strong "engagement and commitment rings" at bounding box center [666, 183] width 237 height 18
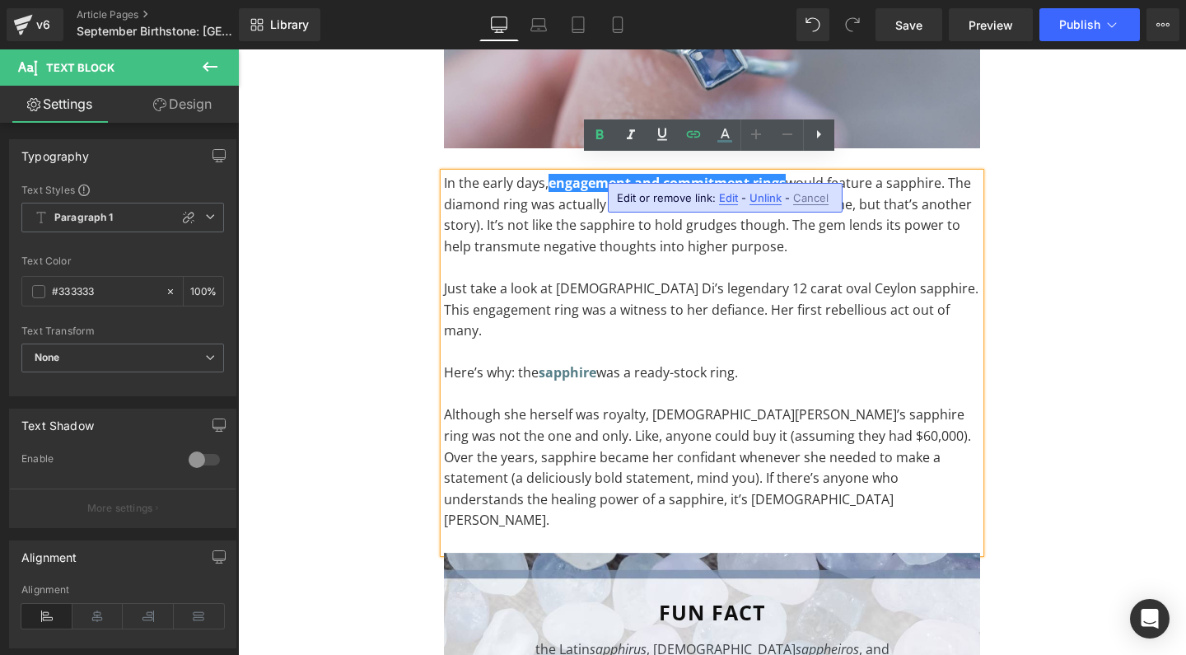
click at [777, 362] on p "Here’s why: the sapphire was a ready-stock ring." at bounding box center [712, 372] width 536 height 21
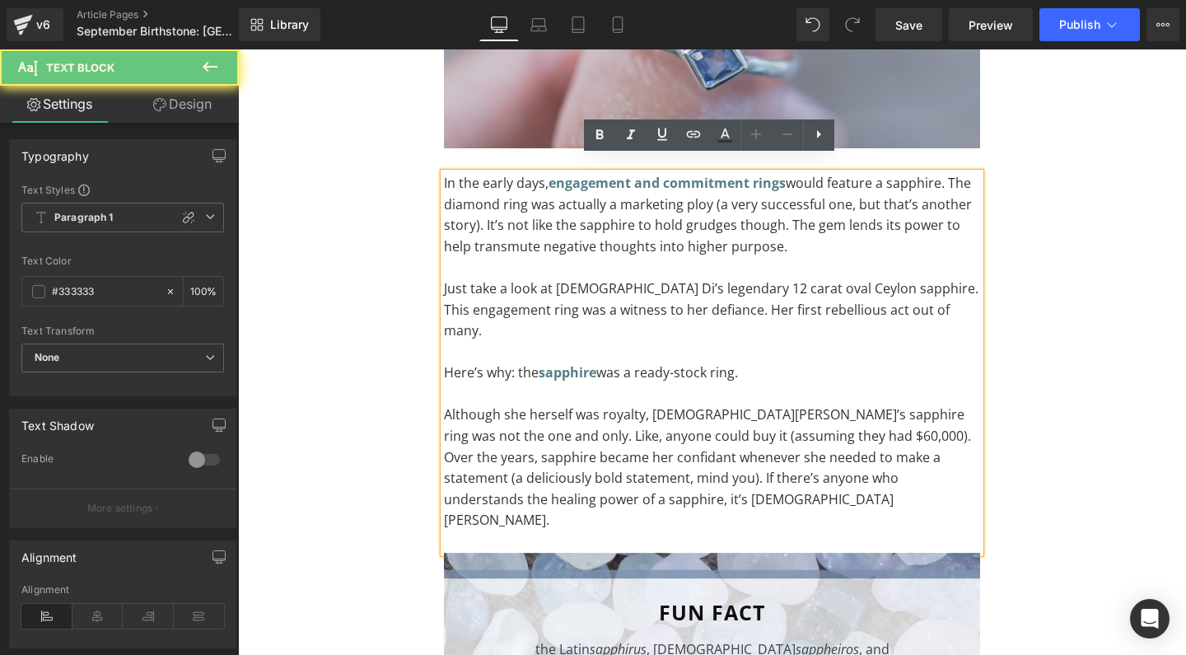
drag, startPoint x: 793, startPoint y: 329, endPoint x: 408, endPoint y: 328, distance: 384.5
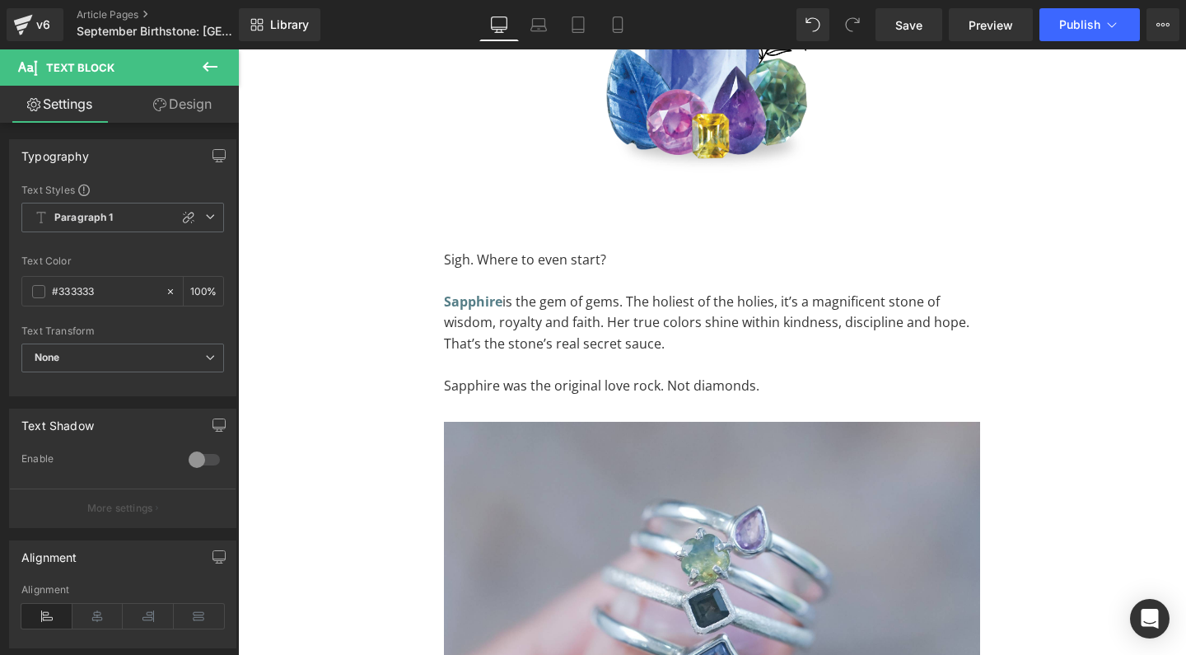
scroll to position [1918, 0]
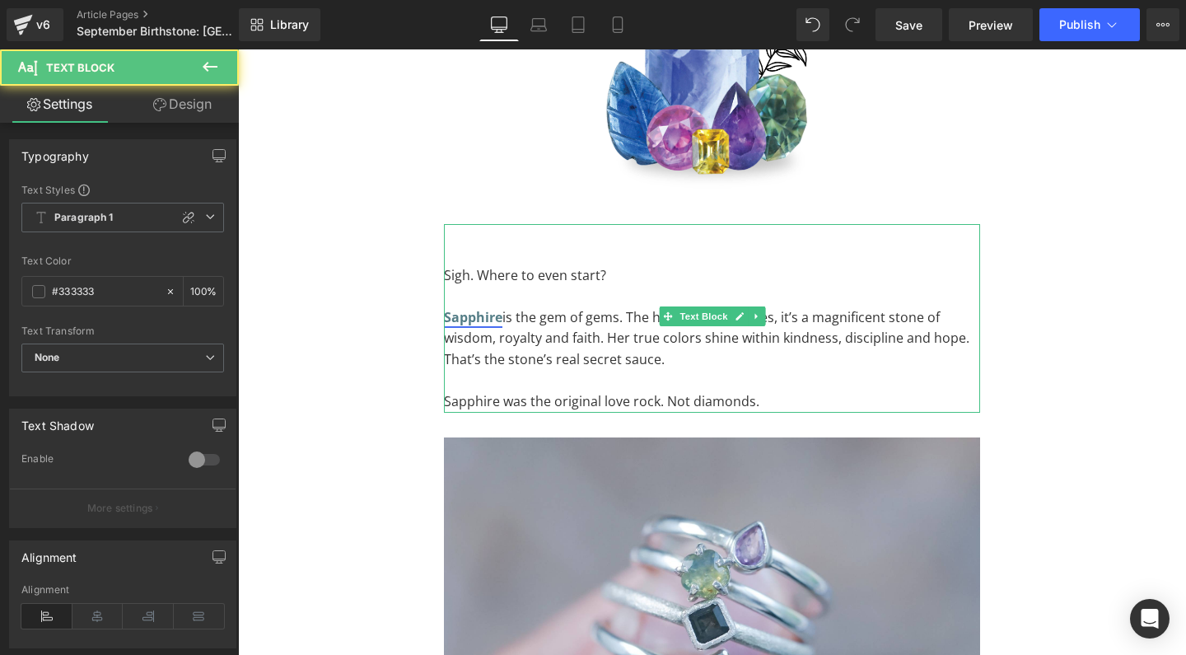
click at [478, 308] on strong "Sapphire" at bounding box center [473, 317] width 58 height 18
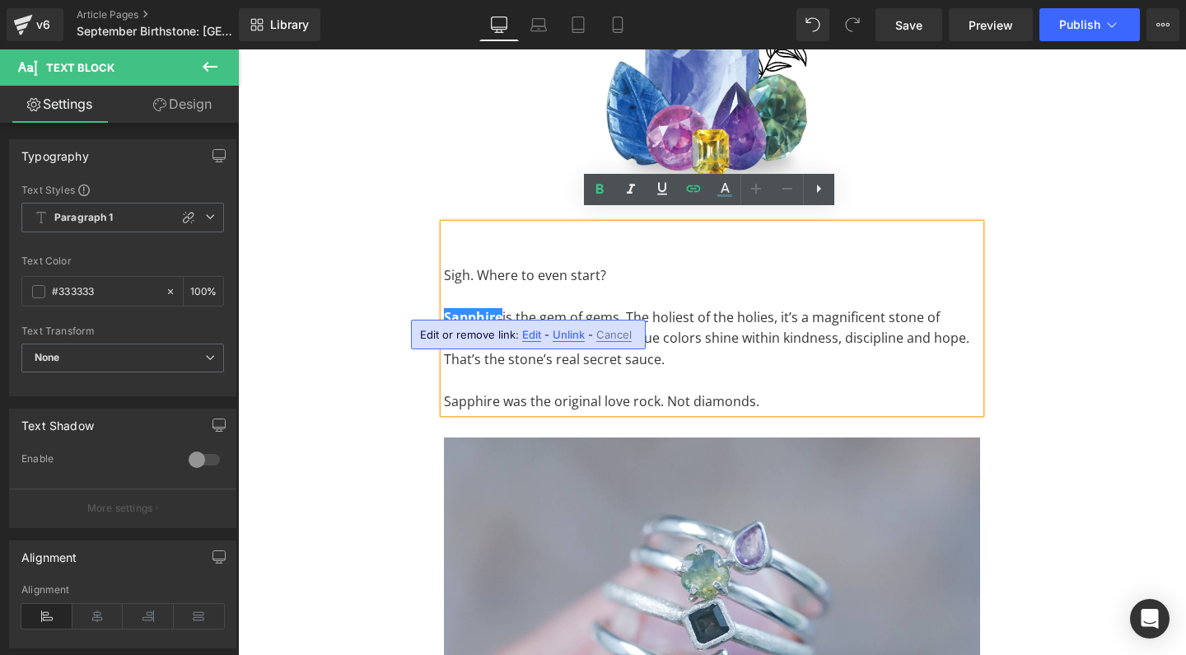
click at [531, 334] on span "Edit" at bounding box center [531, 335] width 19 height 14
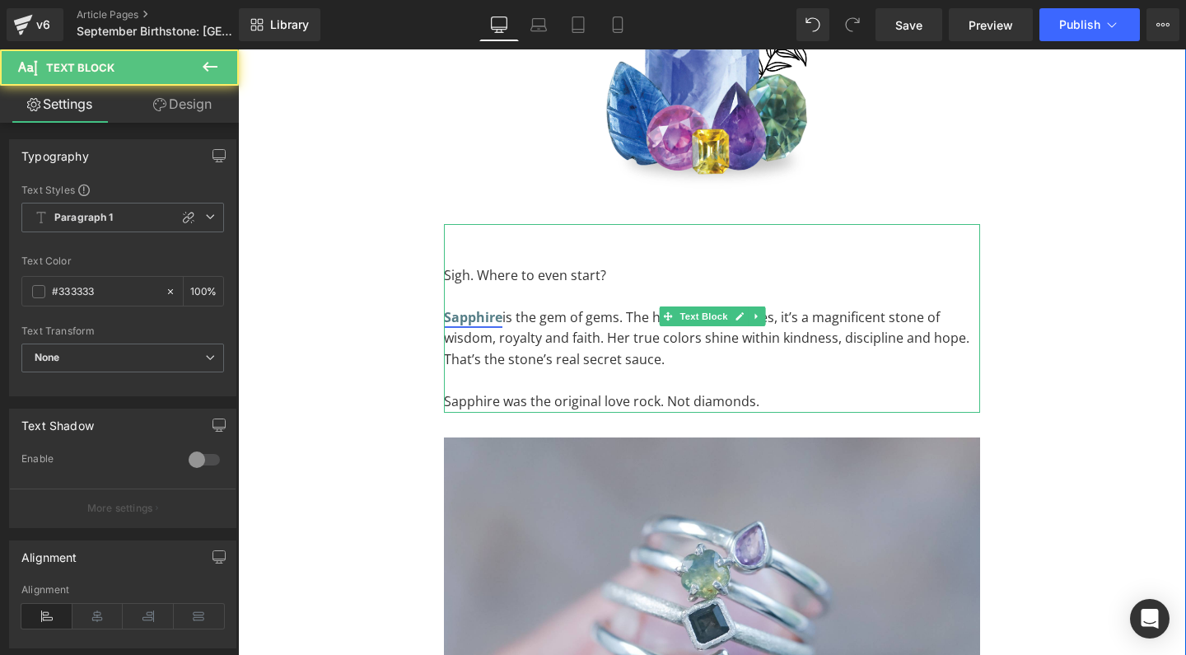
click at [483, 308] on strong "Sapphire" at bounding box center [473, 317] width 58 height 18
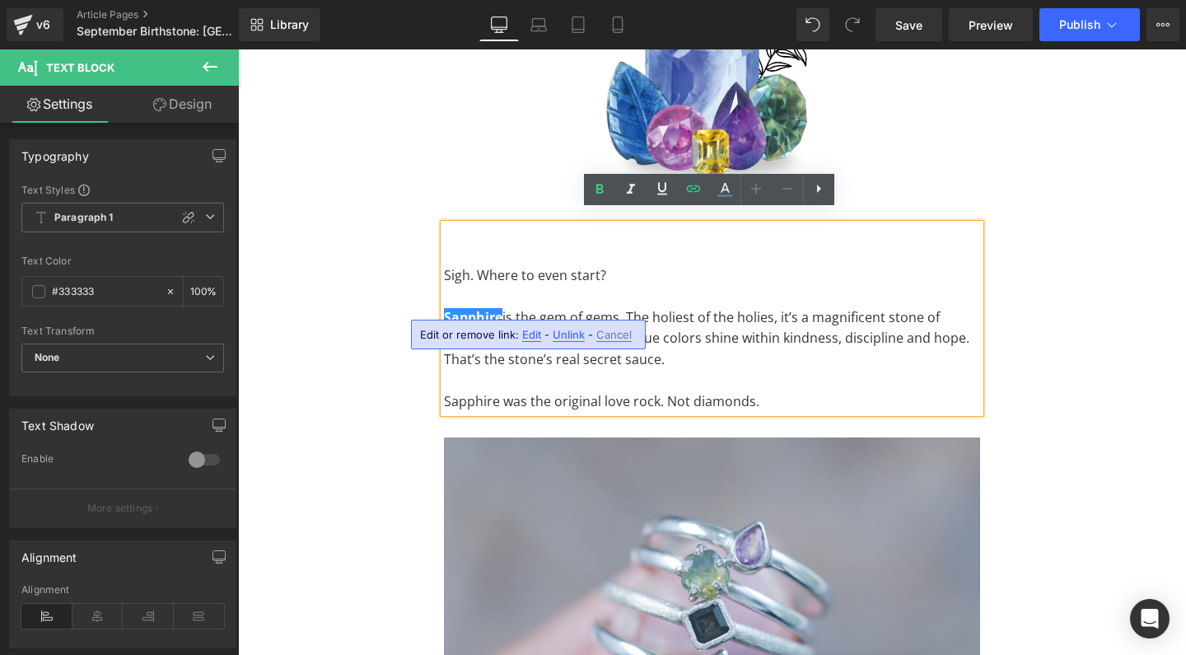
click at [532, 332] on span "Edit" at bounding box center [531, 335] width 19 height 14
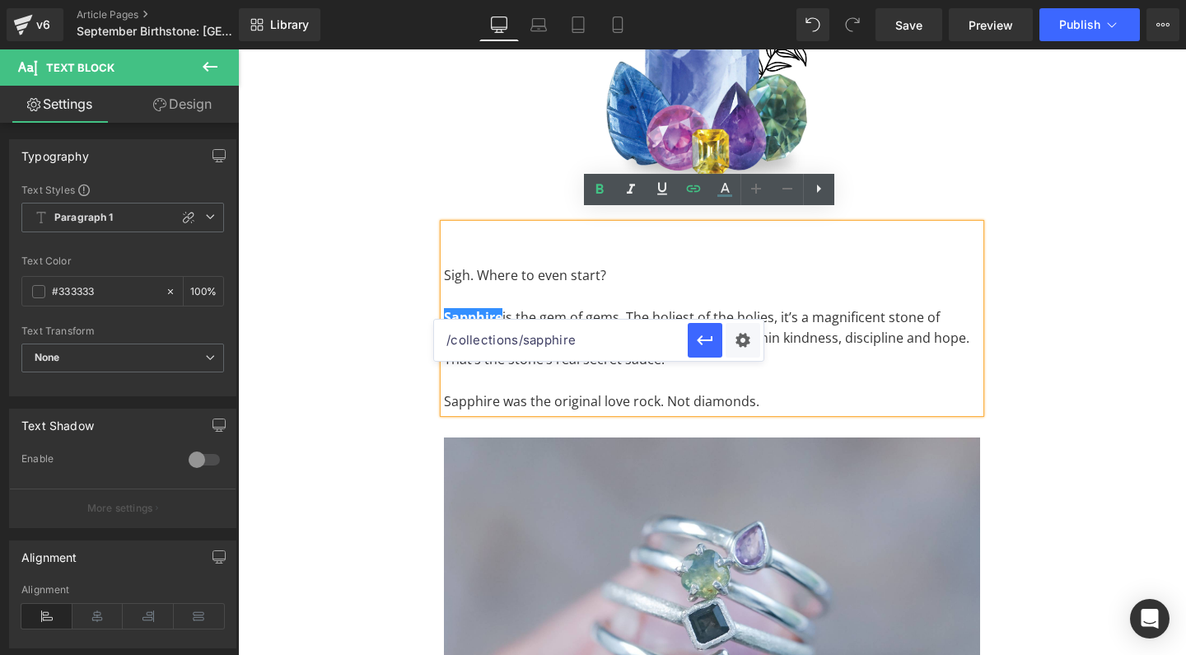
click at [581, 336] on input "/collections/sapphire" at bounding box center [561, 339] width 254 height 41
click at [607, 340] on input "/collections/sapphire-jewelry" at bounding box center [561, 339] width 254 height 41
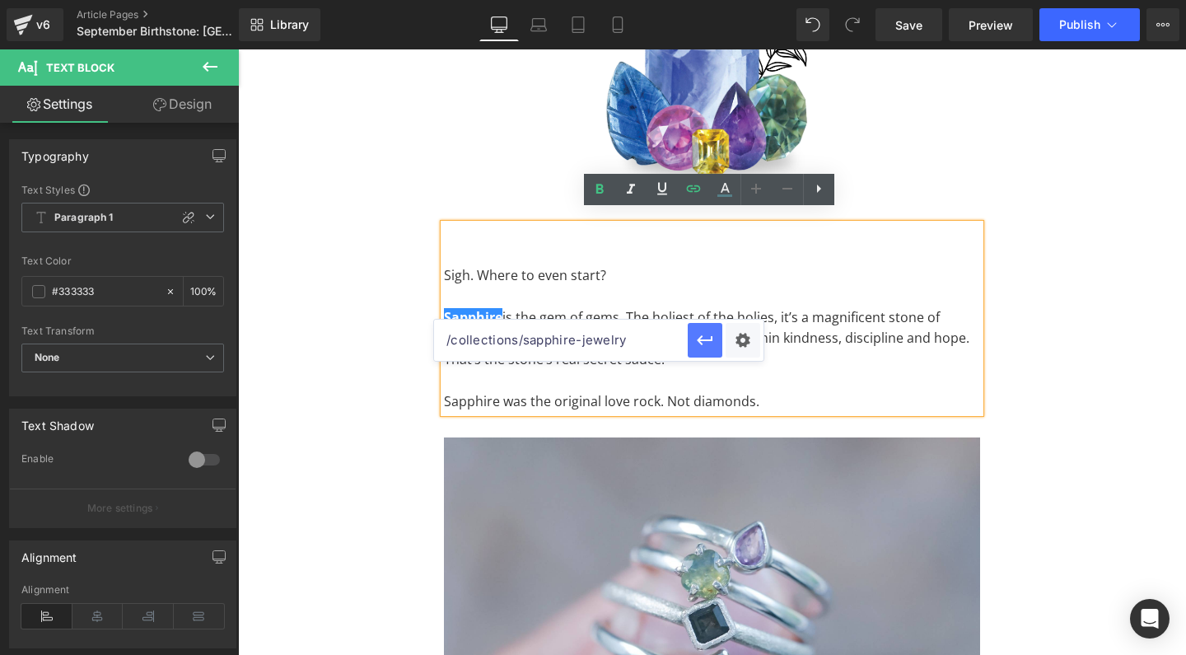
type input "/collections/sapphire-jewelry"
click at [698, 338] on icon "button" at bounding box center [705, 340] width 20 height 20
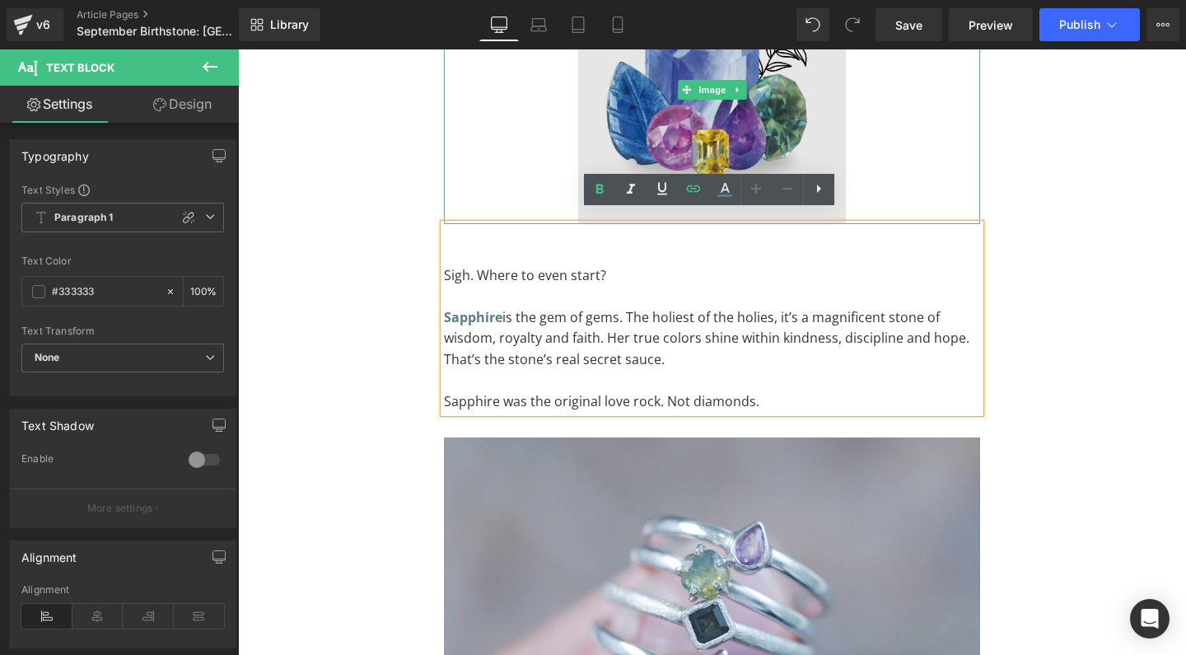
click at [678, 126] on img at bounding box center [712, 90] width 268 height 268
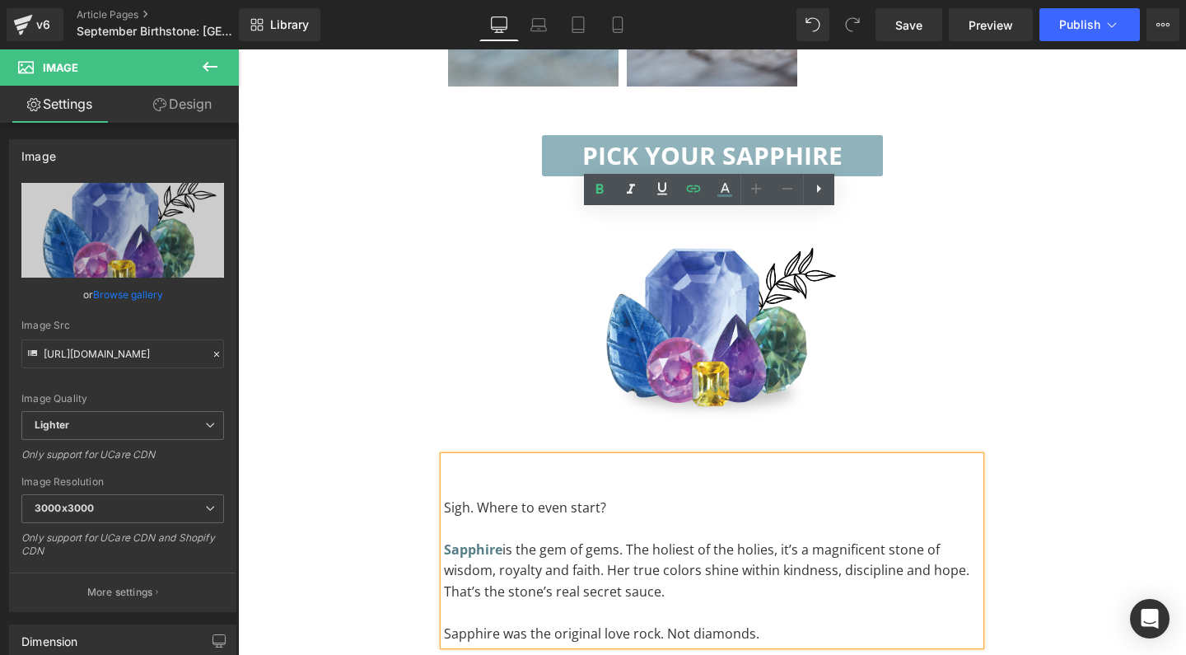
scroll to position [1369, 0]
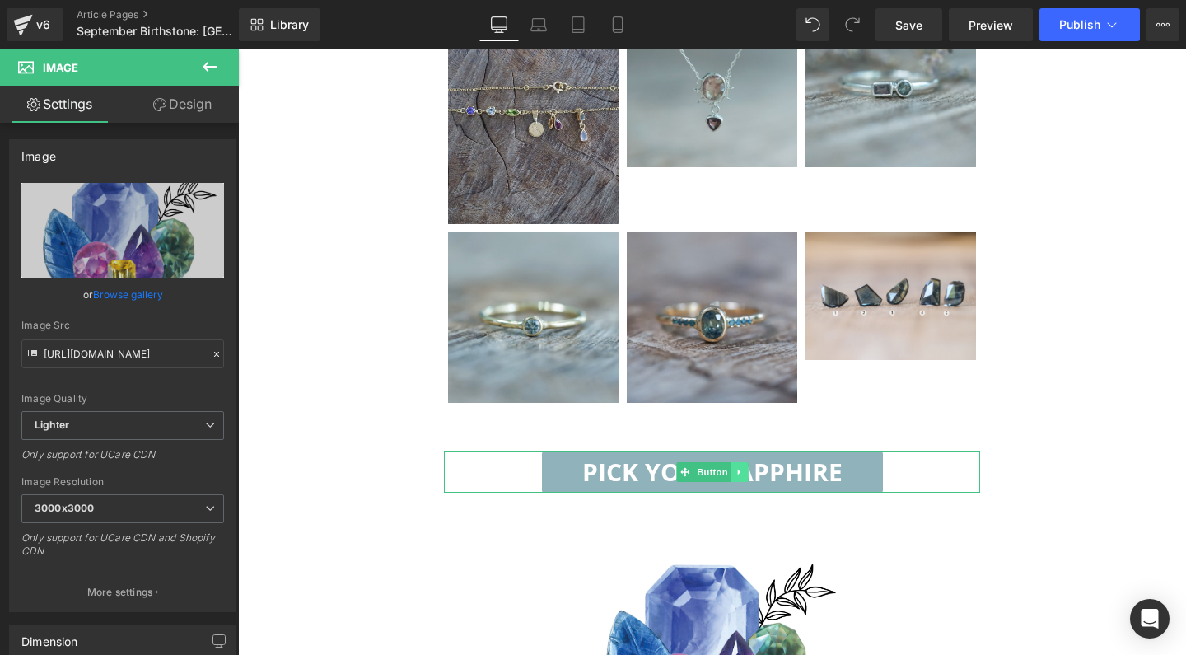
click at [735, 465] on link at bounding box center [738, 472] width 17 height 20
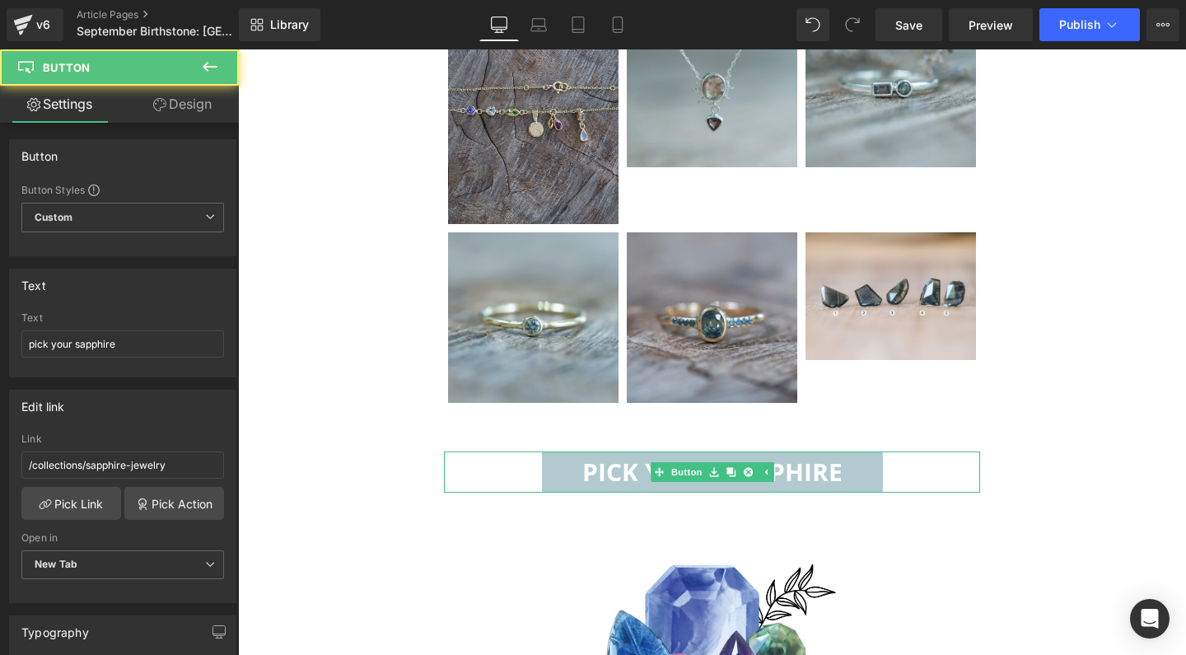
click at [847, 459] on link "pick your sapphire" at bounding box center [712, 471] width 341 height 41
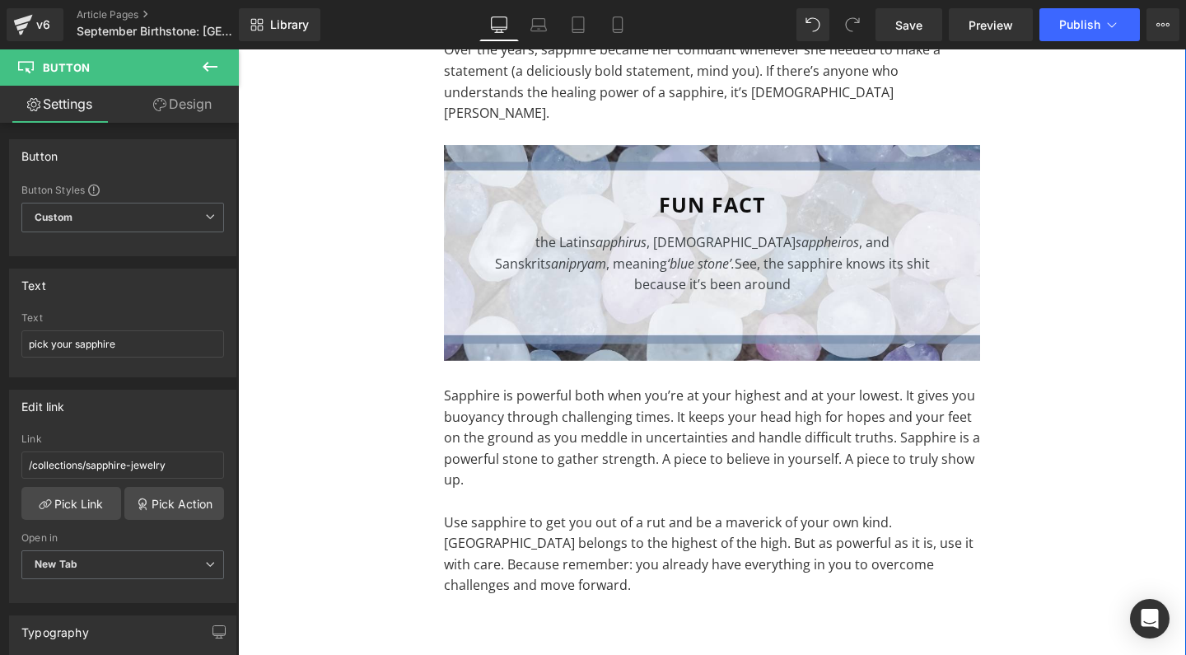
scroll to position [2913, 0]
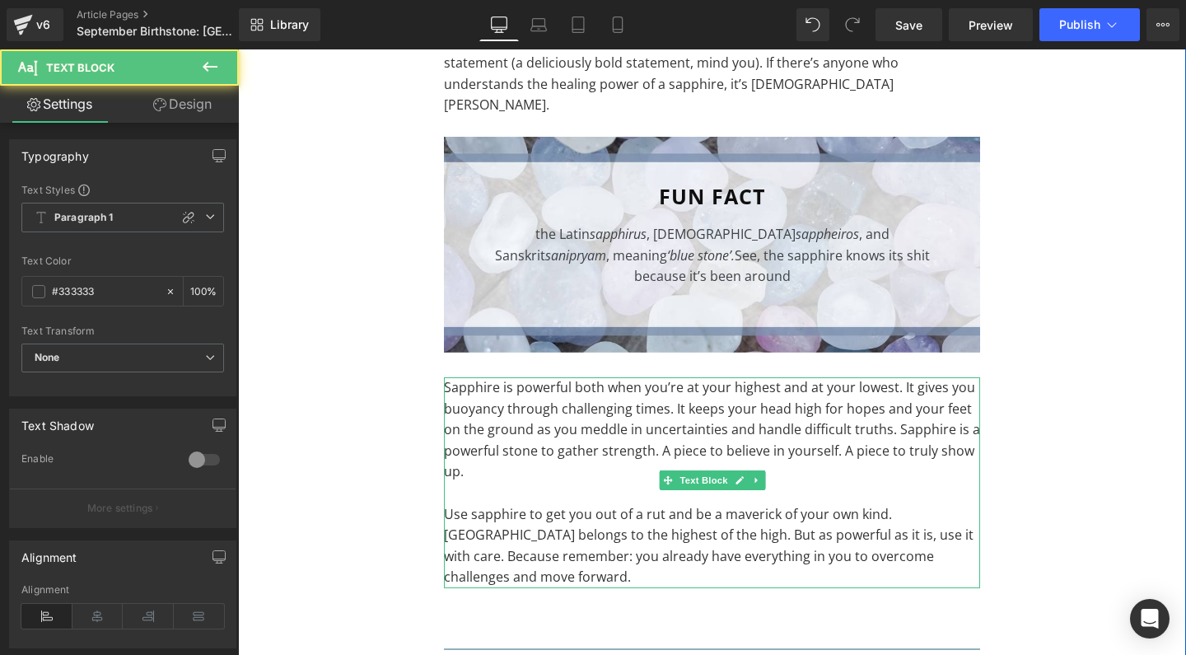
click at [684, 377] on p "Sapphire is powerful both when you’re at your highest and at your lowest. It gi…" at bounding box center [712, 429] width 536 height 105
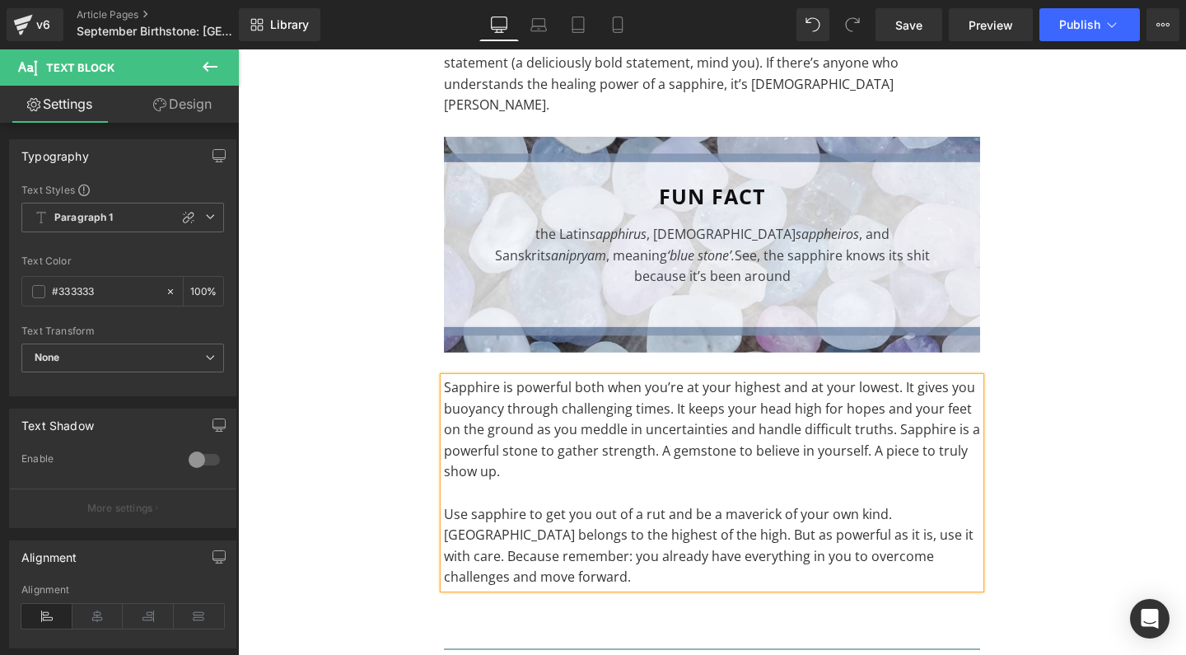
click at [885, 377] on p "Sapphire is powerful both when you’re at your highest and at your lowest. It gi…" at bounding box center [712, 429] width 536 height 105
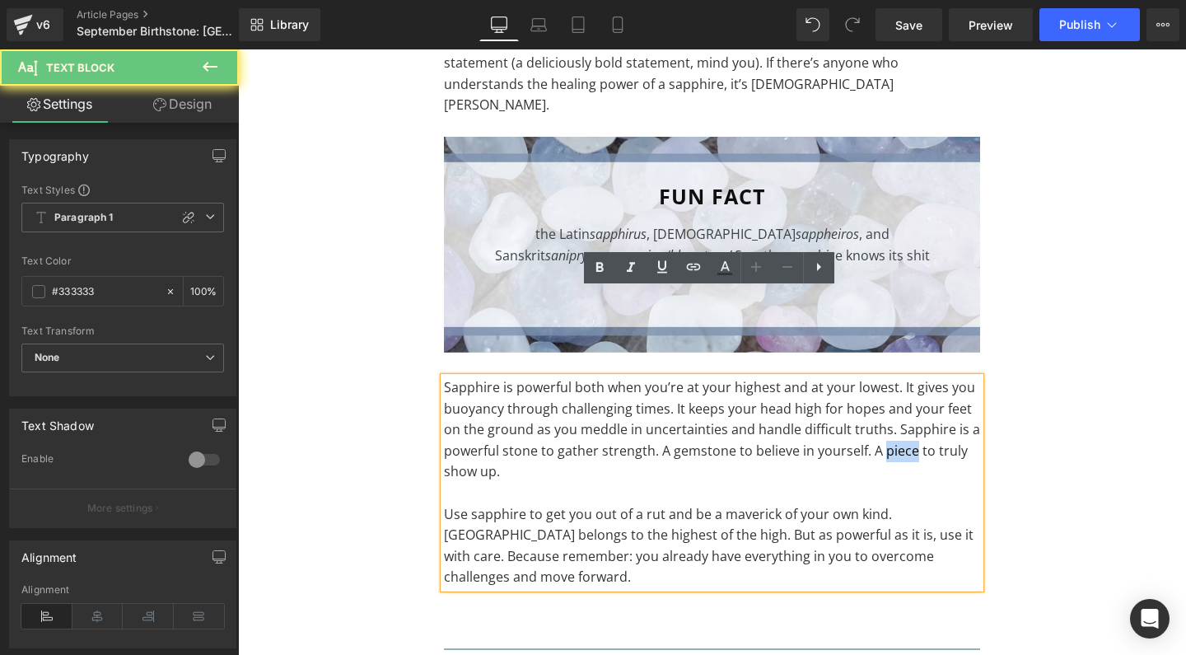
click at [885, 377] on p "Sapphire is powerful both when you’re at your highest and at your lowest. It gi…" at bounding box center [712, 429] width 536 height 105
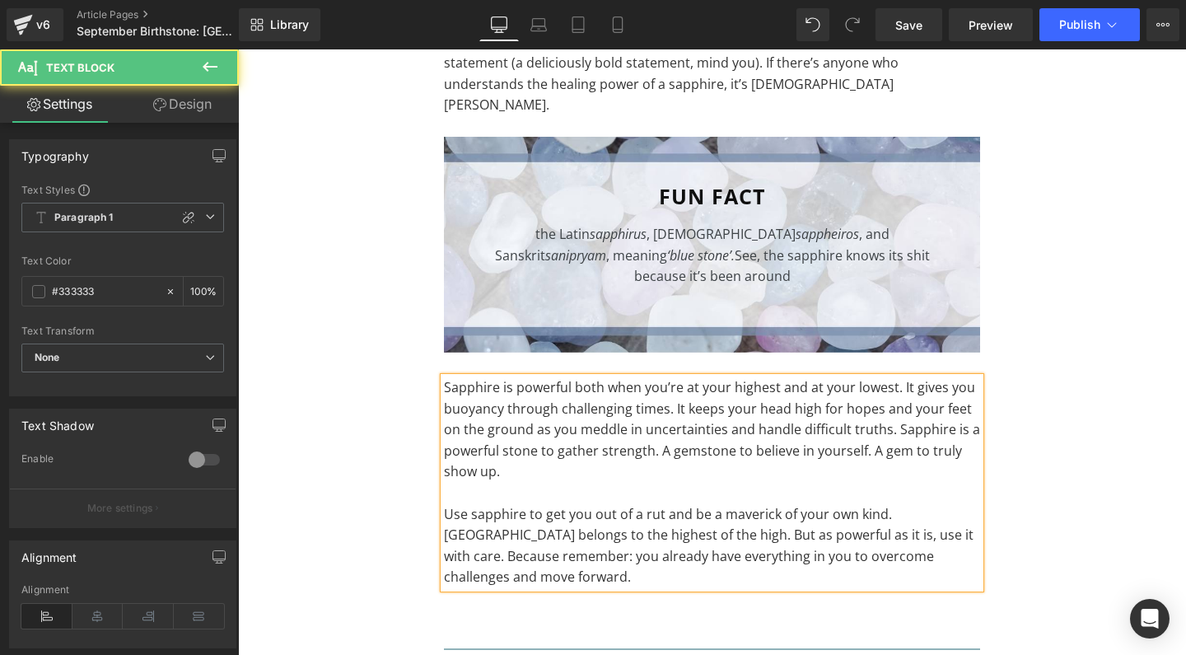
click at [732, 377] on p "Sapphire is powerful both when you’re at your highest and at your lowest. It gi…" at bounding box center [712, 429] width 536 height 105
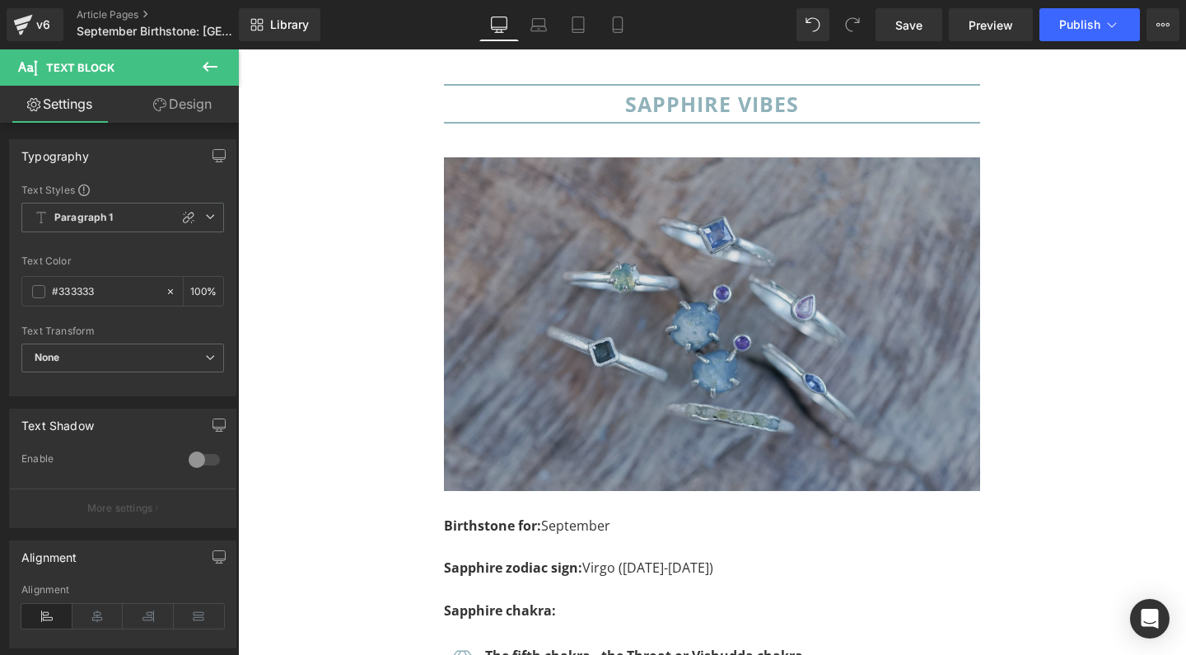
scroll to position [3476, 0]
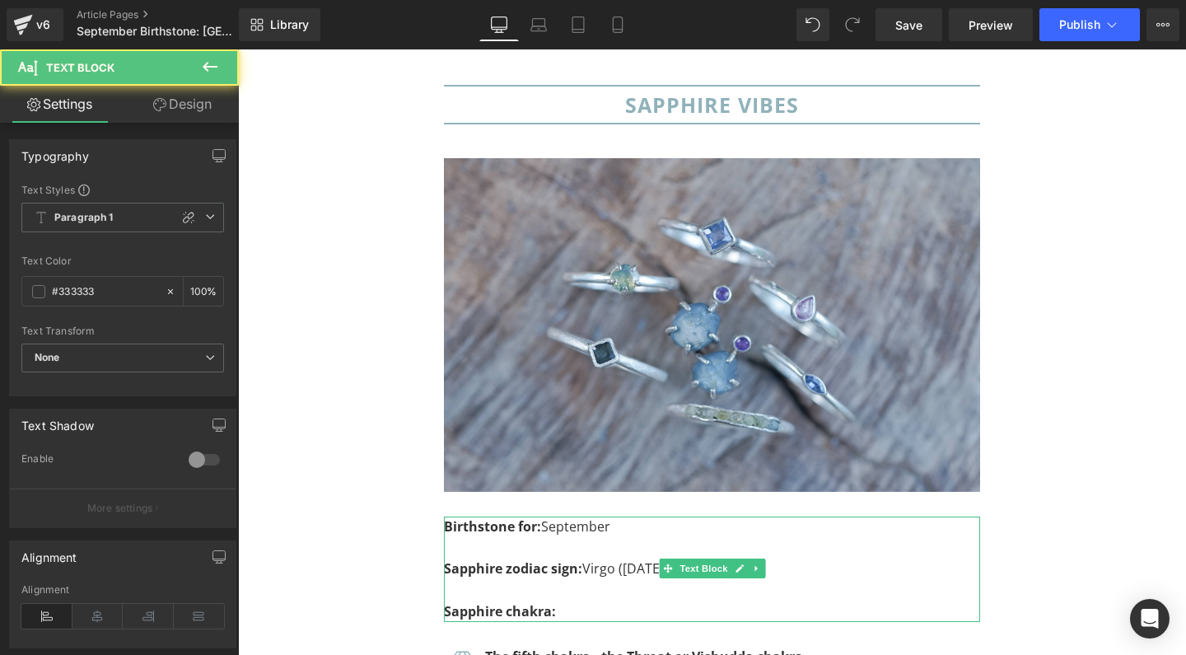
click at [599, 558] on p "Sapphire zodiac sign: Virgo (23 August-22 September)" at bounding box center [712, 568] width 536 height 21
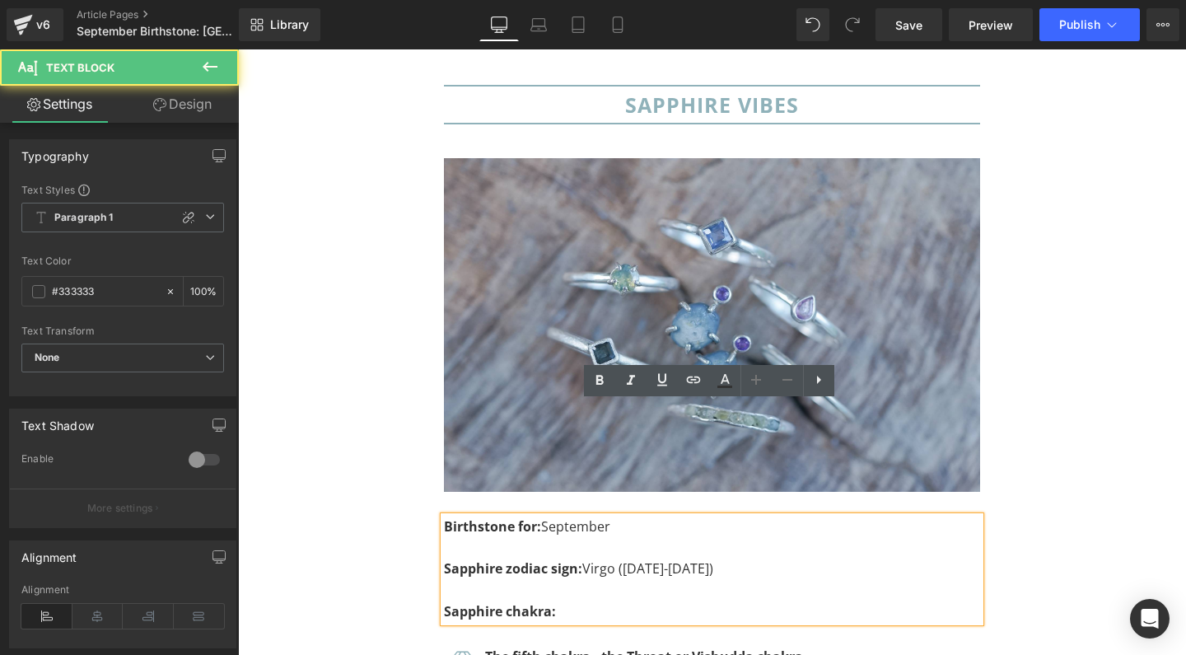
click at [588, 558] on p "Sapphire zodiac sign: Virgo (23 August-22 September)" at bounding box center [712, 568] width 536 height 21
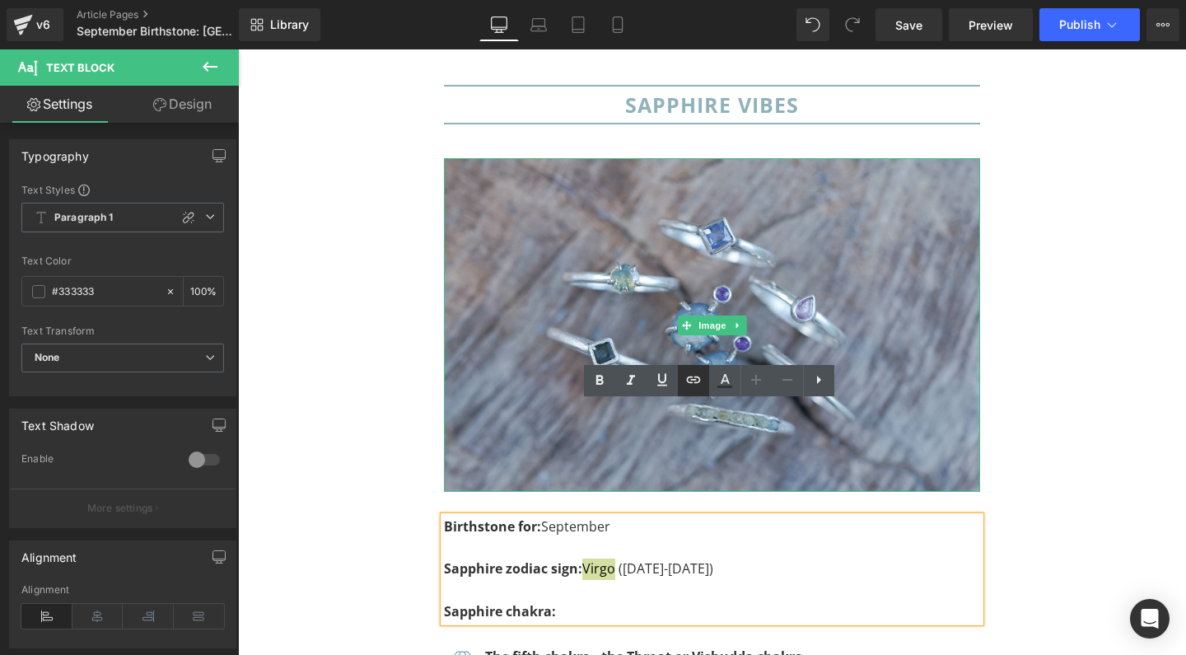
click at [696, 379] on icon at bounding box center [693, 380] width 20 height 20
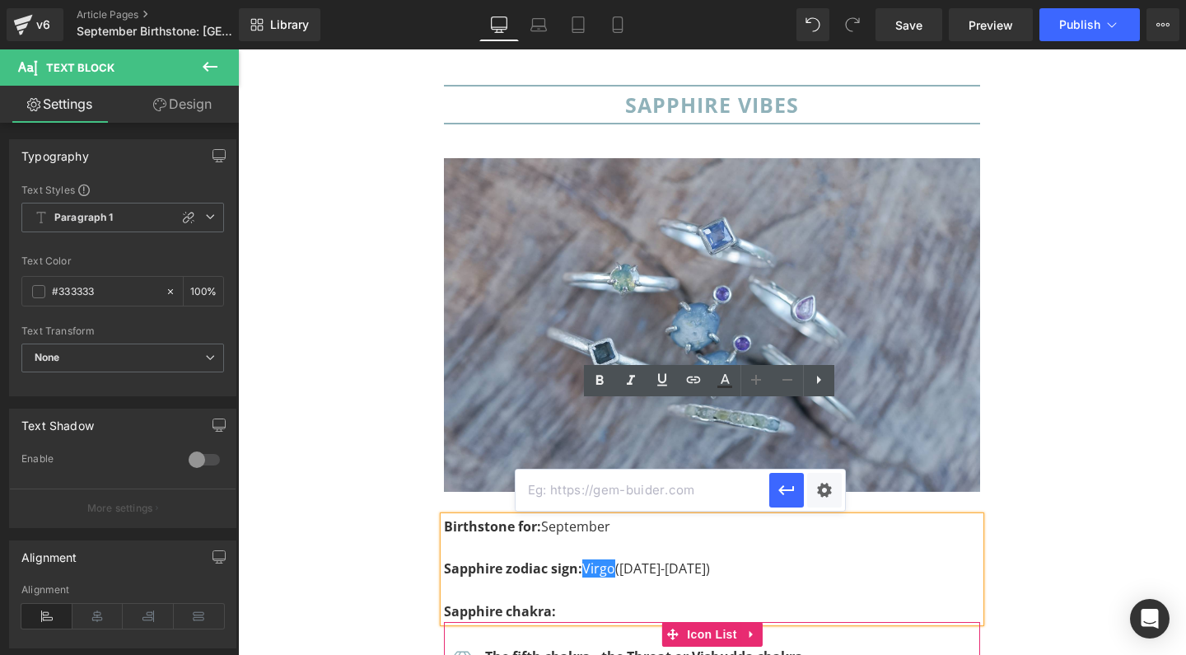
click at [605, 496] on input "text" at bounding box center [642, 489] width 254 height 41
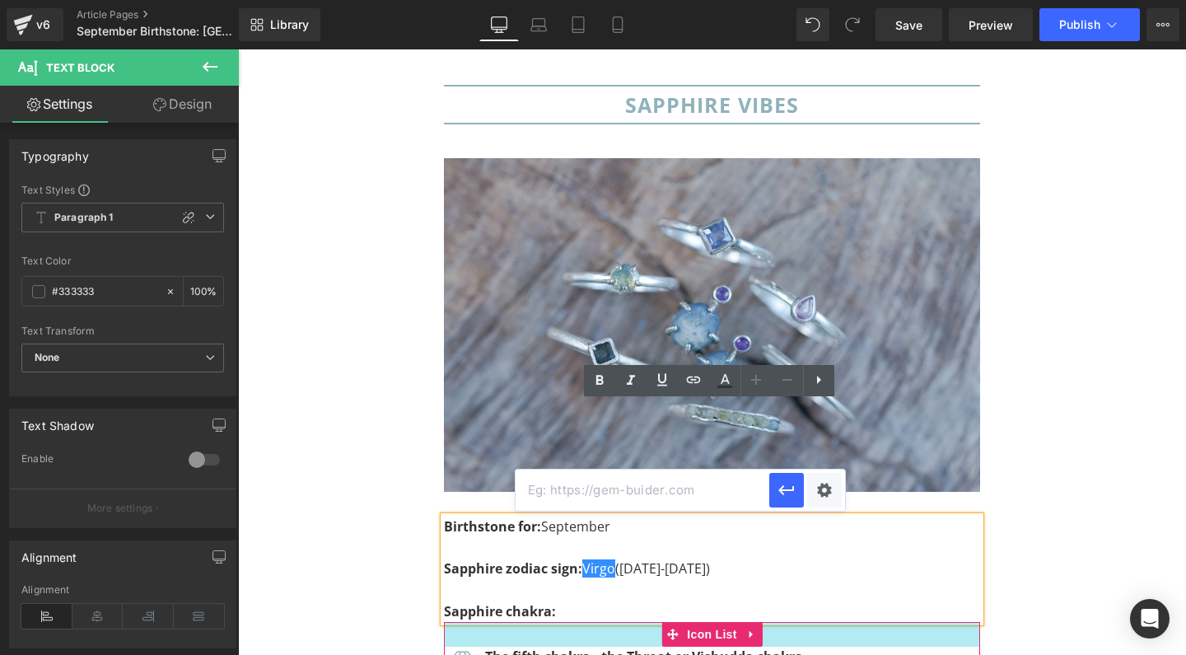
paste input "https://gardensofthesun.com/blogs/news/virgo-zodiac-birthstone"
type input "https://gardensofthesun.com/blogs/news/virgo-zodiac-birthstone"
click at [790, 492] on icon "button" at bounding box center [786, 490] width 20 height 20
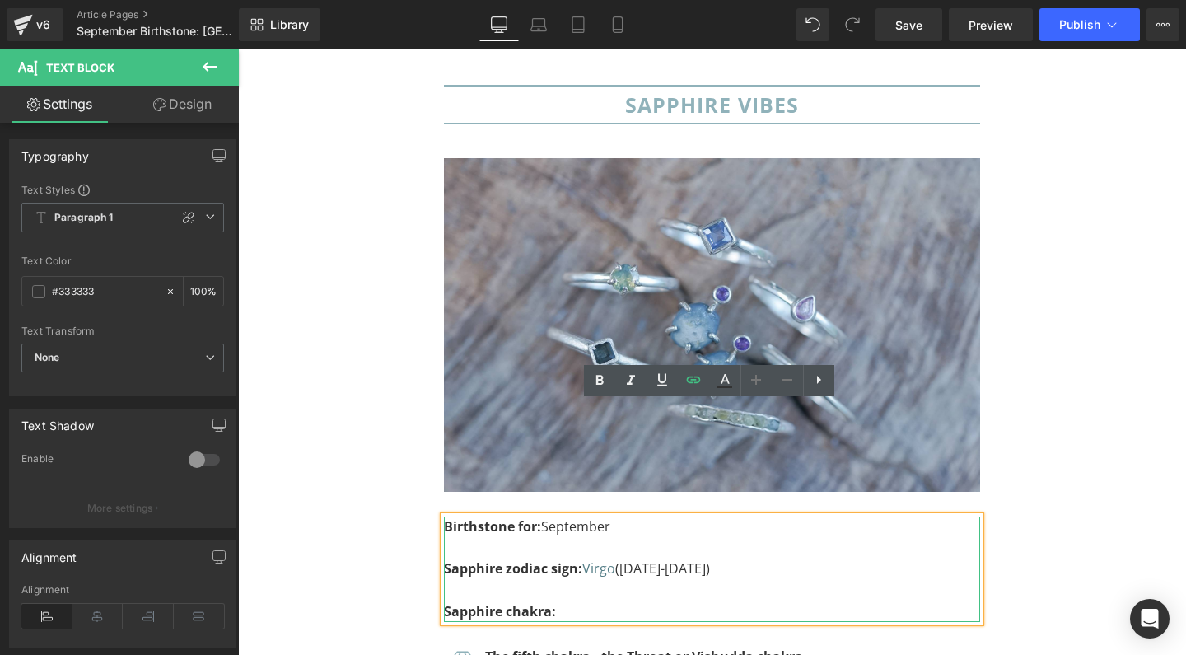
click at [831, 580] on p at bounding box center [712, 590] width 536 height 21
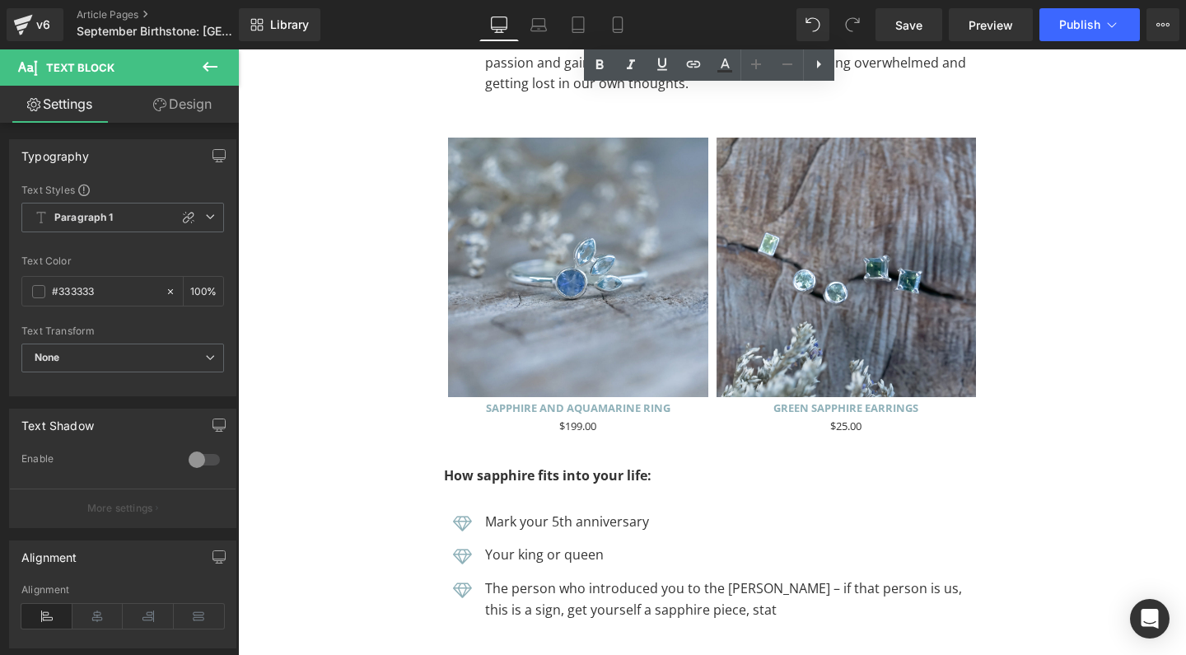
scroll to position [4211, 0]
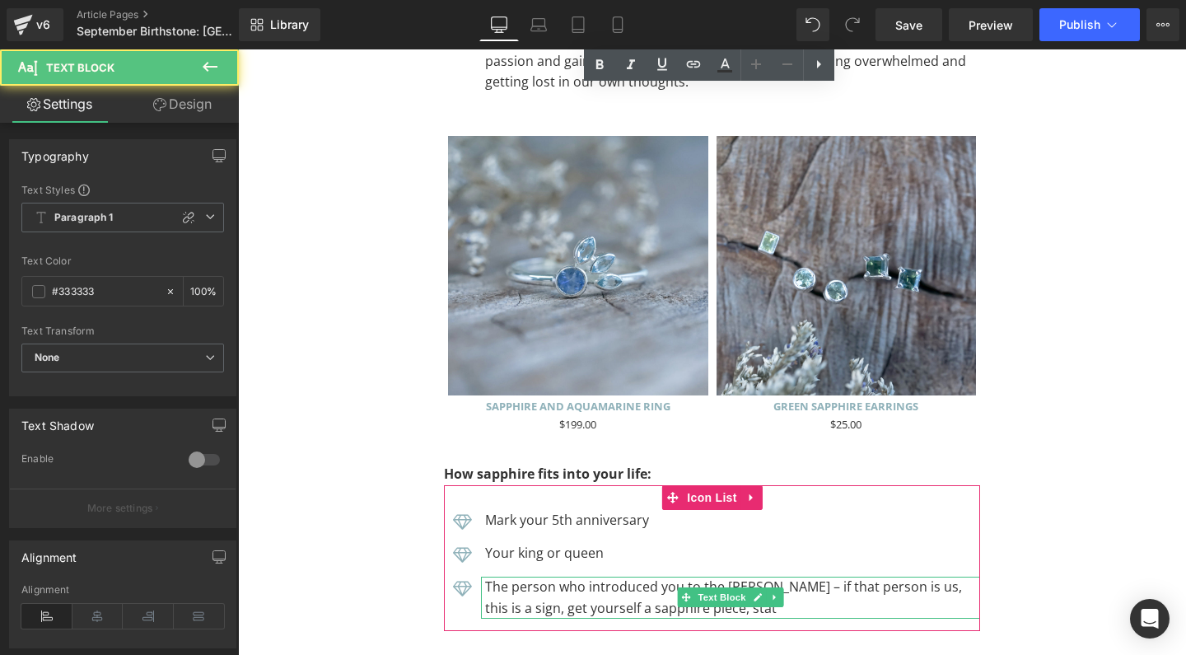
click at [804, 576] on p "The person who introduced you to the Indigo Girls – if that person is us, this …" at bounding box center [732, 597] width 495 height 42
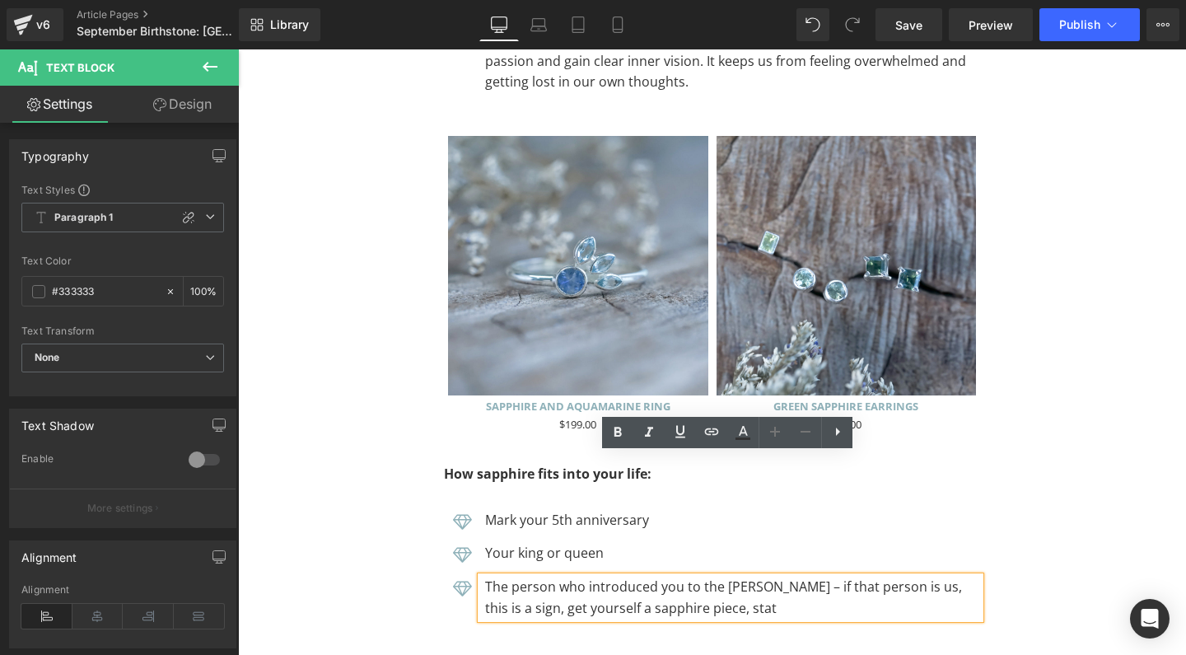
click at [674, 576] on p "The person who introduced you to the Indigo Girls – if that person is us, this …" at bounding box center [732, 597] width 495 height 42
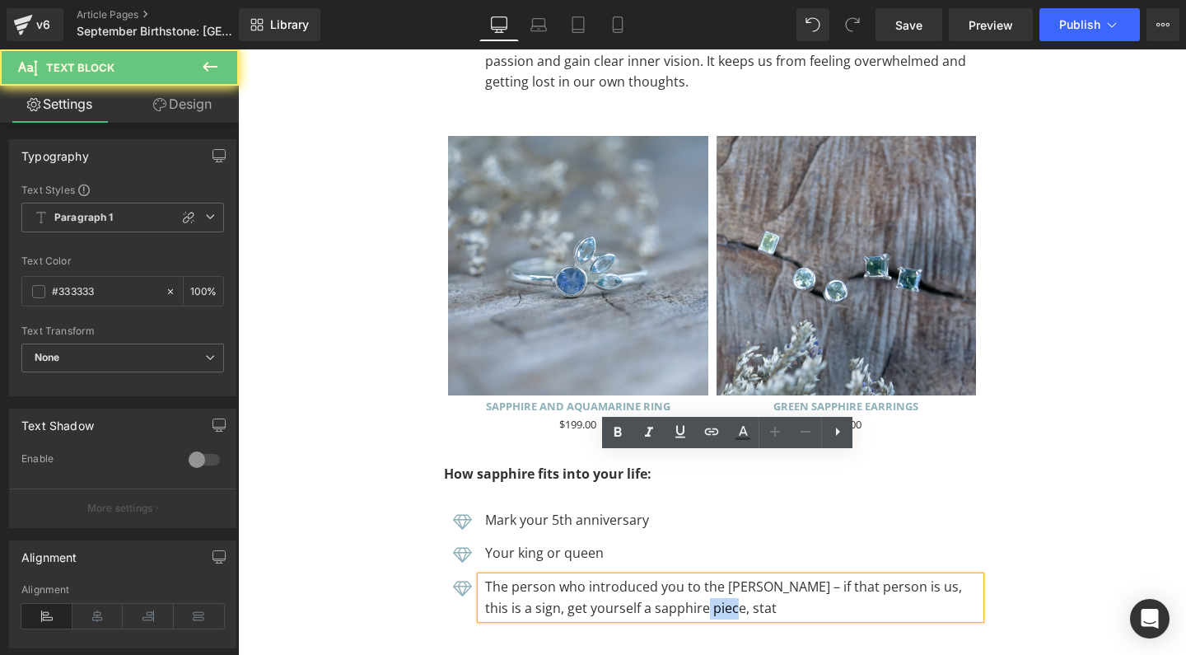
click at [674, 576] on p "The person who introduced you to the Indigo Girls – if that person is us, this …" at bounding box center [732, 597] width 495 height 42
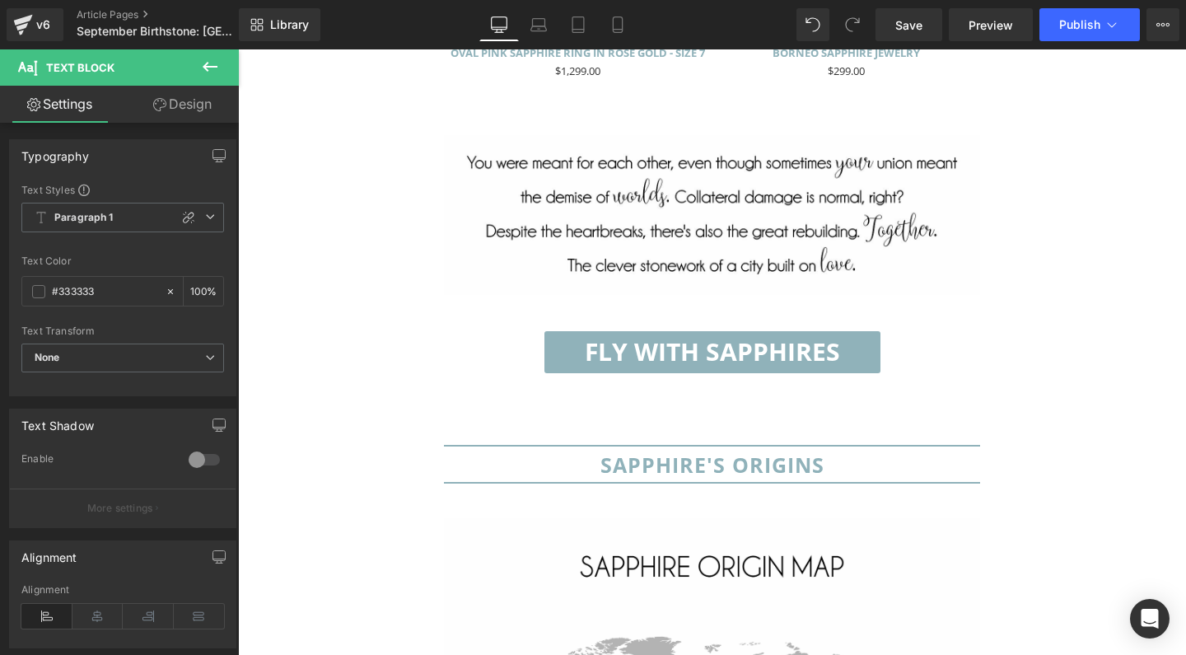
scroll to position [6396, 0]
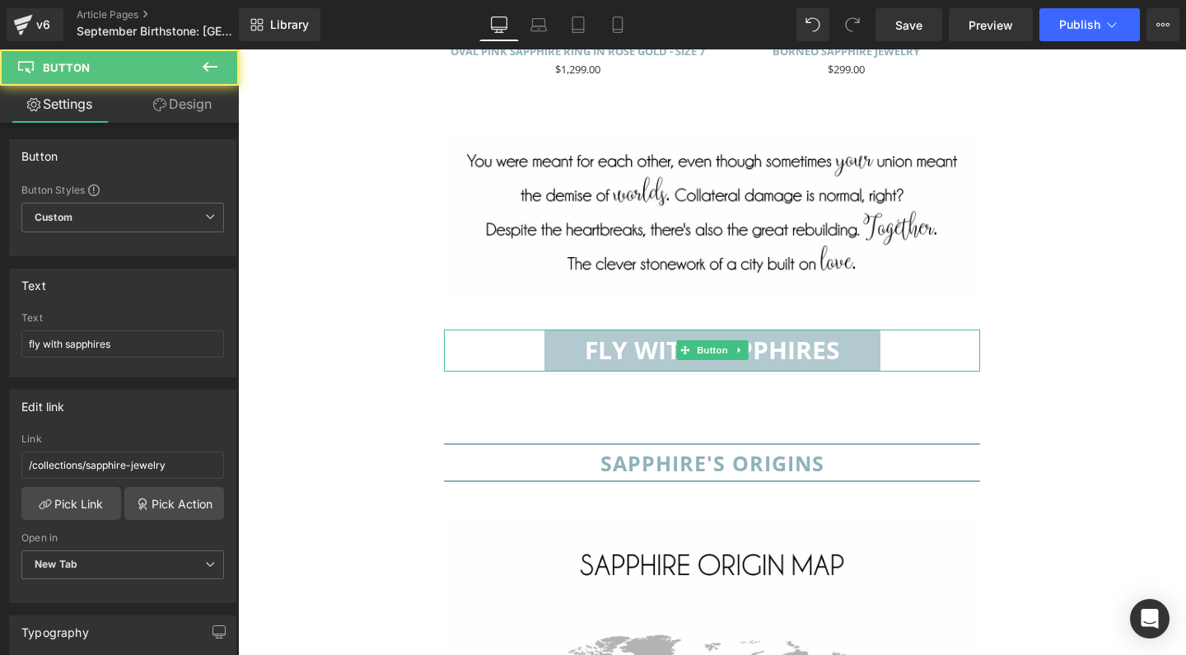
click at [674, 341] on span "fly with sapphires" at bounding box center [712, 350] width 255 height 18
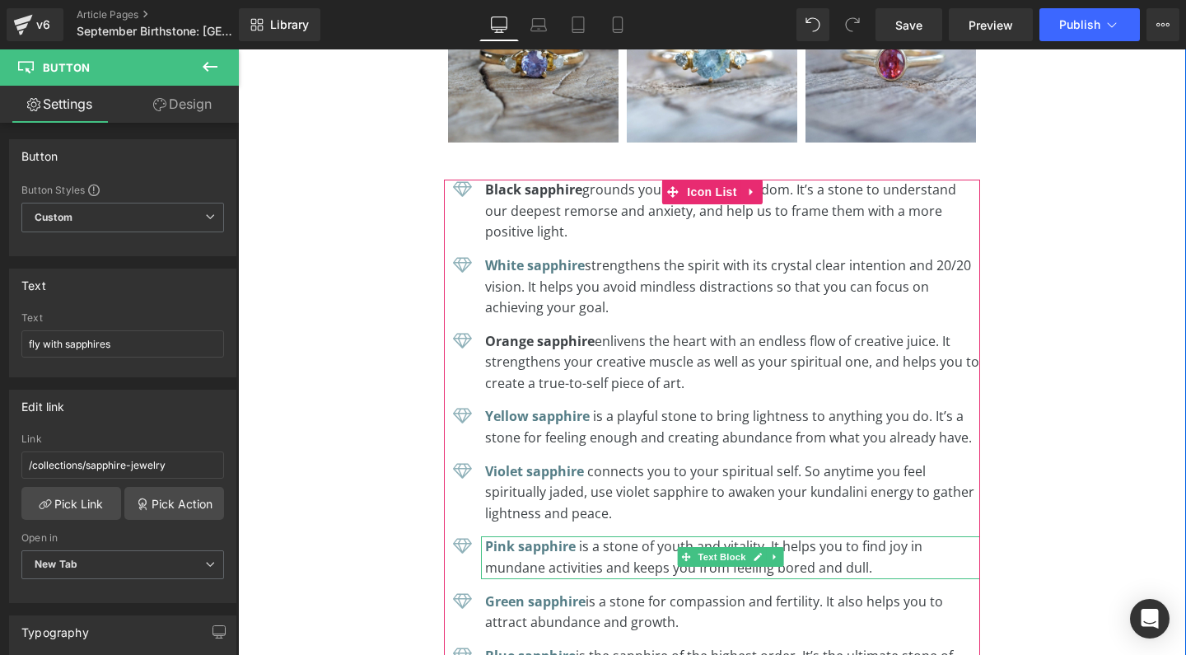
scroll to position [9633, 0]
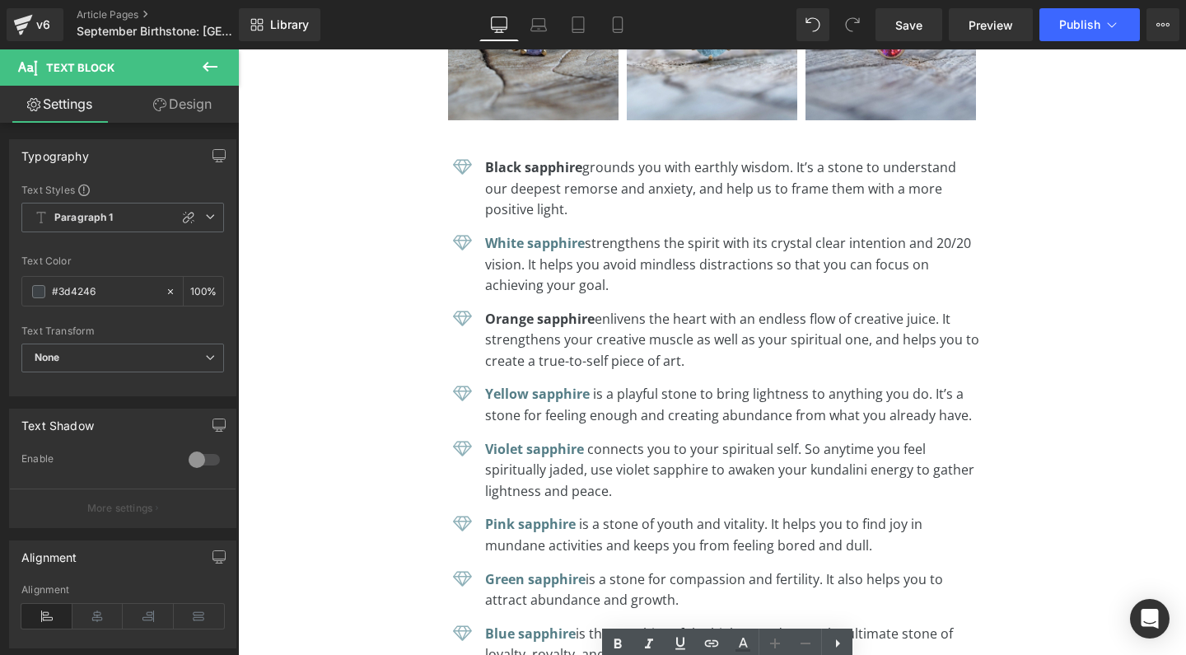
scroll to position [9671, 0]
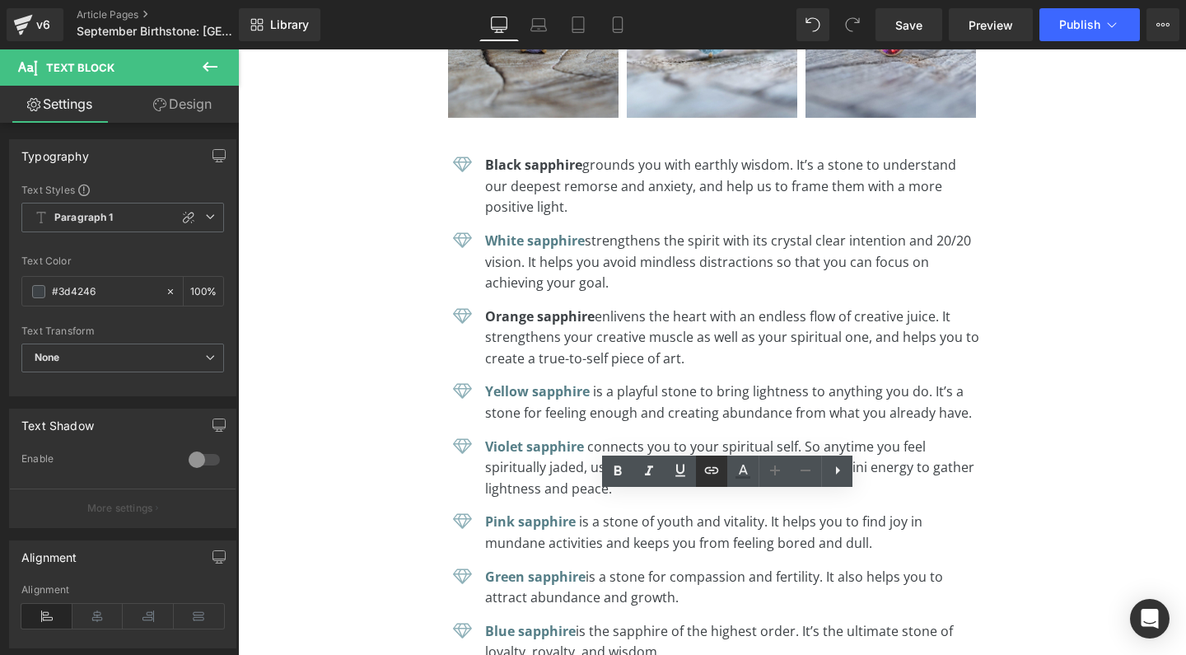
click at [710, 470] on icon at bounding box center [712, 470] width 14 height 7
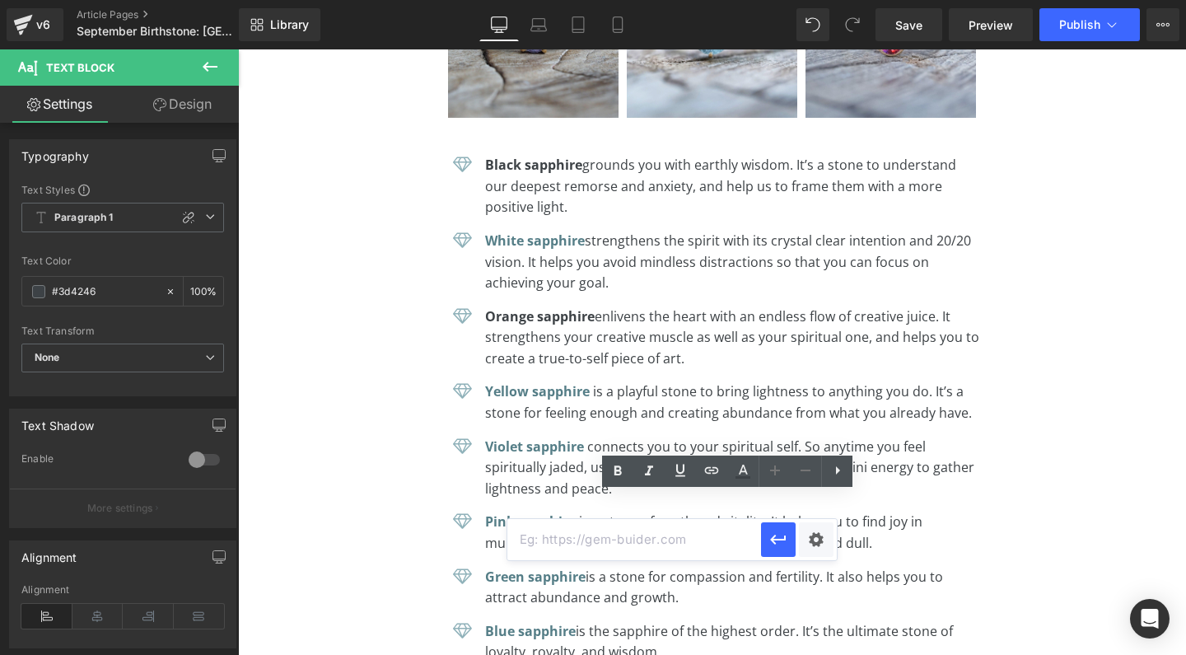
click at [565, 540] on input "text" at bounding box center [634, 539] width 254 height 41
paste input "https://gardensofthesun.com/collections/ruby-jewelry"
click at [780, 542] on icon "button" at bounding box center [778, 539] width 20 height 20
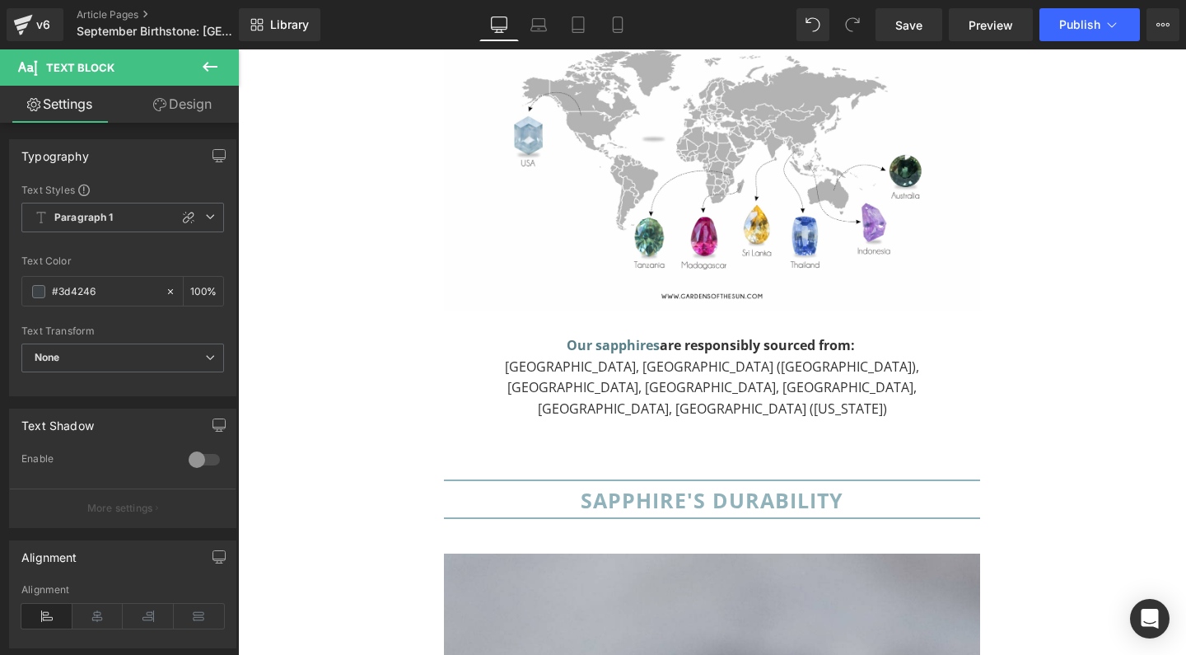
scroll to position [6970, 0]
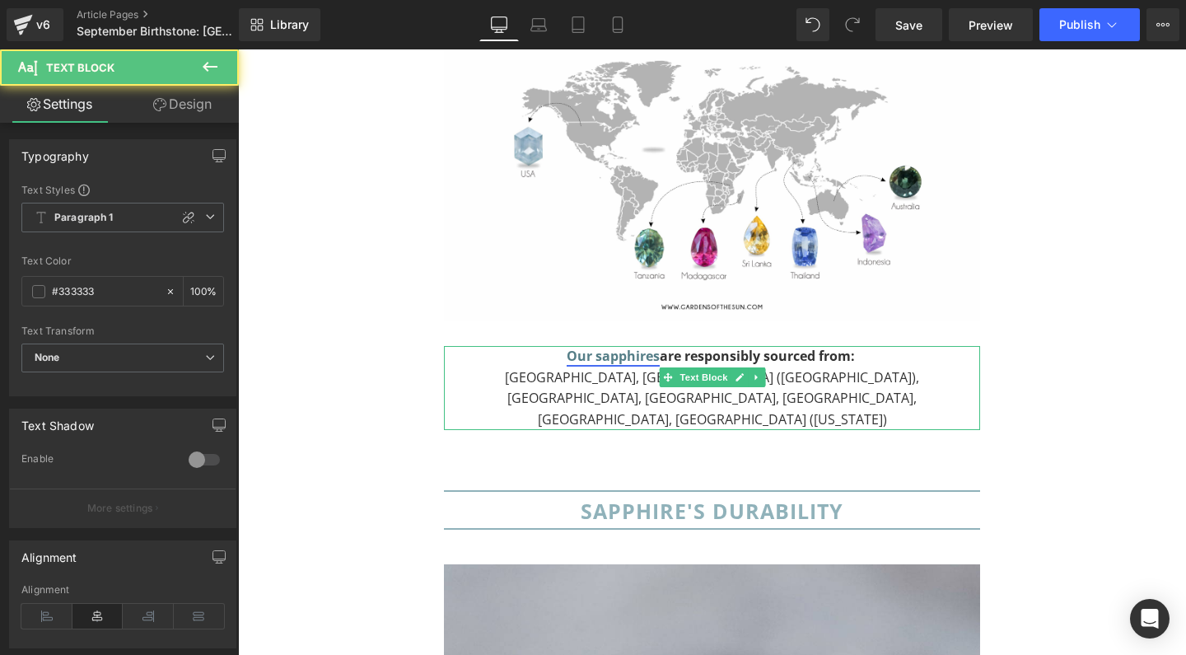
click at [614, 347] on link "Our sapphires" at bounding box center [612, 356] width 93 height 18
click at [734, 372] on icon at bounding box center [738, 377] width 9 height 10
click at [634, 347] on link "Our sapphires" at bounding box center [612, 356] width 93 height 18
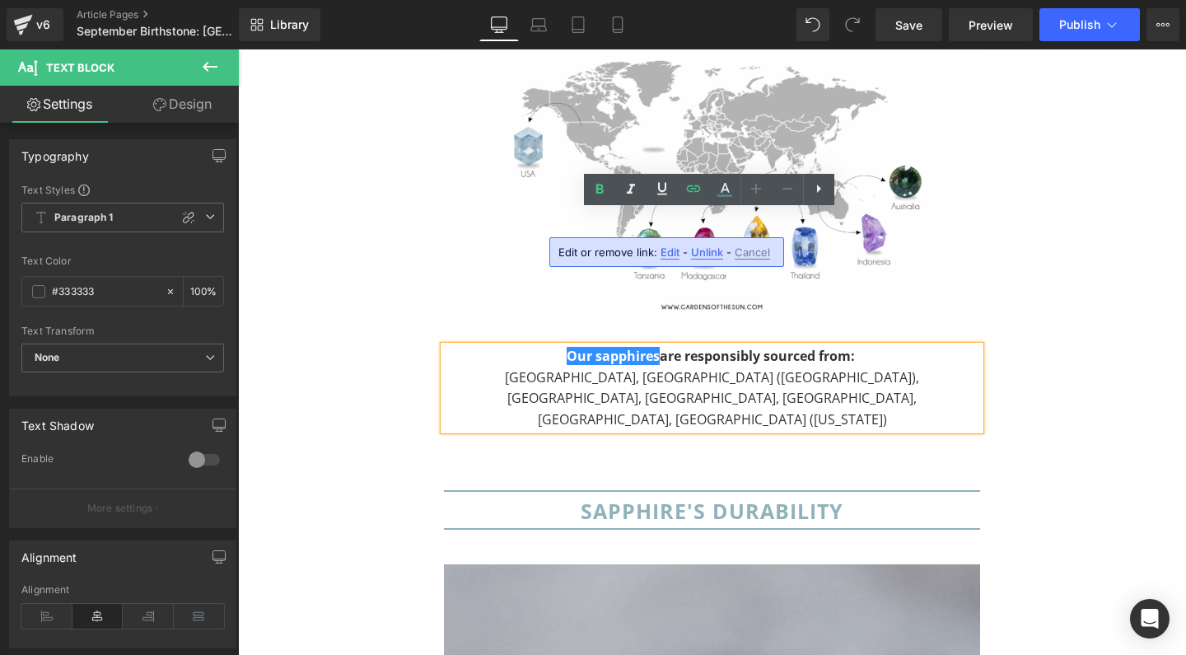
click at [669, 252] on span "Edit" at bounding box center [669, 252] width 19 height 14
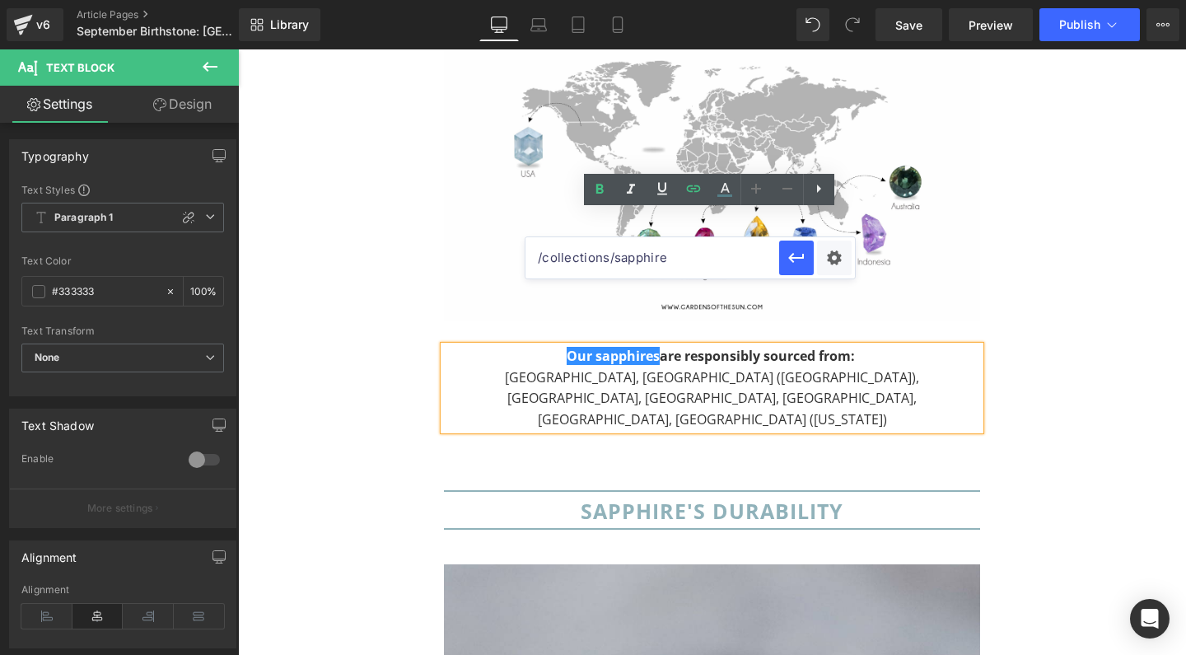
click at [671, 256] on input "/collections/sapphire" at bounding box center [652, 257] width 254 height 41
type input "/collections/sapphire-jewelry"
click at [802, 262] on icon "button" at bounding box center [796, 258] width 20 height 20
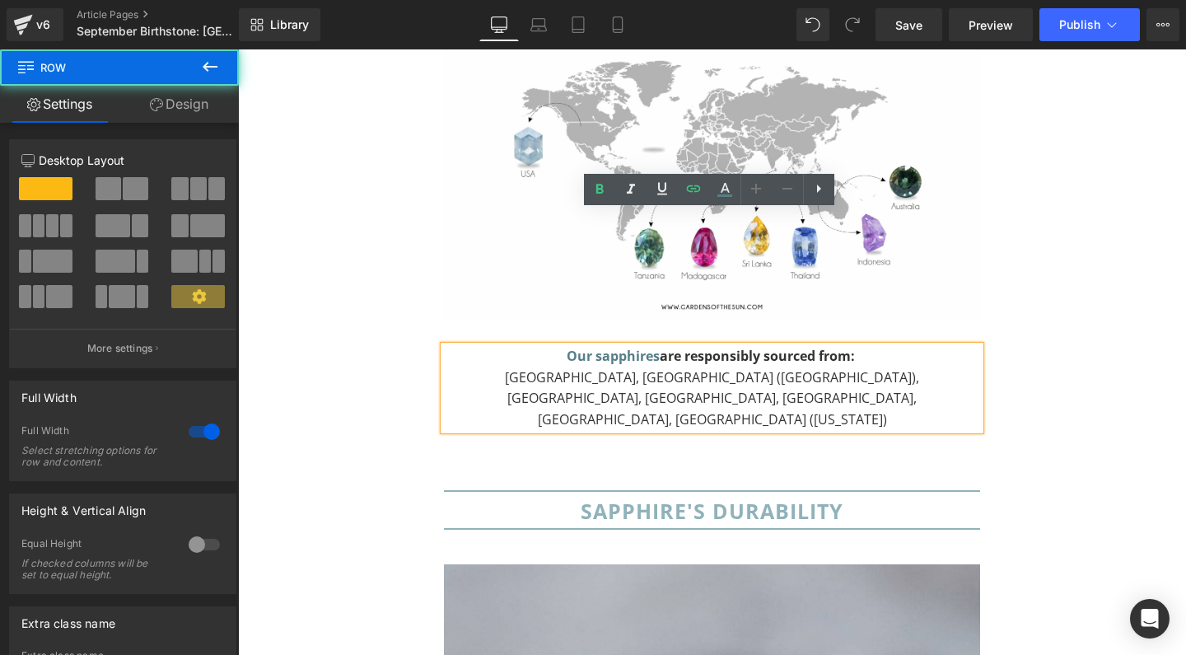
drag, startPoint x: 987, startPoint y: 308, endPoint x: 1274, endPoint y: 69, distance: 373.0
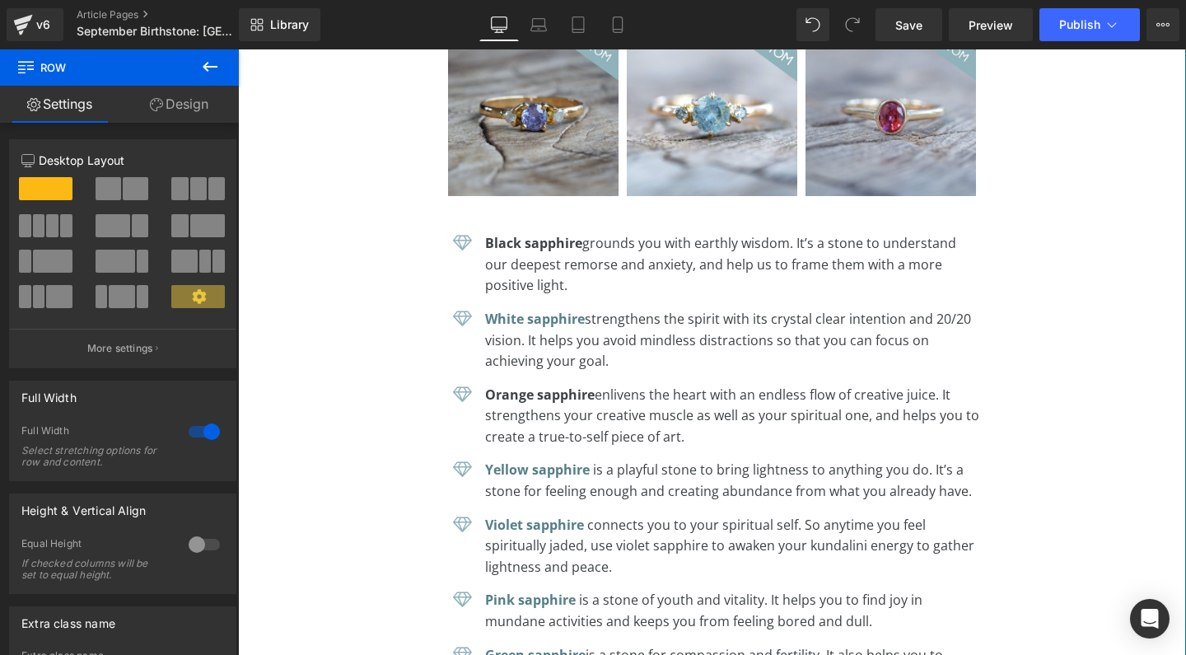
scroll to position [9583, 0]
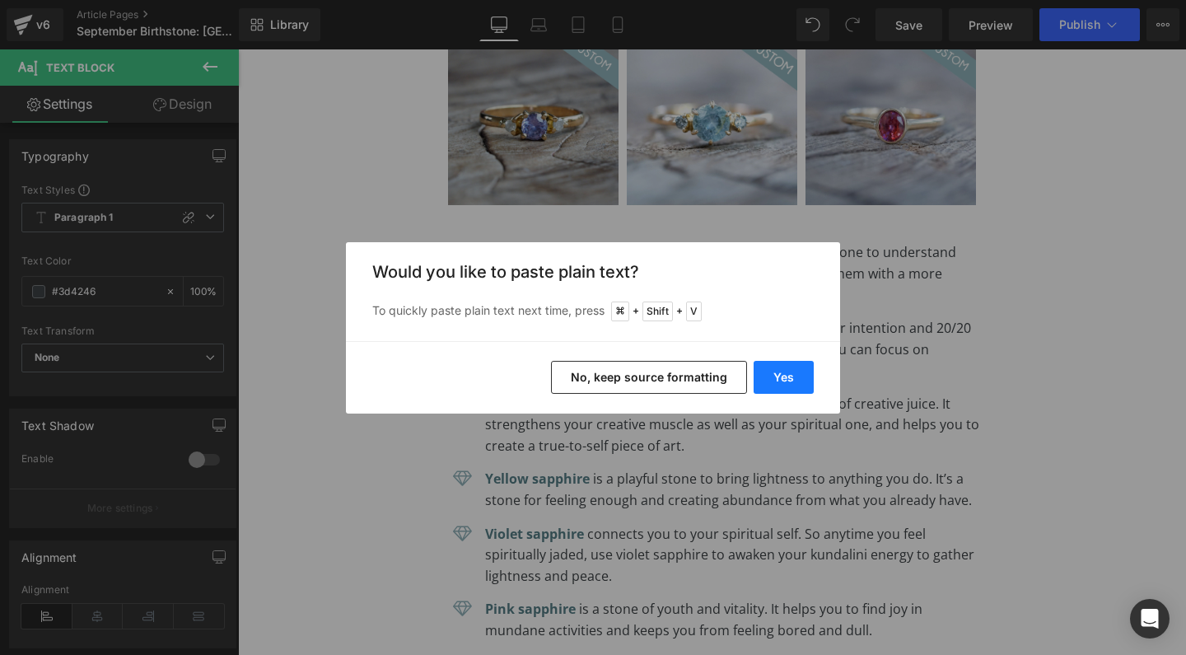
click at [788, 374] on button "Yes" at bounding box center [783, 377] width 60 height 33
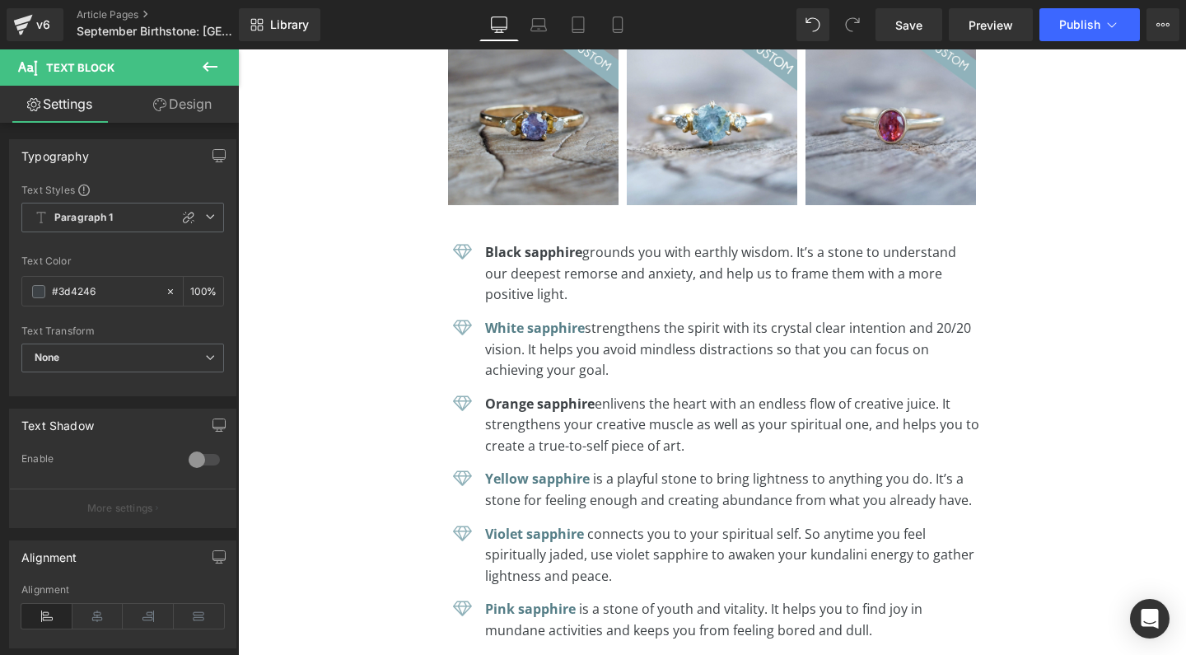
drag, startPoint x: 613, startPoint y: 556, endPoint x: 913, endPoint y: 560, distance: 300.6
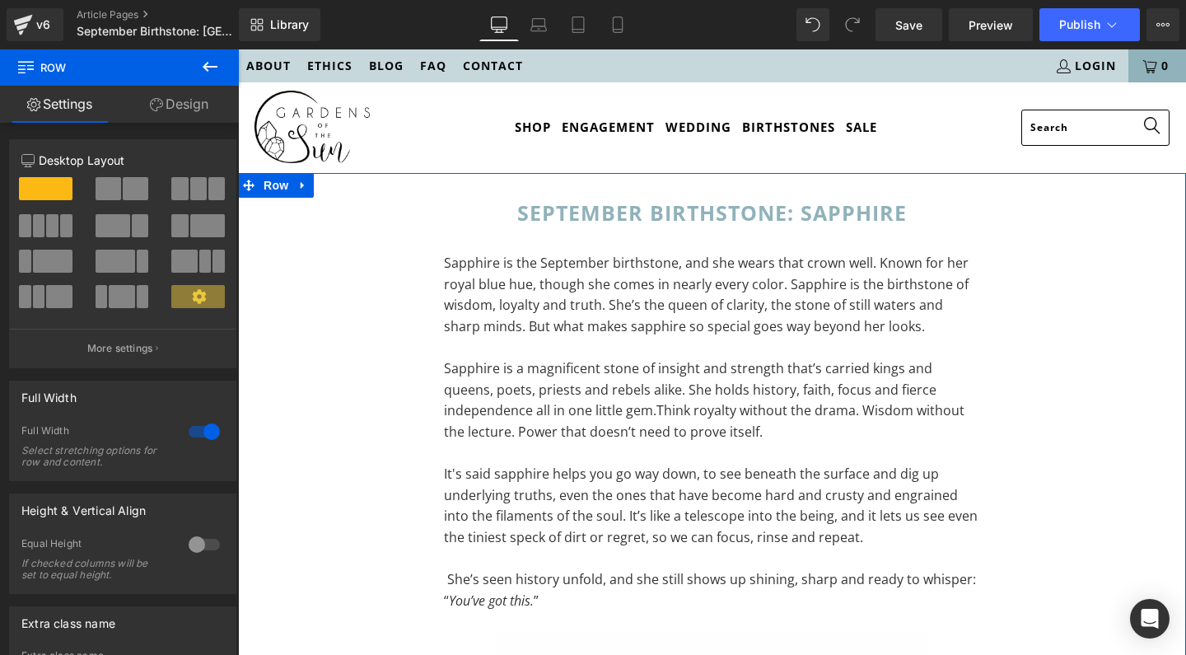
scroll to position [0, 0]
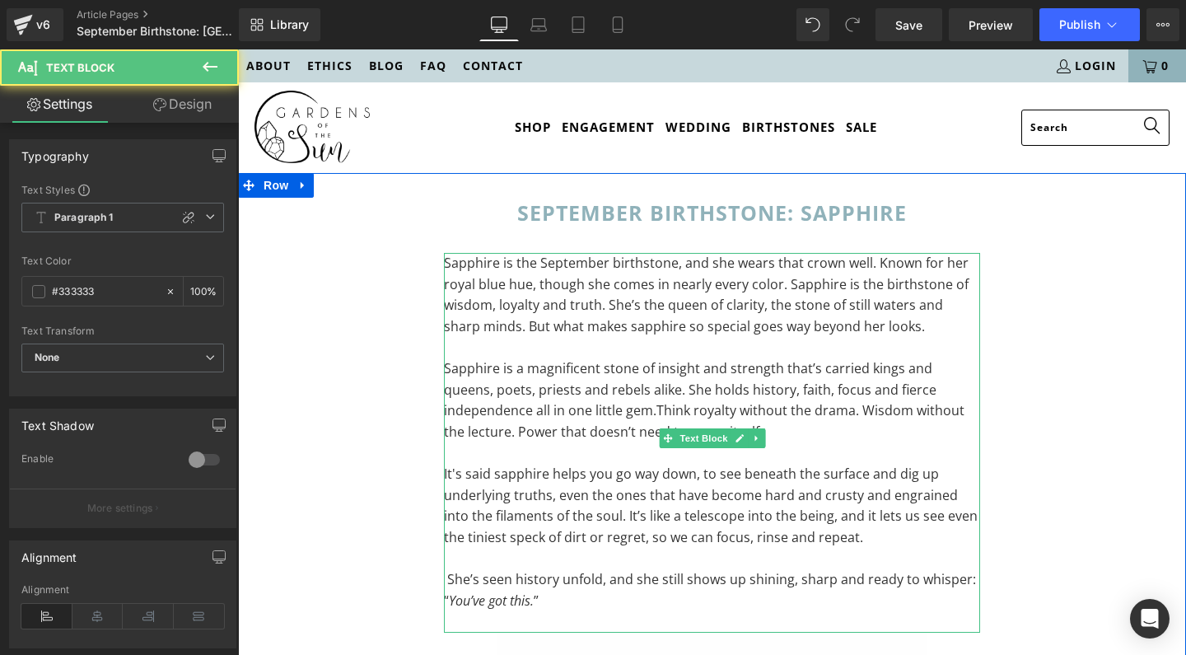
click at [664, 284] on p "Sapphire is the September birthstone, and she wears that crown well. Known for …" at bounding box center [712, 295] width 536 height 84
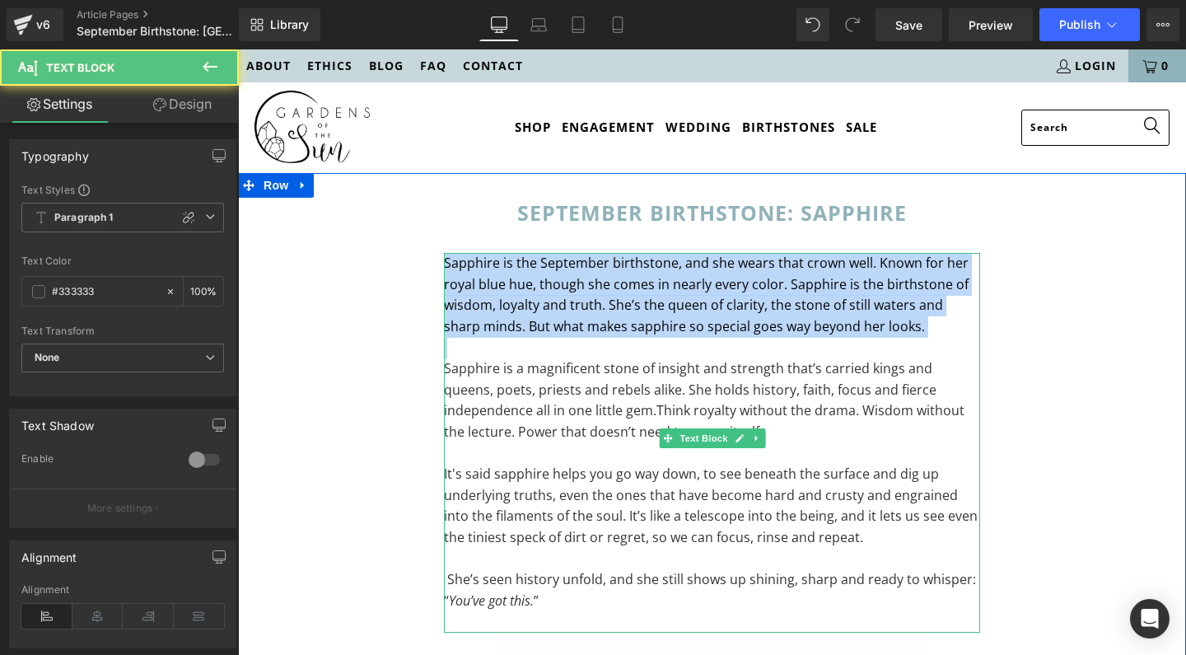
click at [664, 284] on p "Sapphire is the September birthstone, and she wears that crown well. Known for …" at bounding box center [712, 295] width 536 height 84
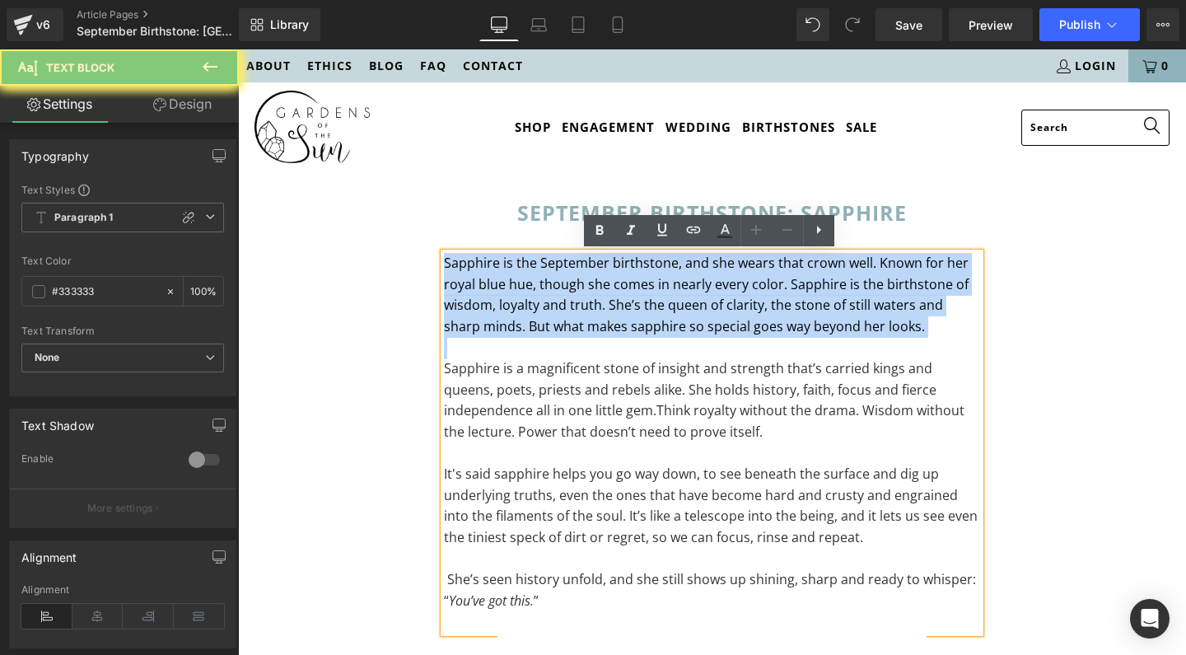
click at [838, 284] on p "Sapphire is the September birthstone, and she wears that crown well. Known for …" at bounding box center [712, 295] width 536 height 84
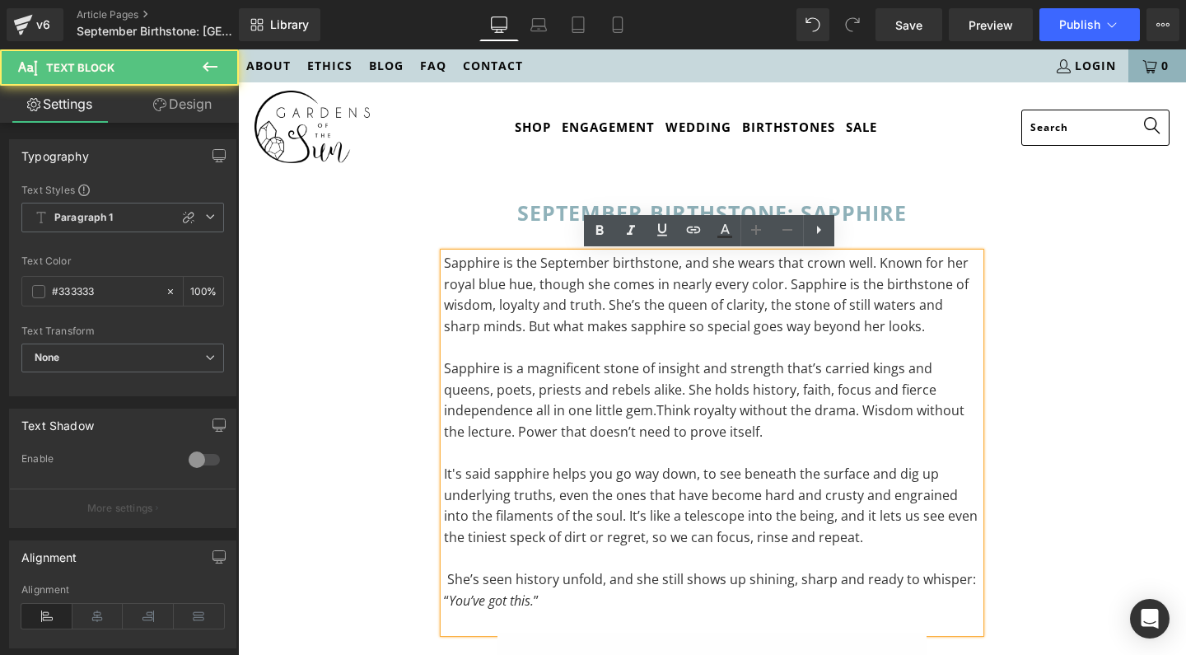
click at [874, 265] on p "Sapphire is the September birthstone, and she wears that crown well. Known for …" at bounding box center [712, 295] width 536 height 84
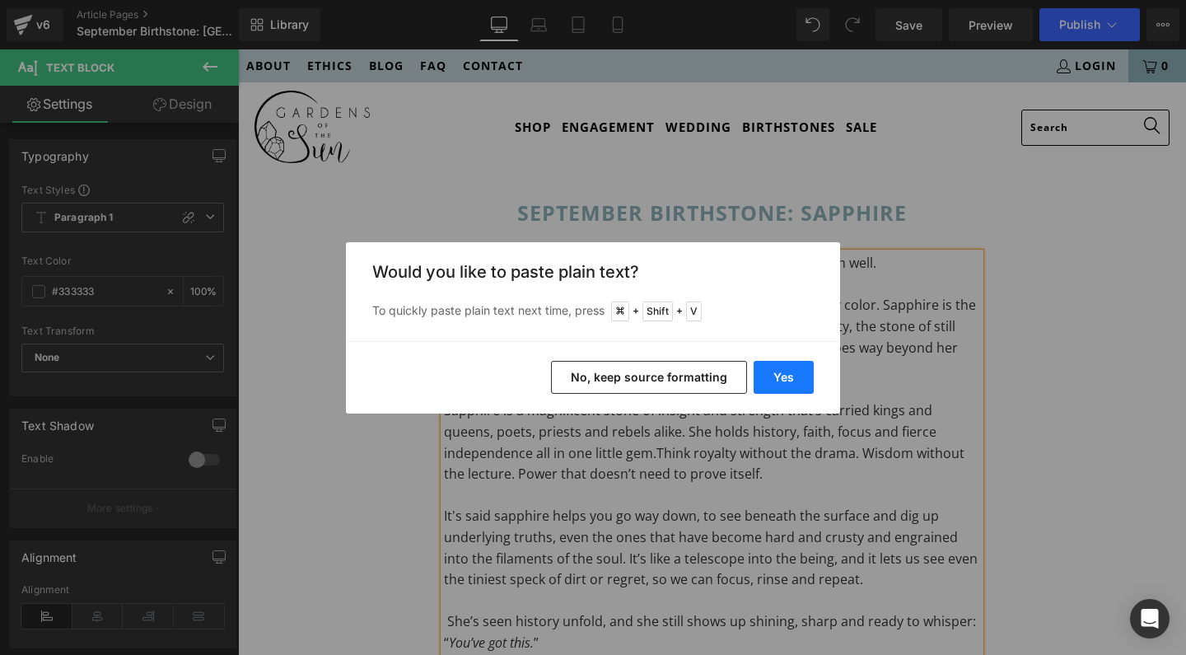
click at [790, 379] on button "Yes" at bounding box center [783, 377] width 60 height 33
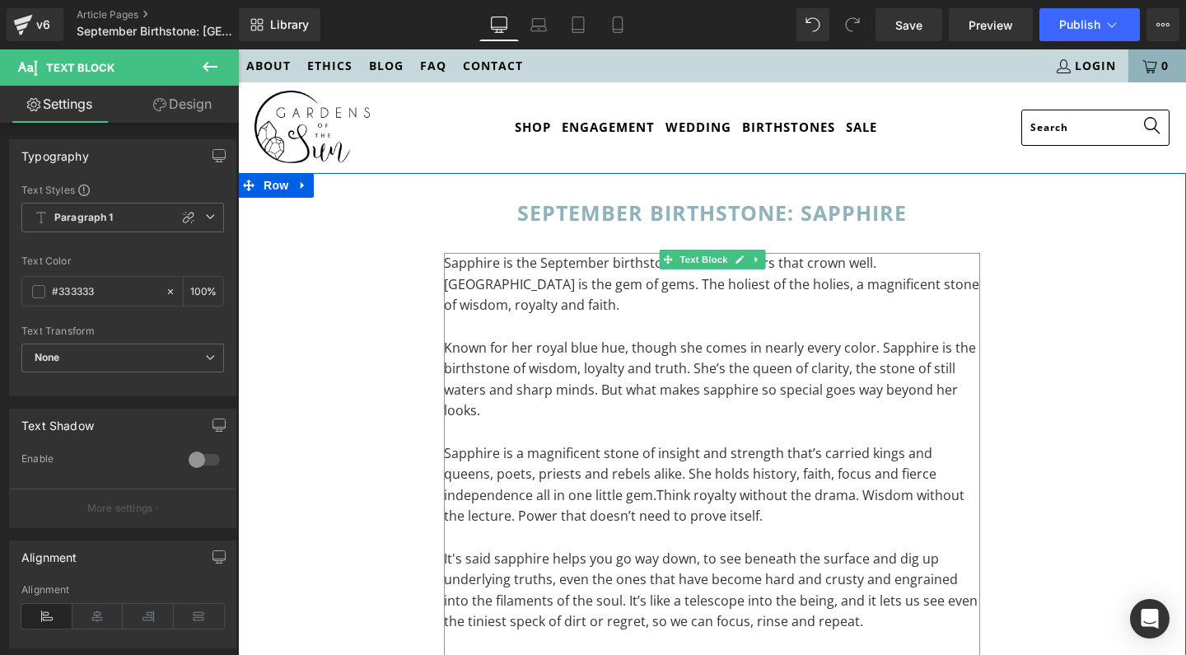
click at [898, 261] on p "Sapphire is the September birthstone, and she wears that crown well. Sapphire i…" at bounding box center [712, 284] width 536 height 63
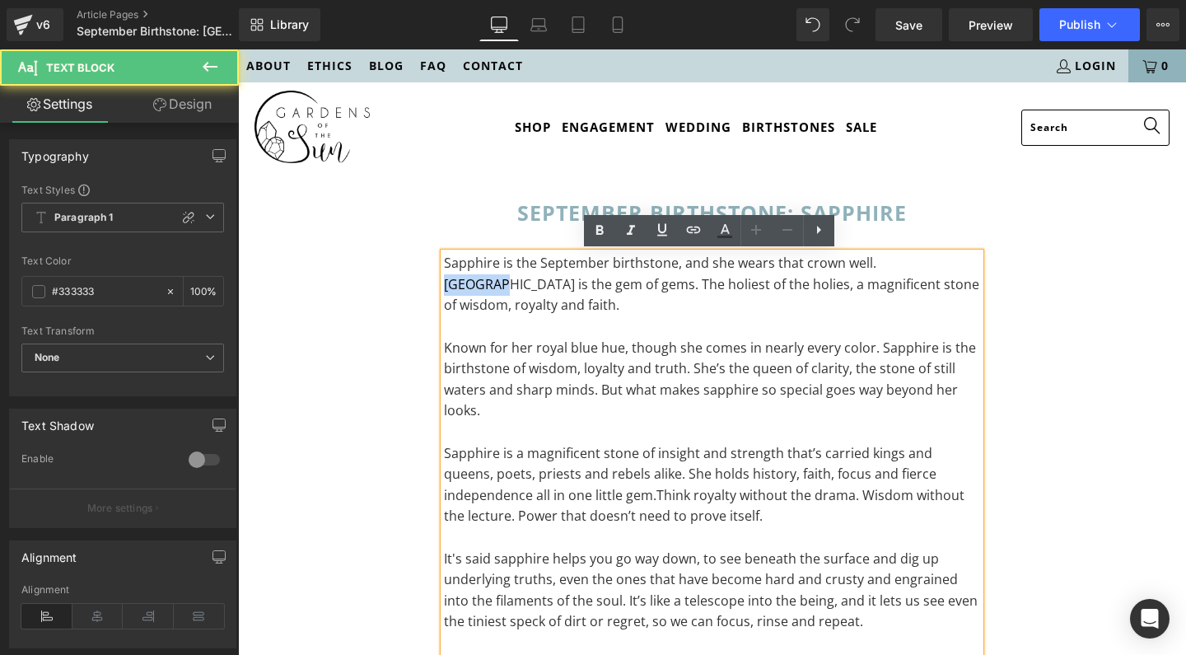
click at [898, 261] on p "Sapphire is the September birthstone, and she wears that crown well. Sapphire i…" at bounding box center [712, 284] width 536 height 63
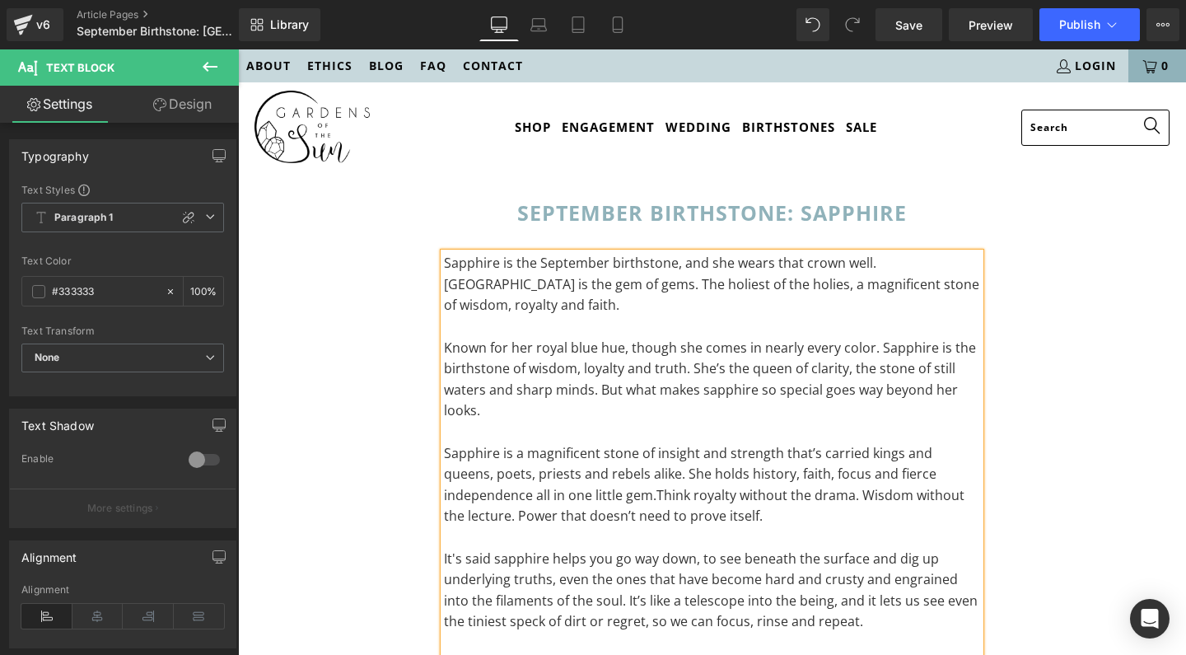
click at [784, 316] on p at bounding box center [712, 326] width 536 height 21
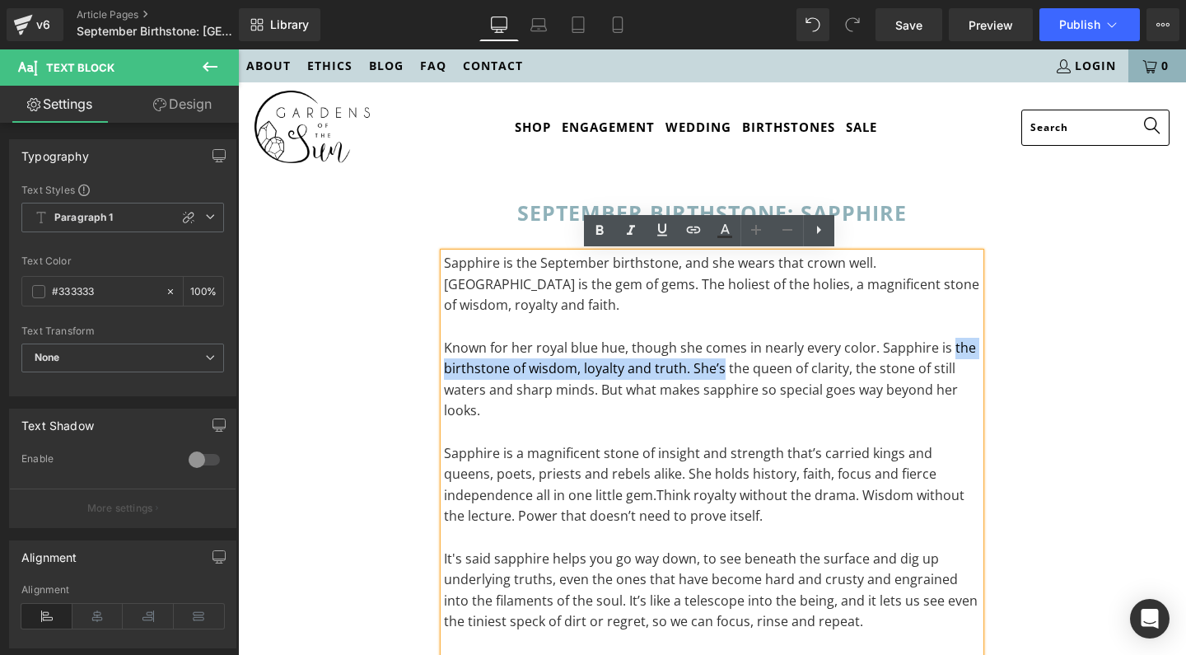
drag, startPoint x: 946, startPoint y: 347, endPoint x: 718, endPoint y: 372, distance: 229.4
click at [718, 372] on p "Known for her royal blue hue, though she comes in nearly every color. Sapphire …" at bounding box center [712, 380] width 536 height 84
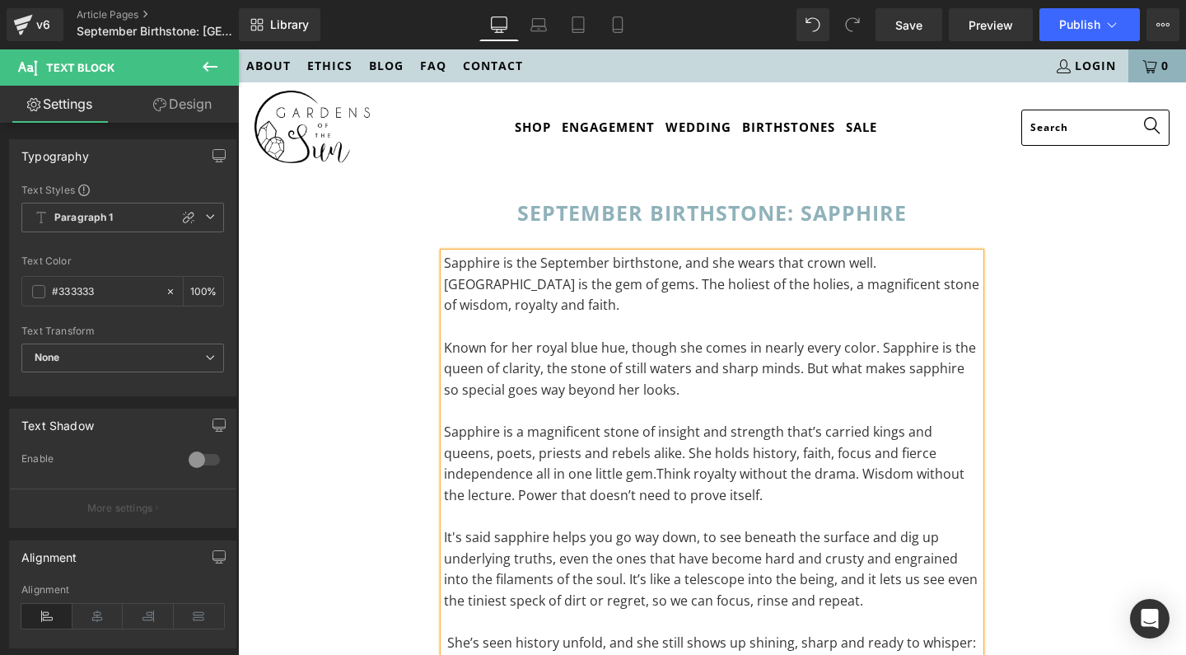
click at [613, 473] on span "Think royalty without the drama. Wisdom without the lecture. Power that doesn’t…" at bounding box center [704, 484] width 520 height 40
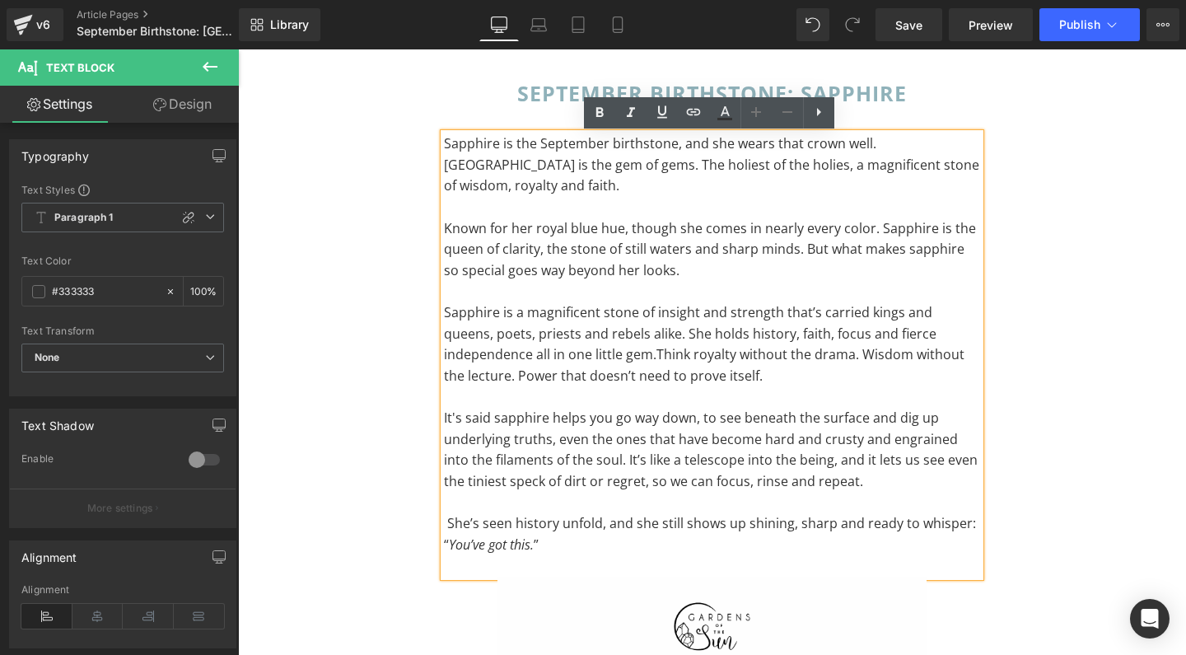
scroll to position [120, 0]
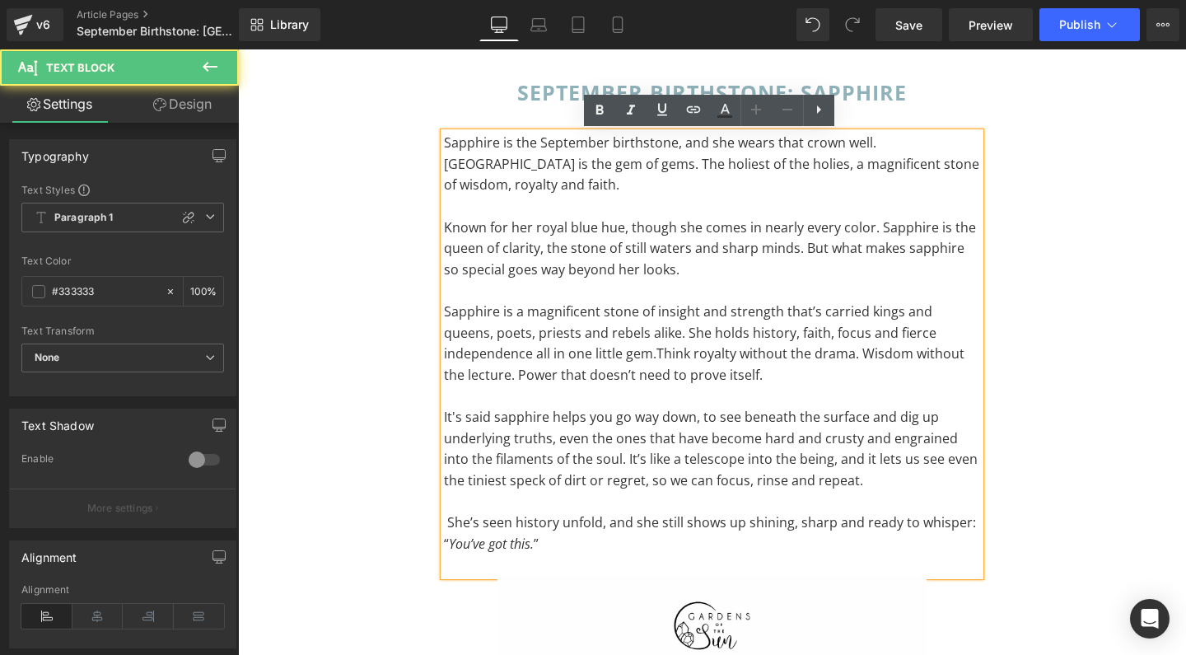
click at [447, 513] on span "She’s seen history unfold, and she still shows up shining, sharp and ready to w…" at bounding box center [710, 533] width 532 height 40
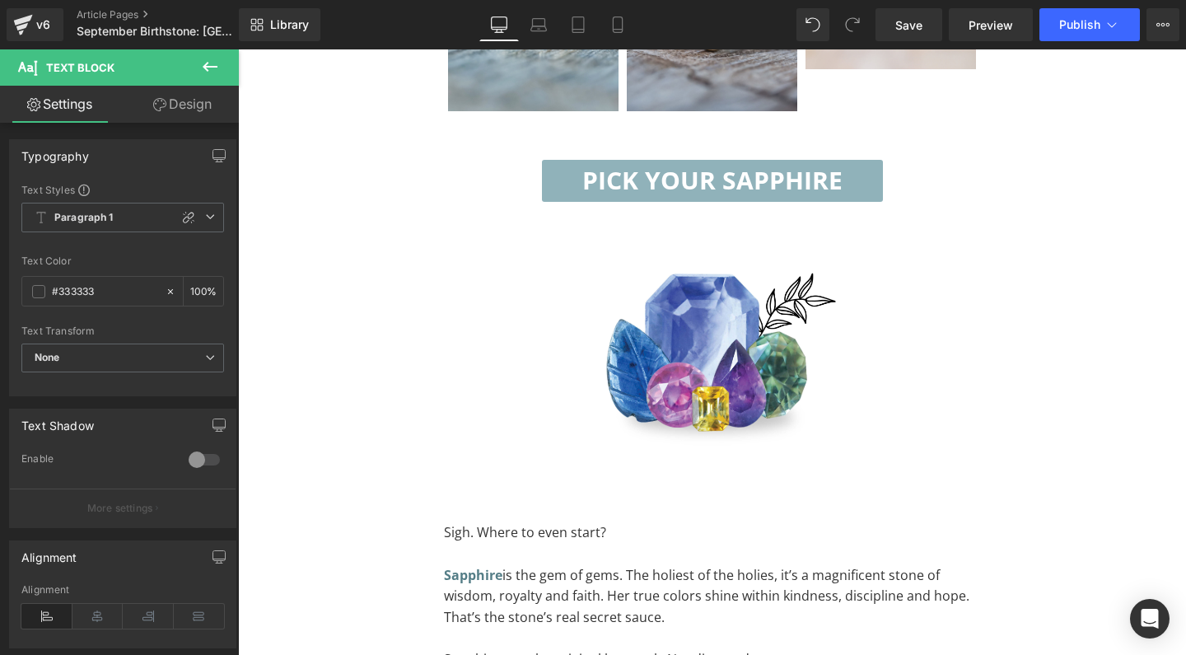
scroll to position [2044, 0]
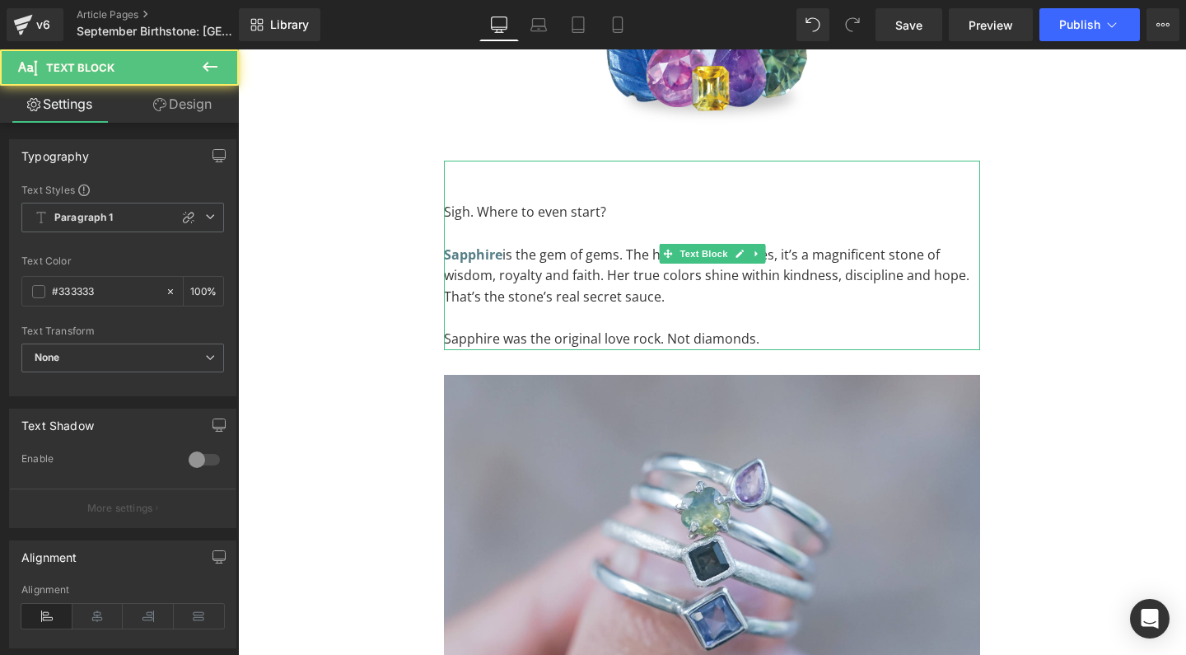
click at [516, 245] on p "Sapphire is the gem of gems. The holiest of the holies, it’s a magnificent ston…" at bounding box center [712, 276] width 536 height 63
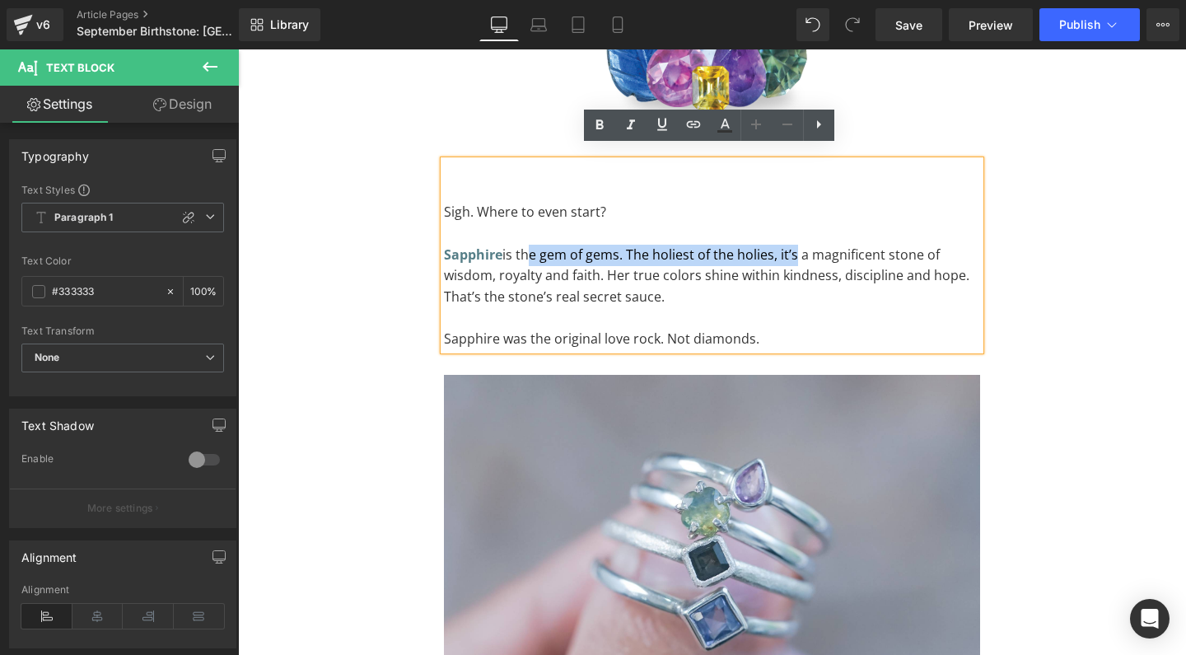
drag, startPoint x: 518, startPoint y: 240, endPoint x: 788, endPoint y: 241, distance: 270.1
click at [788, 245] on p "Sapphire is the gem of gems. The holiest of the holies, it’s a magnificent ston…" at bounding box center [712, 276] width 536 height 63
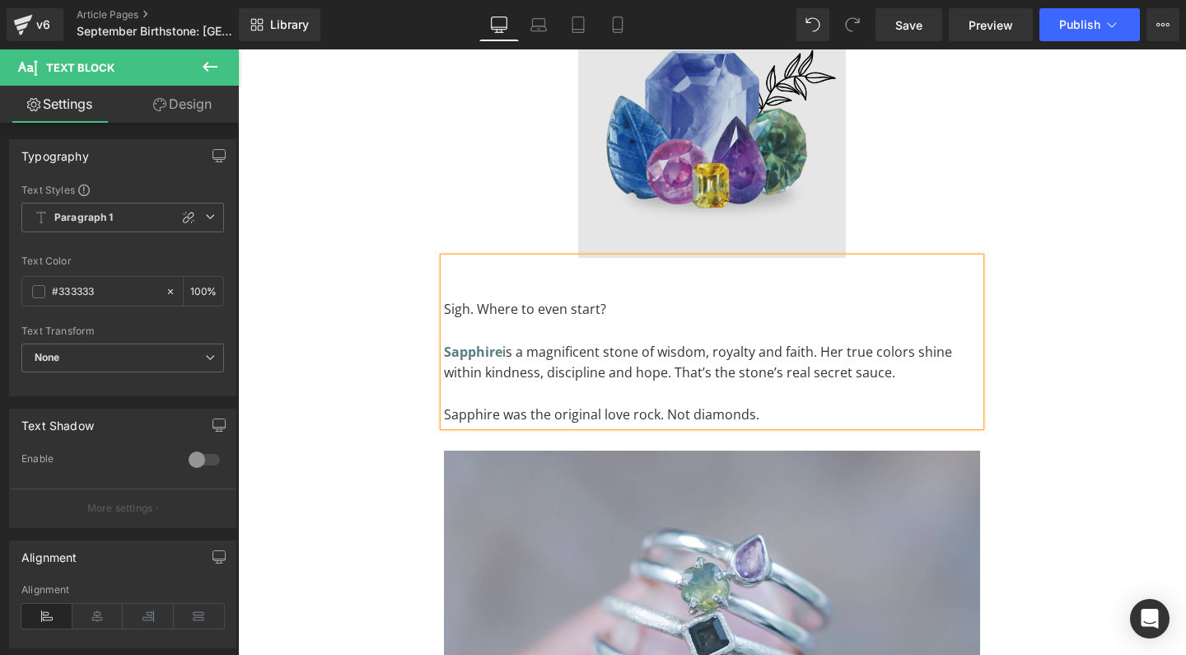
scroll to position [1996, 0]
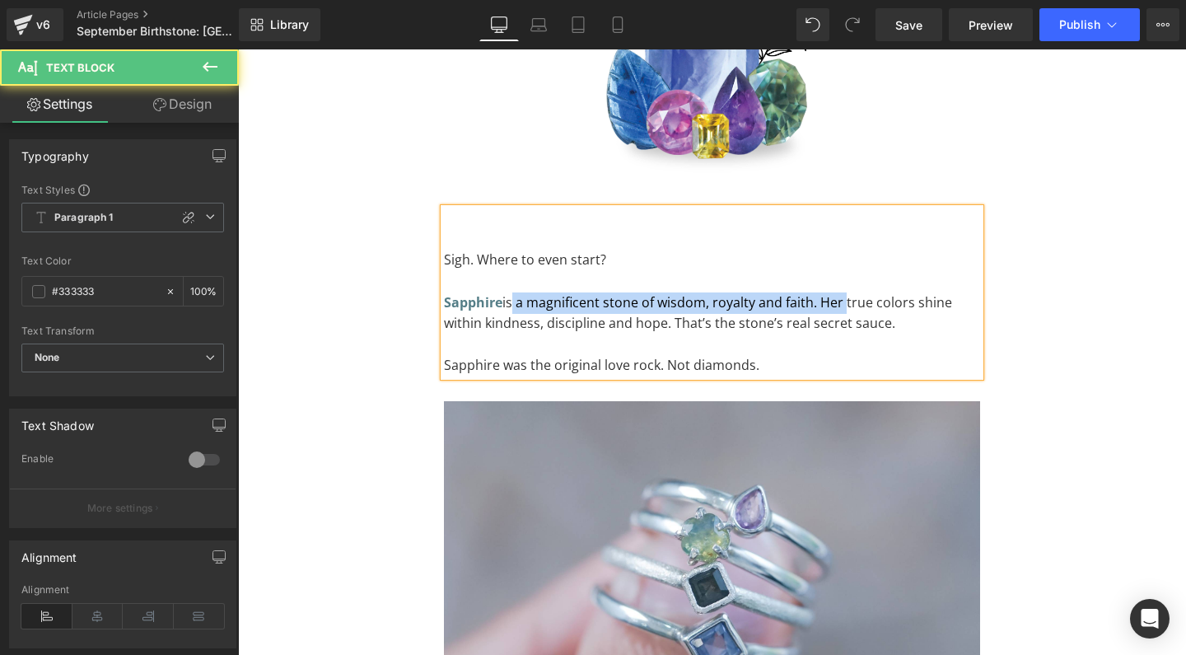
drag, startPoint x: 839, startPoint y: 287, endPoint x: 508, endPoint y: 285, distance: 331.0
click at [508, 292] on p "Sapphire is a magnificent stone of wisdom, royalty and faith. Her true colors s…" at bounding box center [712, 313] width 536 height 42
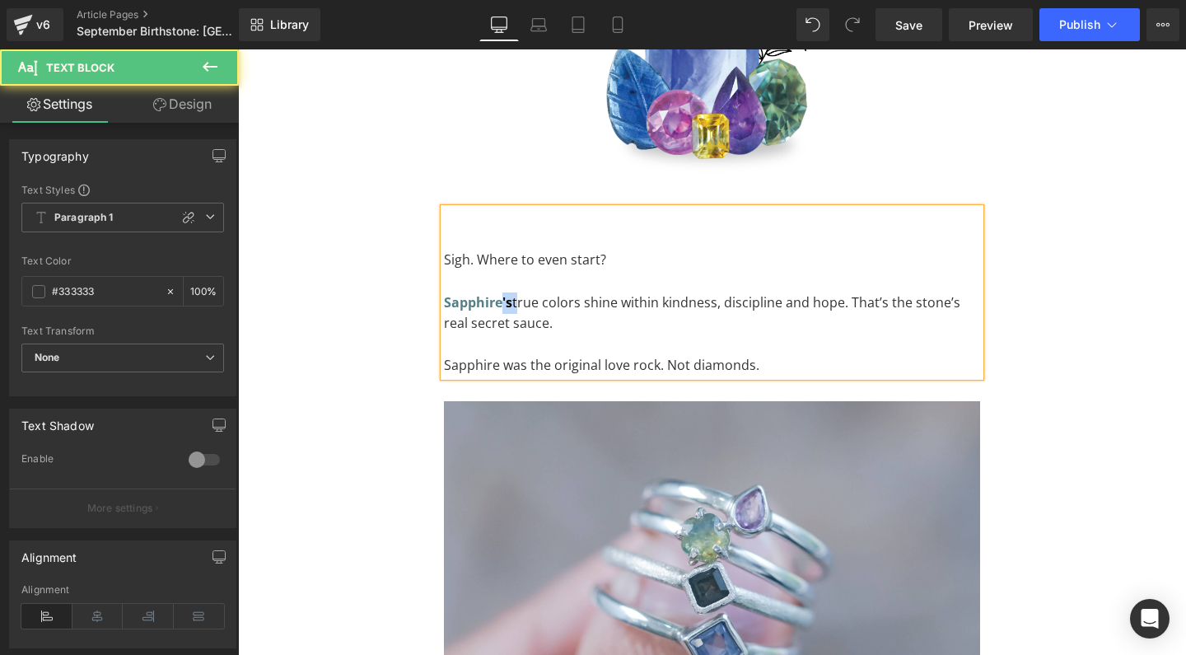
drag, startPoint x: 500, startPoint y: 287, endPoint x: 513, endPoint y: 289, distance: 13.4
click at [513, 292] on p "Sapphire 's true colors shine within kindness, discipline and hope. That’s the …" at bounding box center [712, 313] width 536 height 42
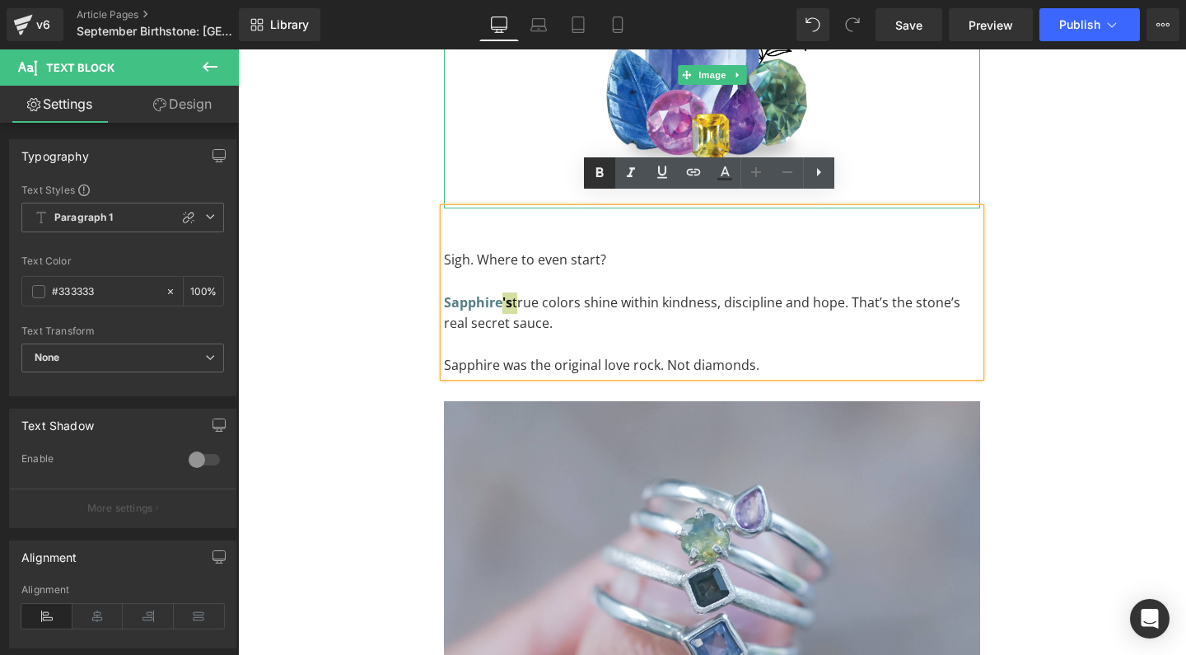
click at [604, 172] on icon at bounding box center [600, 173] width 20 height 20
click at [662, 301] on p "Sapphire 's true colors shine within kindness, discipline and hope. That’s the …" at bounding box center [712, 313] width 536 height 42
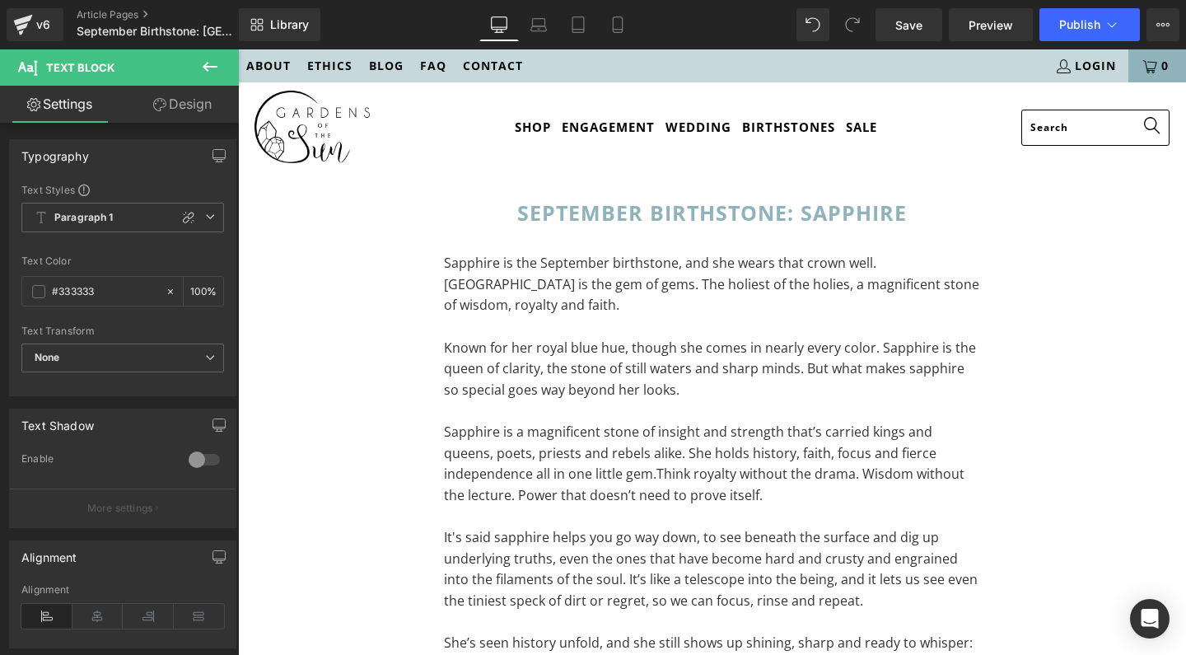
scroll to position [0, 0]
click at [1127, 23] on button "Publish" at bounding box center [1089, 24] width 100 height 33
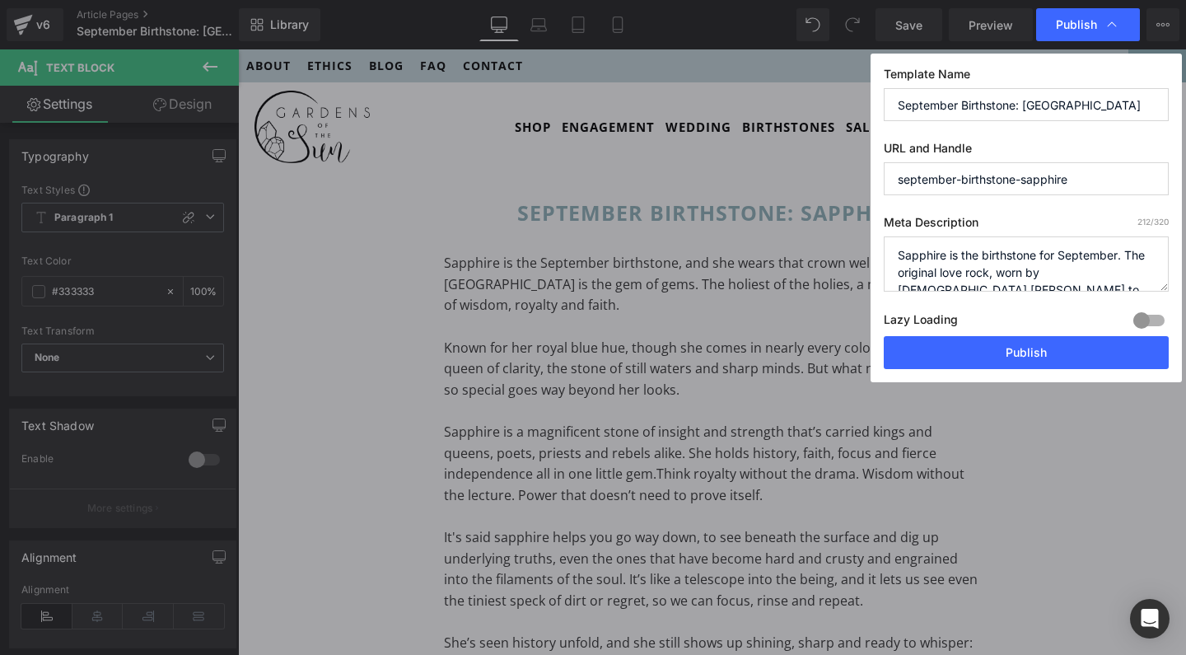
scroll to position [15, 0]
drag, startPoint x: 974, startPoint y: 274, endPoint x: 999, endPoint y: 331, distance: 62.0
click at [999, 331] on div "Meta Description 212 /320 Sapphire is the birthstone for September. The origina…" at bounding box center [1026, 275] width 285 height 121
paste textarea "Sapphire is the September birthstone — but there’s more than royalty behind tha…"
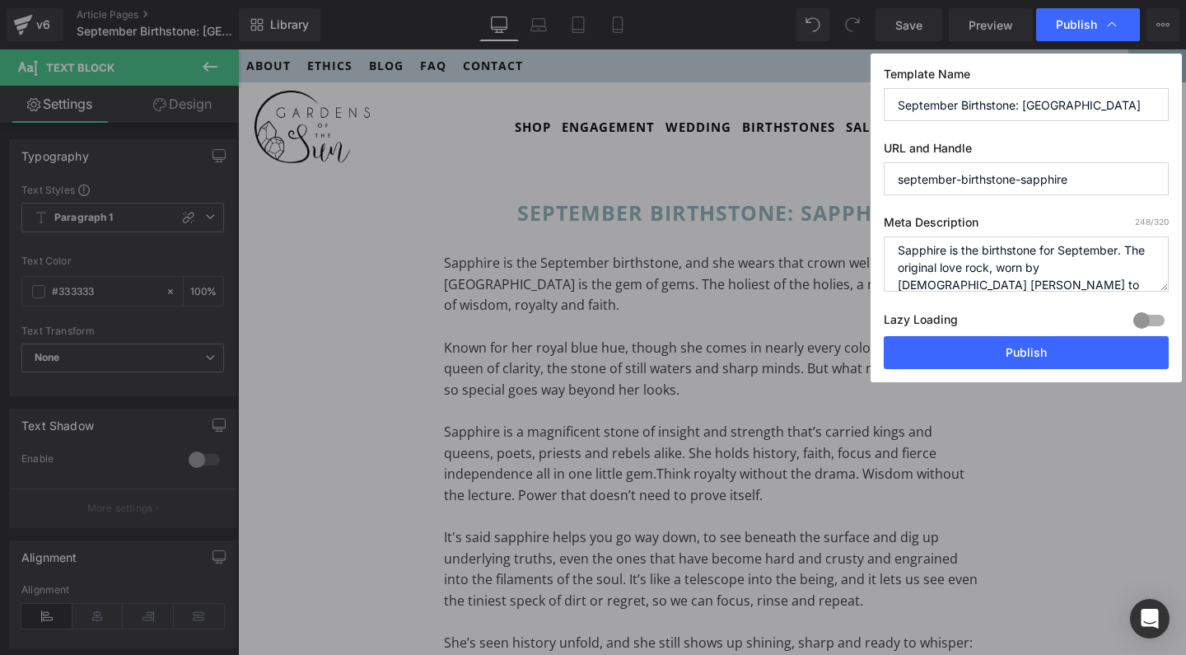
click at [984, 250] on textarea "Sapphire is the birthstone for September. The original love rock, worn by Lady …" at bounding box center [1026, 263] width 285 height 55
drag, startPoint x: 1099, startPoint y: 252, endPoint x: 957, endPoint y: 268, distance: 143.3
click at [957, 268] on textarea "Sapphire is the birthstone for September. The original love rock, worn by Lady …" at bounding box center [1026, 263] width 285 height 55
drag, startPoint x: 972, startPoint y: 259, endPoint x: 992, endPoint y: 257, distance: 19.8
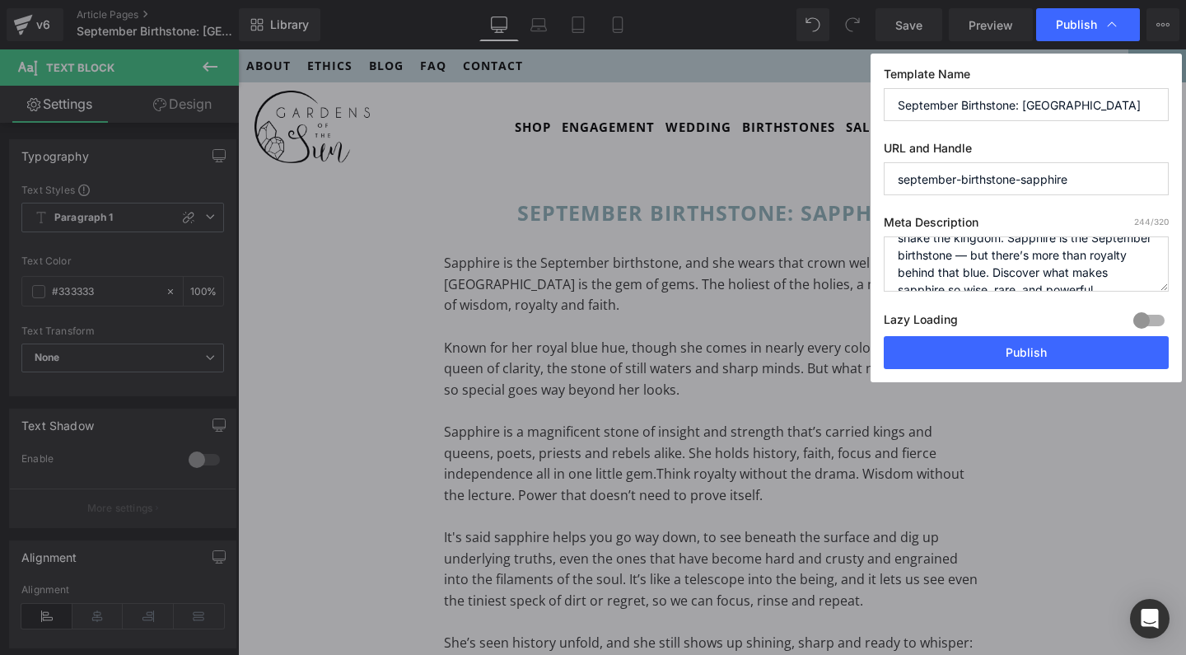
click at [992, 257] on textarea "Sapphire is the birthstone for September. The original love rock, worn by Lady …" at bounding box center [1026, 263] width 285 height 55
click at [970, 275] on textarea "Sapphire is the birthstone for September. The original love rock, worn by Lady …" at bounding box center [1026, 263] width 285 height 55
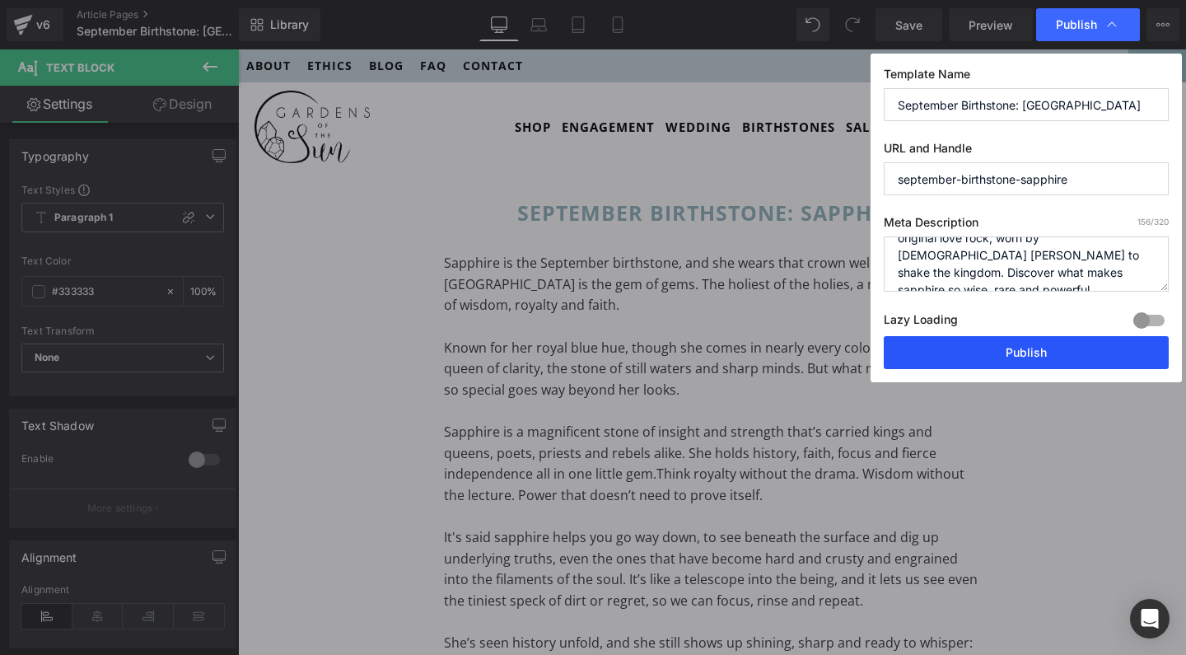
type textarea "Sapphire is the September birthstone. The original love rock, worn by Lady Di t…"
click at [997, 356] on button "Publish" at bounding box center [1026, 352] width 285 height 33
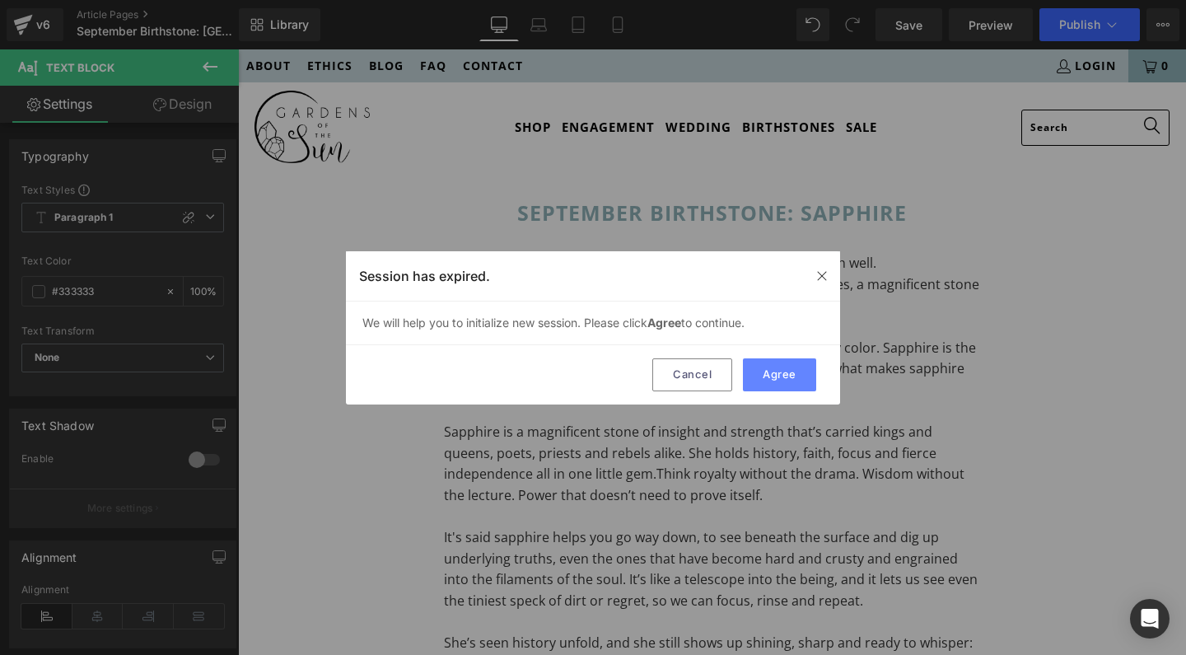
click at [793, 382] on button "Agree" at bounding box center [779, 374] width 73 height 33
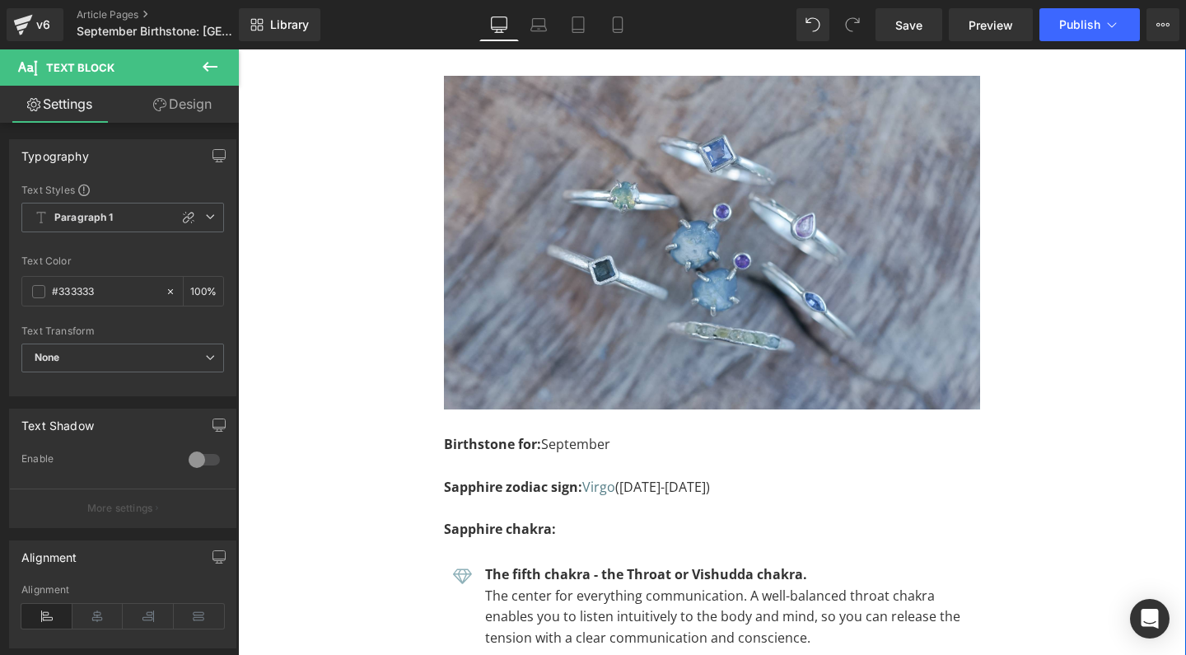
scroll to position [3690, 0]
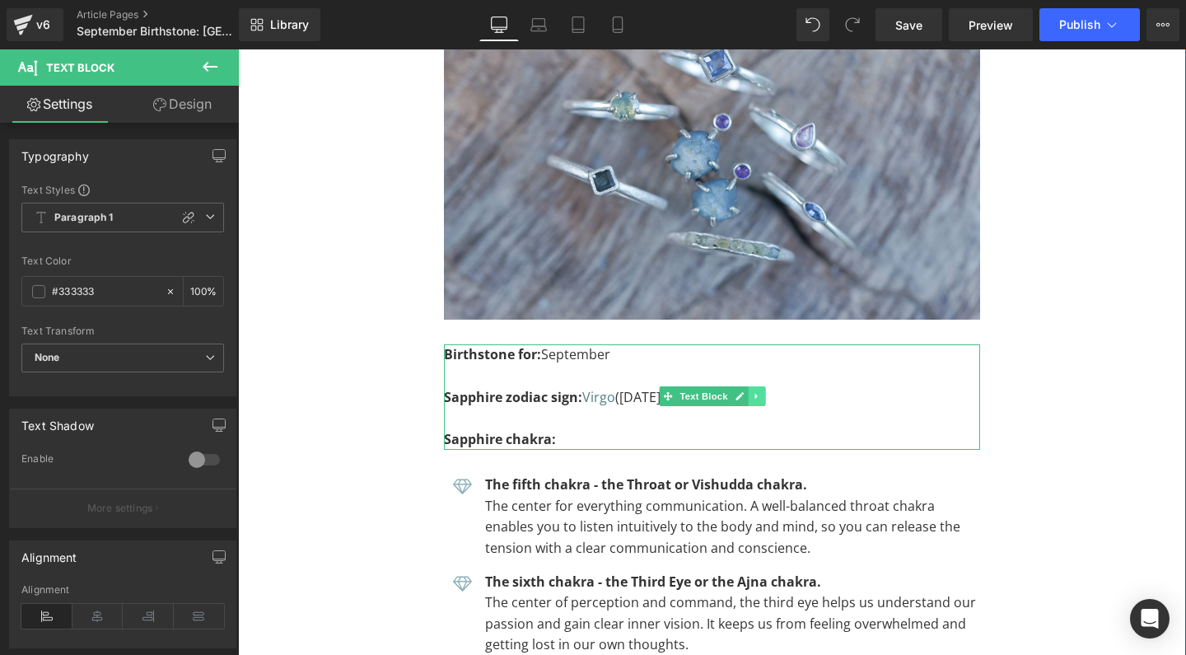
click at [760, 386] on link at bounding box center [756, 396] width 17 height 20
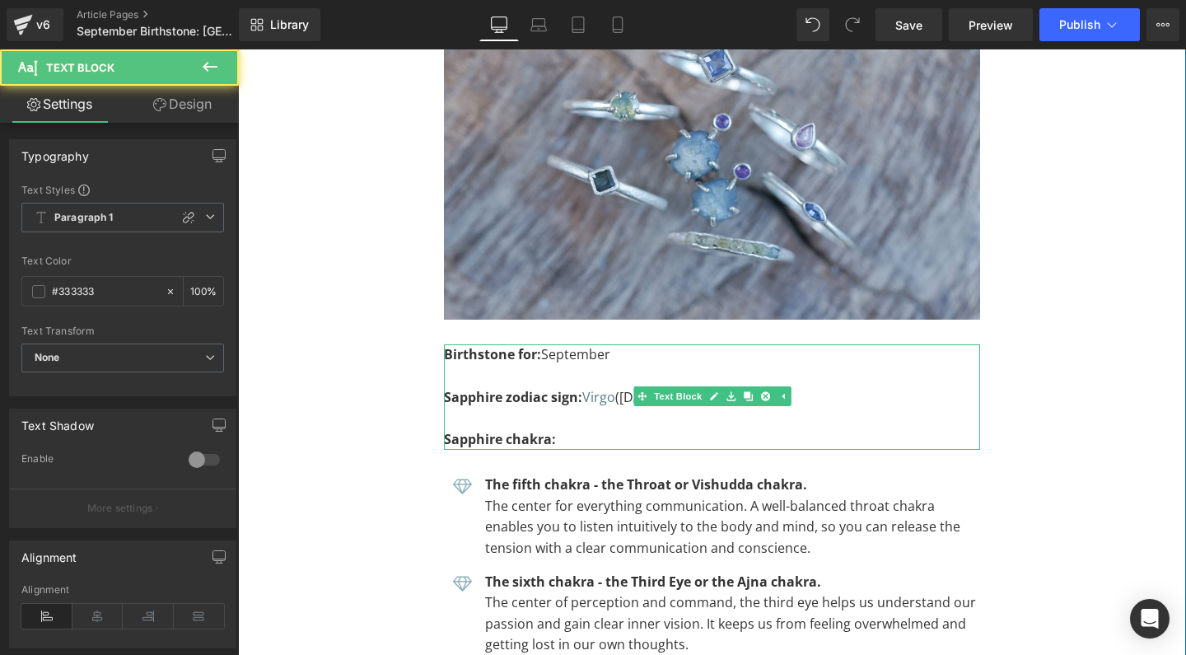
click at [809, 387] on p "Sapphire zodiac sign: Virgo (23 August-22 September)" at bounding box center [712, 397] width 536 height 21
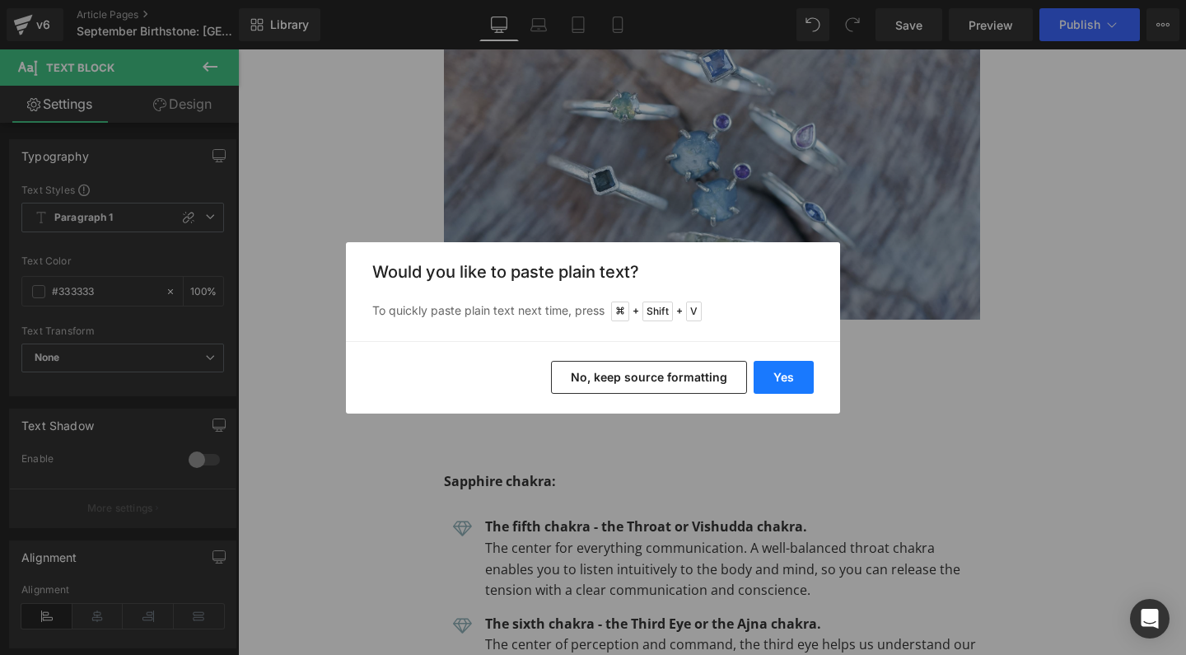
click at [779, 380] on button "Yes" at bounding box center [783, 377] width 60 height 33
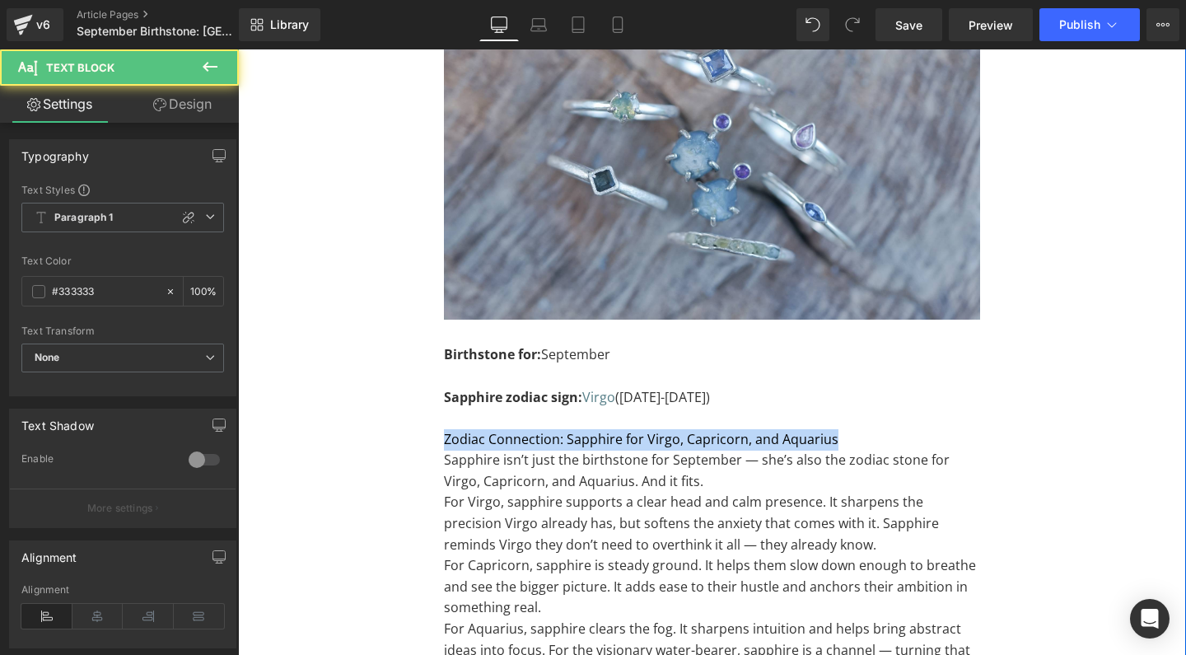
drag, startPoint x: 851, startPoint y: 321, endPoint x: 386, endPoint y: 318, distance: 464.4
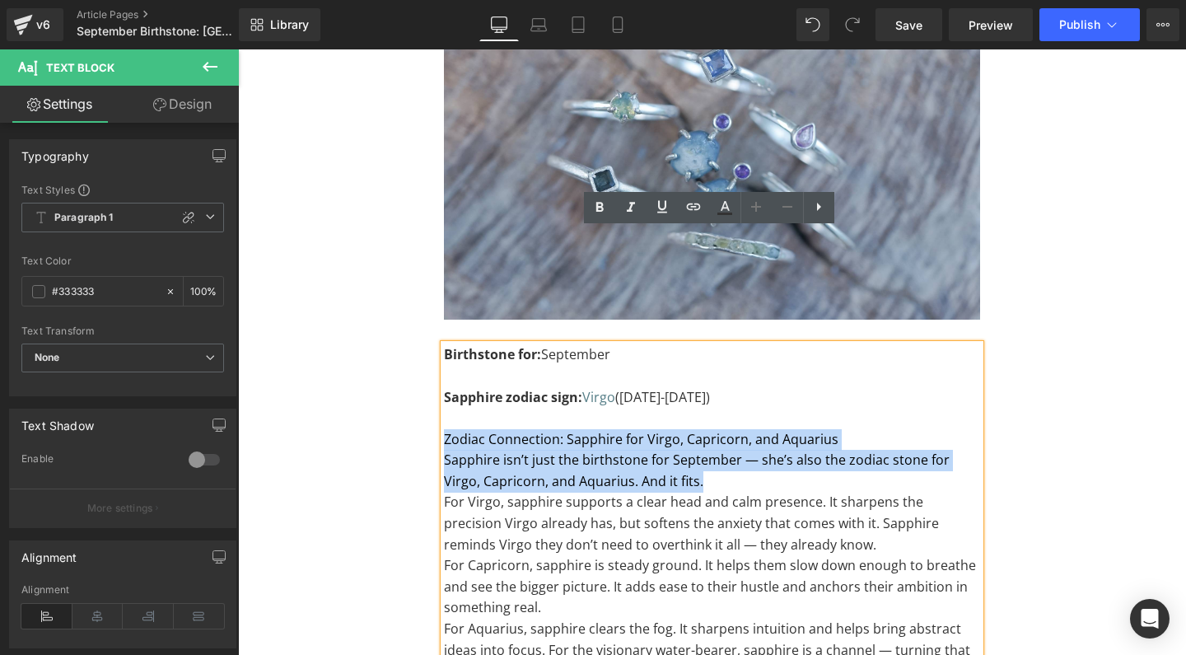
drag, startPoint x: 684, startPoint y: 362, endPoint x: 323, endPoint y: 319, distance: 364.0
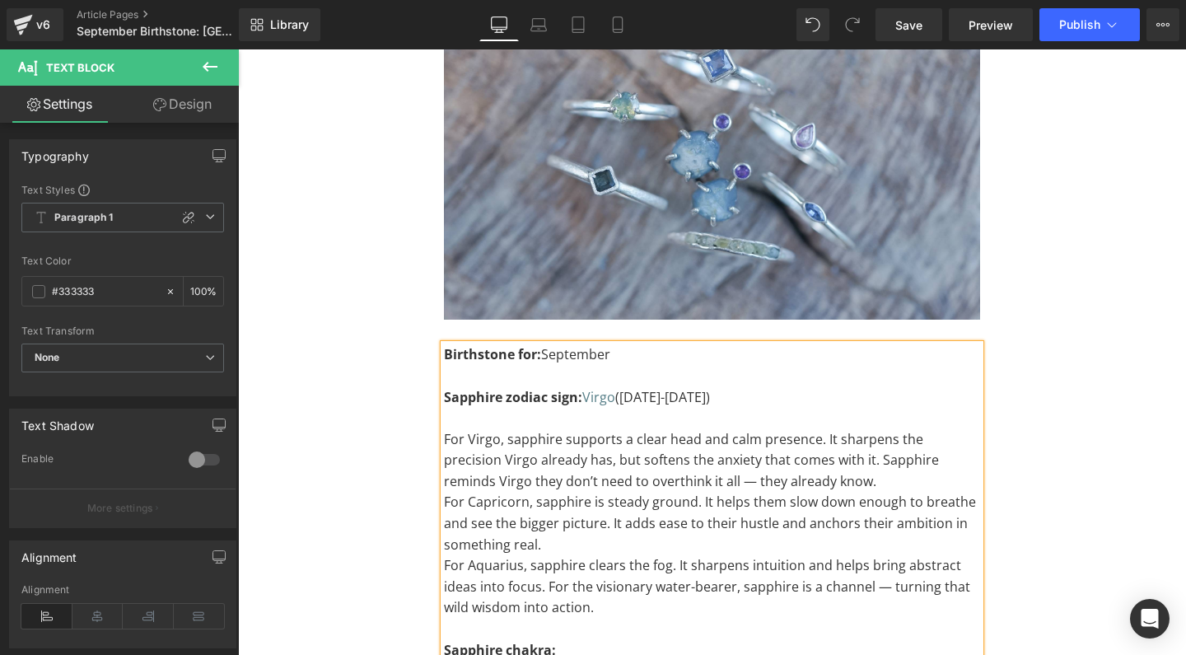
click at [660, 429] on p "For Virgo, sapphire supports a clear head and calm presence. It sharpens the pr…" at bounding box center [712, 460] width 536 height 63
click at [444, 379] on div "Birthstone for: September Sapphire zodiac sign: Virgo (23 August-22 September) …" at bounding box center [712, 502] width 536 height 316
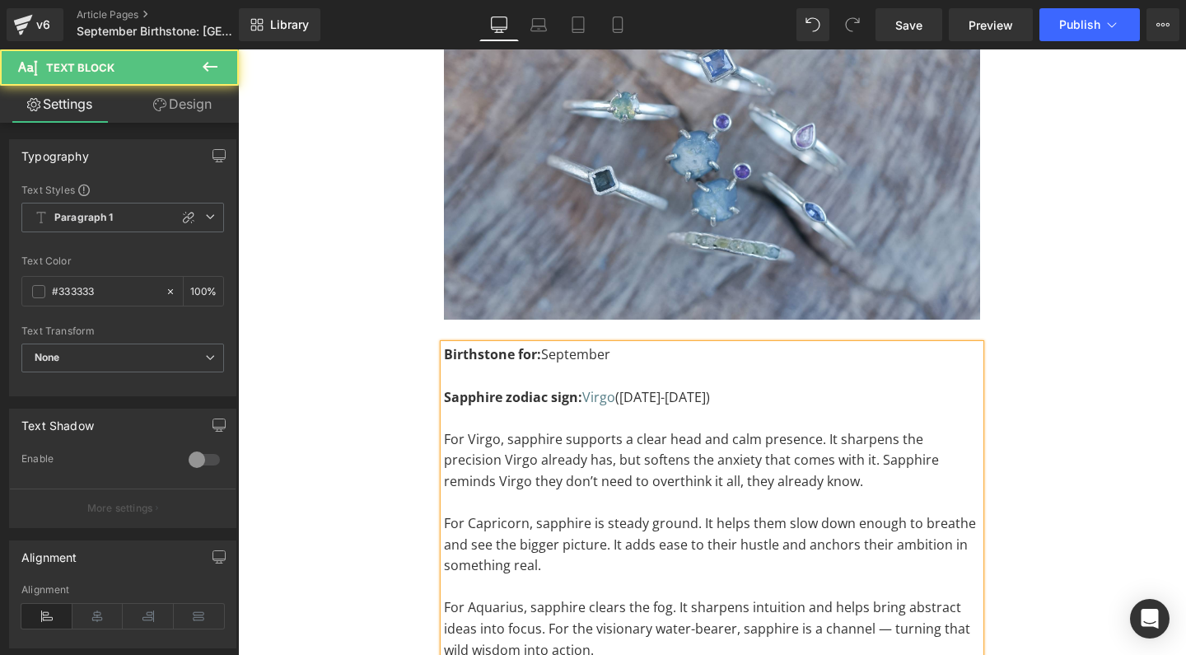
click at [878, 597] on p "For Aquarius, sapphire clears the fog. It sharpens intuition and helps bring ab…" at bounding box center [712, 628] width 536 height 63
click at [503, 513] on p "For Capricorn, sapphire is steady ground. It helps them slow down enough to bre…" at bounding box center [712, 544] width 536 height 63
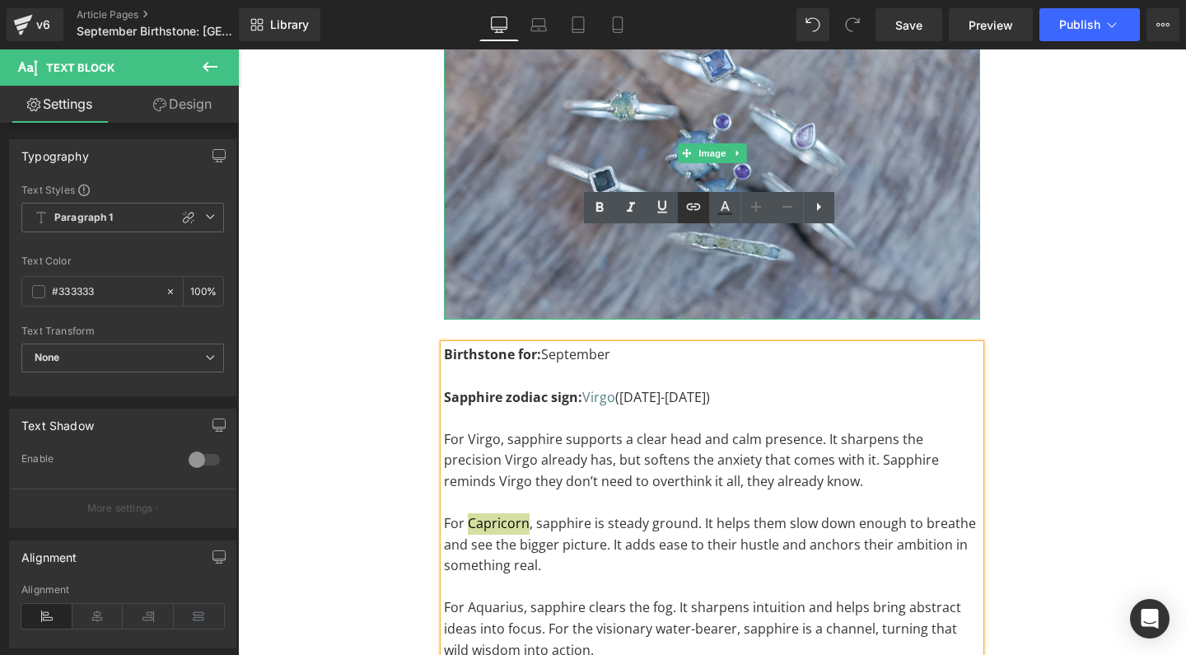
click at [689, 210] on icon at bounding box center [693, 206] width 14 height 7
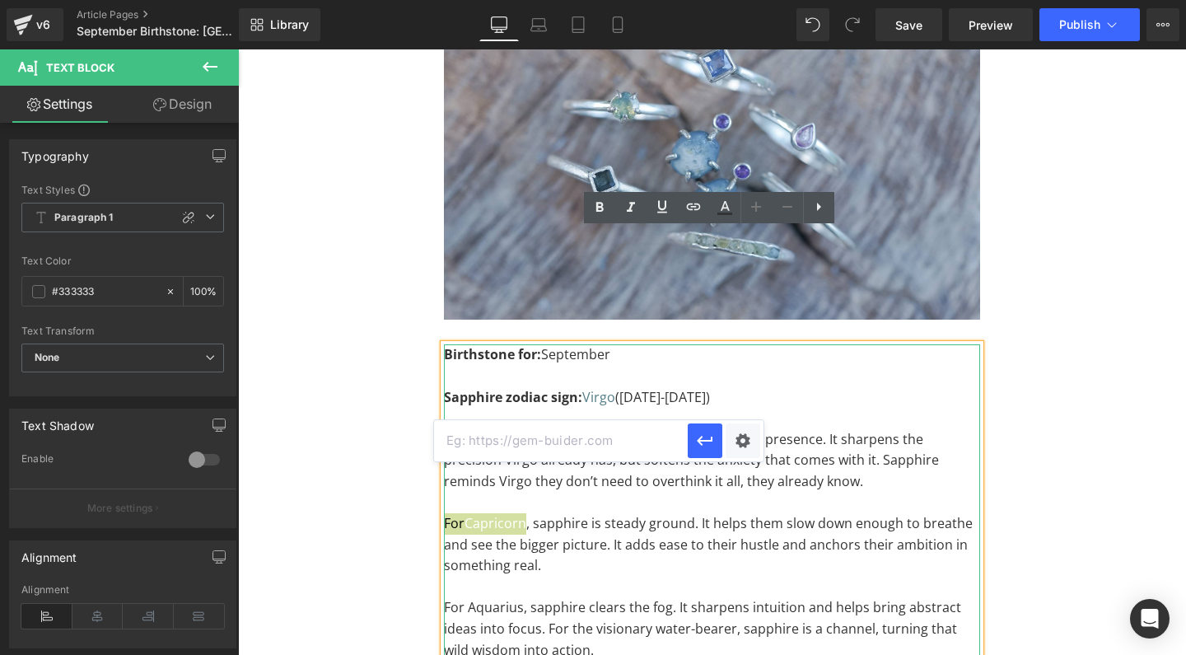
click at [578, 448] on input "text" at bounding box center [561, 440] width 254 height 41
paste input "https://gardensofthesun.com/blogs/news/capricorn-zodiac-birthstone"
type input "https://gardensofthesun.com/blogs/news/capricorn-zodiac-birthstone"
click at [706, 445] on icon "button" at bounding box center [705, 441] width 20 height 20
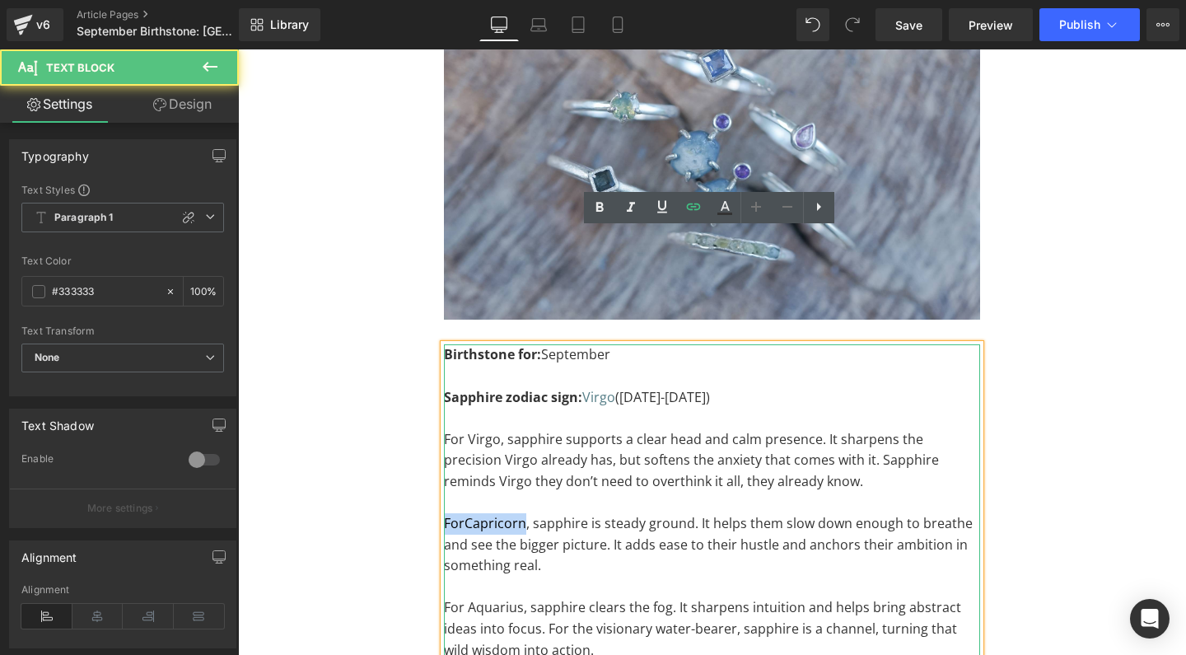
click at [499, 597] on p "For Aquarius, sapphire clears the fog. It sharpens intuition and helps bring ab…" at bounding box center [712, 628] width 536 height 63
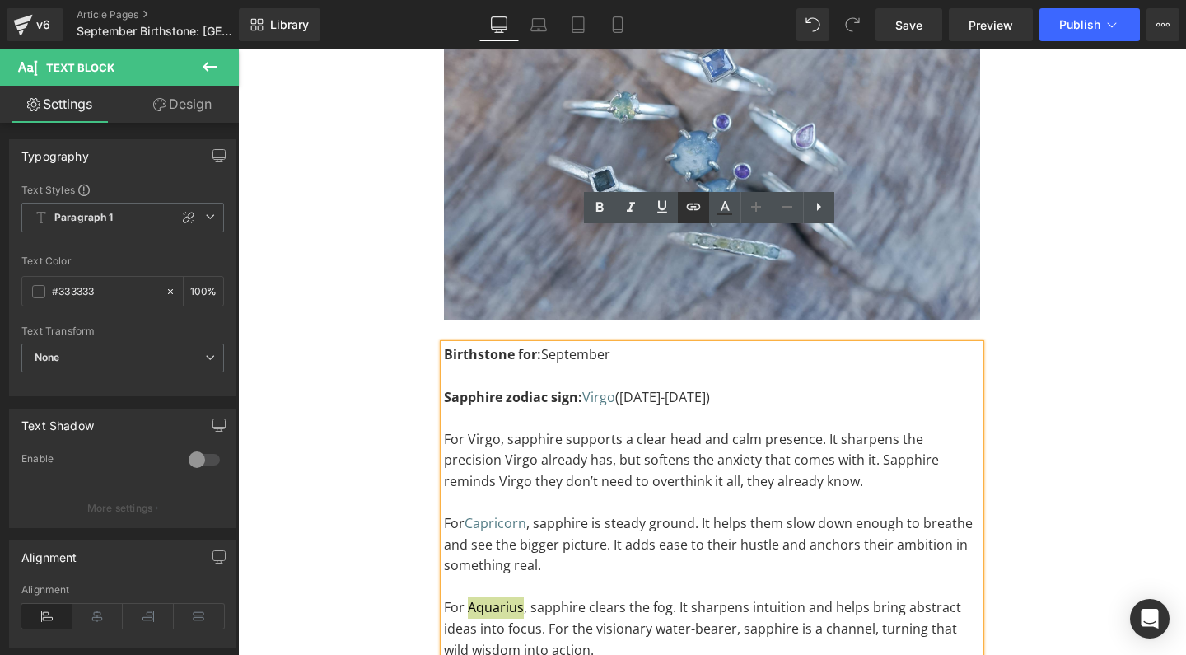
click at [694, 206] on icon at bounding box center [693, 207] width 20 height 20
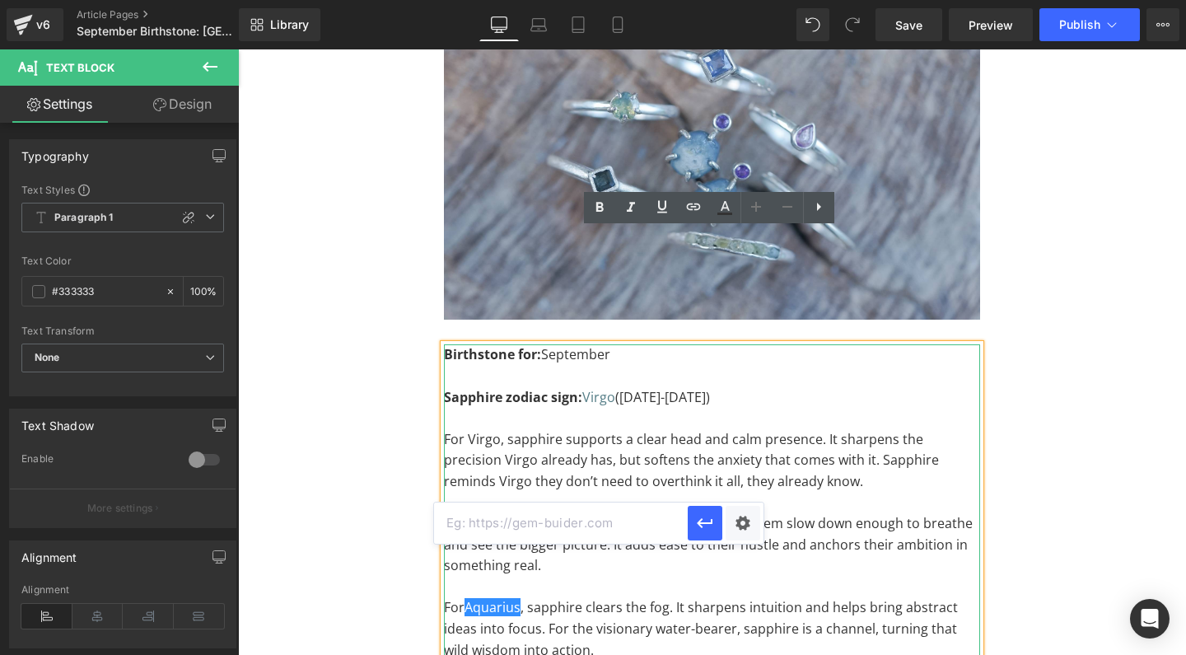
click at [585, 526] on input "text" at bounding box center [561, 522] width 254 height 41
paste input "https://gardensofthesun.com/blogs/news/aquarius-zodiac-birthstone"
click at [700, 527] on icon "button" at bounding box center [705, 523] width 20 height 20
click at [596, 388] on link "Virgo" at bounding box center [598, 397] width 33 height 18
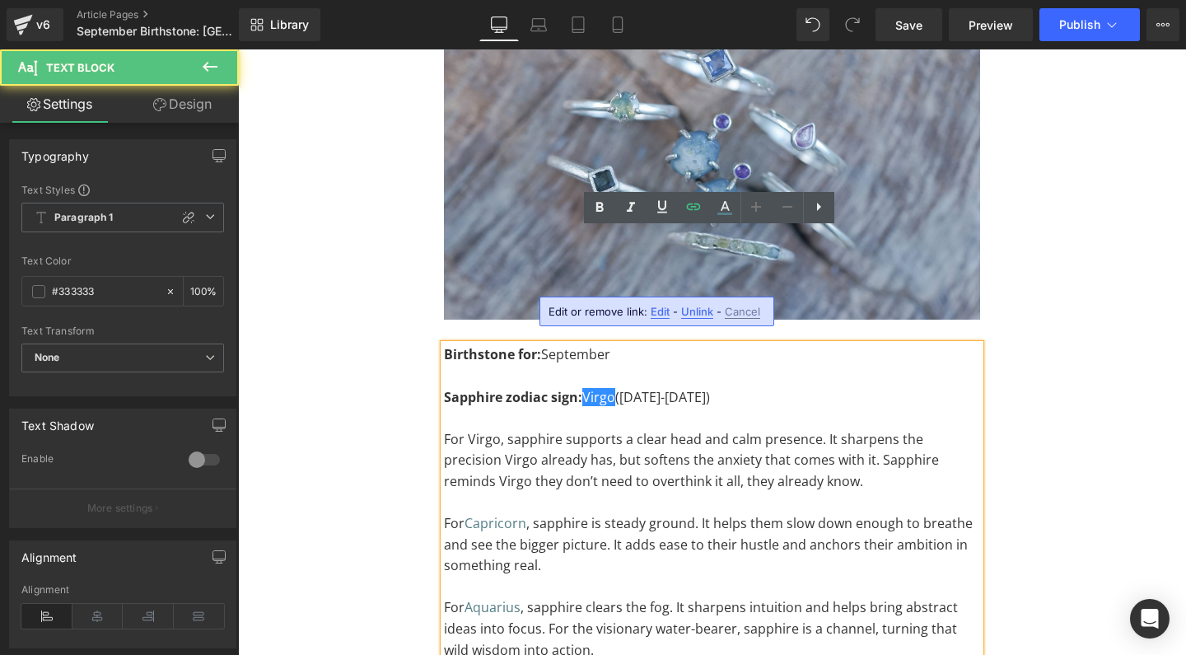
click at [655, 310] on span "Edit" at bounding box center [659, 312] width 19 height 14
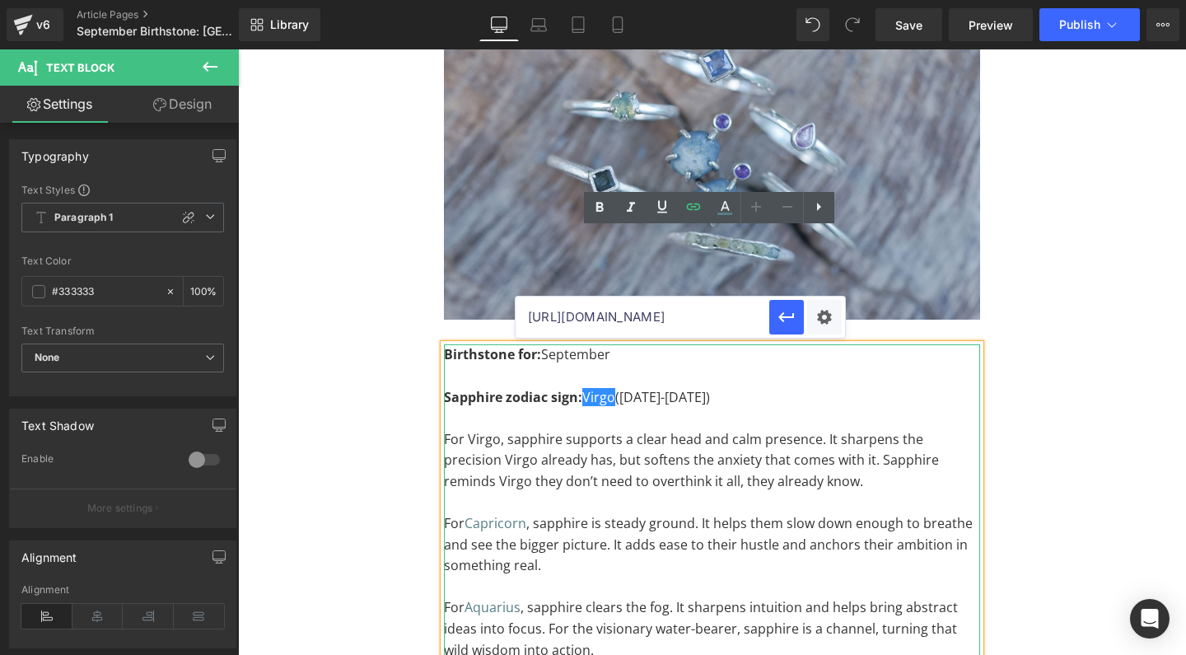
click at [636, 330] on input "https://gardensofthesun.com/blogs/news/virgo-zodiac-birthstone" at bounding box center [642, 316] width 254 height 41
click at [851, 366] on p at bounding box center [712, 376] width 536 height 21
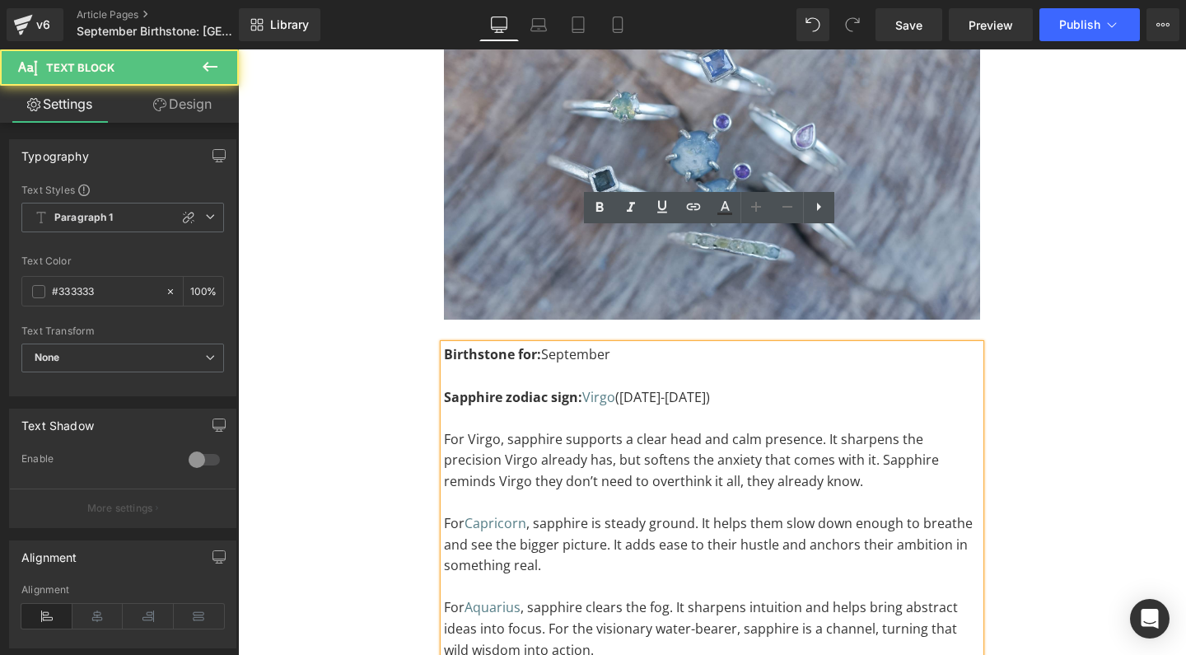
click at [484, 429] on p "For Virgo, sapphire supports a clear head and calm presence. It sharpens the pr…" at bounding box center [712, 460] width 536 height 63
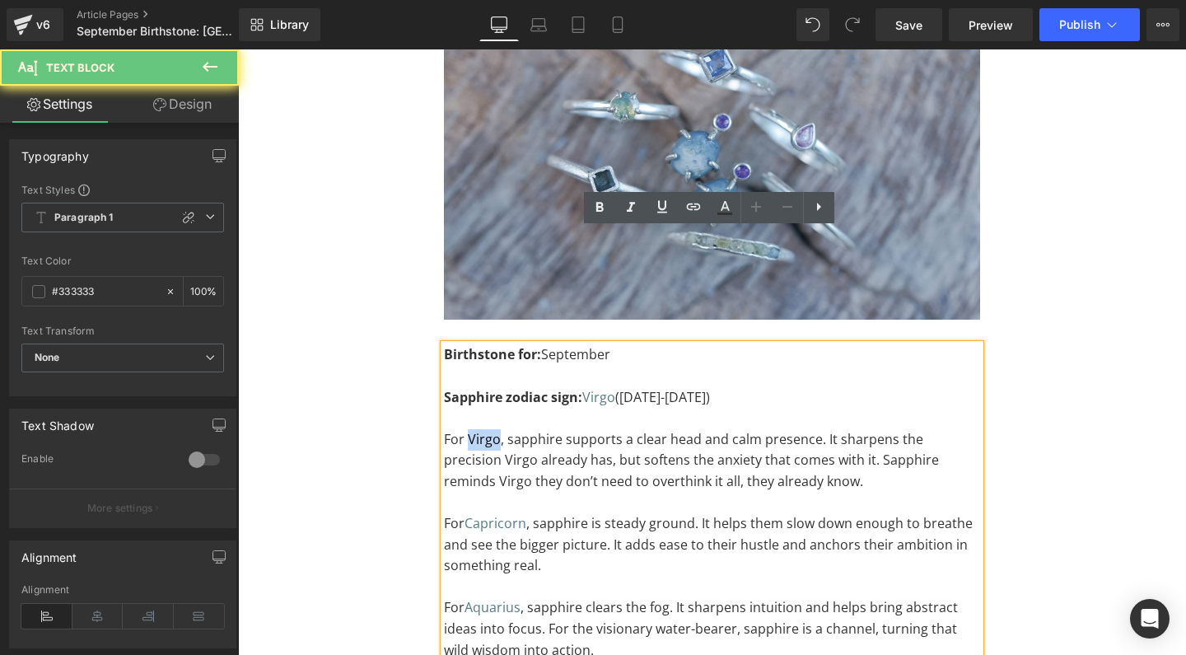
click at [484, 429] on p "For Virgo, sapphire supports a clear head and calm presence. It sharpens the pr…" at bounding box center [712, 460] width 536 height 63
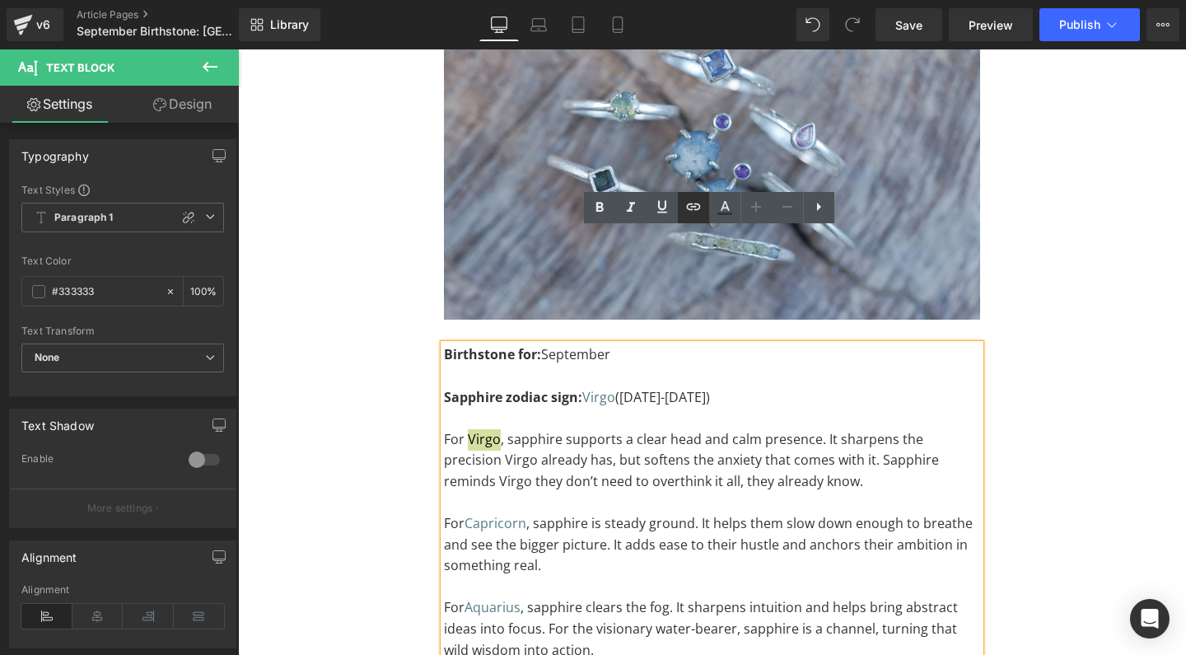
click at [689, 209] on icon at bounding box center [693, 206] width 14 height 7
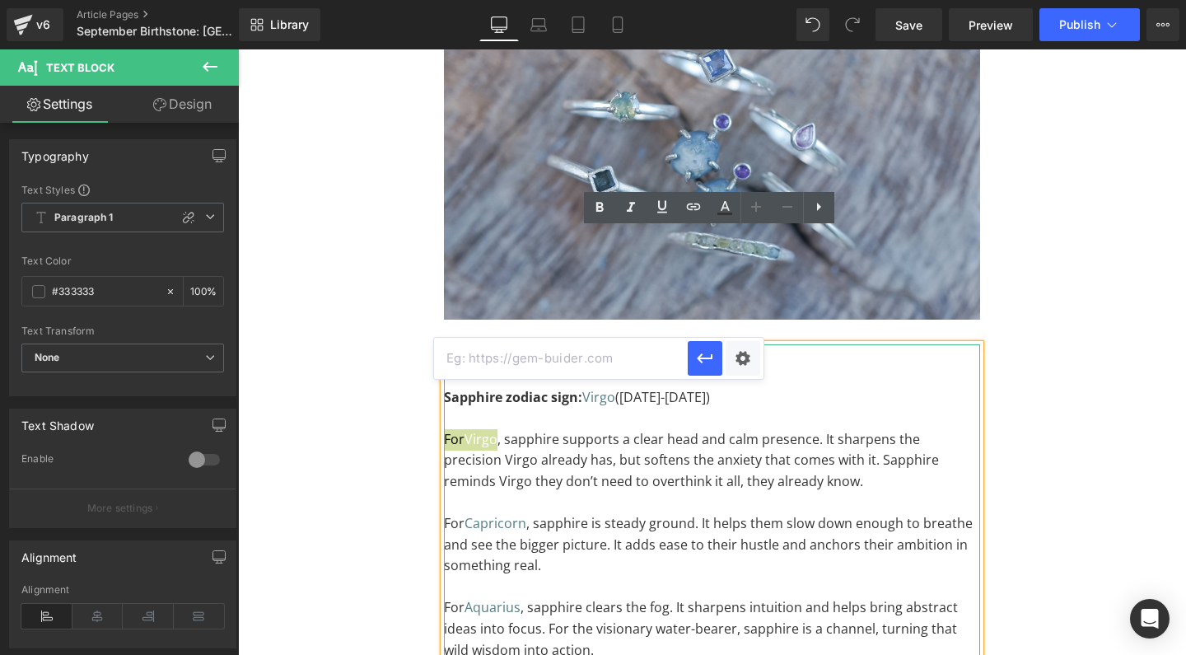
click at [558, 359] on input "text" at bounding box center [561, 358] width 254 height 41
paste input "https://gardensofthesun.com/blogs/news/virgo-zodiac-birthstone"
type input "https://gardensofthesun.com/blogs/news/virgo-zodiac-birthstone"
click at [706, 361] on icon "button" at bounding box center [705, 358] width 20 height 20
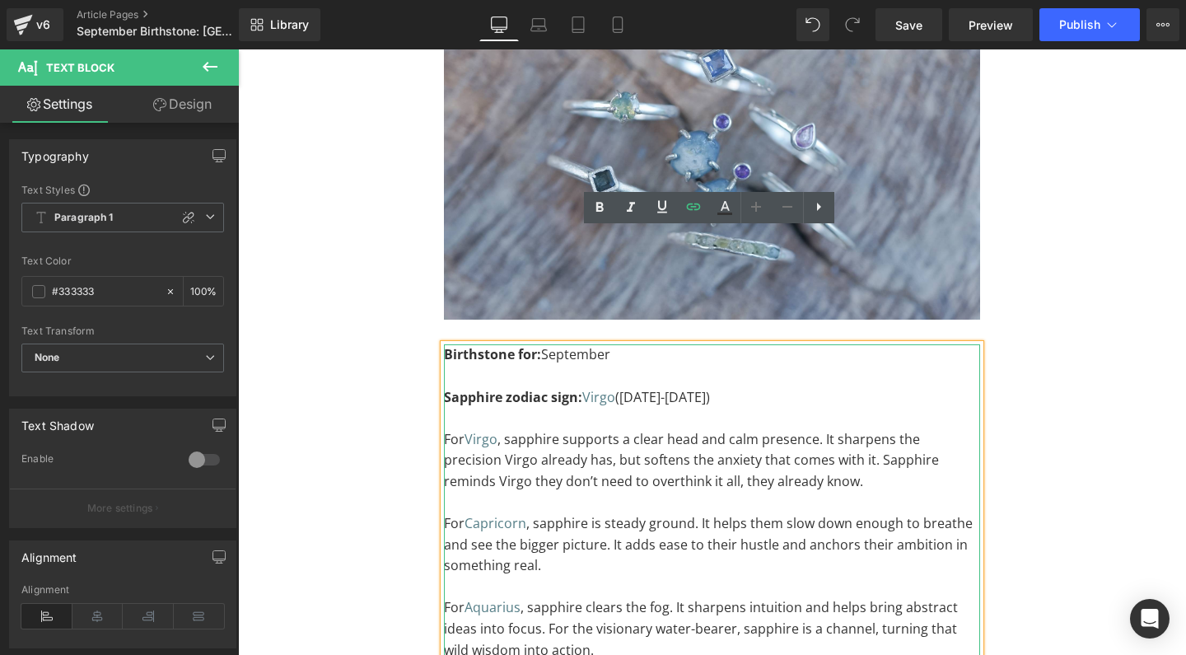
click at [694, 513] on p "For Capricorn , sapphire is steady ground. It helps them slow down enough to br…" at bounding box center [712, 544] width 536 height 63
click at [920, 20] on span "Save" at bounding box center [908, 24] width 27 height 17
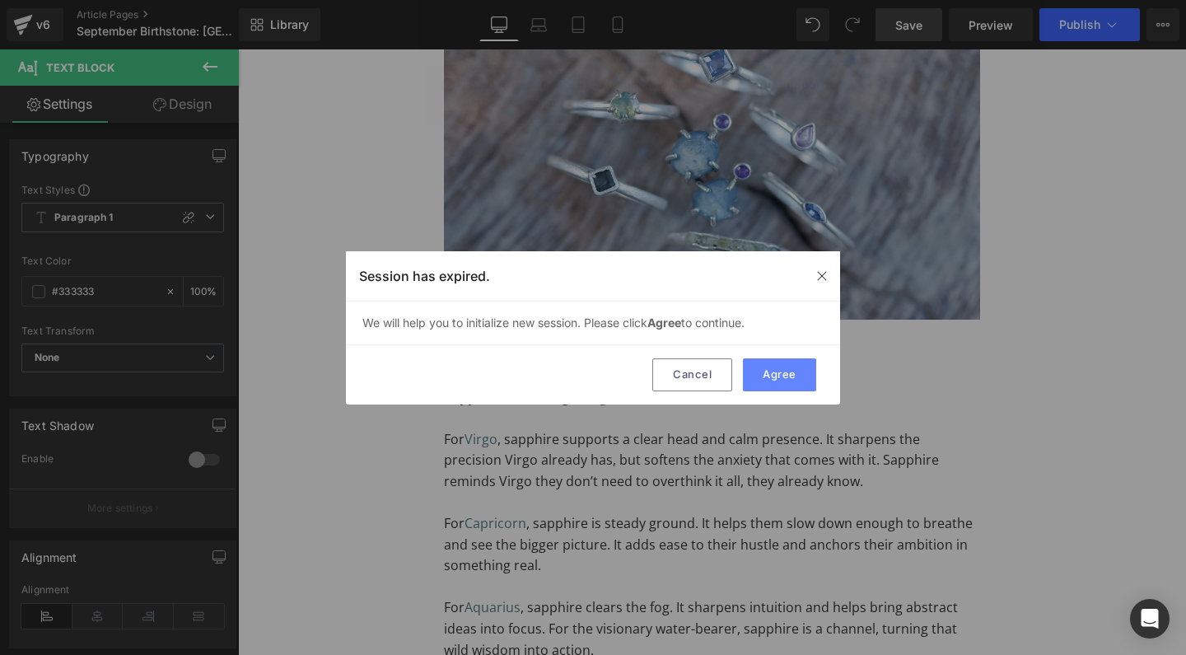
click at [781, 380] on button "Agree" at bounding box center [779, 374] width 73 height 33
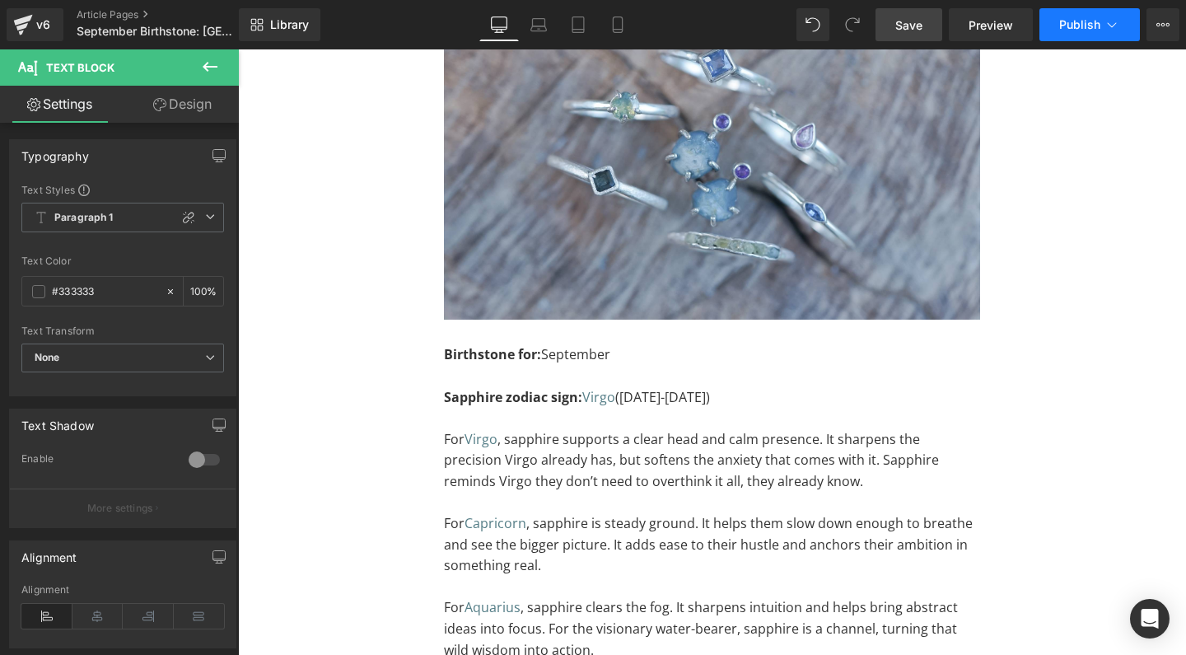
click at [1070, 28] on span "Publish" at bounding box center [1079, 24] width 41 height 13
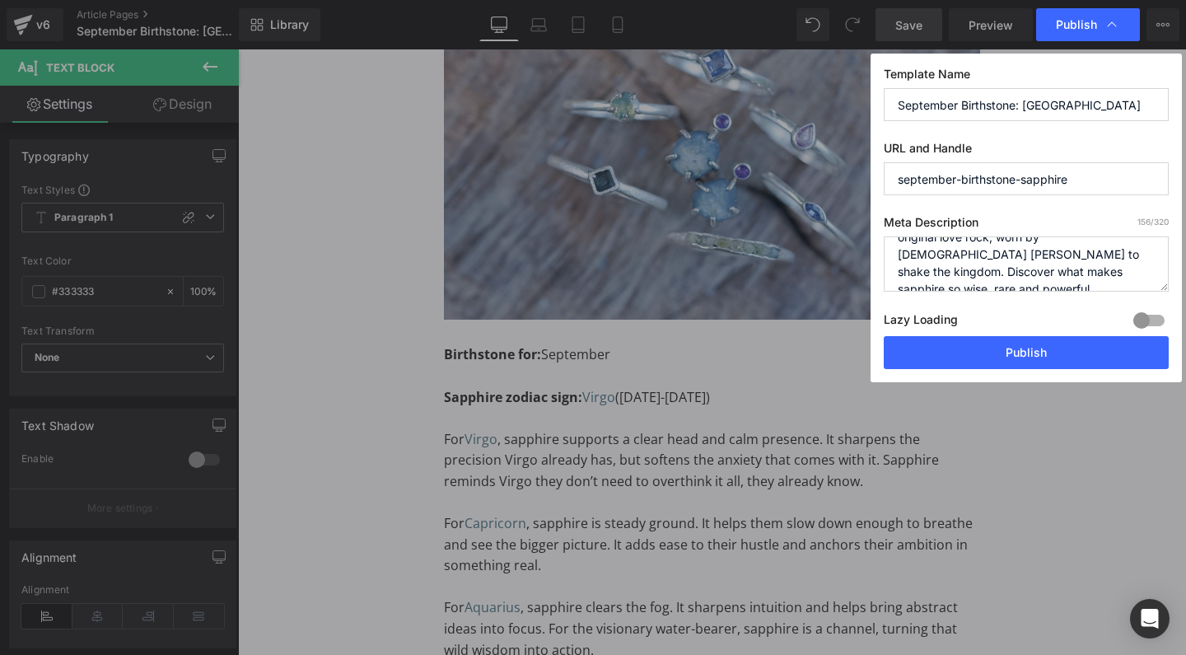
scroll to position [35, 0]
click at [1015, 348] on button "Publish" at bounding box center [1026, 352] width 285 height 33
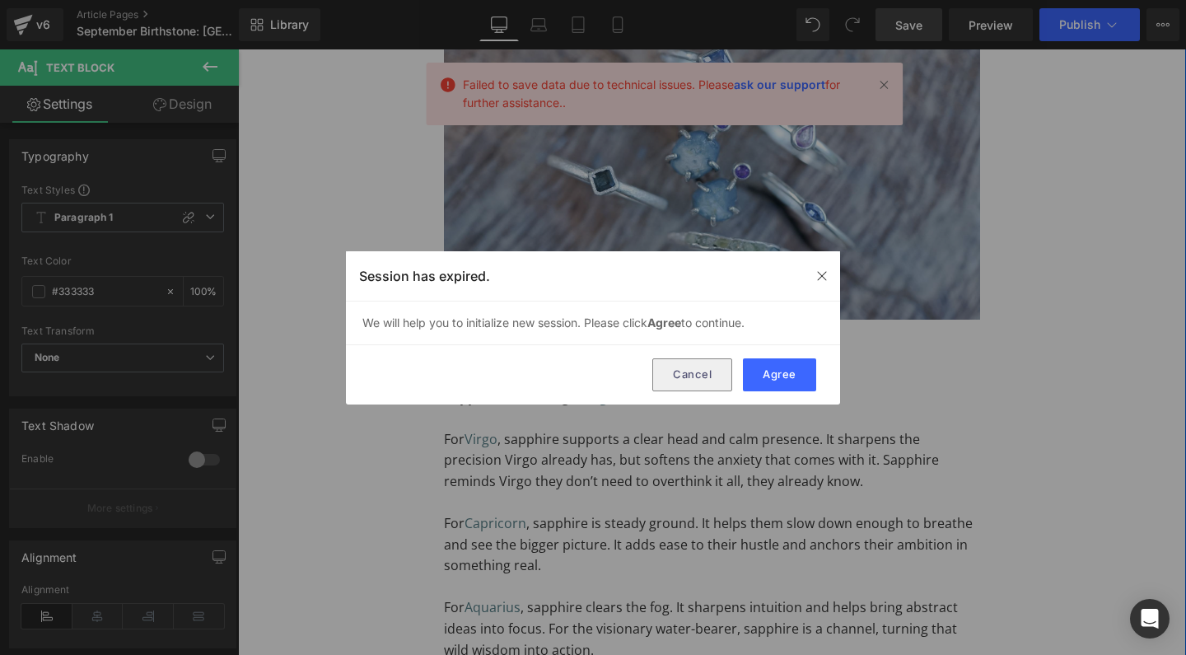
click at [685, 381] on button "Cancel" at bounding box center [692, 374] width 80 height 33
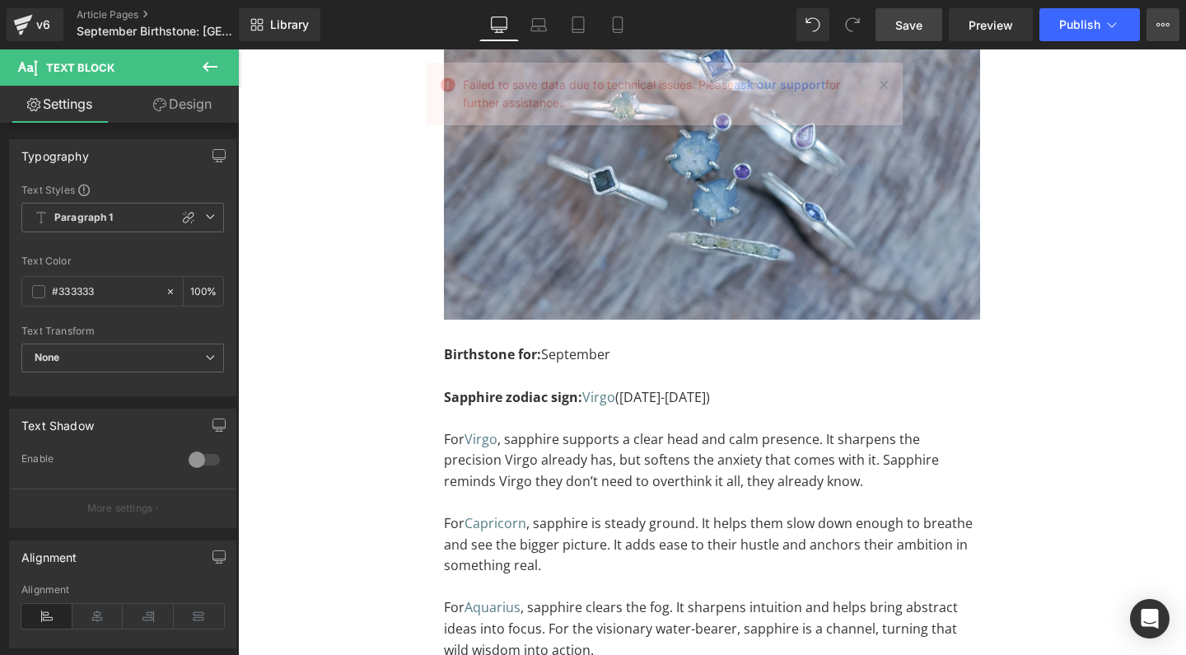
click at [1163, 22] on icon at bounding box center [1162, 24] width 13 height 13
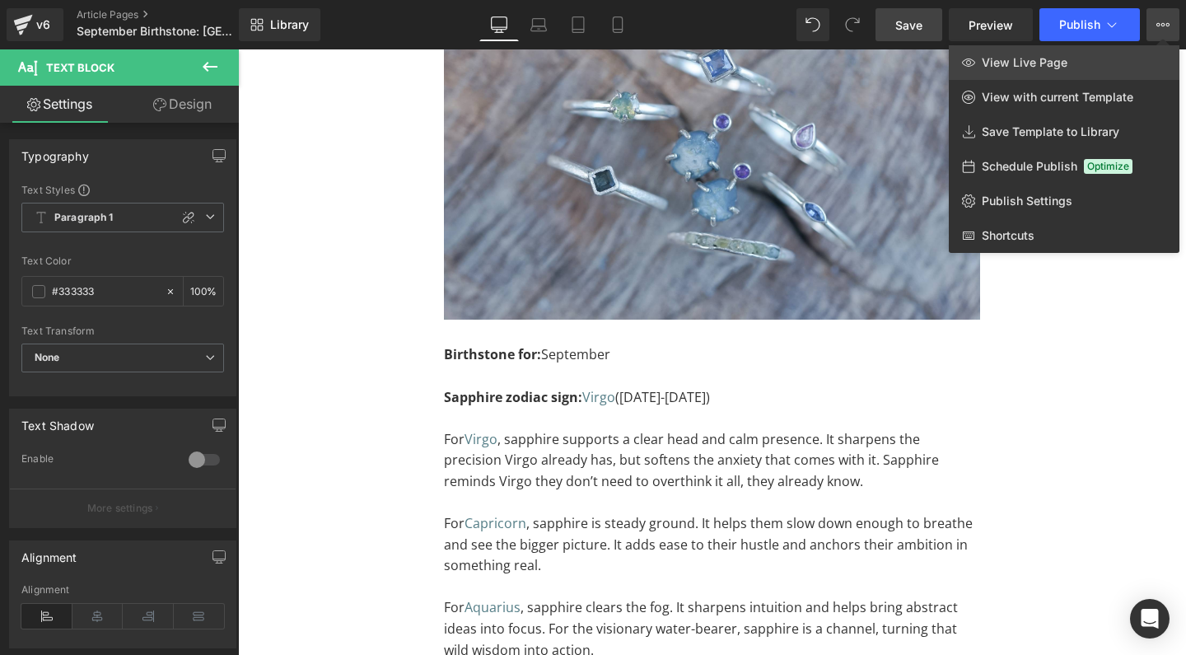
click at [1061, 67] on span "View Live Page" at bounding box center [1024, 62] width 86 height 15
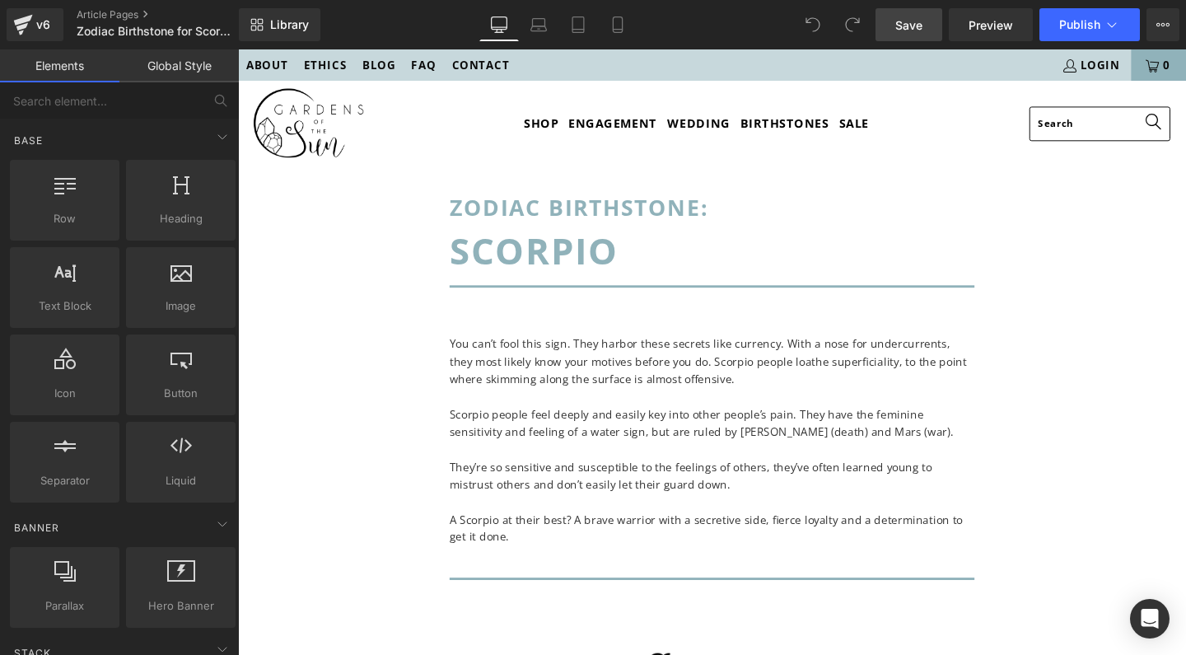
click at [919, 26] on span "Save" at bounding box center [908, 24] width 27 height 17
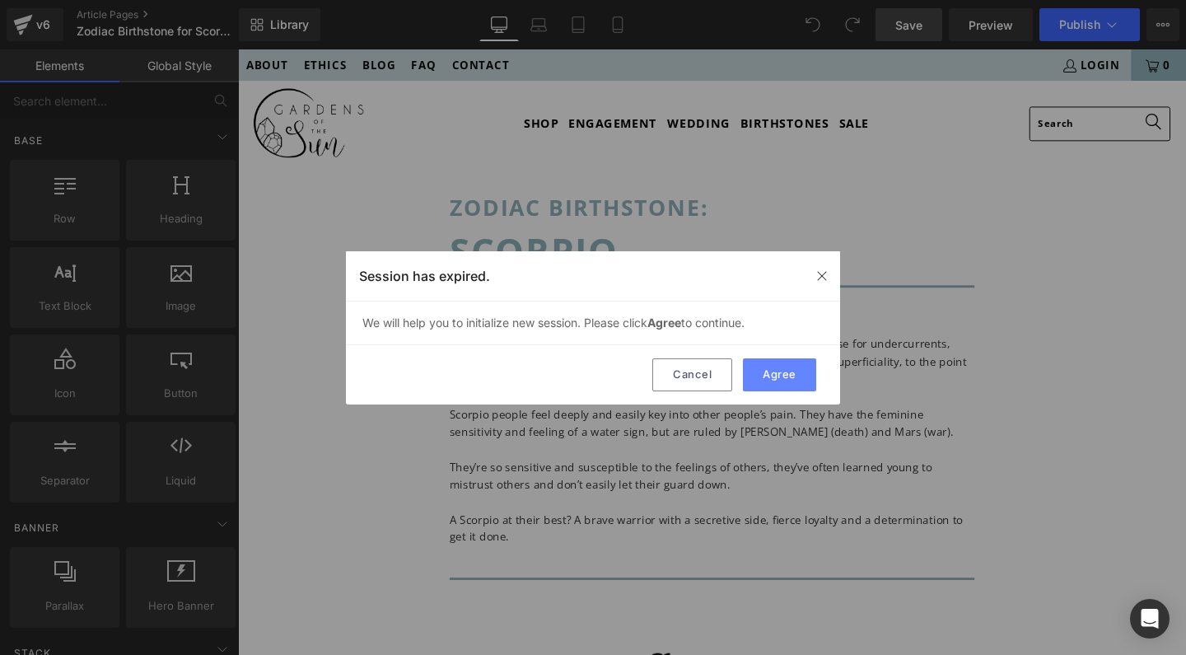
click at [763, 381] on button "Agree" at bounding box center [779, 374] width 73 height 33
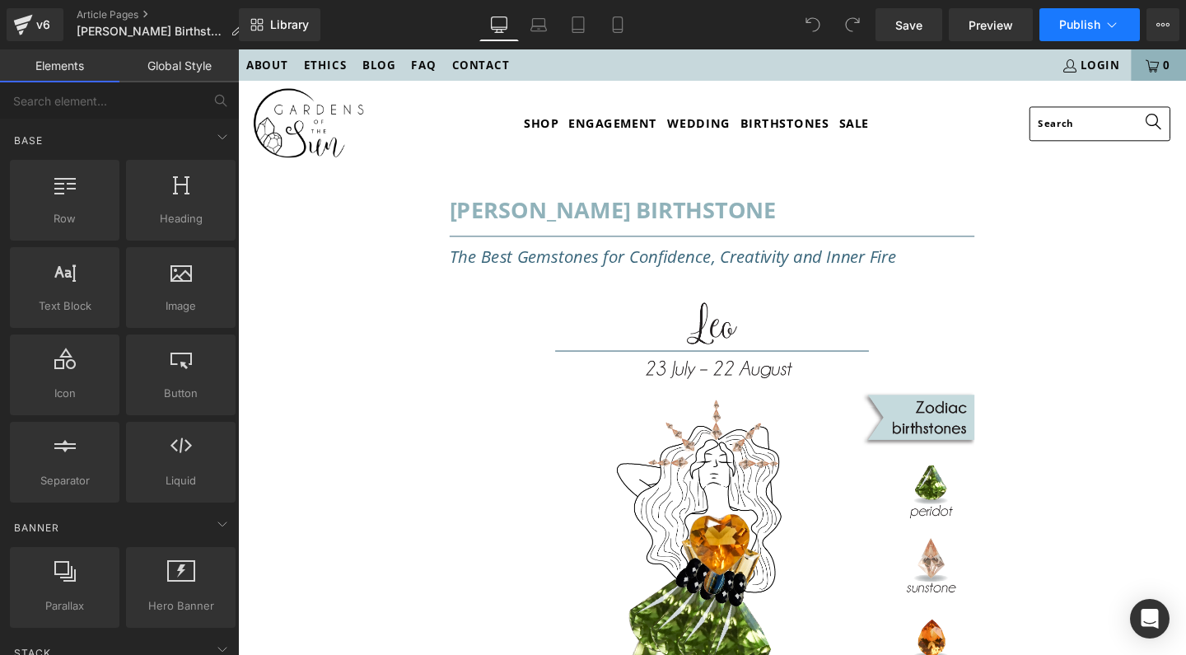
click at [1076, 25] on span "Publish" at bounding box center [1079, 24] width 41 height 13
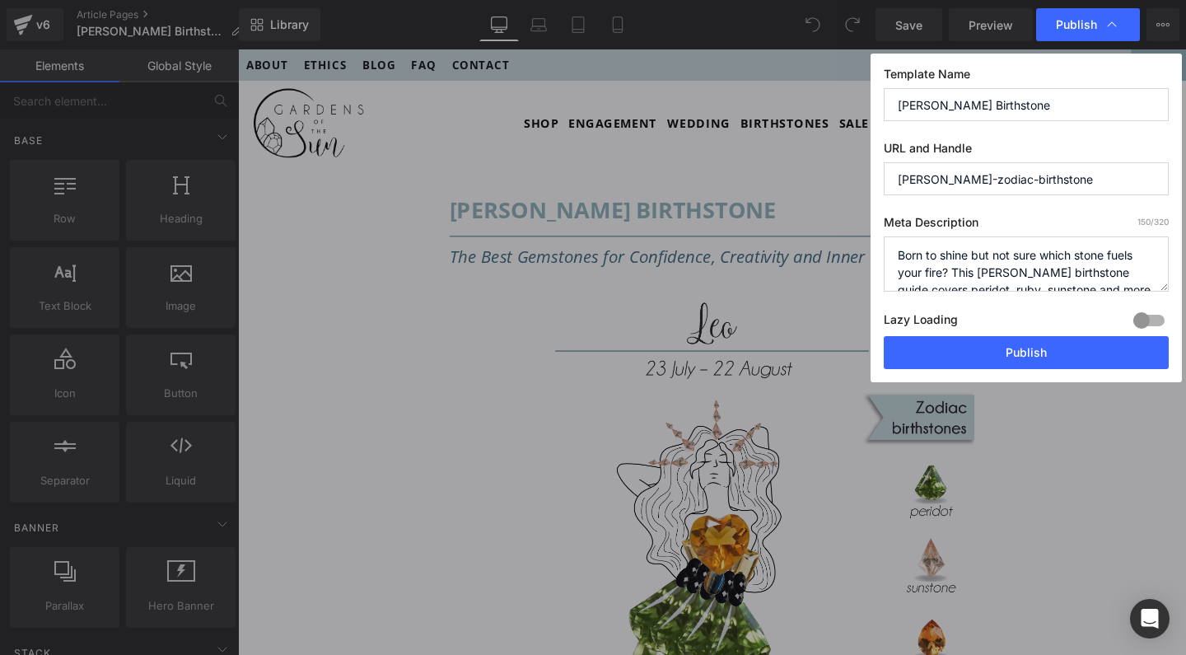
click at [1071, 24] on span "Publish" at bounding box center [1076, 24] width 41 height 15
click at [1071, 24] on span "Publish" at bounding box center [1079, 24] width 41 height 13
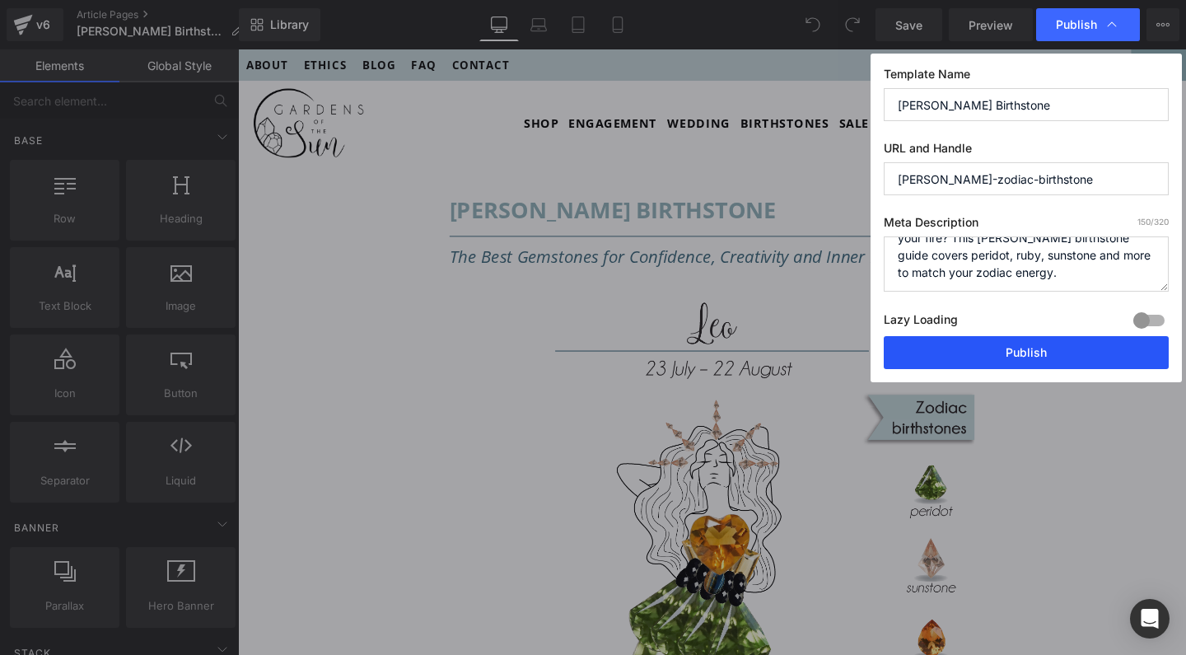
scroll to position [35, 0]
click at [1025, 354] on button "Publish" at bounding box center [1026, 352] width 285 height 33
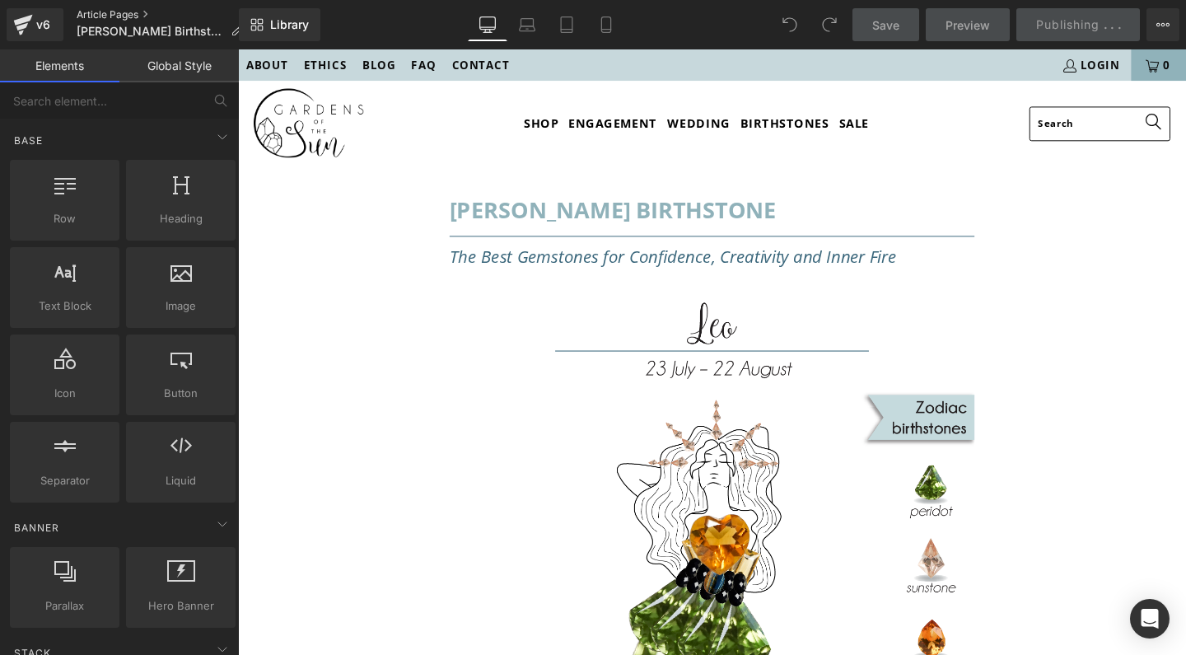
click at [93, 11] on link "Article Pages" at bounding box center [166, 14] width 179 height 13
click at [93, 16] on link "Article Pages" at bounding box center [166, 14] width 179 height 13
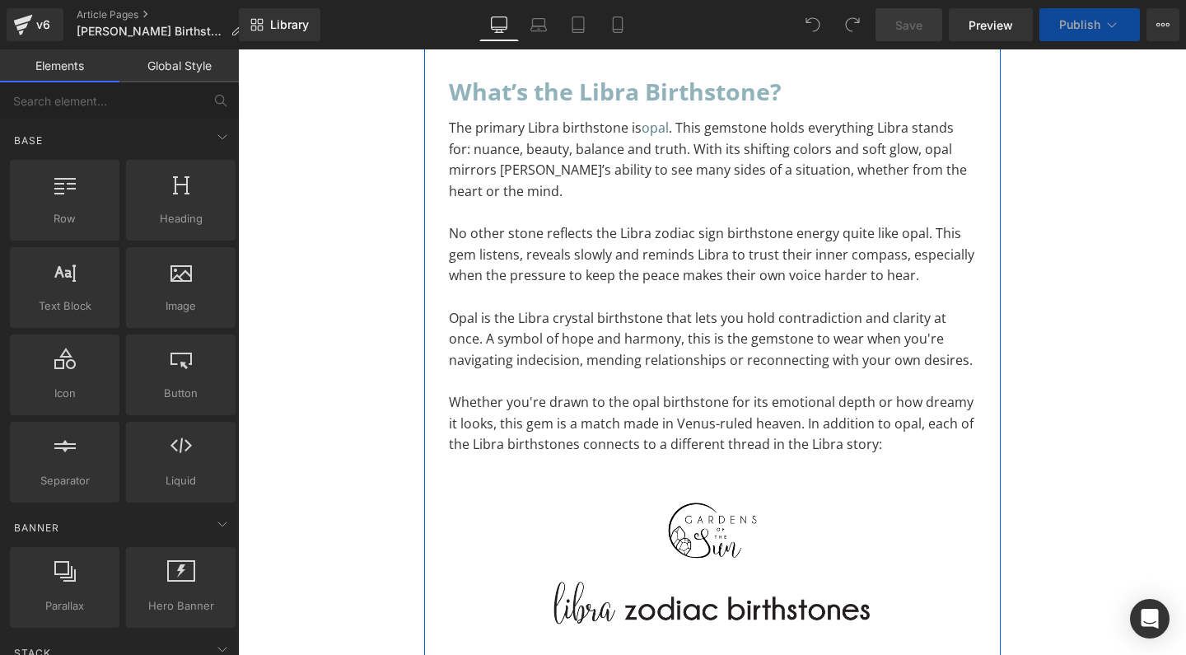
scroll to position [2265, 0]
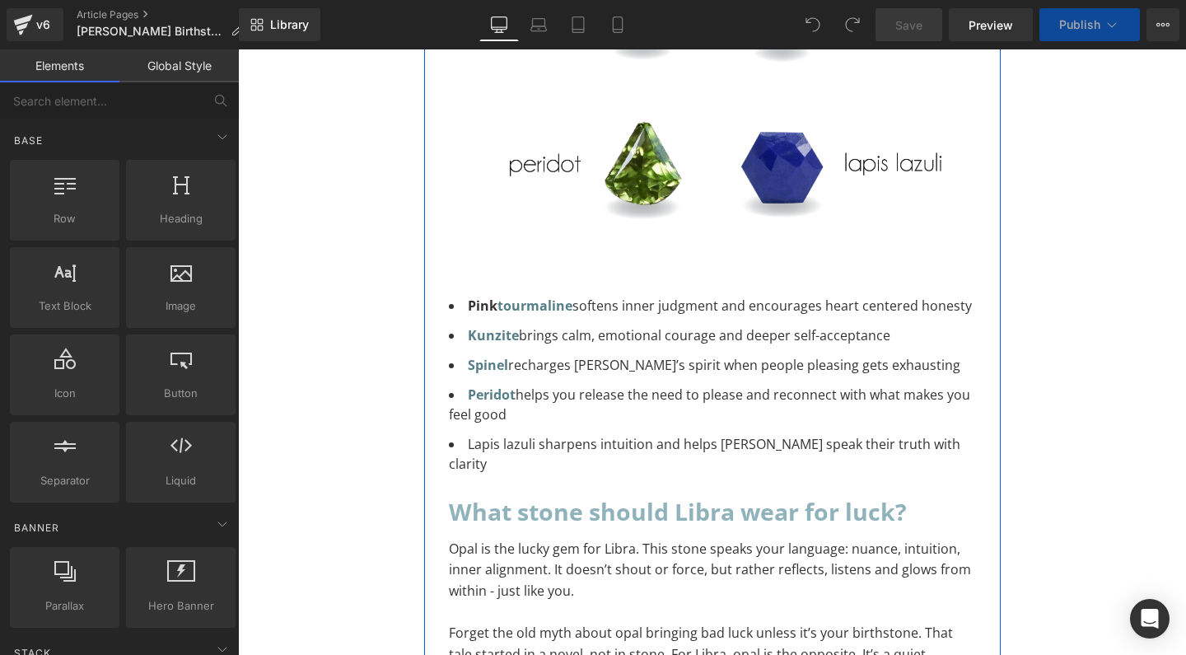
click at [814, 325] on li "Kunzite brings calm, emotional courage and deeper self-acceptance" at bounding box center [712, 335] width 527 height 20
click at [807, 325] on li "Kunzite brings calm, emotional courage and deeper self-acceptance" at bounding box center [712, 335] width 527 height 20
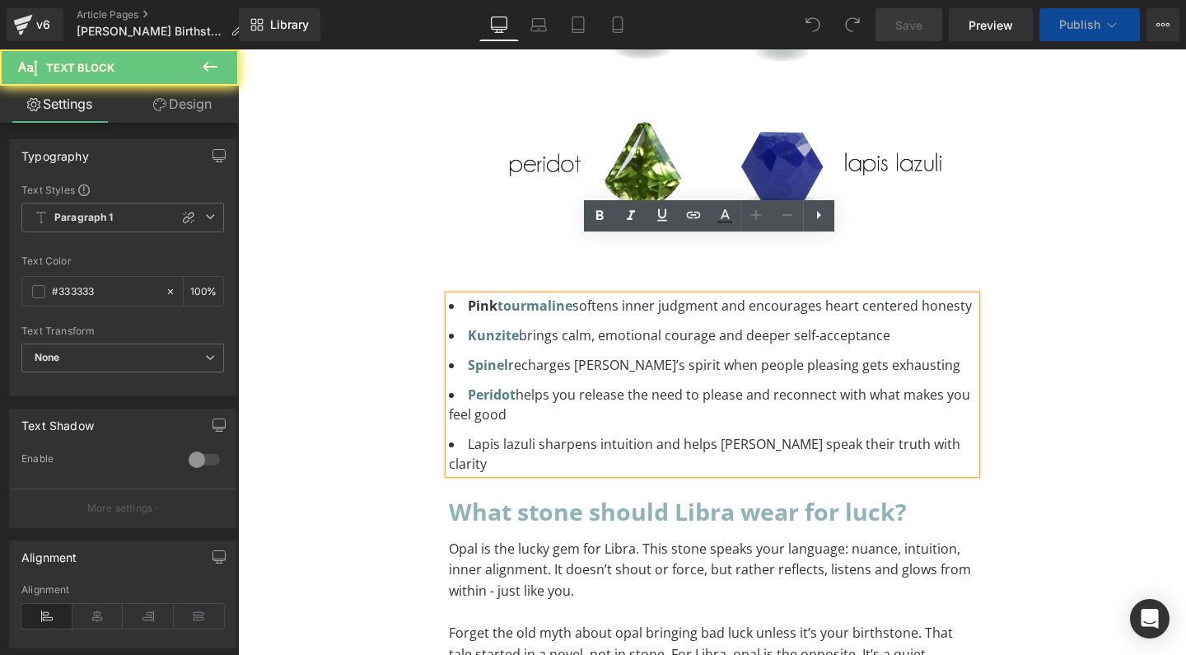
click at [808, 325] on li "Kunzite brings calm, emotional courage and deeper self-acceptance" at bounding box center [712, 335] width 527 height 20
click at [799, 325] on li "Kunzite brings calm, emotional courage and deeper self-acceptance" at bounding box center [712, 335] width 527 height 20
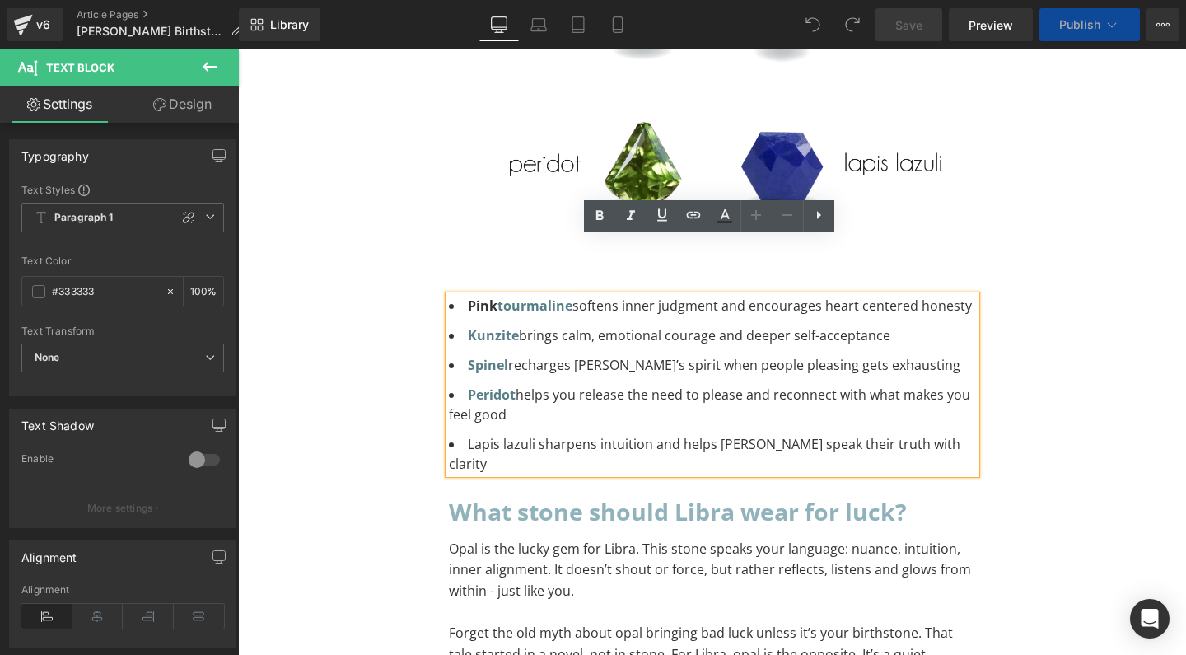
click at [799, 325] on li "Kunzite brings calm, emotional courage and deeper self-acceptance" at bounding box center [712, 335] width 527 height 20
click at [813, 325] on li "Kunzite brings calm, emotional courage and deeper self-acceptance" at bounding box center [712, 335] width 527 height 20
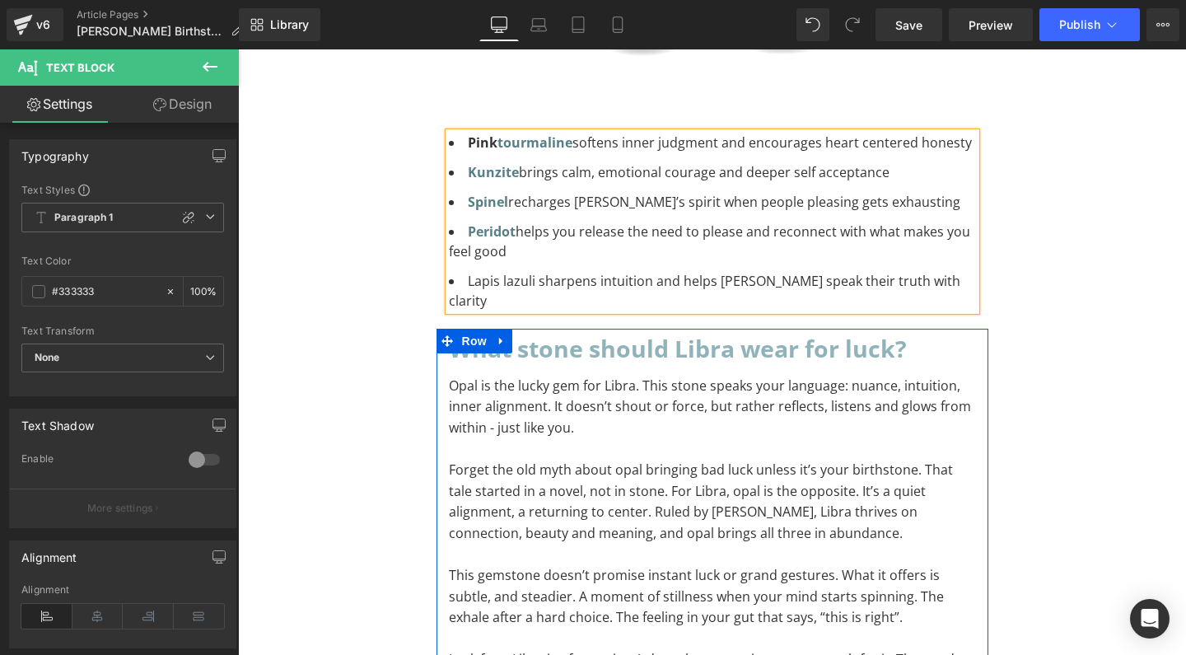
scroll to position [2609, 0]
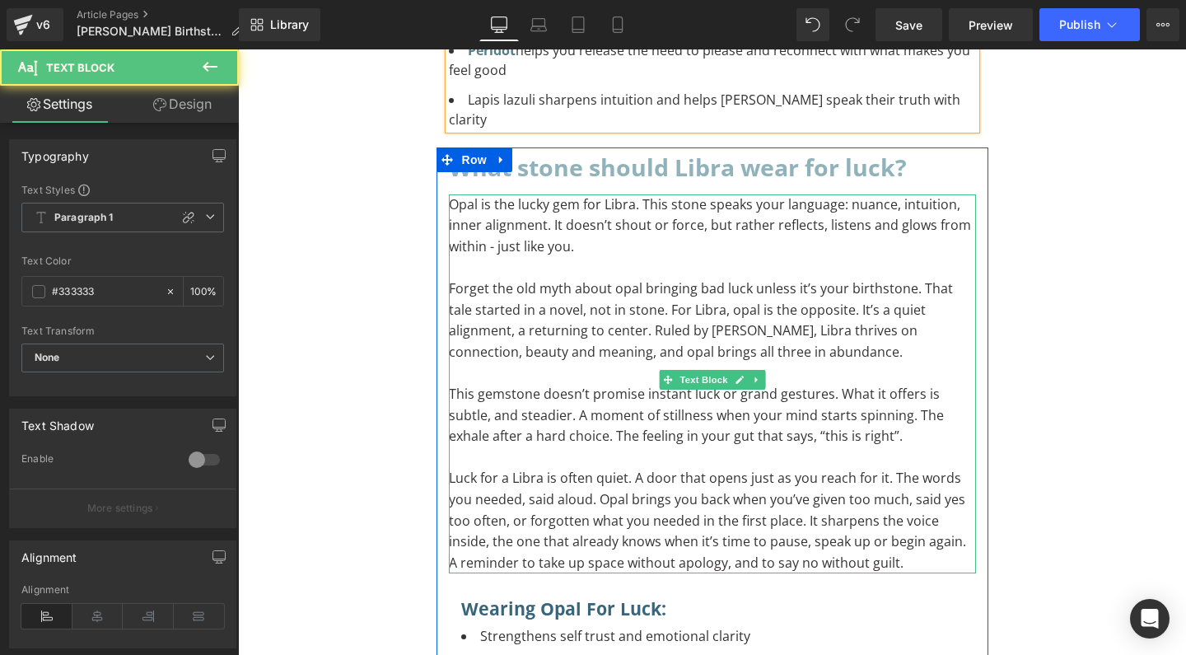
click at [488, 194] on p "Opal is the lucky gem for Libra. This stone speaks your language: nuance, intui…" at bounding box center [712, 225] width 527 height 63
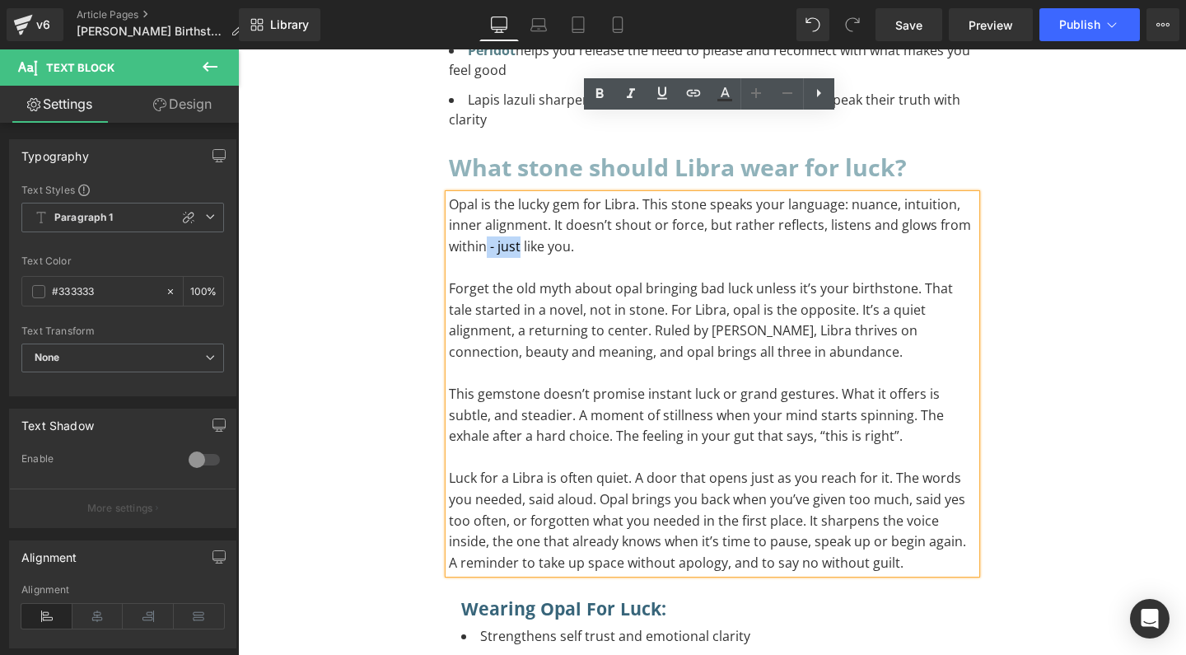
drag, startPoint x: 482, startPoint y: 170, endPoint x: 515, endPoint y: 173, distance: 33.8
click at [515, 194] on p "Opal is the lucky gem for Libra. This stone speaks your language: nuance, intui…" at bounding box center [712, 225] width 527 height 63
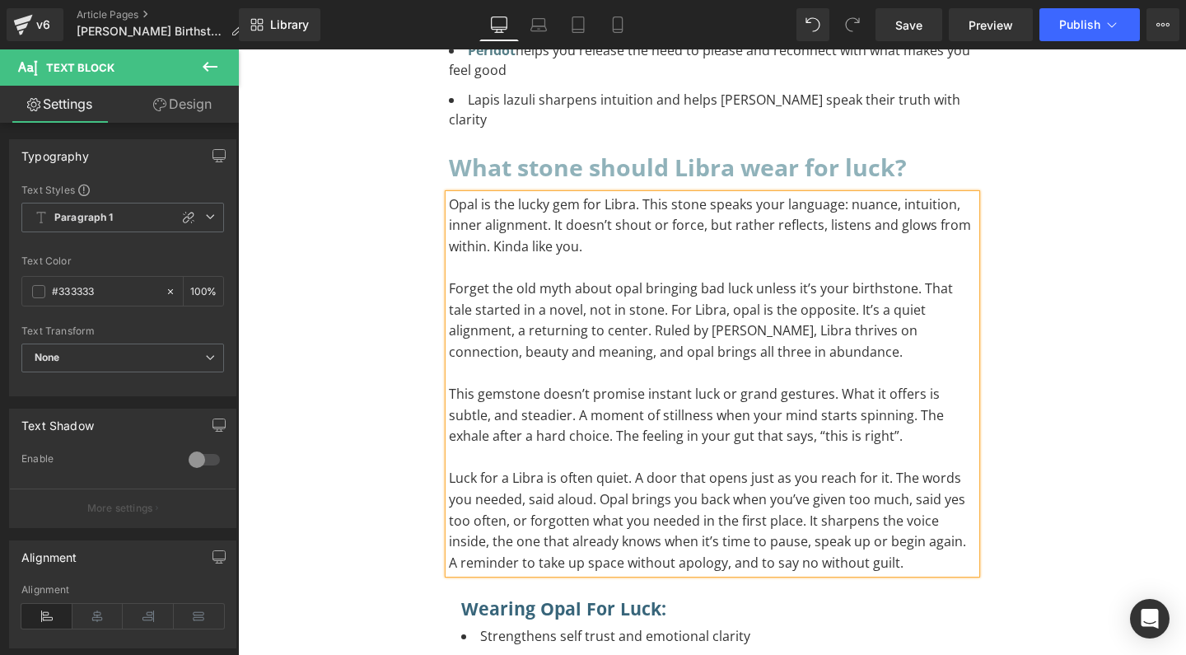
click at [644, 278] on p "Forget the old myth about opal bringing bad luck unless it’s your birthstone. T…" at bounding box center [712, 320] width 527 height 84
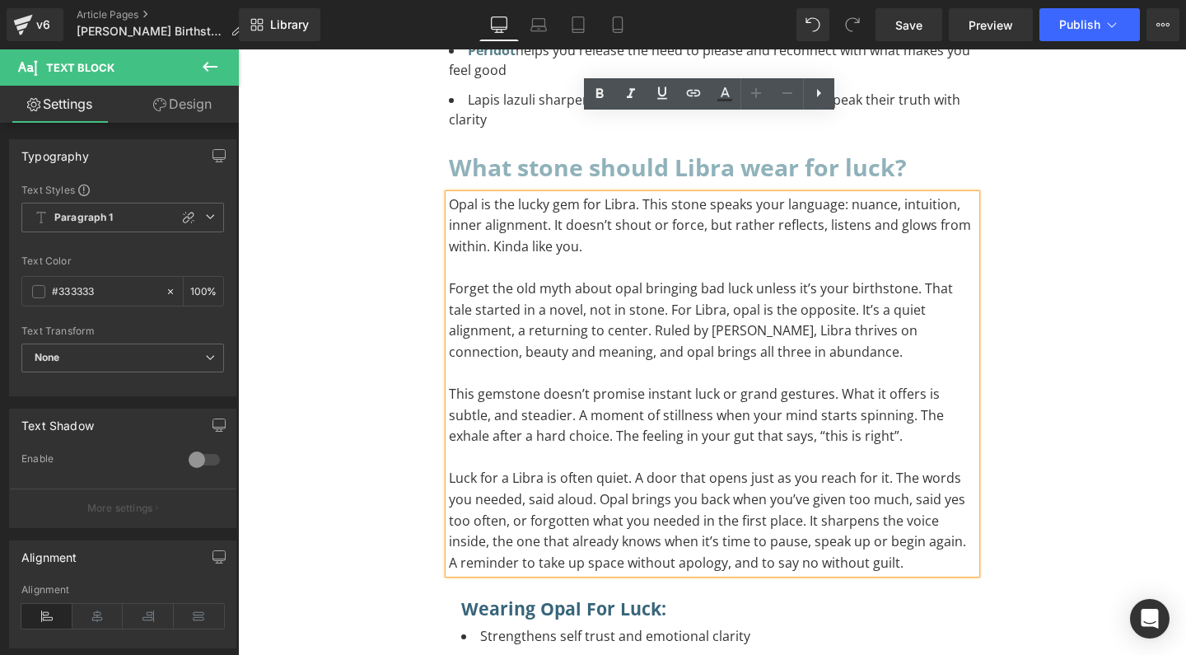
click at [504, 278] on p "Forget the old myth about opal bringing bad luck unless it’s your birthstone. T…" at bounding box center [712, 320] width 527 height 84
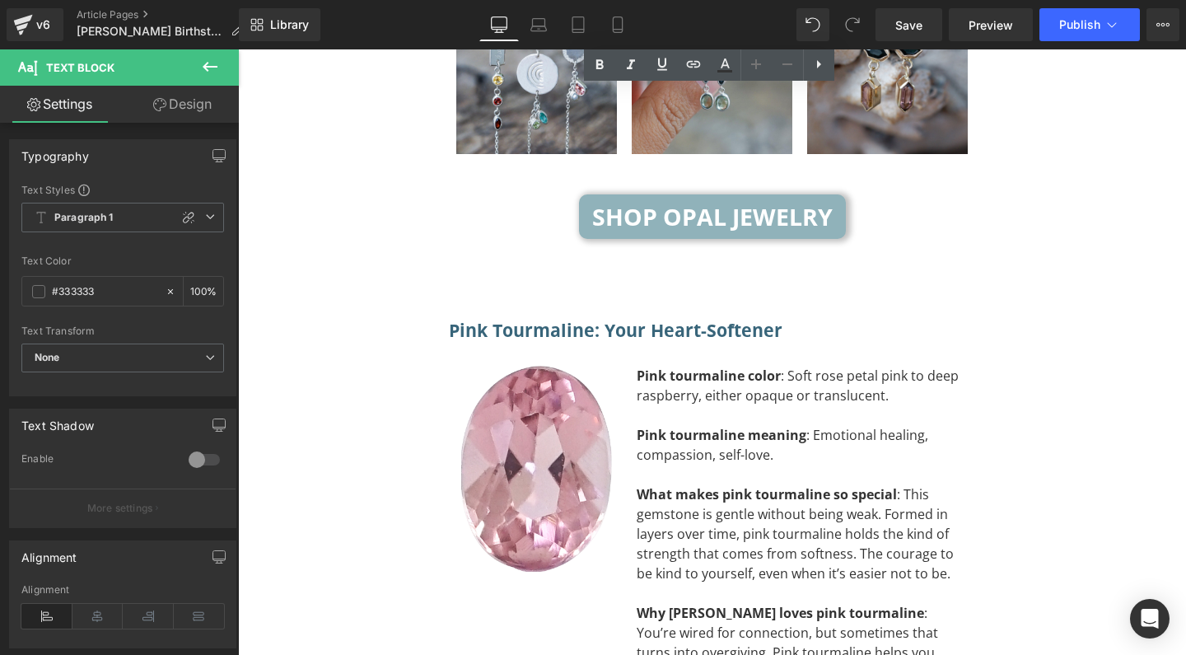
scroll to position [4592, 0]
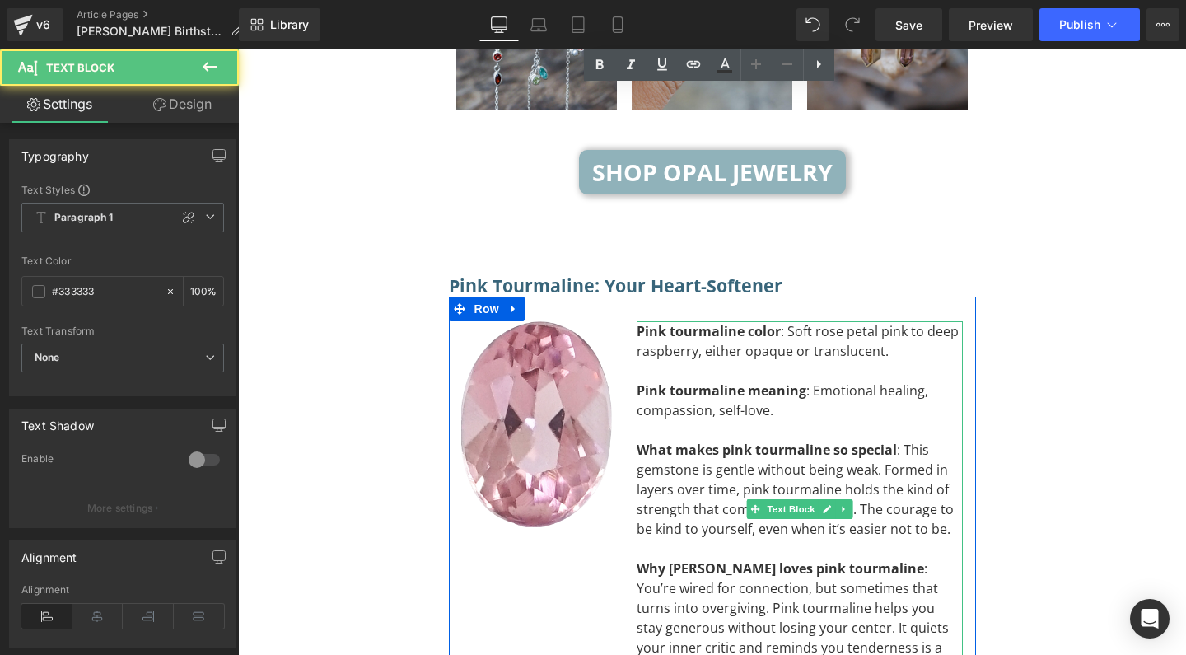
click at [734, 380] on div "Pink tourmaline meaning : Emotional healing, compassion, self-love." at bounding box center [799, 400] width 327 height 40
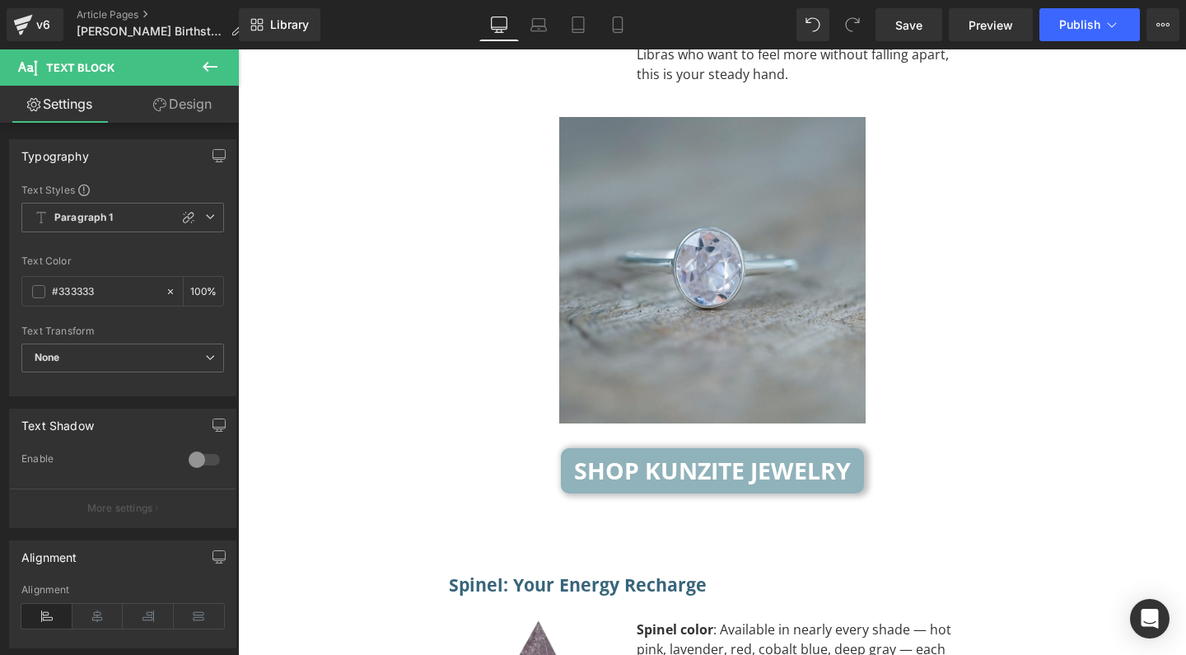
scroll to position [6429, 0]
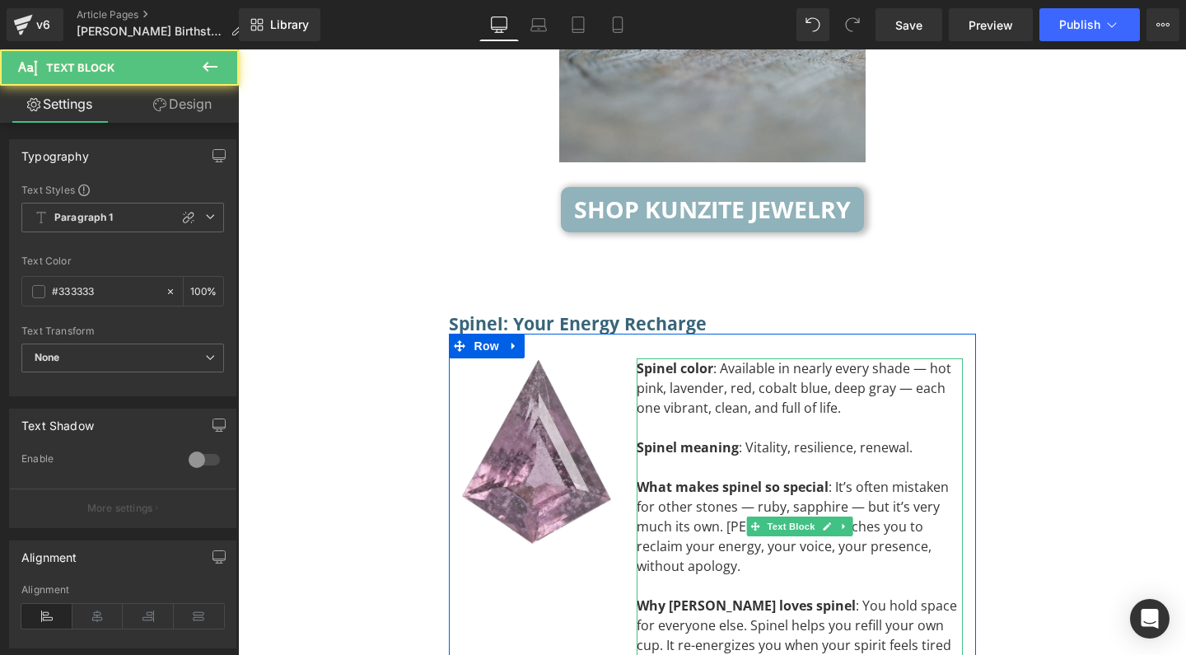
drag, startPoint x: 920, startPoint y: 254, endPoint x: 933, endPoint y: 327, distance: 74.5
click at [920, 358] on div "Spinel color : Available in nearly every shade — hot pink, lavender, red, cobal…" at bounding box center [799, 387] width 327 height 59
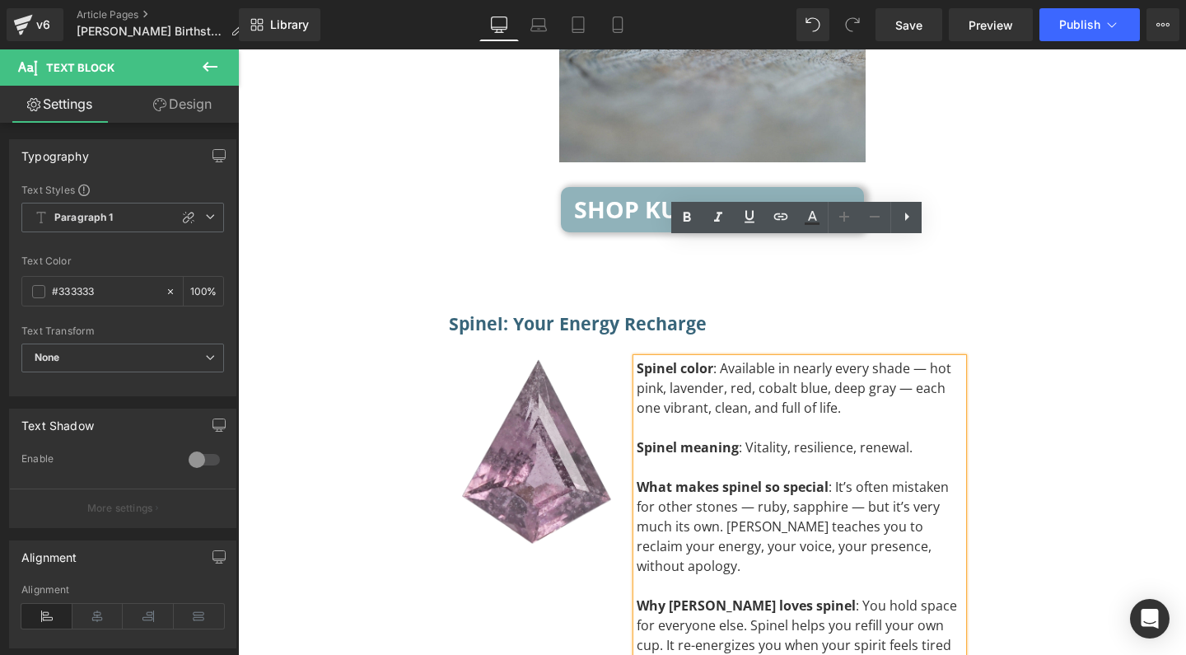
click at [914, 358] on div "Spinel color : Available in nearly every shade — hot pink, lavender, red, cobal…" at bounding box center [799, 387] width 327 height 59
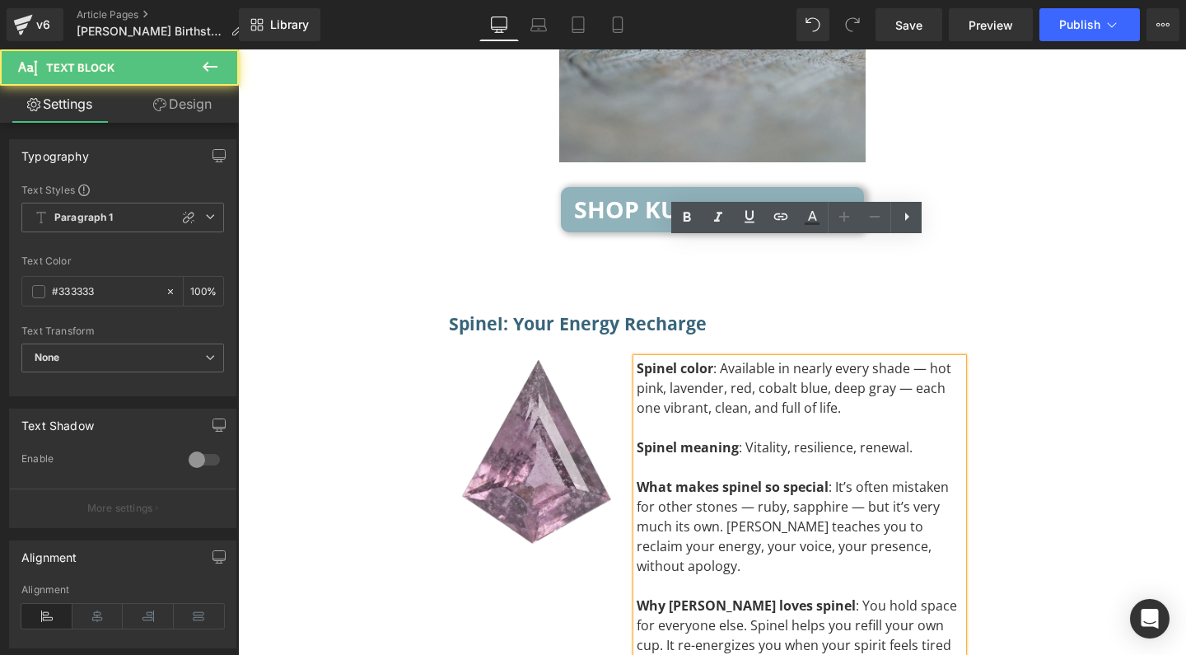
click at [921, 358] on div "Spinel color : Available in nearly every shade — hot pink, lavender, red, cobal…" at bounding box center [799, 387] width 327 height 59
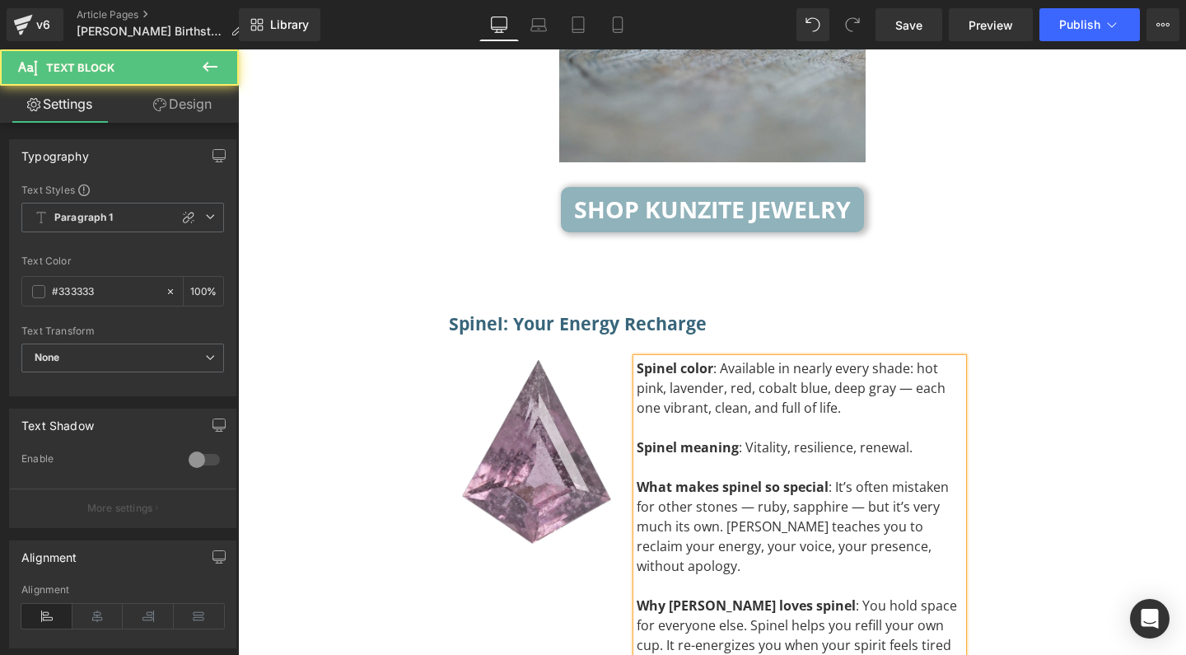
click at [904, 358] on div "Spinel color : Available in nearly every shade: hot pink, lavender, red, cobalt…" at bounding box center [799, 387] width 327 height 59
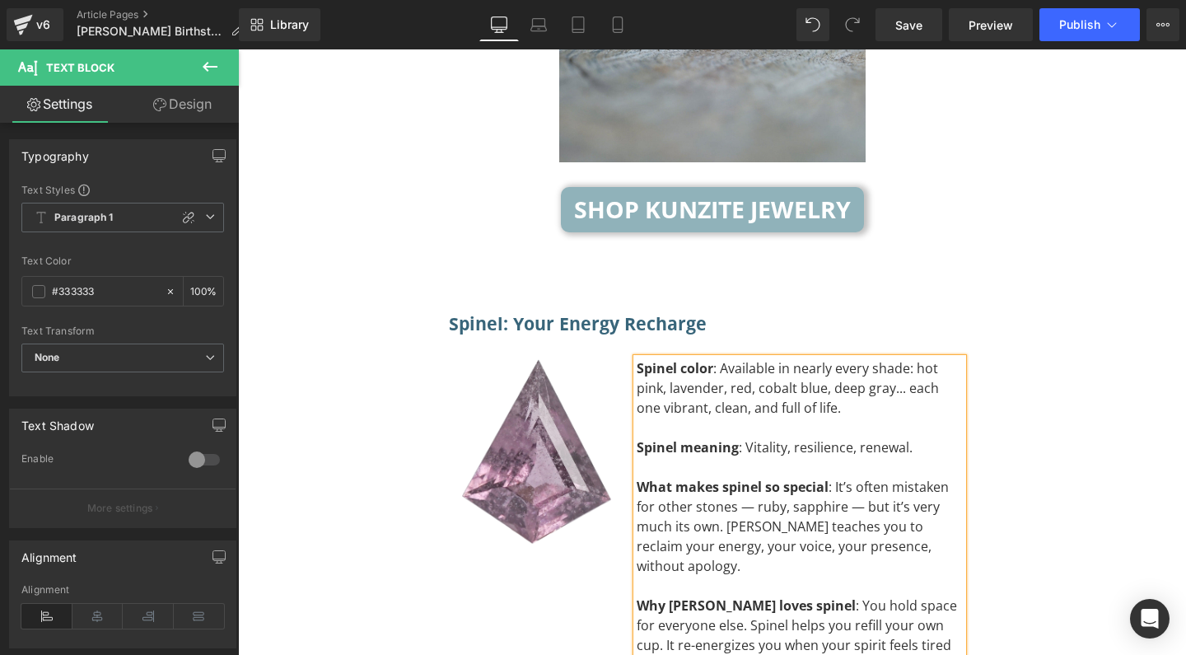
click at [718, 358] on div "Spinel color : Available in nearly every shade: hot pink, lavender, red, cobalt…" at bounding box center [799, 387] width 327 height 59
click at [752, 477] on div "What makes spinel so special : It’s often mistaken for other stones — ruby, sap…" at bounding box center [799, 526] width 327 height 99
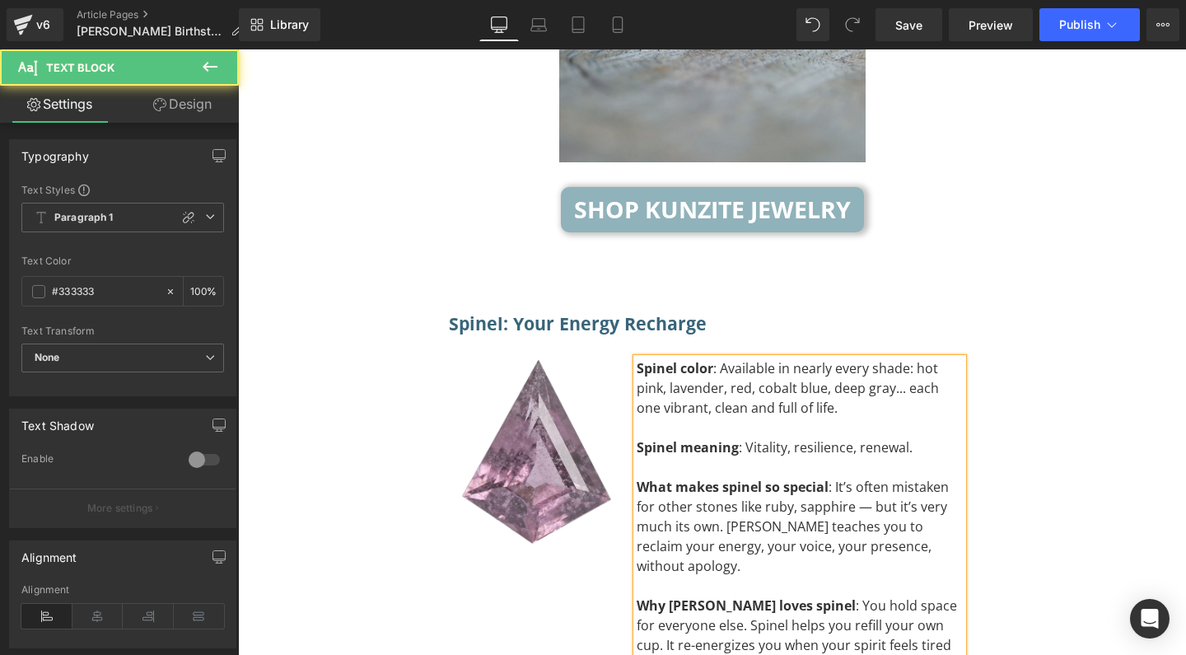
click at [795, 477] on div "What makes spinel so special : It’s often mistaken for other stones like ruby, …" at bounding box center [799, 526] width 327 height 99
click at [878, 477] on div "What makes spinel so special : It’s often mistaken for other stones like ruby o…" at bounding box center [799, 526] width 327 height 99
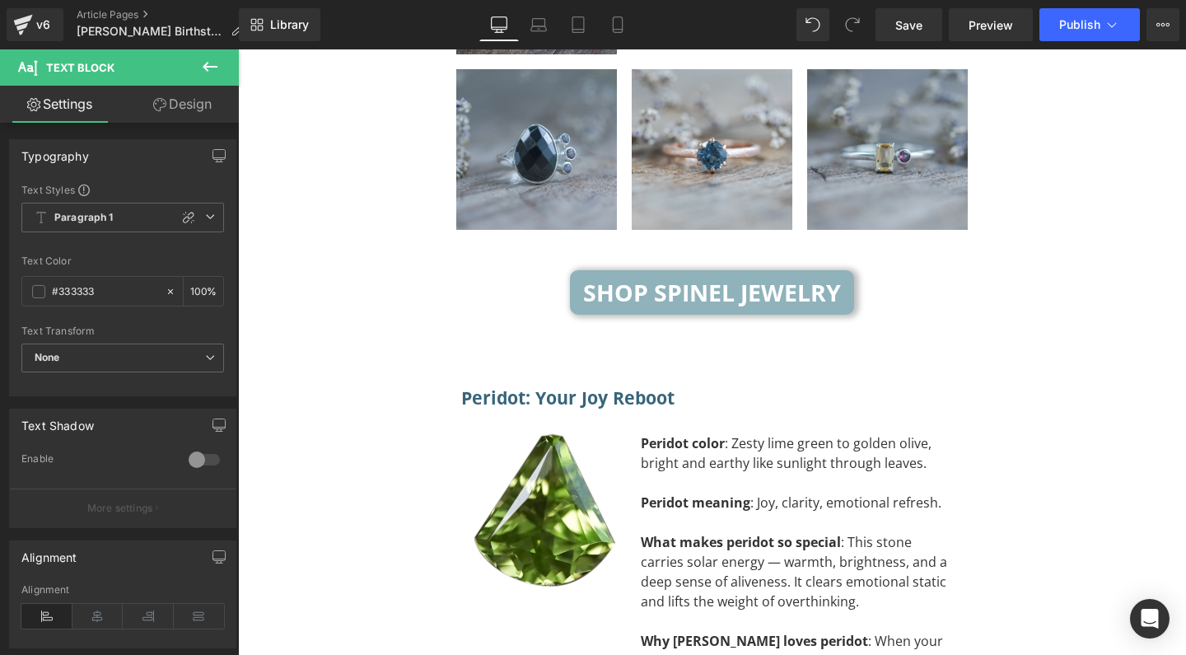
scroll to position [7364, 0]
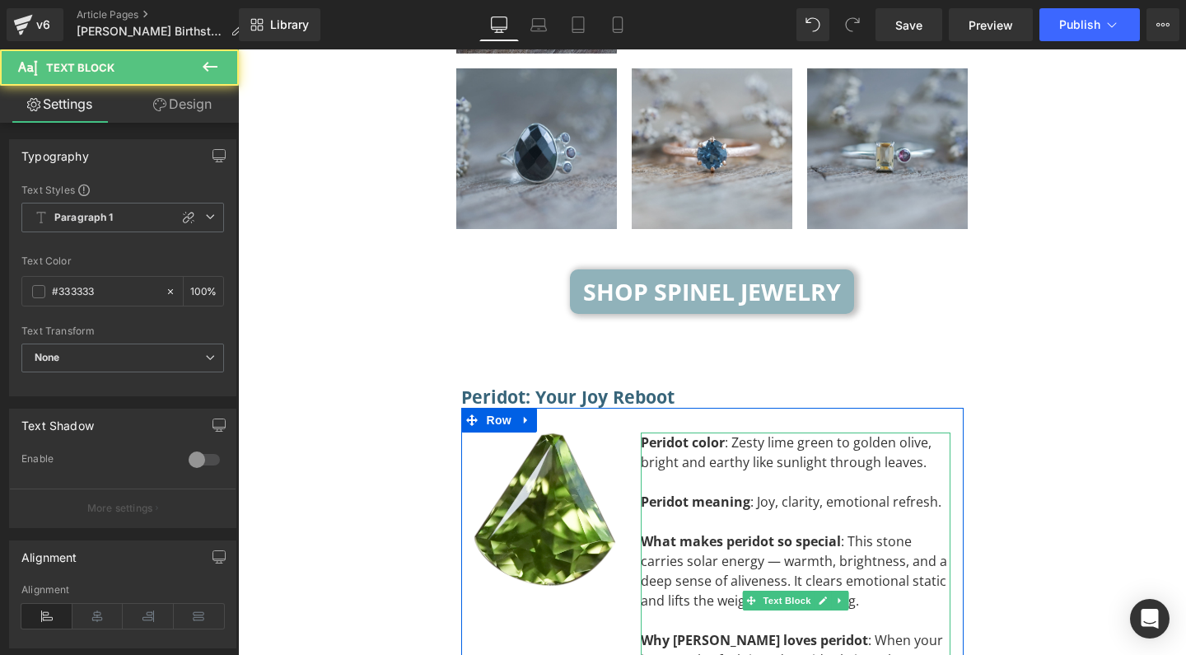
click at [797, 531] on div "What makes peridot so special : This stone carries solar energy — warmth, brigh…" at bounding box center [796, 570] width 310 height 79
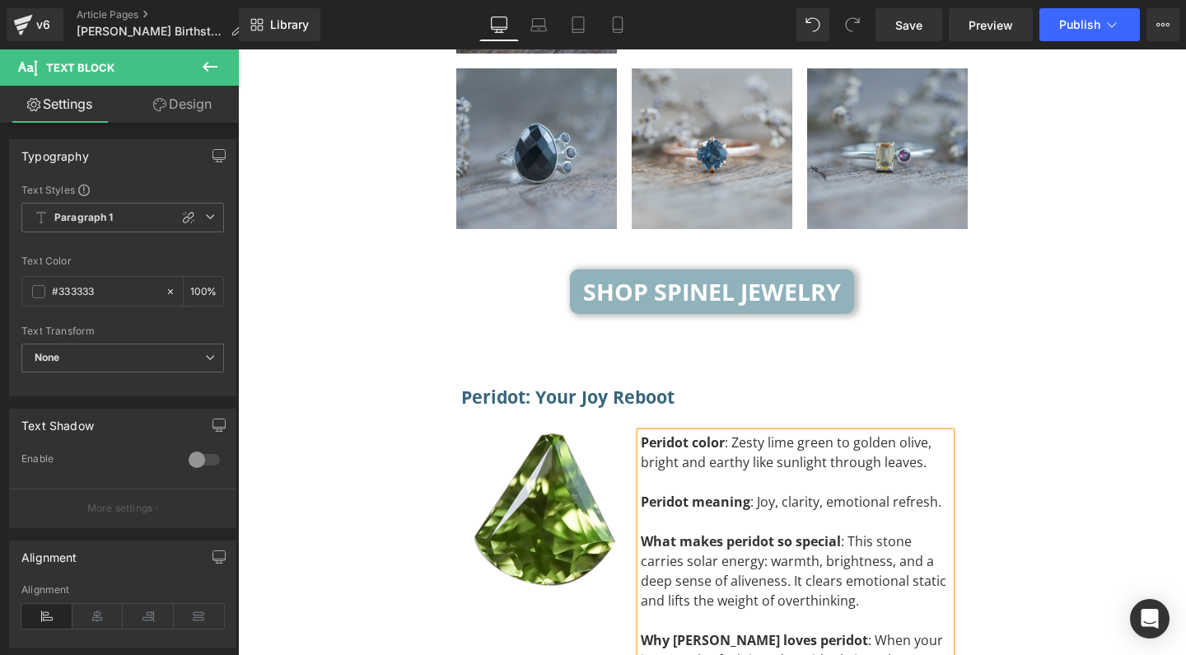
click at [886, 531] on div "What makes peridot so special : This stone carries solar energy: warmth, bright…" at bounding box center [796, 570] width 310 height 79
drag, startPoint x: 704, startPoint y: 562, endPoint x: 754, endPoint y: 557, distance: 50.5
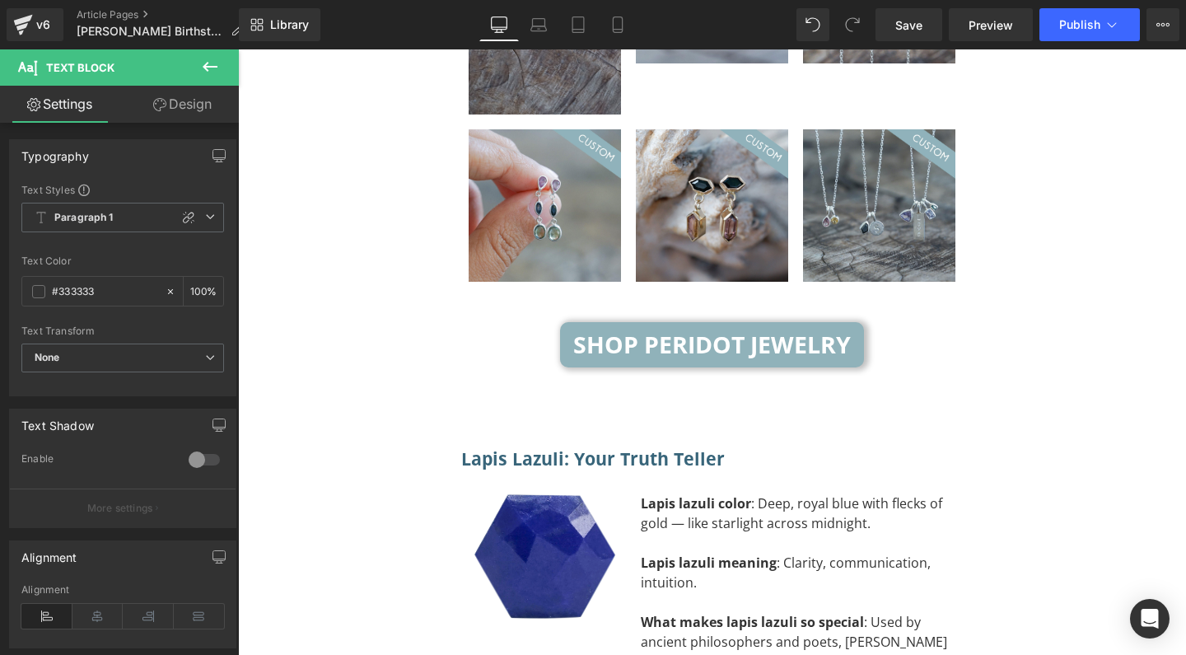
scroll to position [8273, 0]
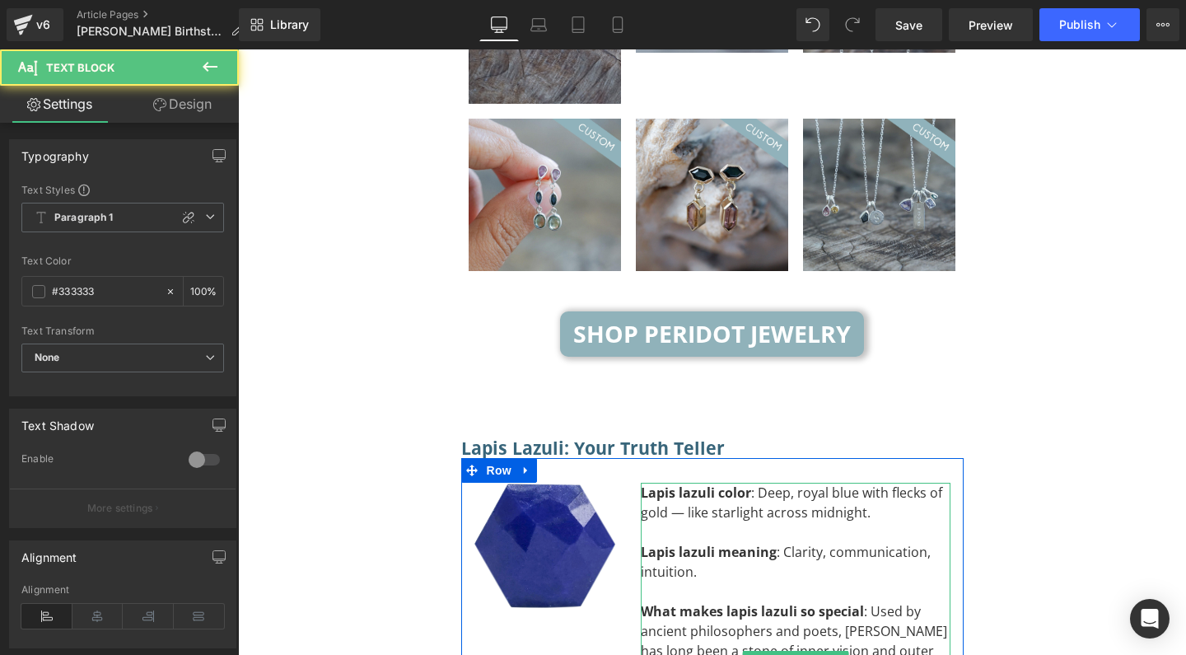
click at [673, 483] on div "Lapis lazuli color : Deep, royal blue with flecks of gold — like starlight acro…" at bounding box center [796, 503] width 310 height 40
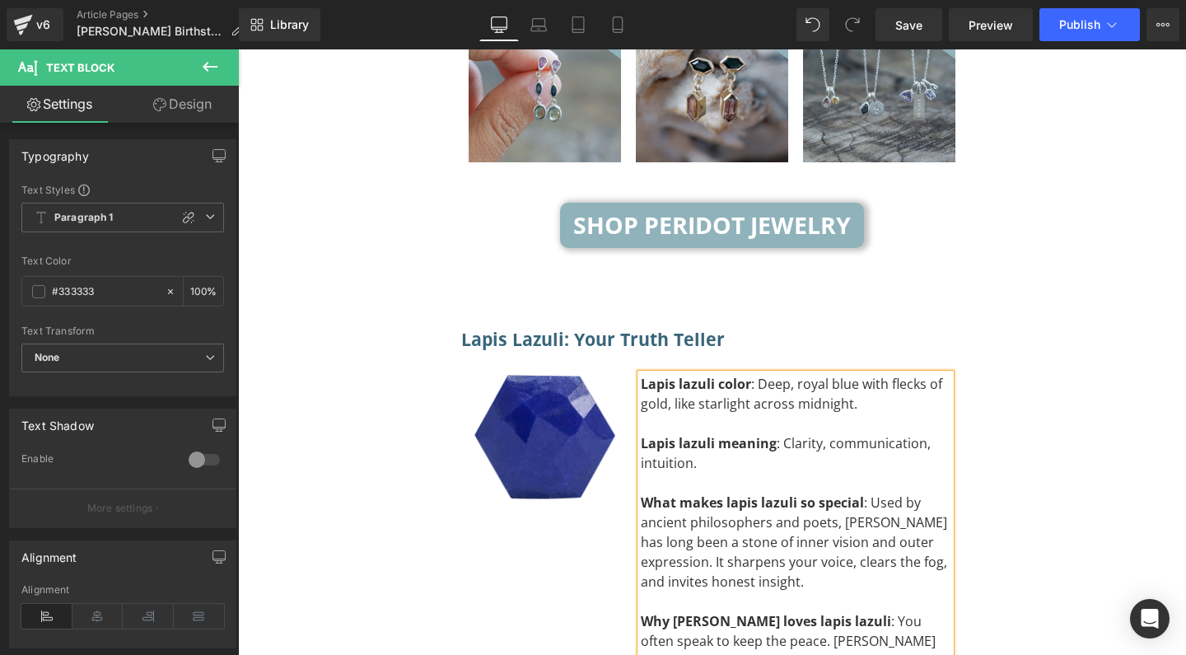
scroll to position [8385, 0]
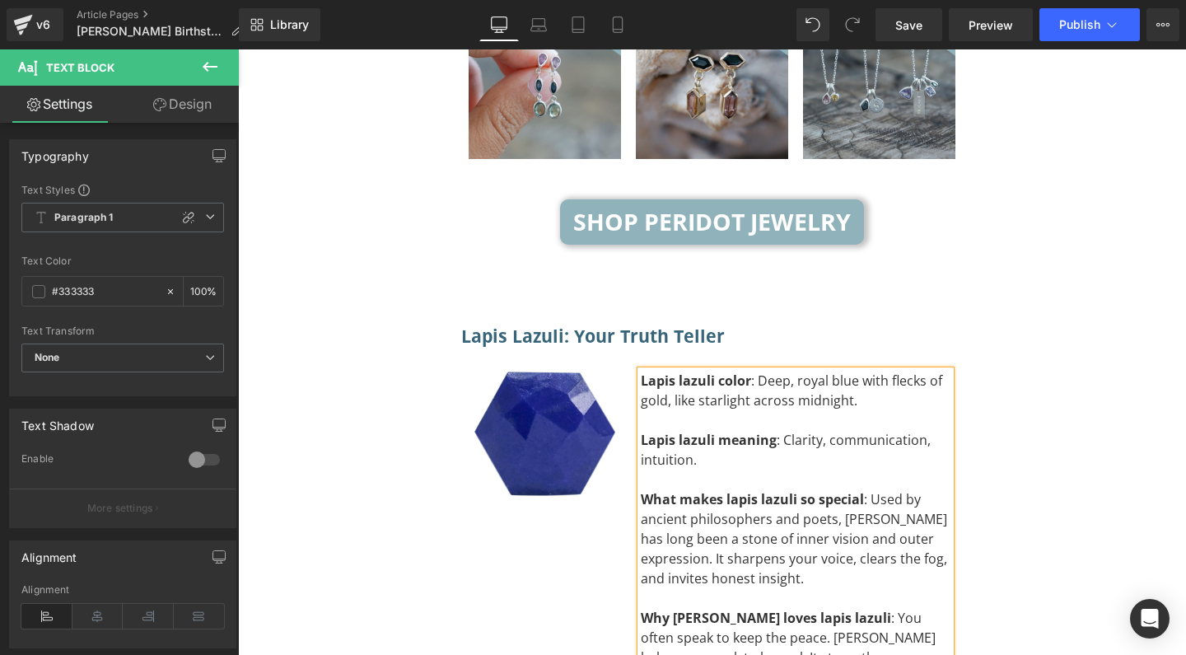
click at [864, 489] on div "What makes lapis lazuli so special : Used by ancient philosophers and poets, la…" at bounding box center [796, 538] width 310 height 99
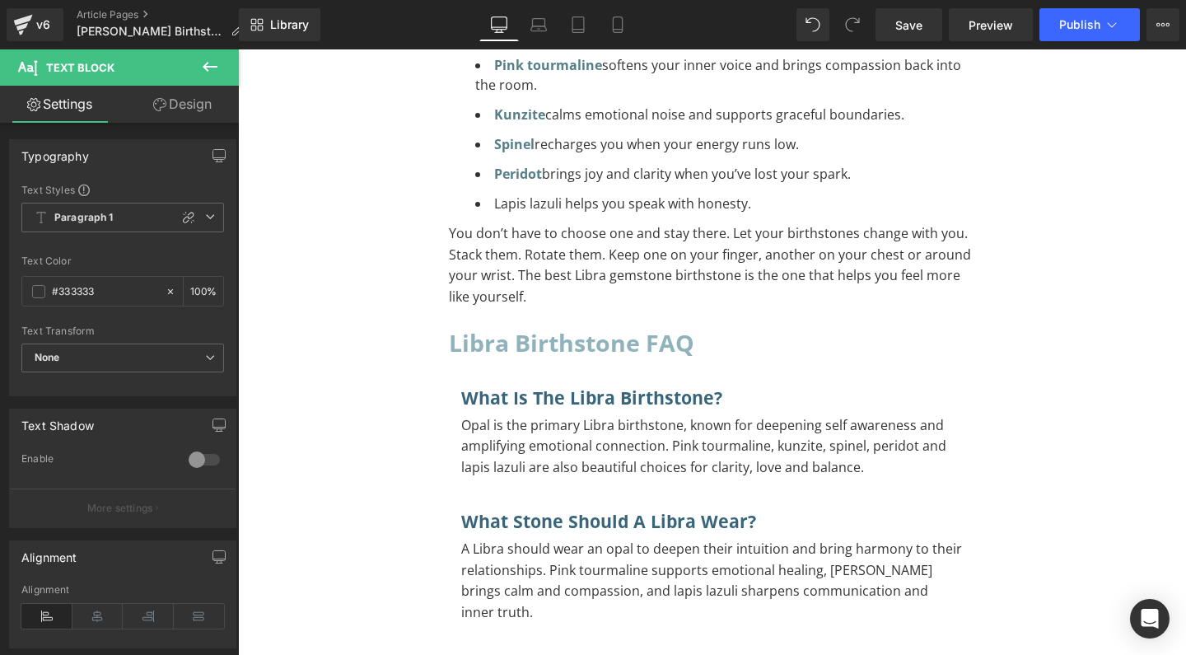
scroll to position [15525, 0]
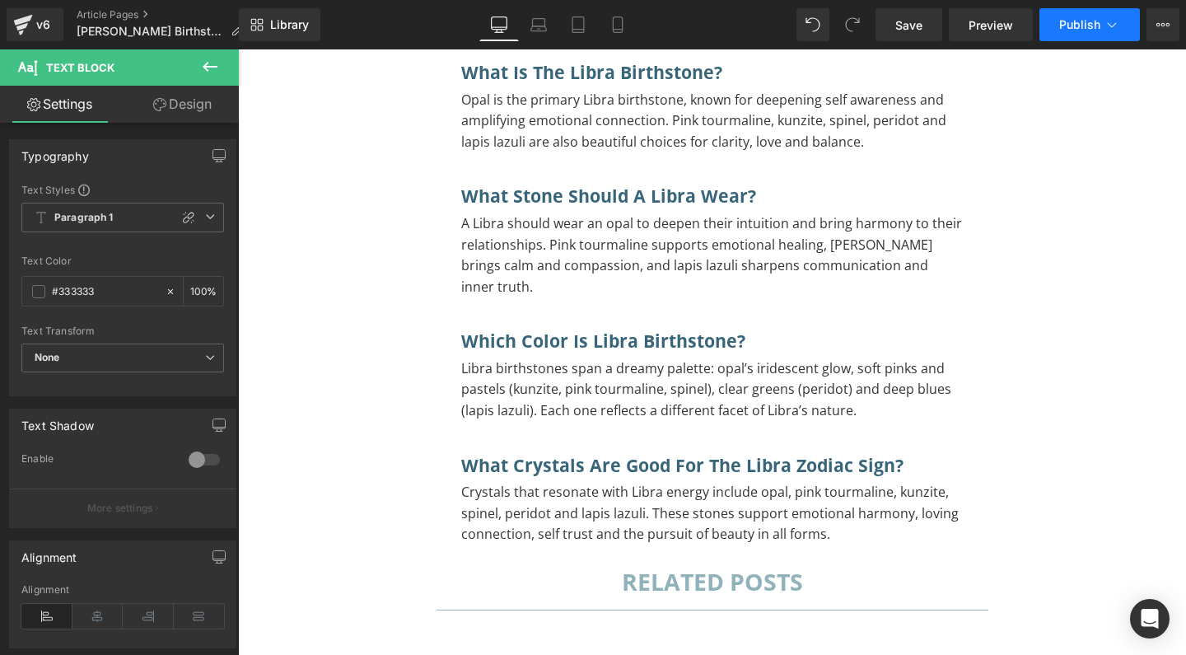
click at [1075, 32] on button "Publish" at bounding box center [1089, 24] width 100 height 33
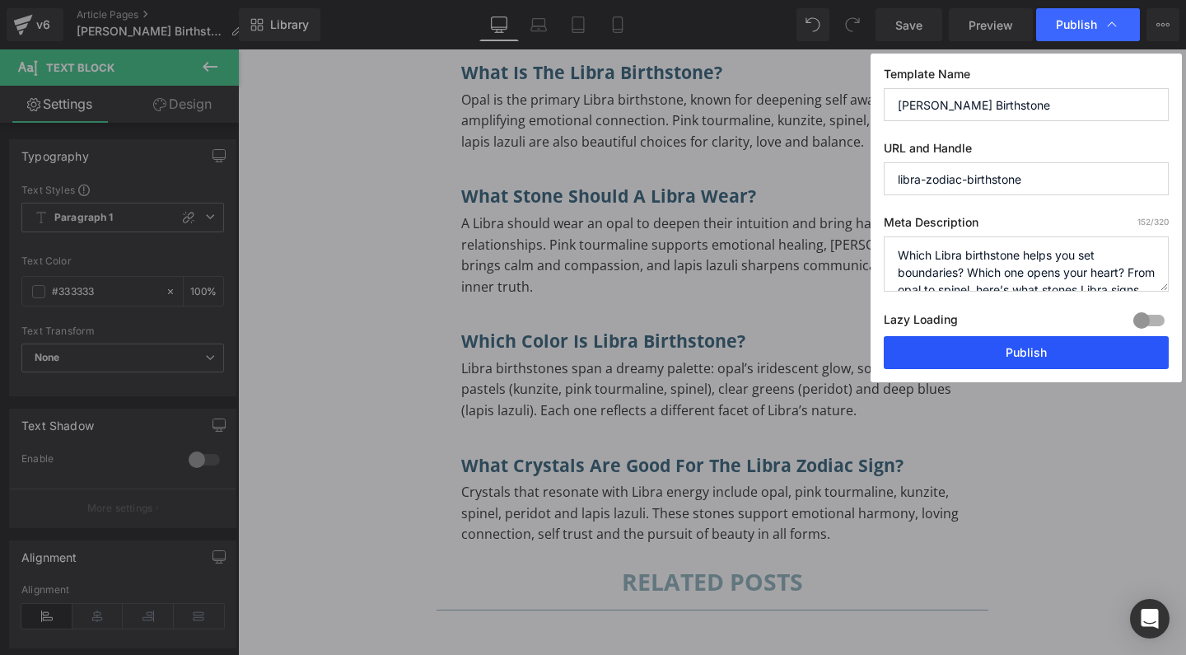
click at [992, 359] on button "Publish" at bounding box center [1026, 352] width 285 height 33
